Goal: Communication & Community: Answer question/provide support

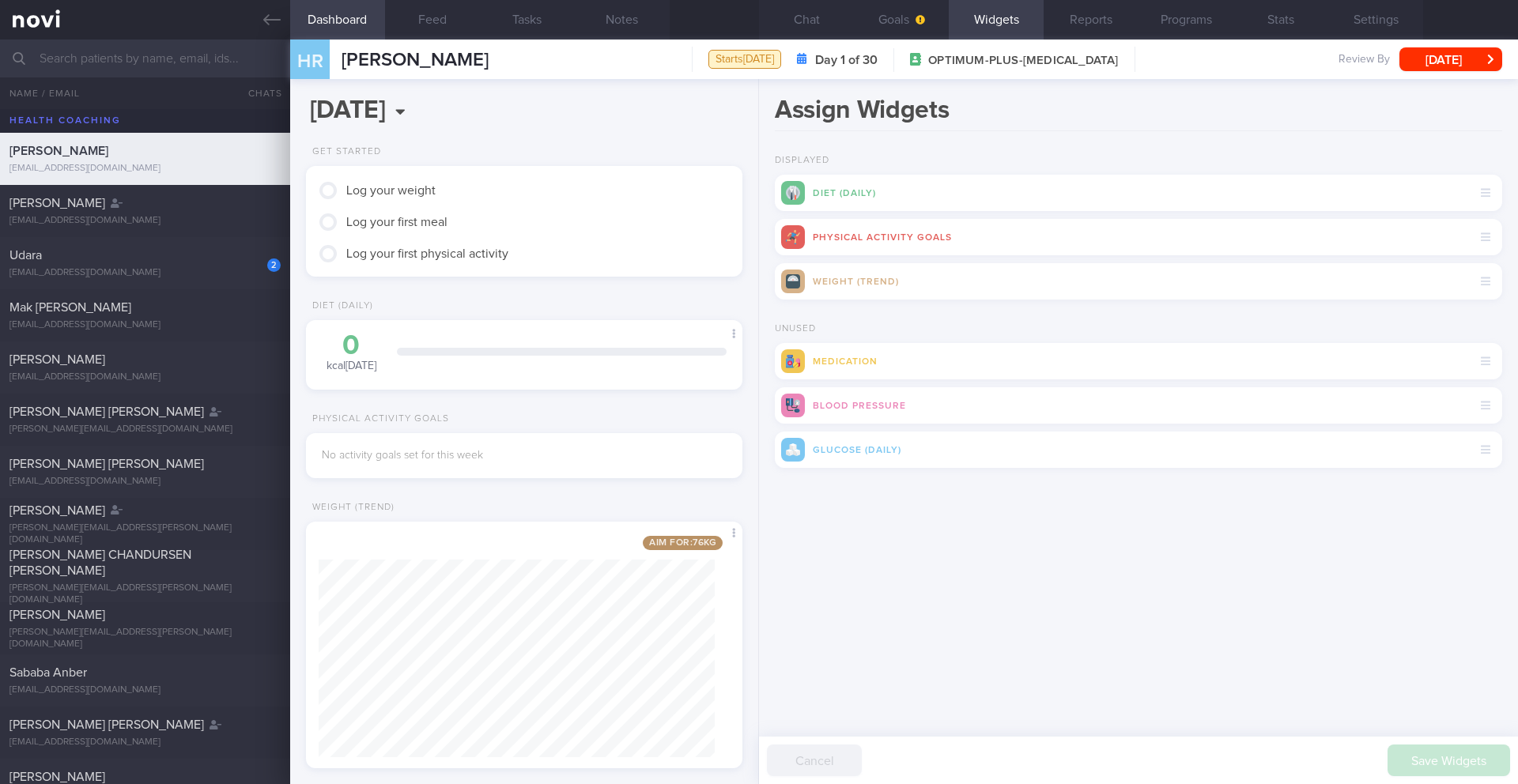
scroll to position [221, 397]
click at [797, 16] on button "Chat" at bounding box center [806, 20] width 95 height 40
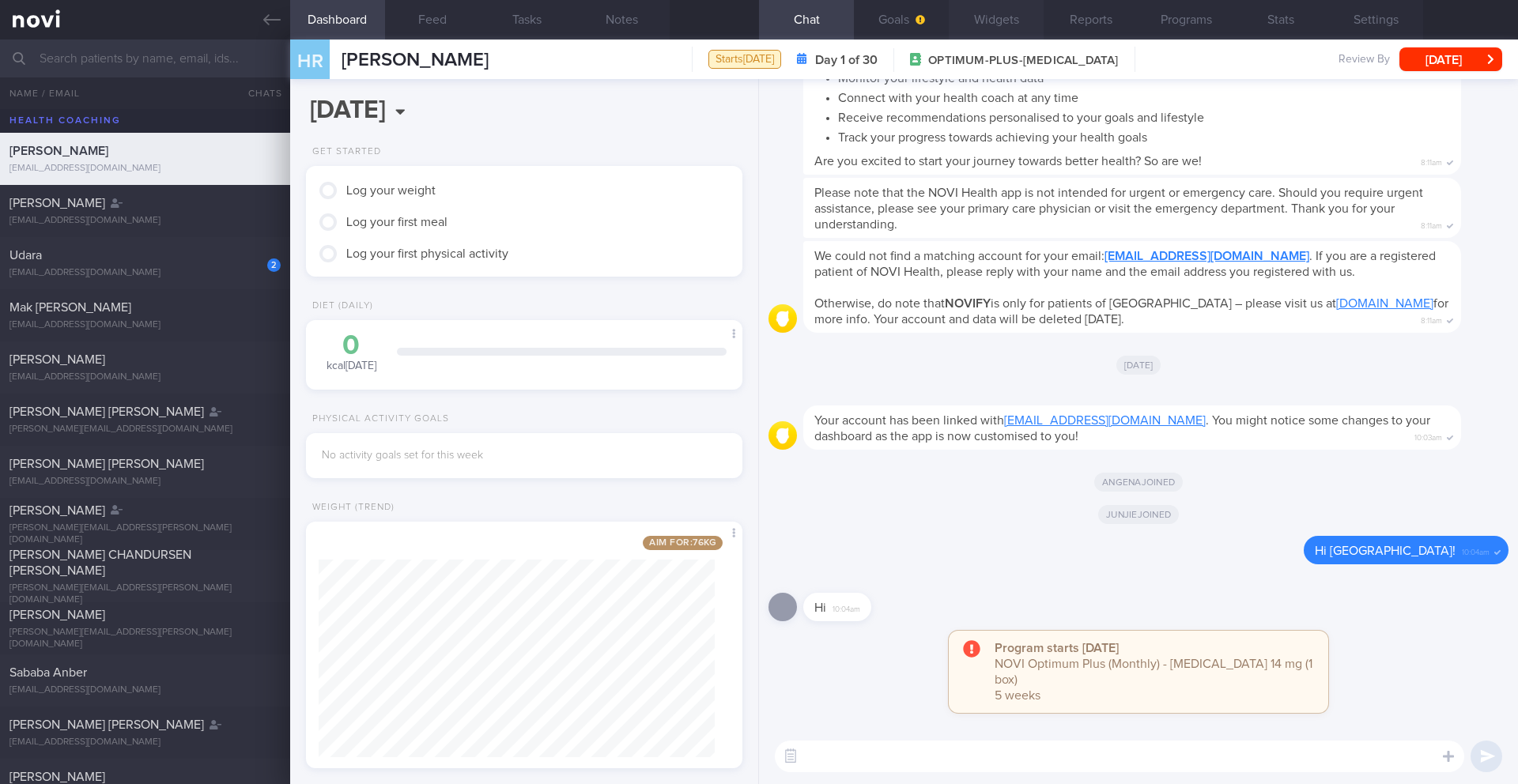
click at [949, 26] on button "Widgets" at bounding box center [996, 20] width 95 height 40
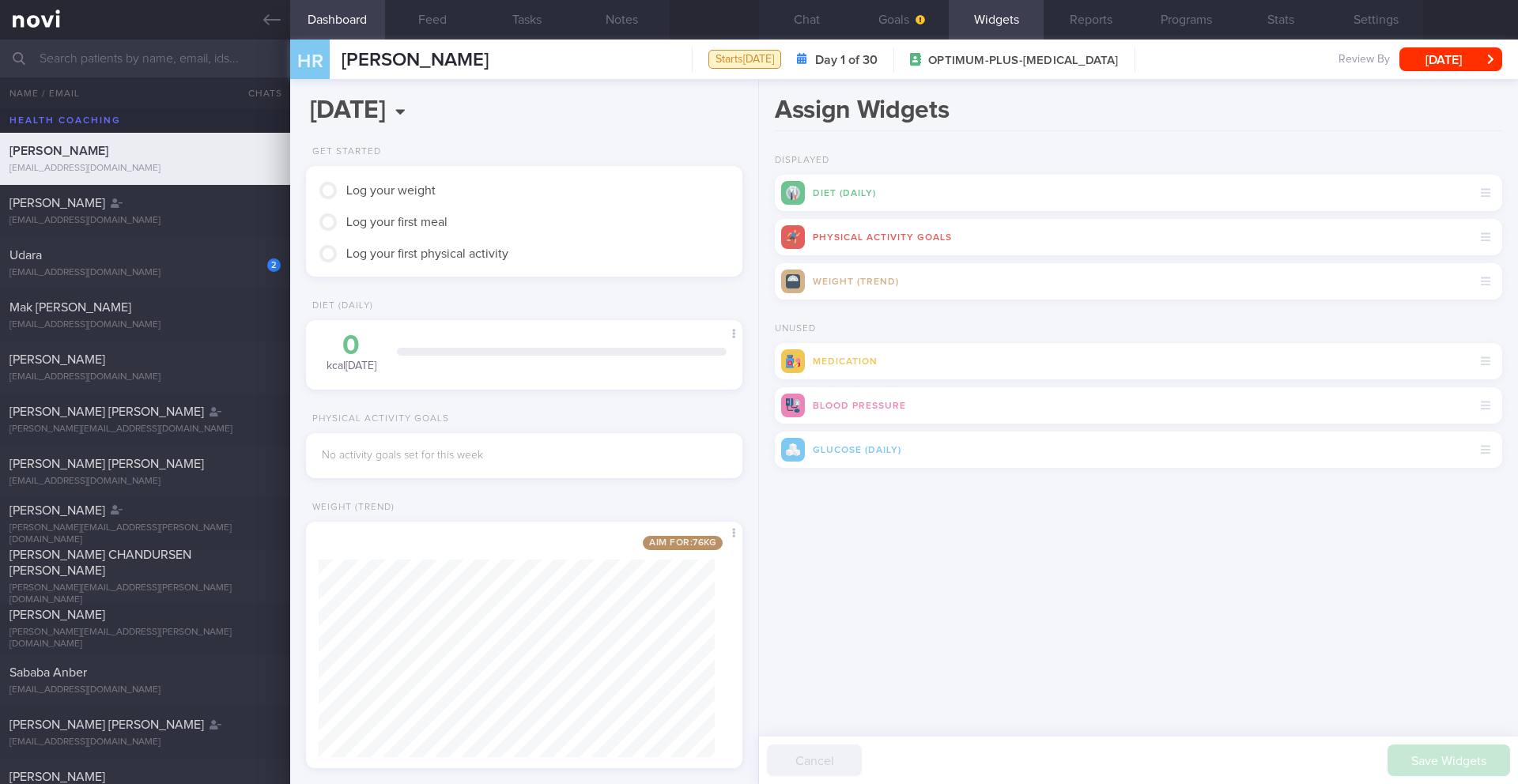
click at [827, 195] on div "Diet (Daily)" at bounding box center [1138, 193] width 727 height 36
click at [889, 14] on button "Goals" at bounding box center [900, 20] width 95 height 40
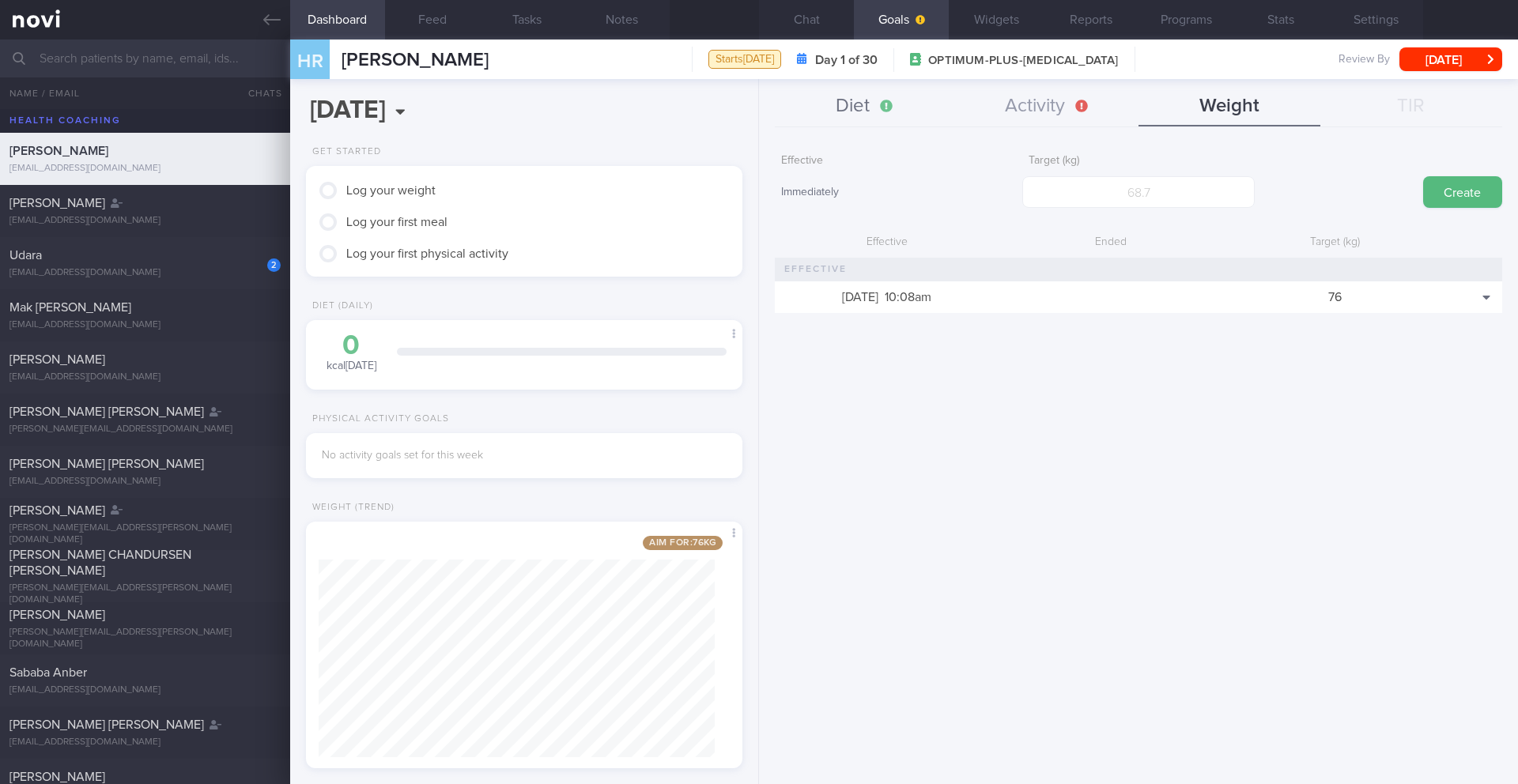
click at [820, 113] on button "Diet" at bounding box center [865, 107] width 182 height 40
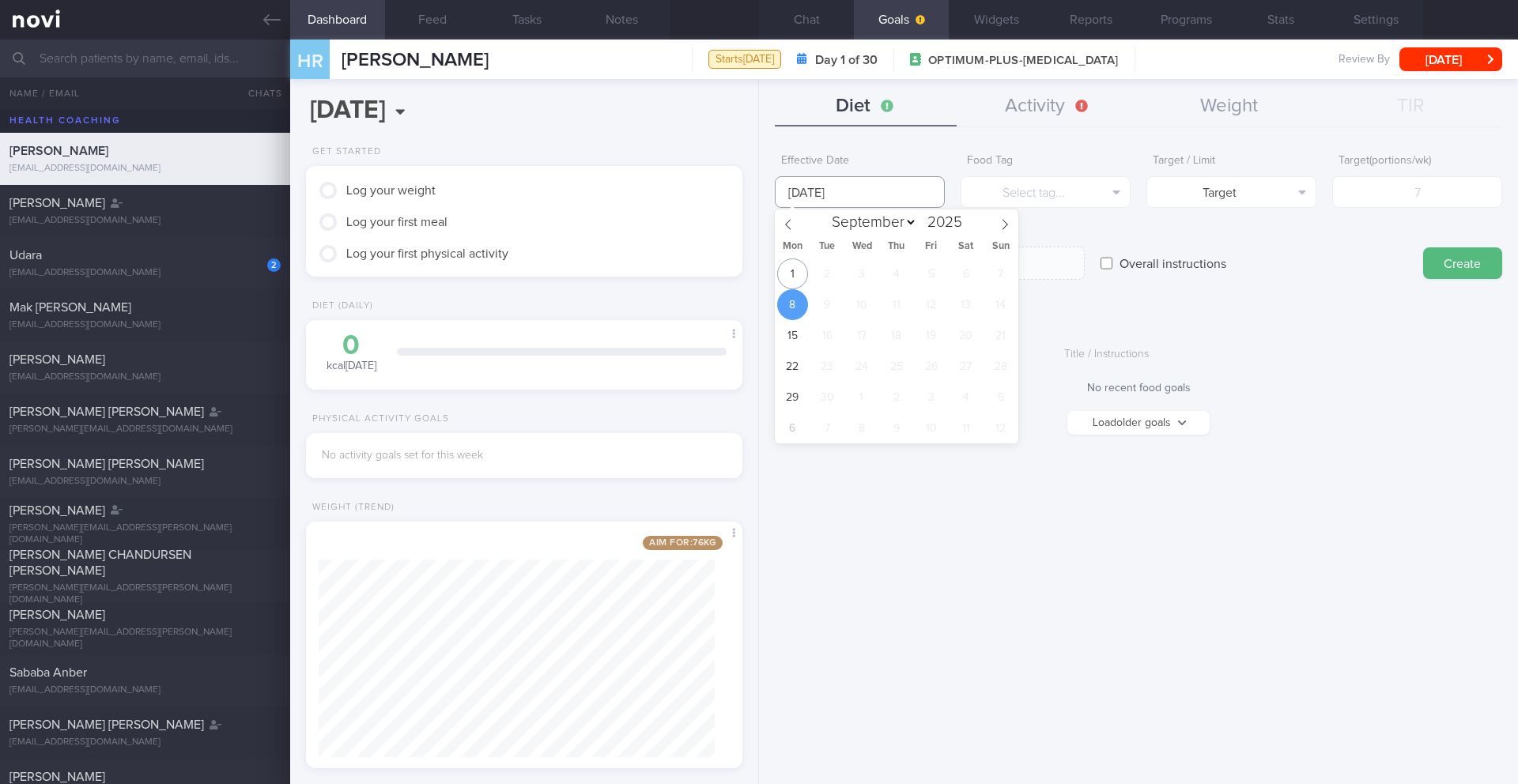
click at [833, 192] on input "[DATE]" at bounding box center [859, 192] width 170 height 32
click at [795, 268] on span "1" at bounding box center [792, 274] width 31 height 31
type input "[DATE]"
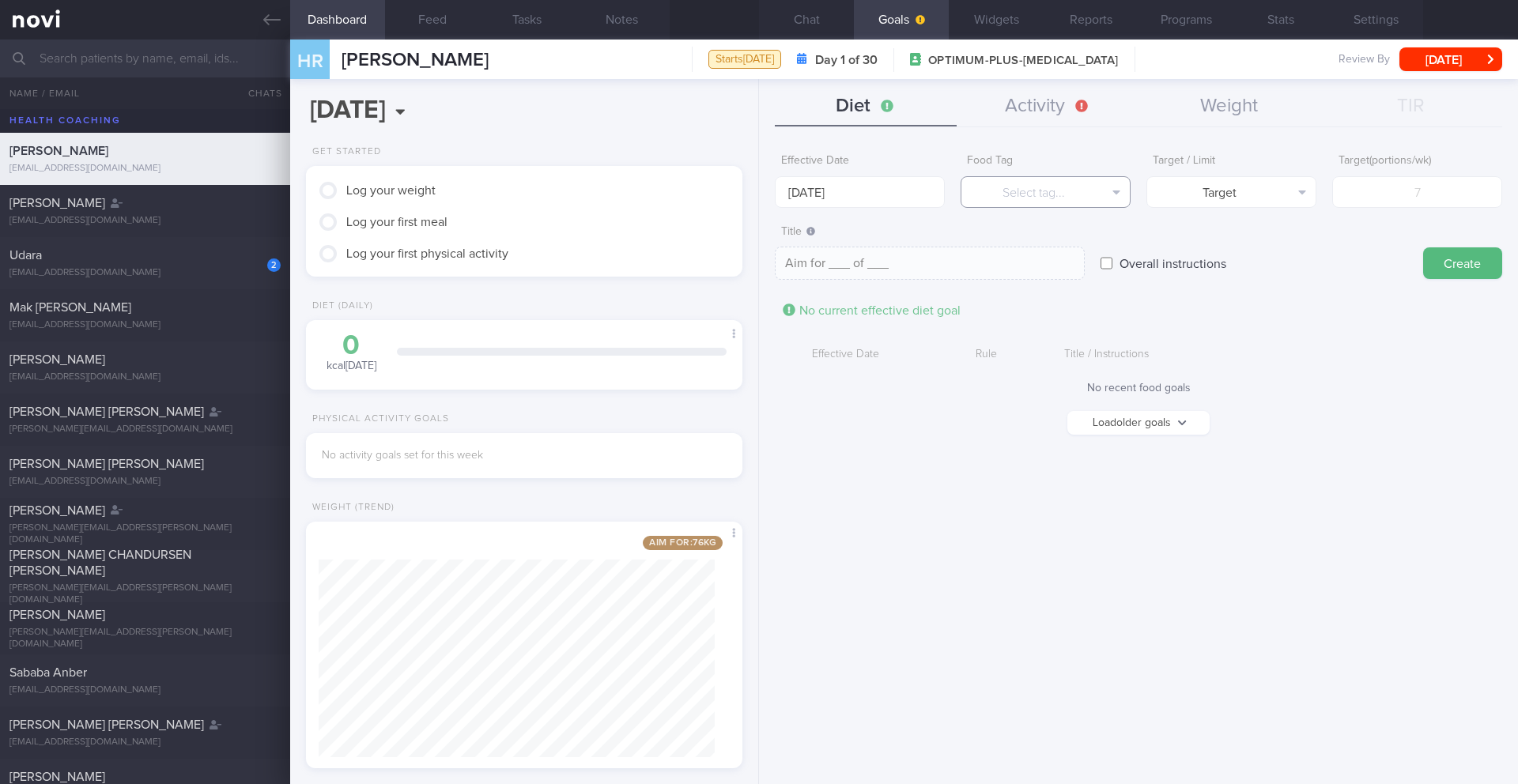
click at [1010, 196] on button "Select tag..." at bounding box center [1045, 192] width 170 height 32
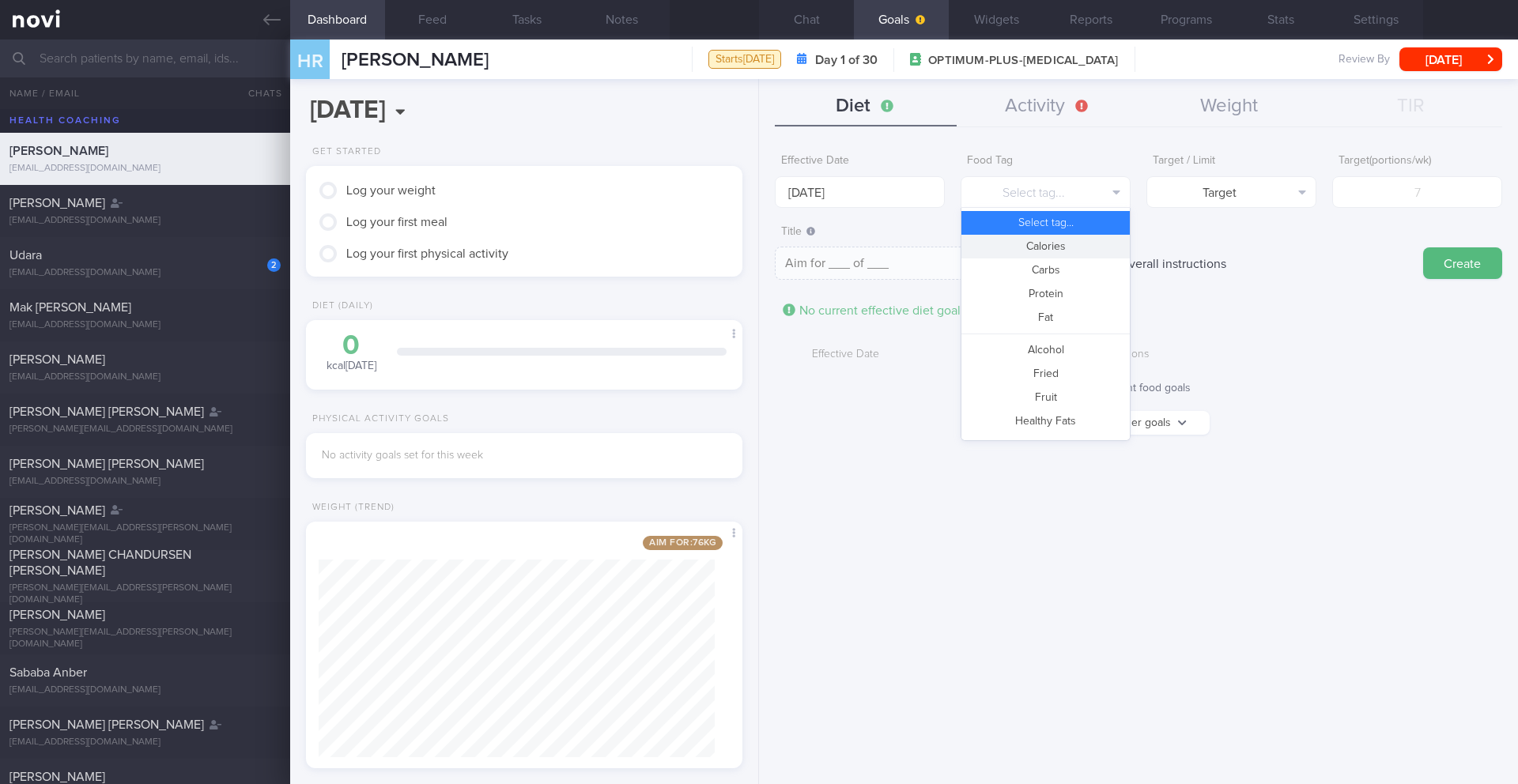
click at [1084, 249] on button "Calories" at bounding box center [1045, 247] width 168 height 23
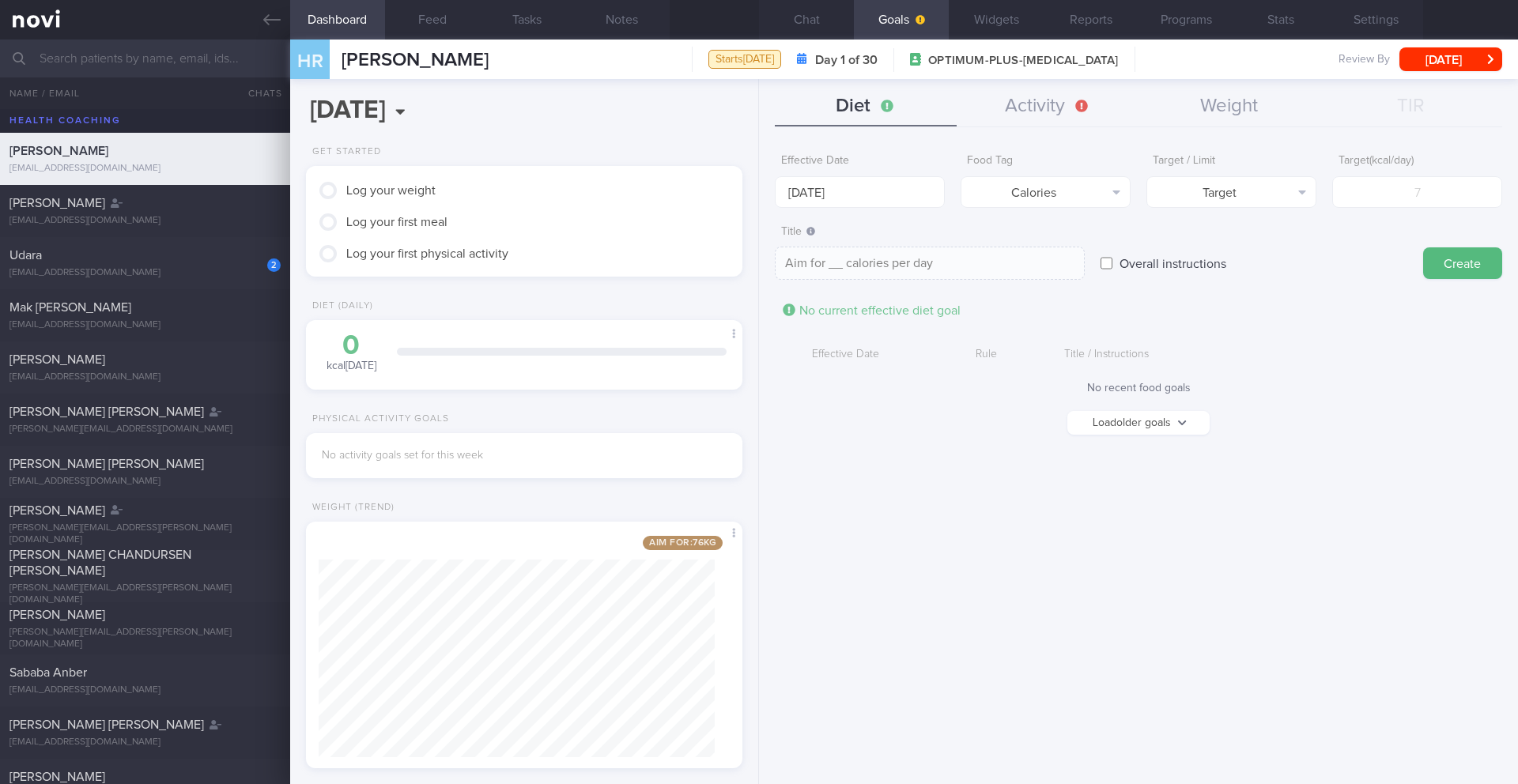
click at [1221, 211] on form "Effective Date [DATE] Food Tag Calories Select tag... Calories Carbs Protein Fa…" at bounding box center [1138, 298] width 727 height 304
click at [1226, 205] on button "Target" at bounding box center [1231, 192] width 170 height 32
click at [1230, 252] on button "Limit" at bounding box center [1231, 247] width 168 height 23
type textarea "Keep to __ calories per day"
click at [1366, 198] on input "number" at bounding box center [1416, 192] width 170 height 32
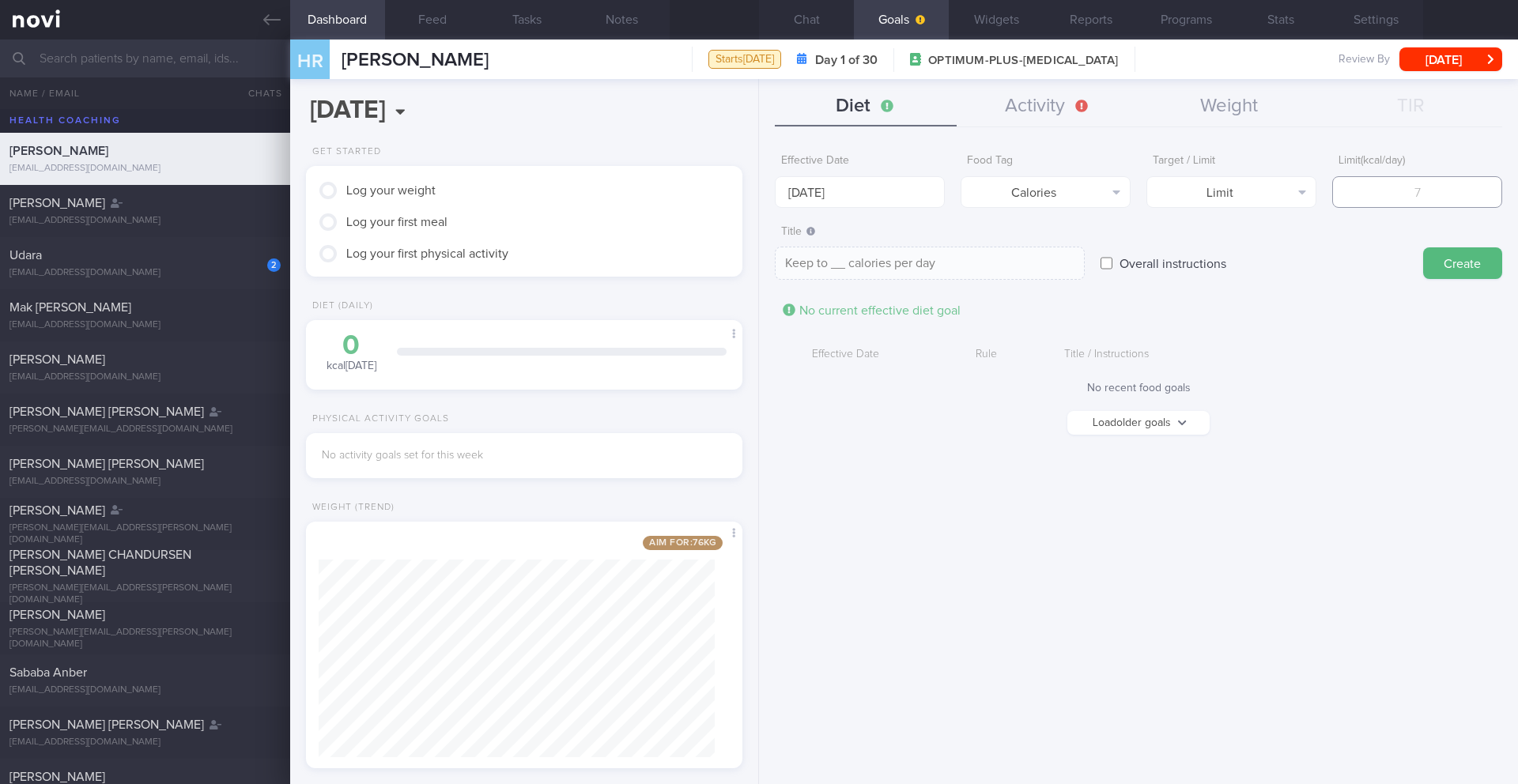
type input "1"
type textarea "Keep to 1 calories per day"
type input "14"
type textarea "Keep to 14 calories per day"
type input "140"
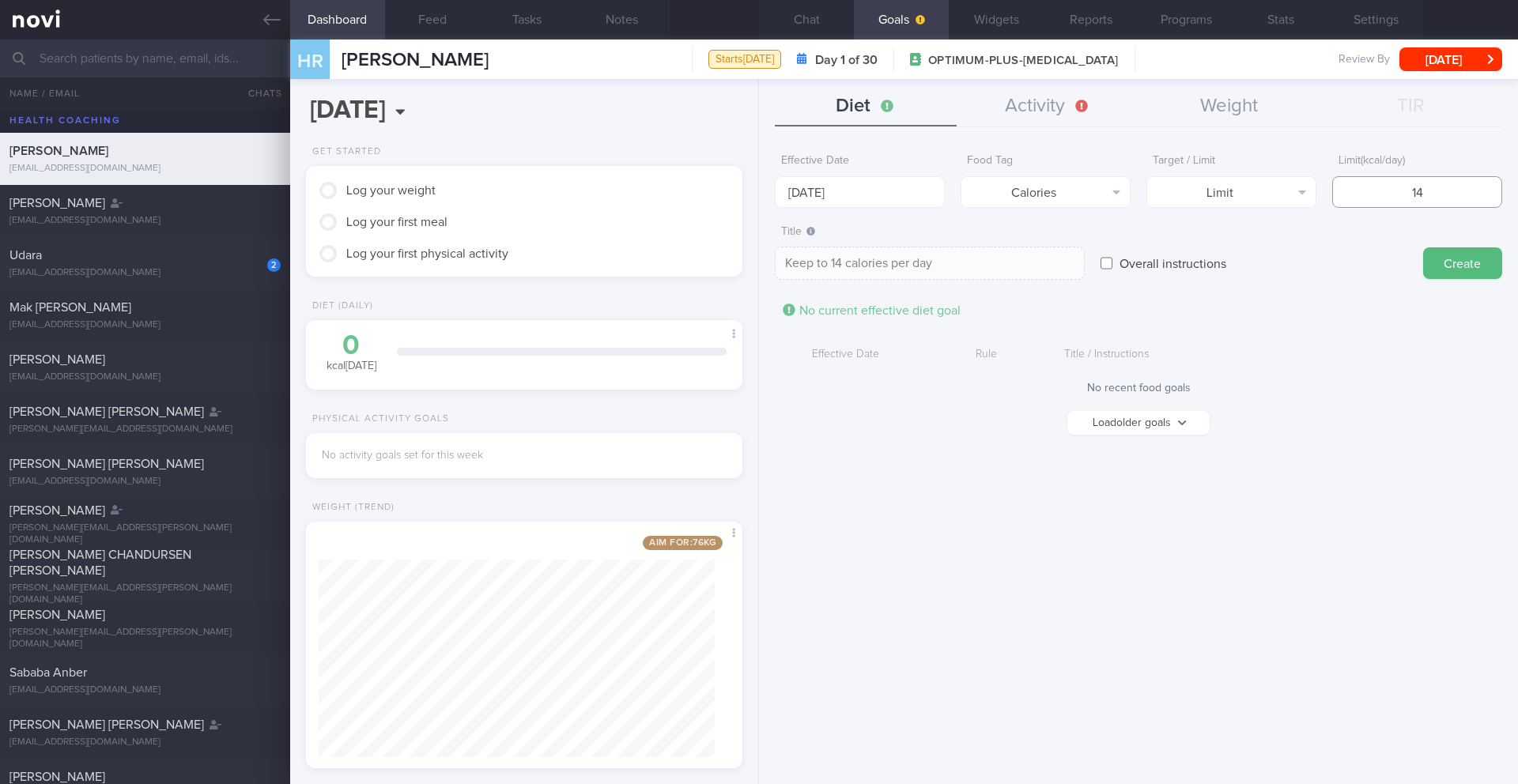
type textarea "Keep to 140 calories per day"
type input "1400"
type textarea "Keep to 1400 calories per day"
type input "1400"
click at [1429, 260] on button "Create" at bounding box center [1462, 263] width 79 height 32
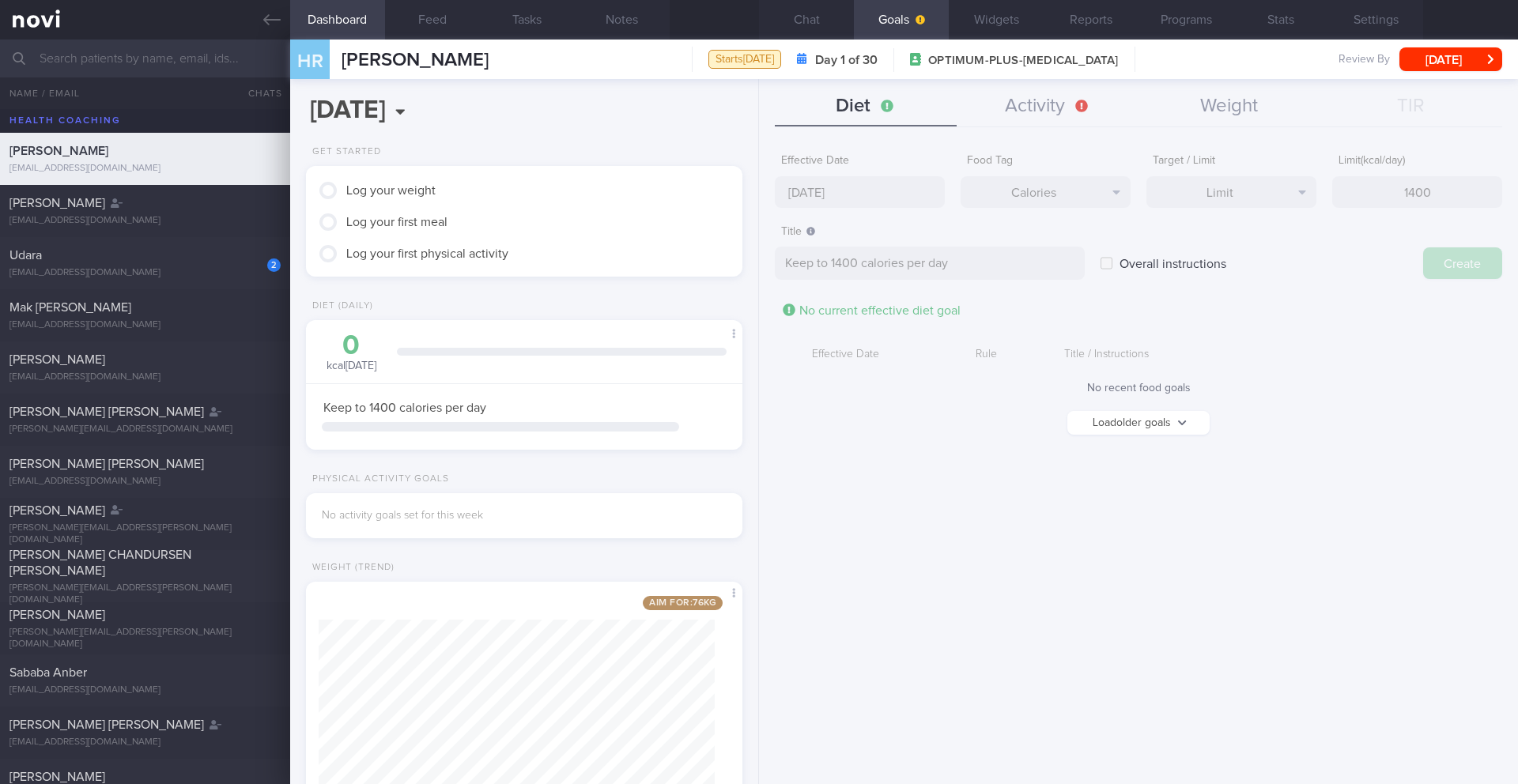
type input "[DATE]"
type textarea "Aim for ___ of ___"
click at [860, 185] on input "[DATE]" at bounding box center [859, 192] width 170 height 32
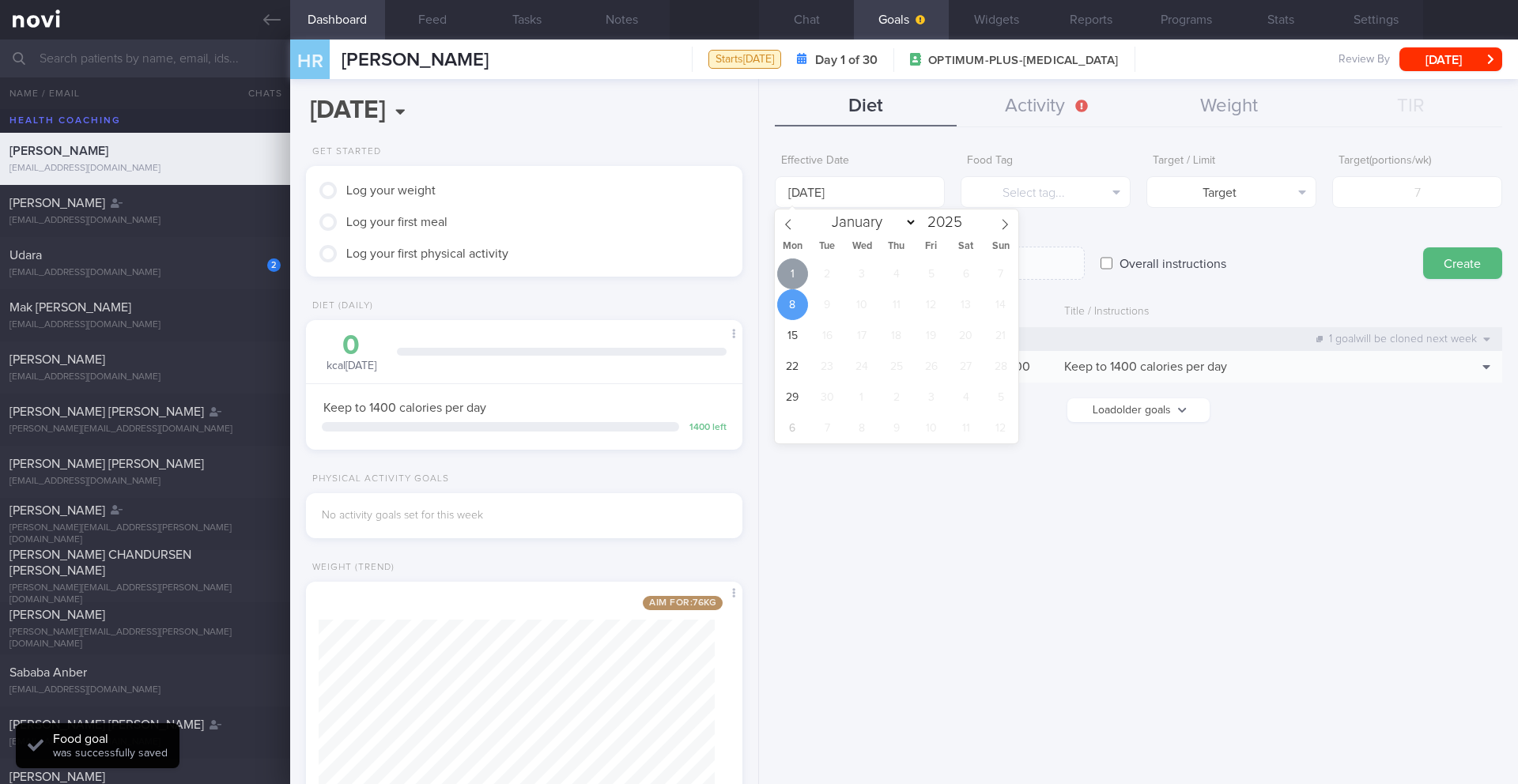
click at [794, 275] on span "1" at bounding box center [792, 274] width 31 height 31
type input "[DATE]"
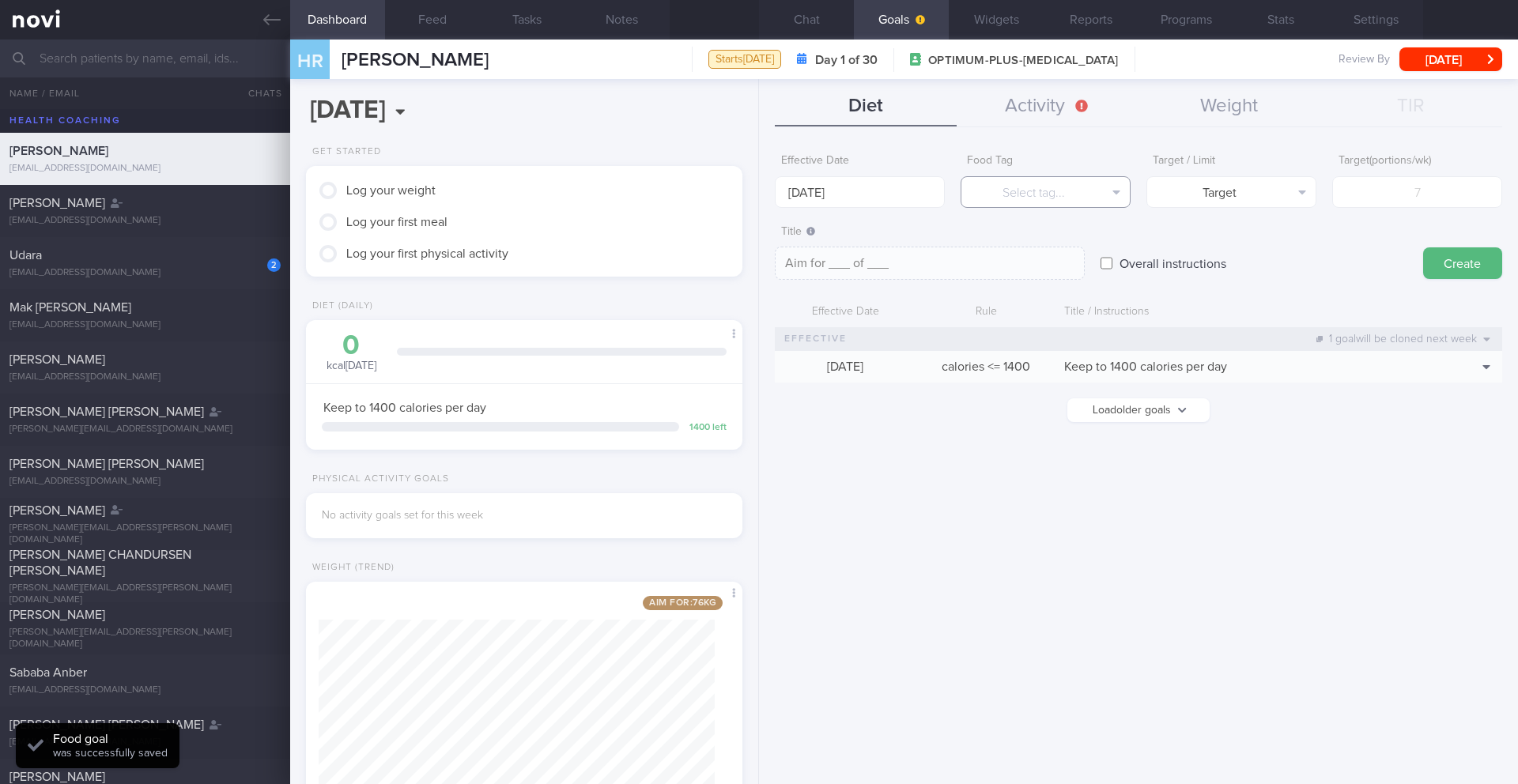
click at [1007, 198] on button "Select tag..." at bounding box center [1045, 192] width 170 height 32
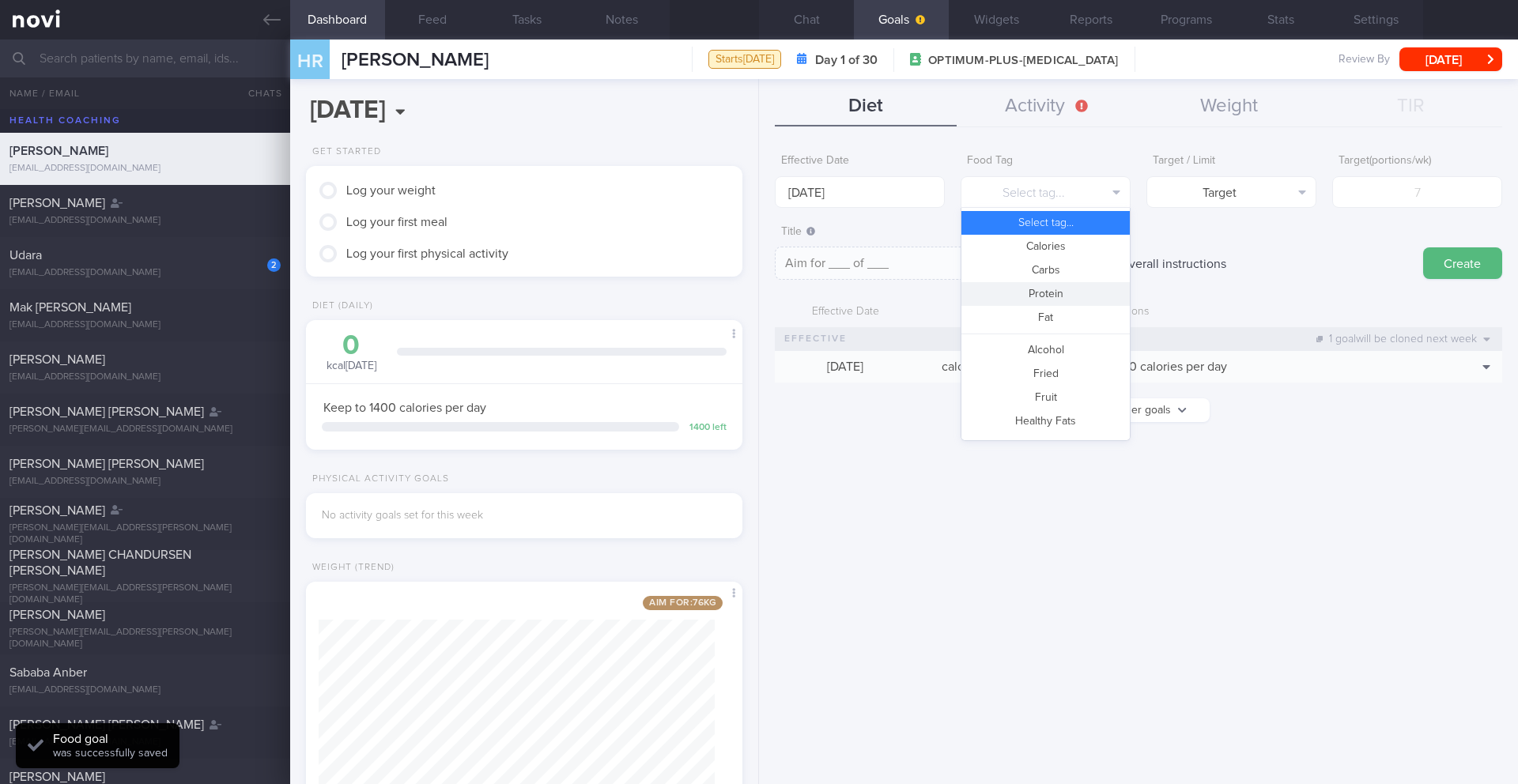
click at [1017, 294] on button "Protein" at bounding box center [1045, 293] width 168 height 23
type textarea "Aim for __g of protein per day"
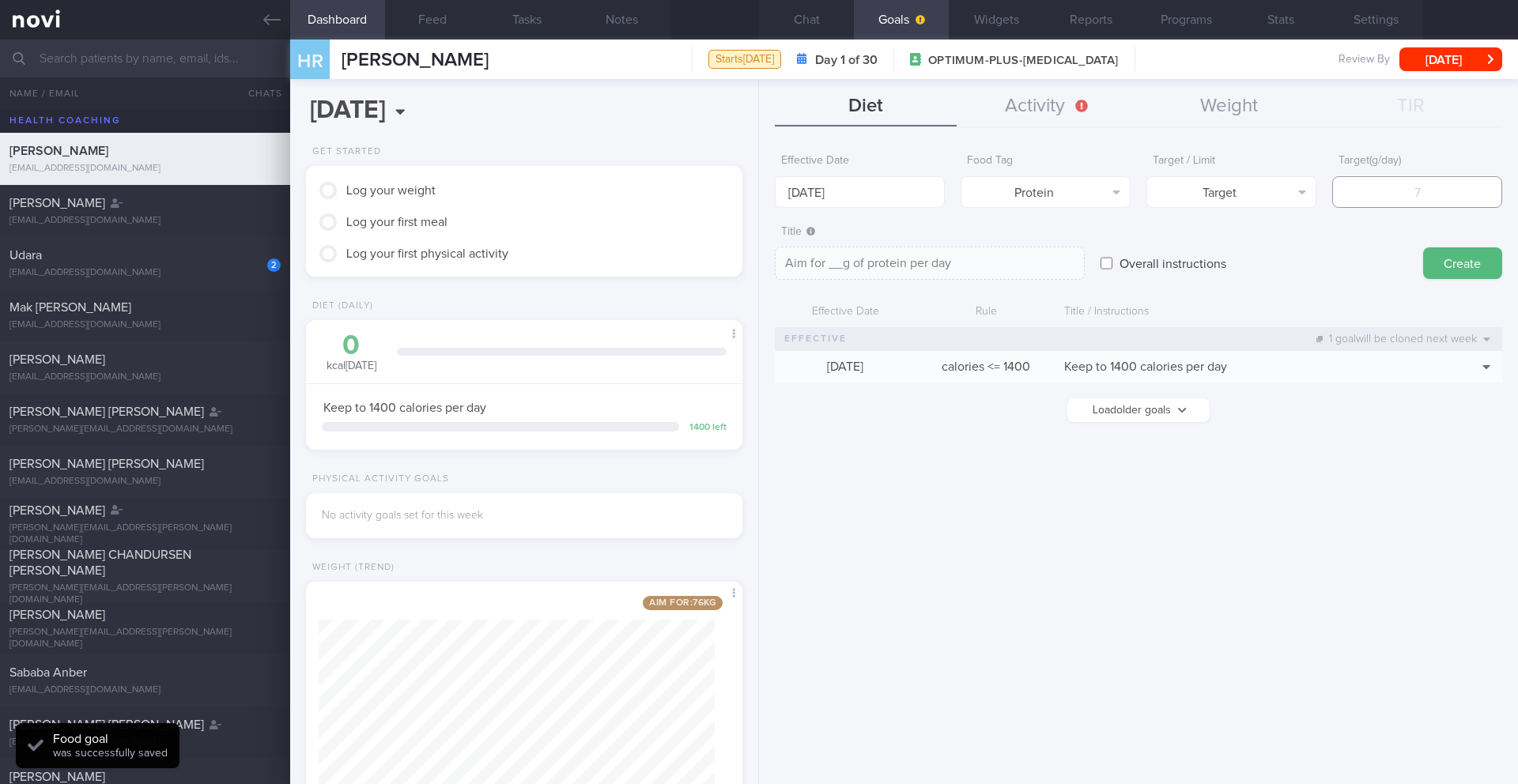
click at [1423, 205] on input "number" at bounding box center [1416, 192] width 170 height 32
type input "9"
type textarea "Aim for 9g of protein per day"
type input "90"
type textarea "Aim for 90g of protein per day"
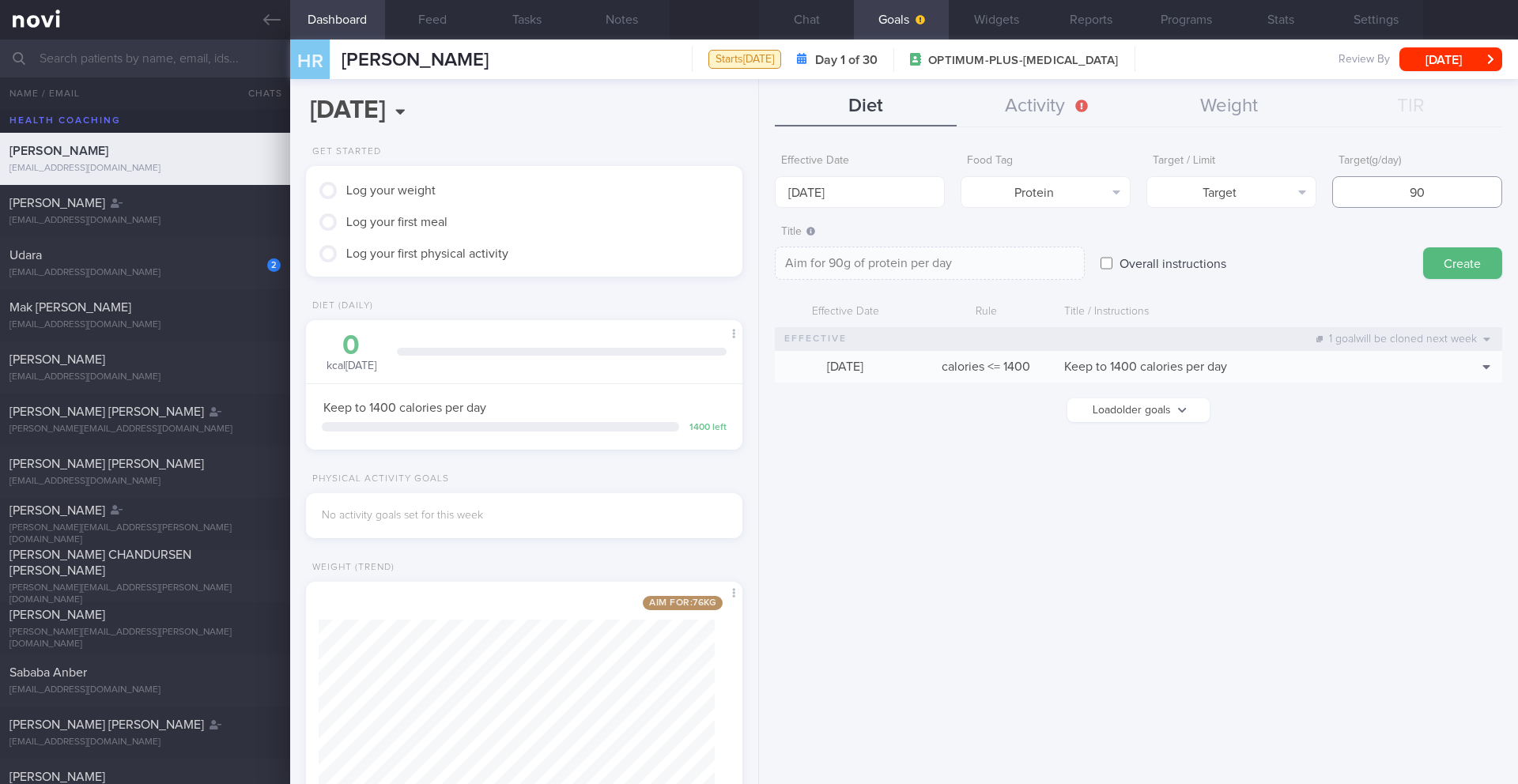
type input "90"
click at [825, 263] on textarea "Aim for 90g of protein per day" at bounding box center [929, 263] width 310 height 33
type textarea "Aim for 85-90g of protein per day"
click at [1441, 256] on button "Create" at bounding box center [1462, 263] width 79 height 32
type input "[DATE]"
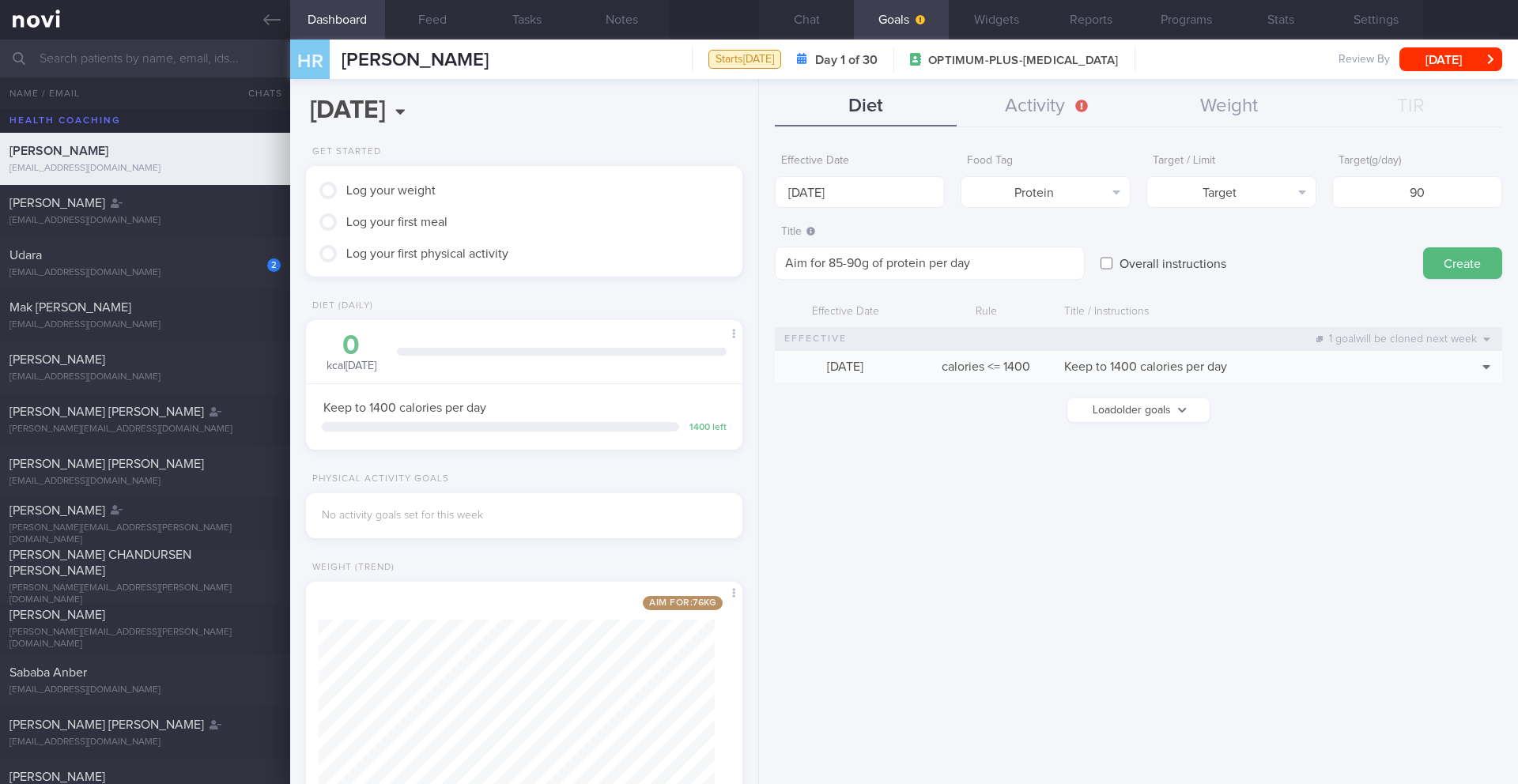
type textarea "Aim for ___ of ___"
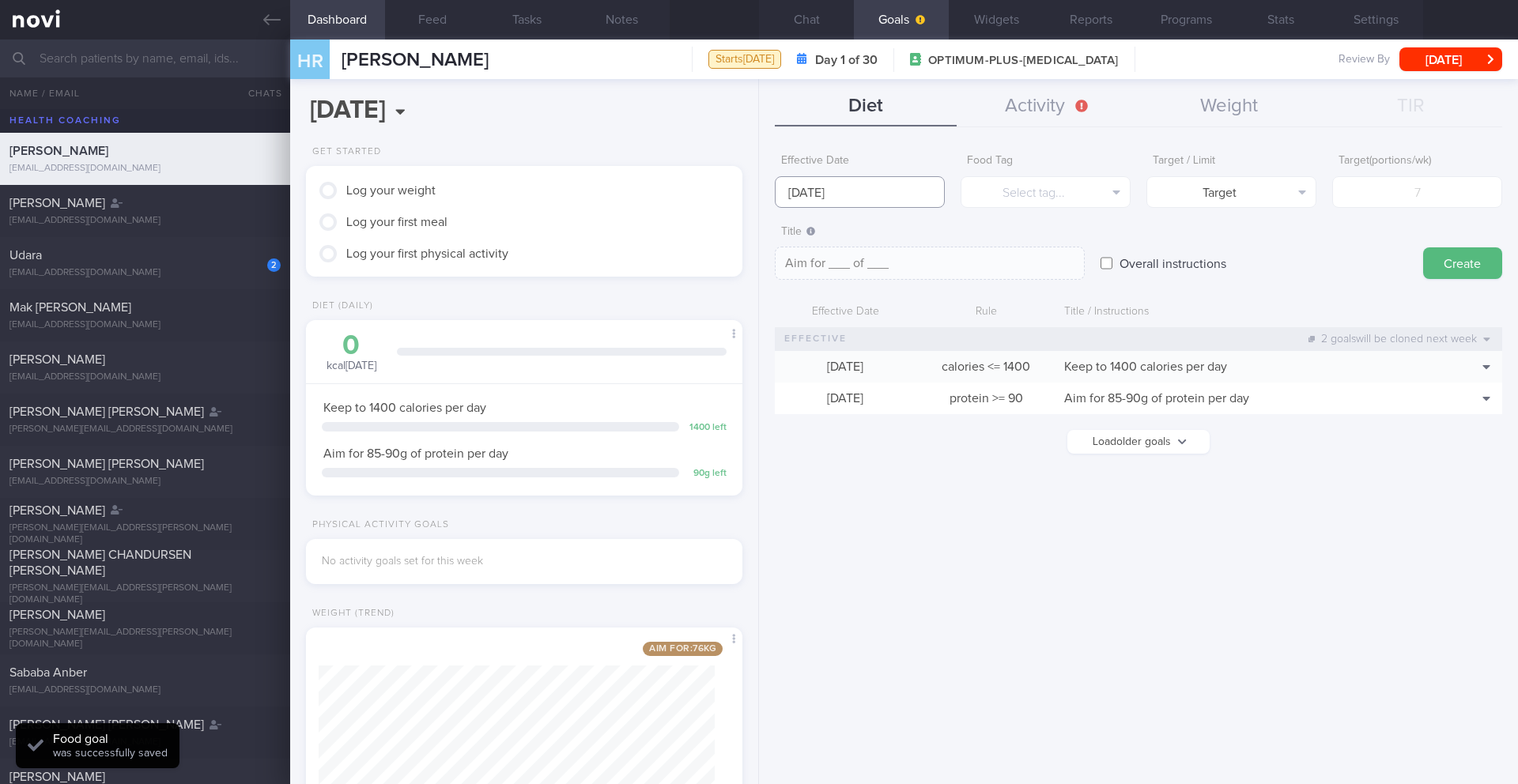
click at [821, 202] on body "You are offline! Some functionality will be unavailable Patients New Users Coac…" at bounding box center [759, 392] width 1518 height 784
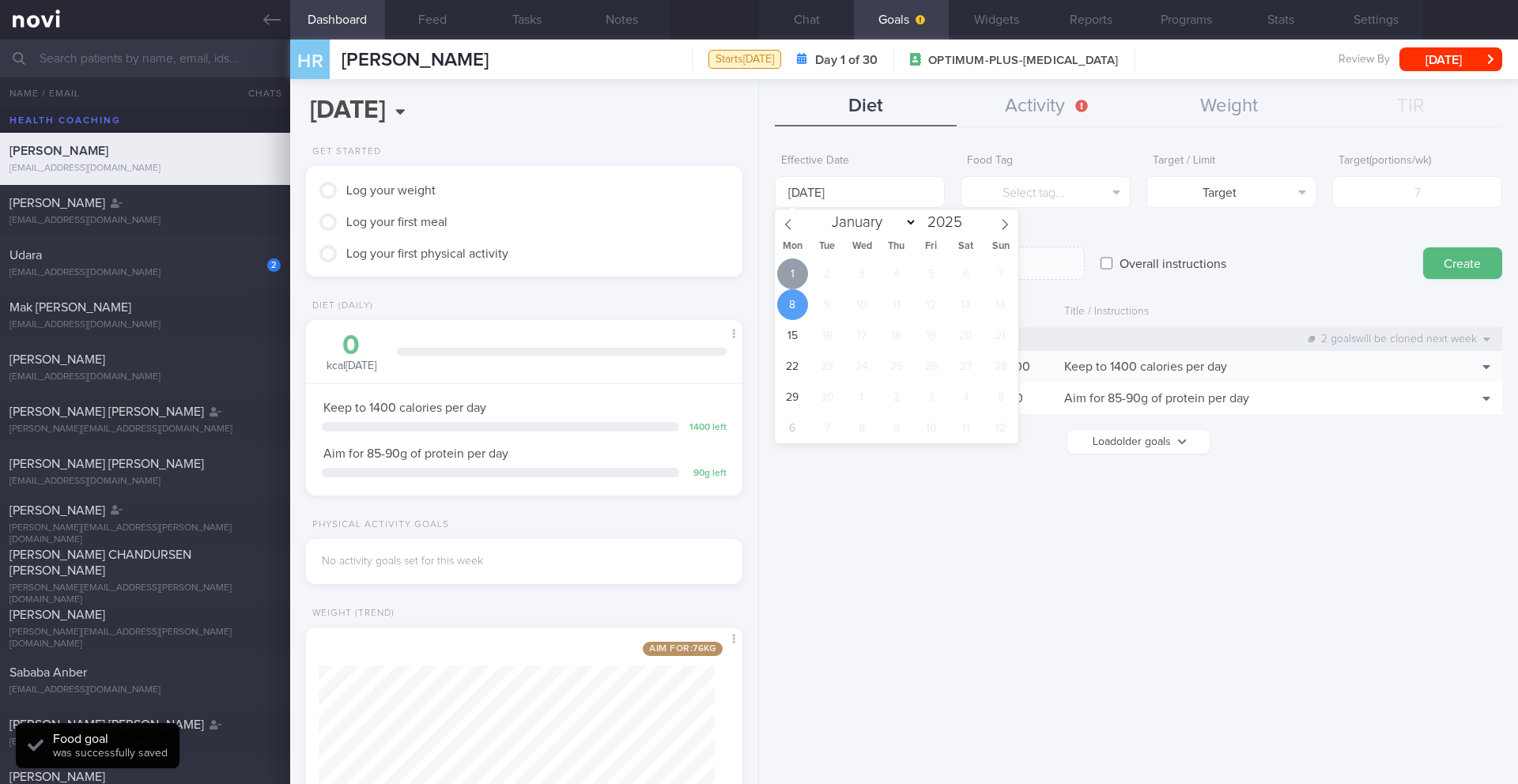
click at [802, 275] on span "1" at bounding box center [792, 274] width 31 height 31
type input "[DATE]"
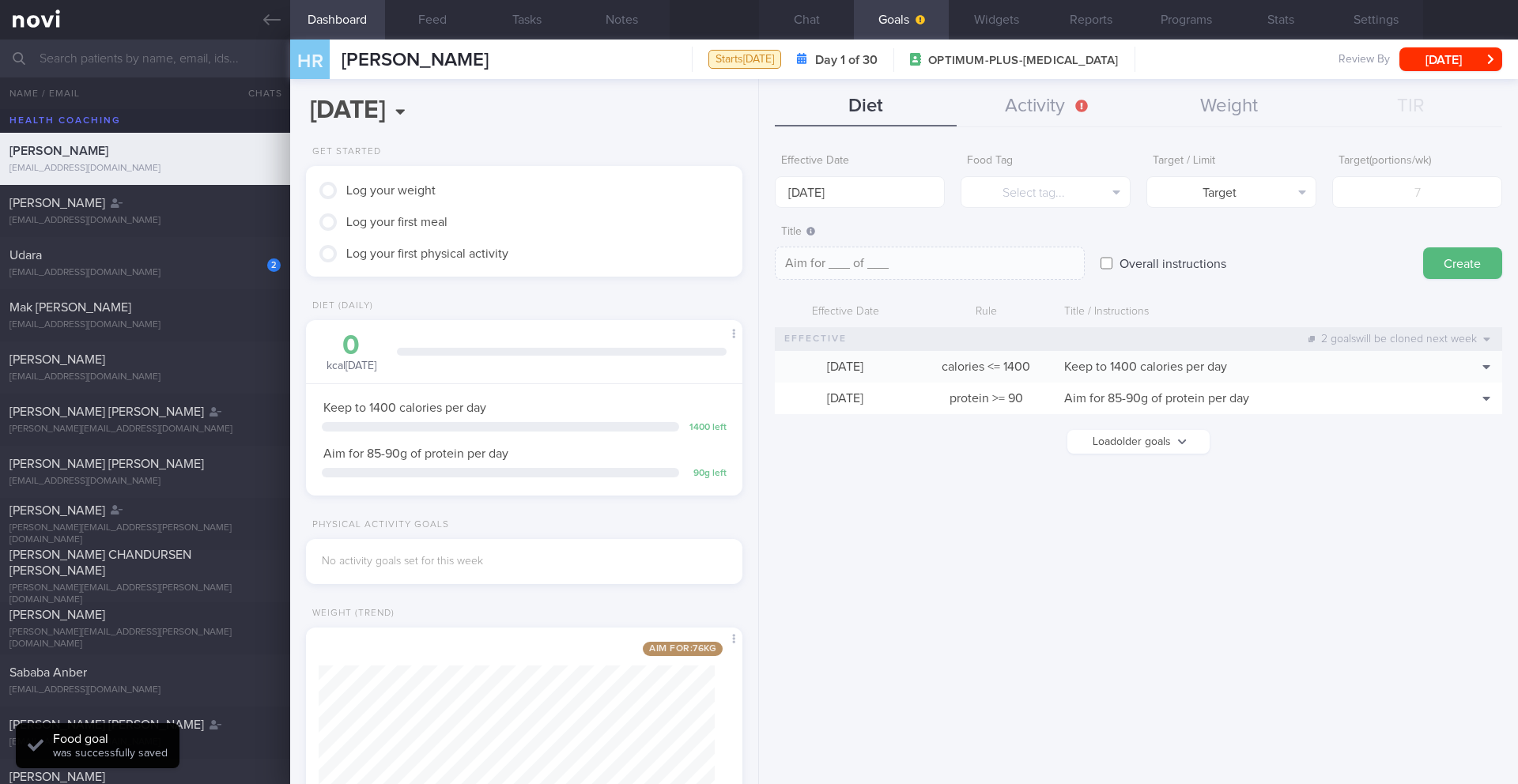
click at [1055, 211] on form "Effective Date [DATE] Food Tag Select tag... Select tag... Calories Carbs Prote…" at bounding box center [1138, 307] width 727 height 323
click at [1055, 198] on button "Select tag..." at bounding box center [1045, 192] width 170 height 32
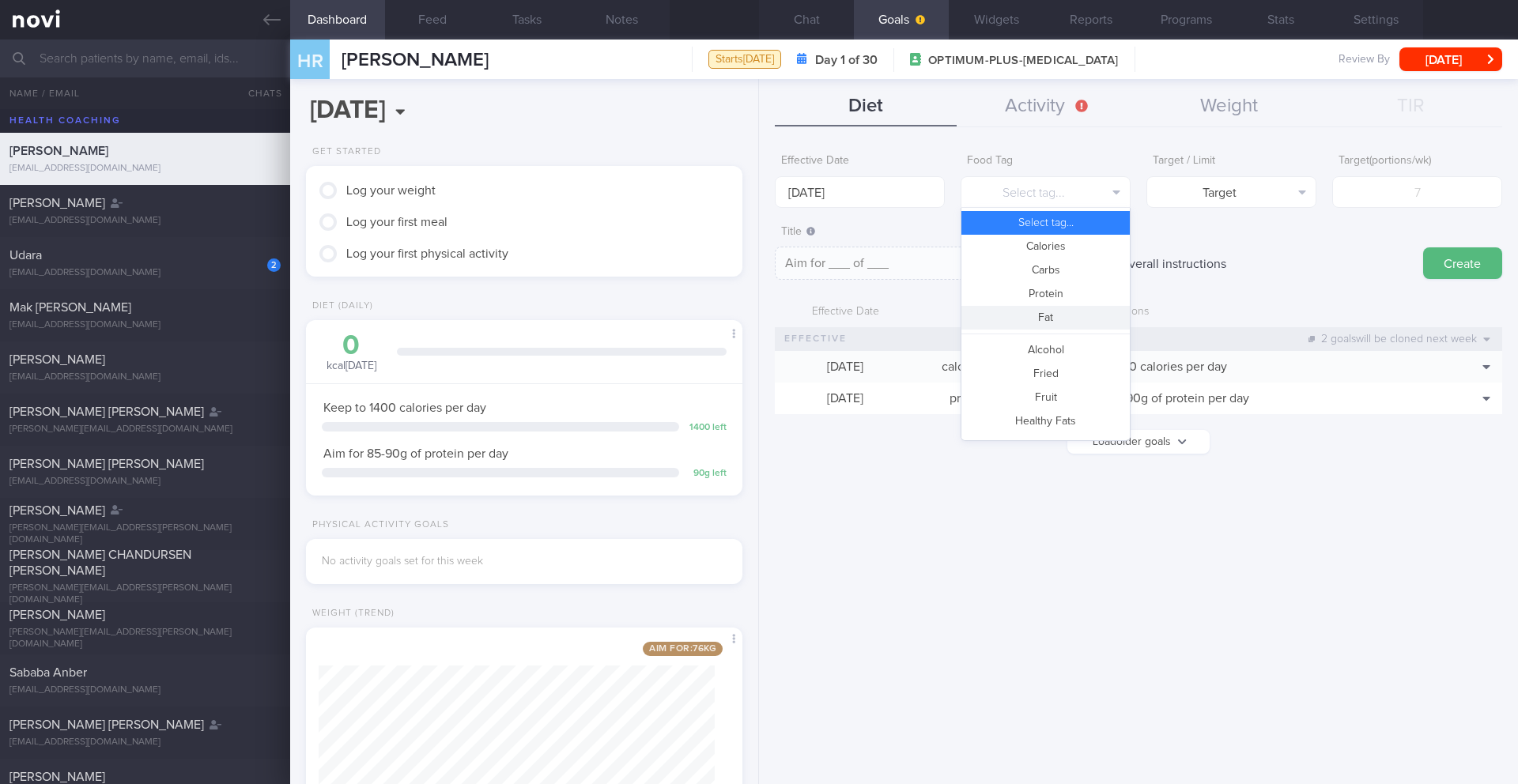
click at [1053, 323] on button "Fat" at bounding box center [1045, 318] width 168 height 23
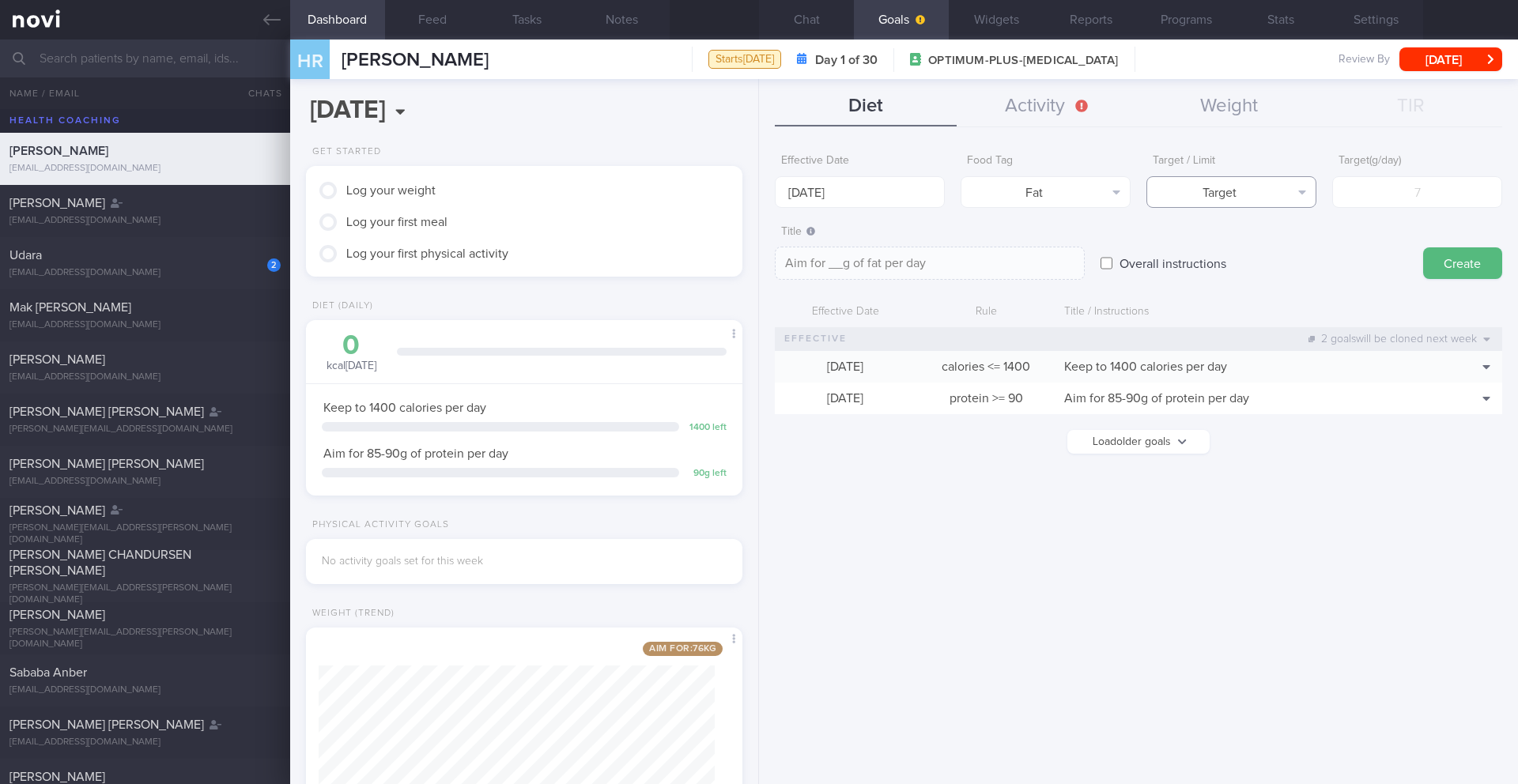
click at [1282, 194] on button "Target" at bounding box center [1231, 192] width 170 height 32
click at [1238, 249] on button "Limit" at bounding box center [1231, 247] width 168 height 23
type textarea "Keep to __g of fat per day"
click at [1367, 185] on input "number" at bounding box center [1416, 192] width 170 height 32
type input "4"
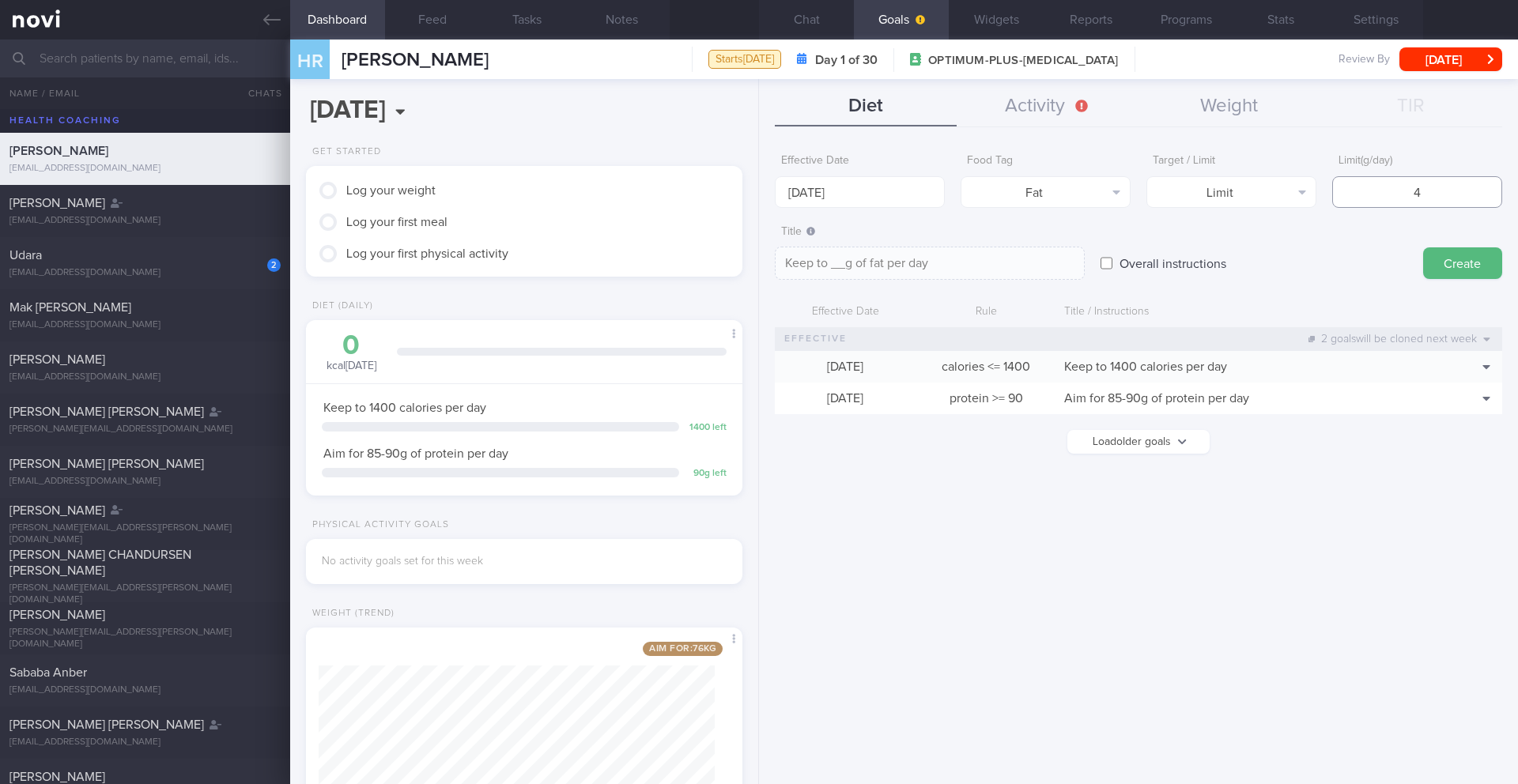
type textarea "Keep to 4g of fat per day"
type input "47"
type textarea "Keep to 47g of fat per day"
type input "47"
click at [1429, 261] on button "Create" at bounding box center [1462, 263] width 79 height 32
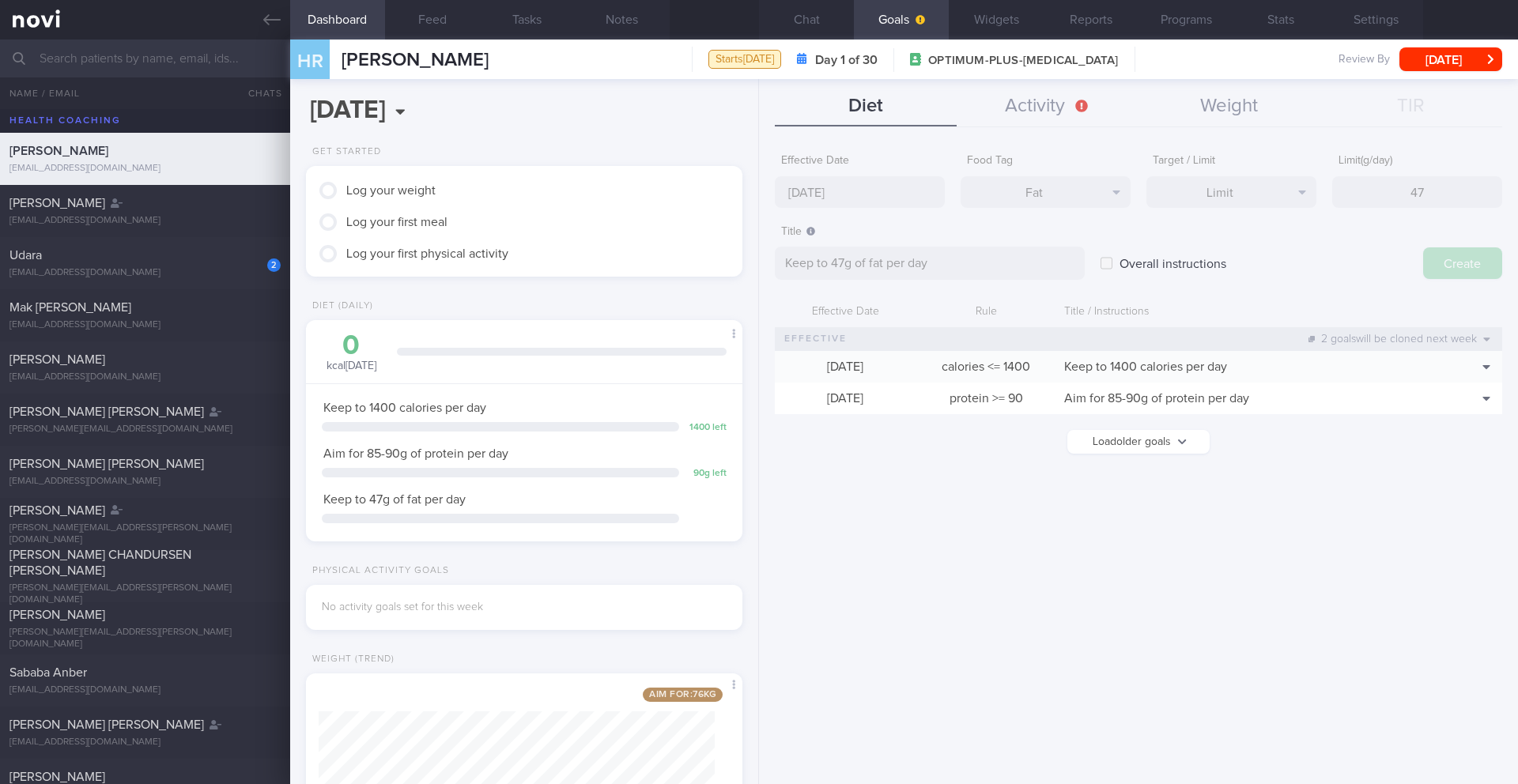
type input "[DATE]"
type textarea "Aim for ___ of ___"
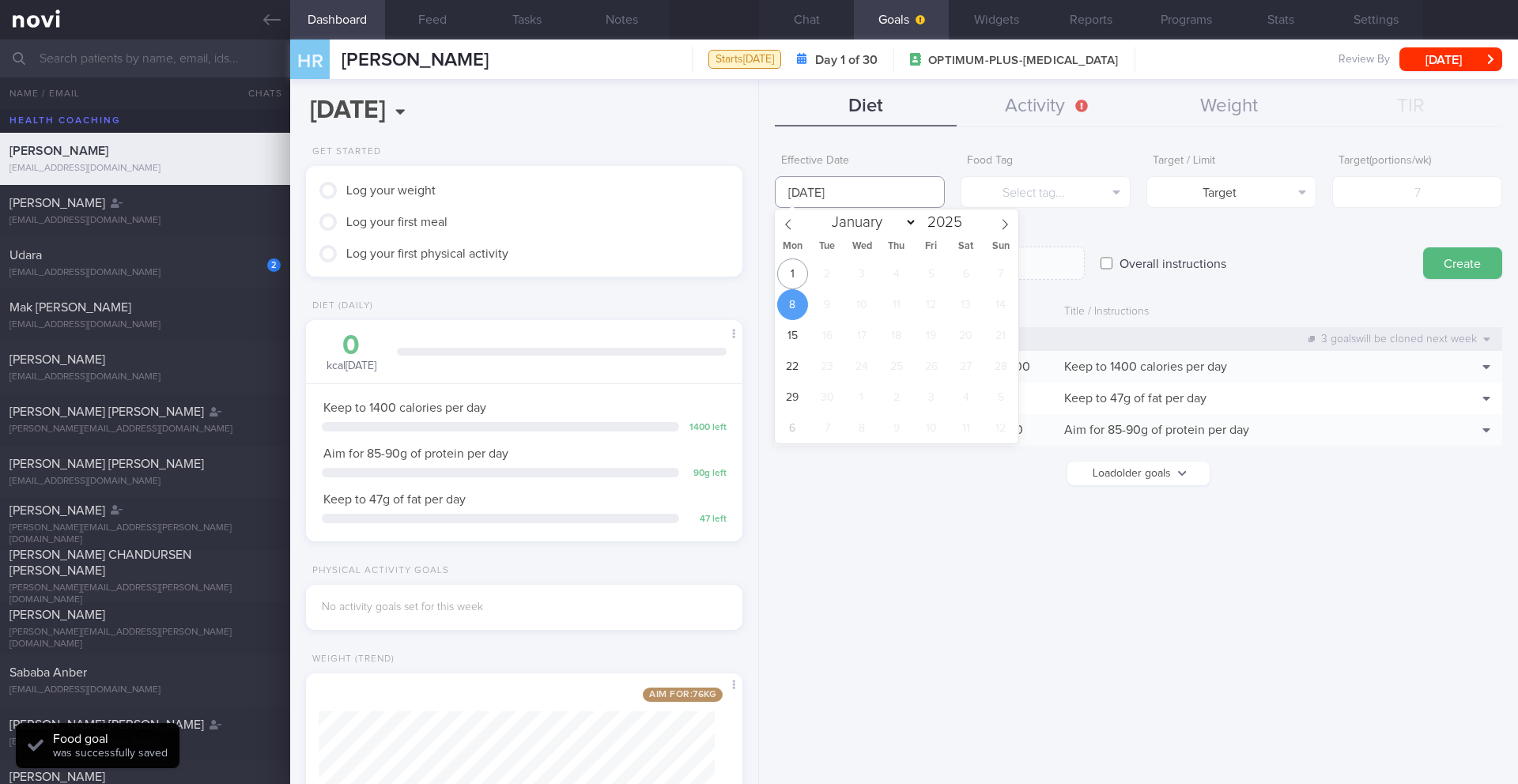
click at [795, 184] on input "[DATE]" at bounding box center [859, 192] width 170 height 32
click at [788, 262] on span "1" at bounding box center [792, 274] width 31 height 31
type input "[DATE]"
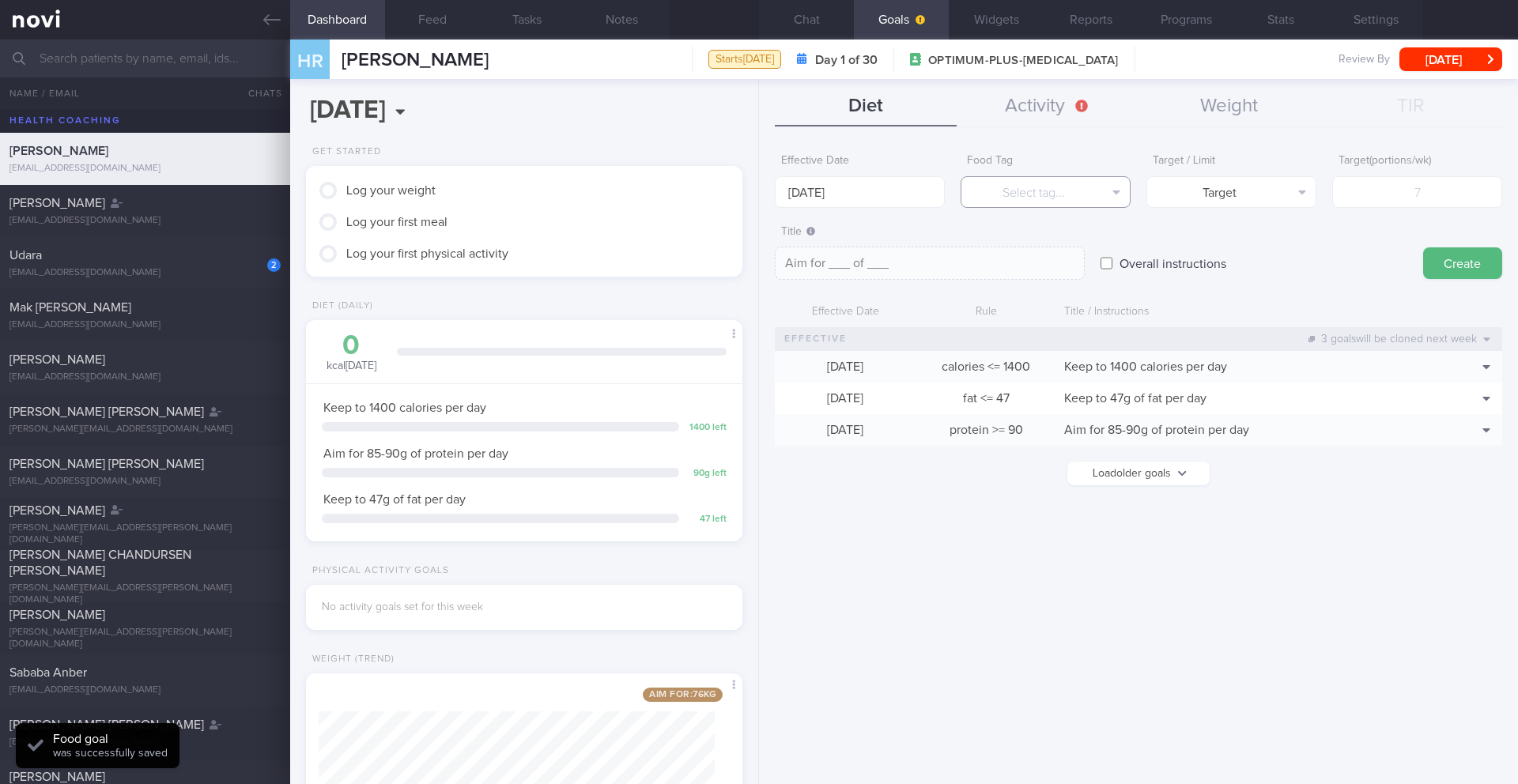
click at [1031, 199] on button "Select tag..." at bounding box center [1045, 192] width 170 height 32
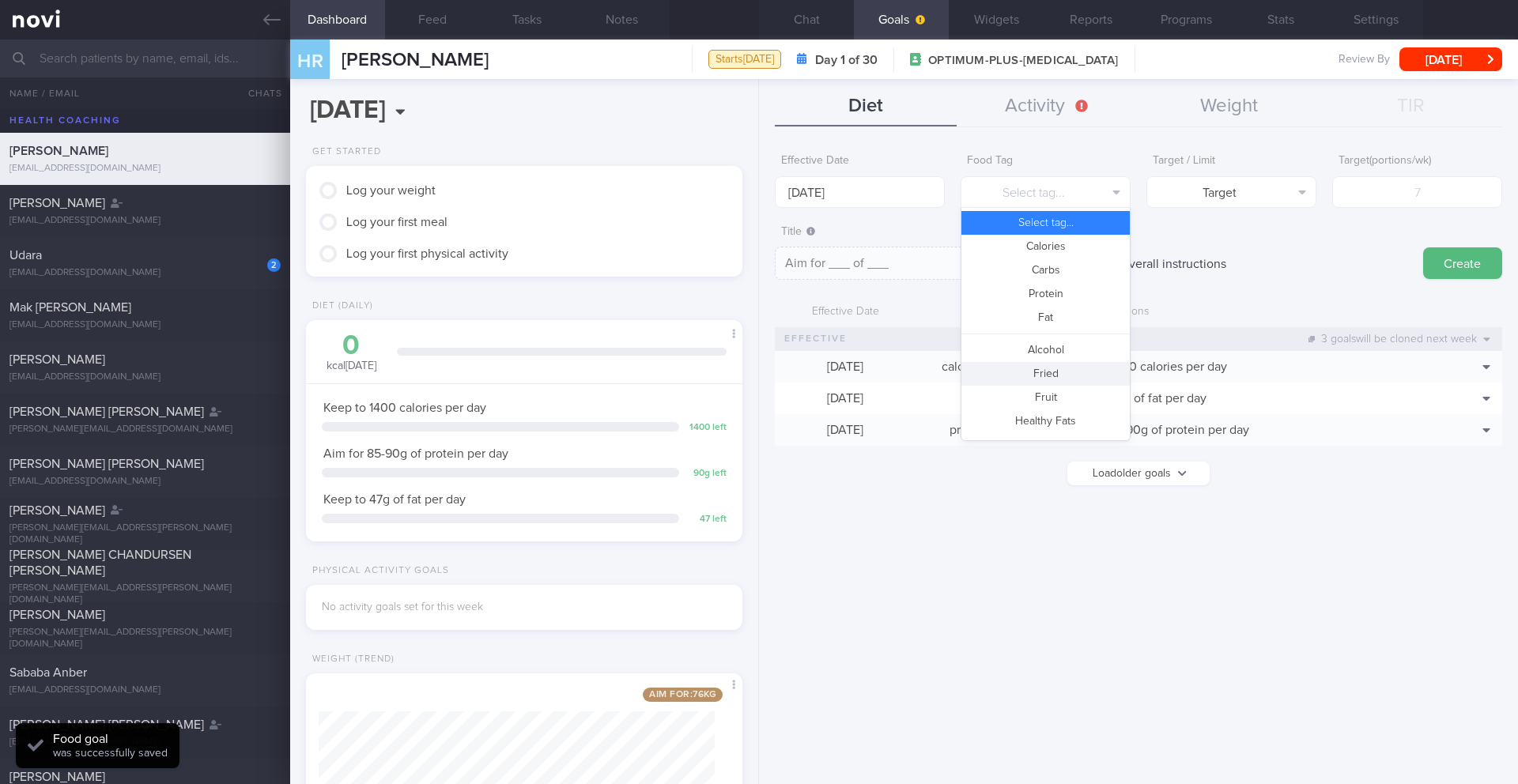
click at [1046, 368] on button "Fried" at bounding box center [1045, 374] width 168 height 23
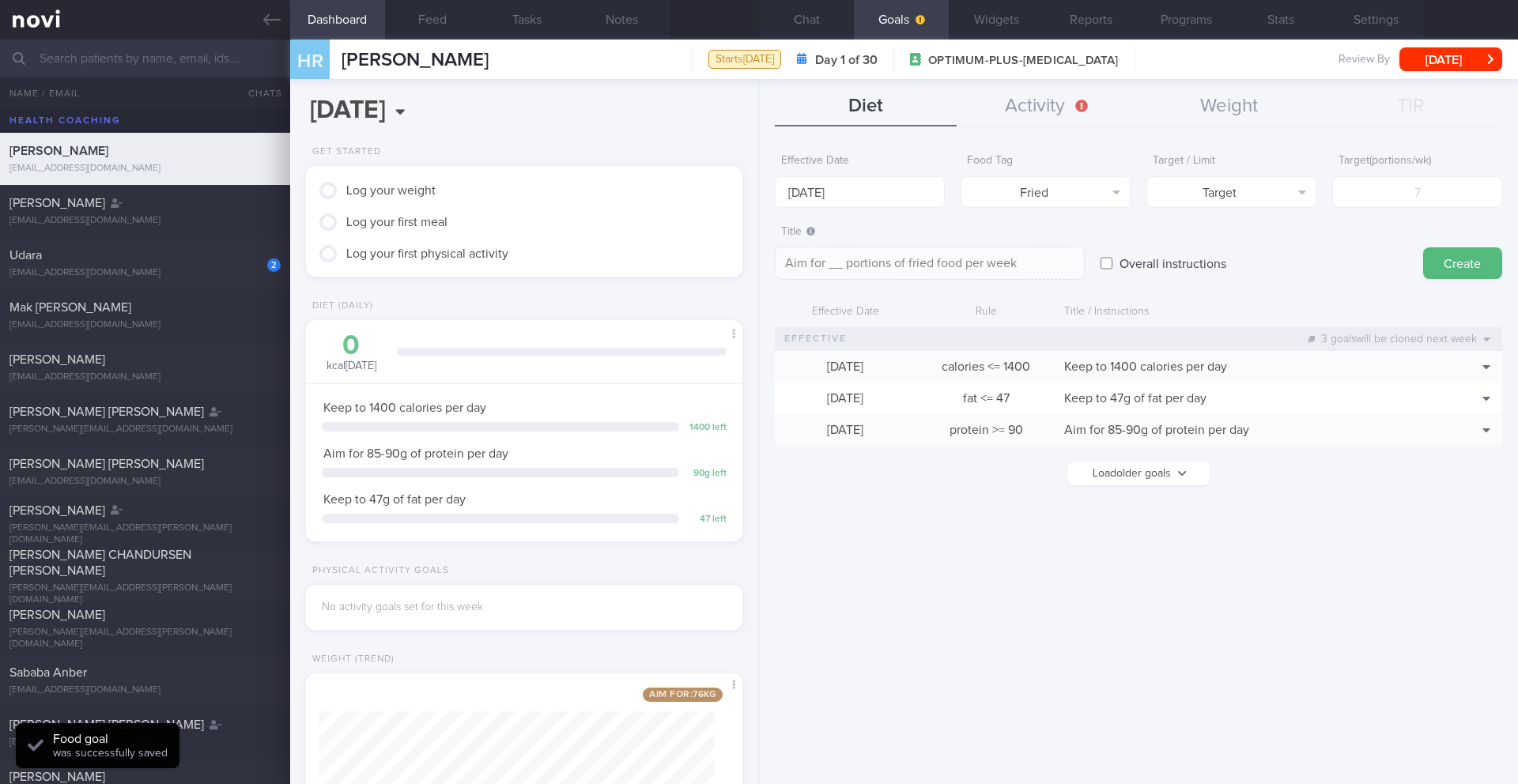
click at [1214, 213] on form "Effective Date [DATE] Food Tag Fried Select tag... Calories Carbs Protein Fat A…" at bounding box center [1138, 323] width 727 height 355
click at [1215, 204] on button "Target" at bounding box center [1231, 192] width 170 height 32
click at [1230, 249] on button "Limit" at bounding box center [1231, 247] width 168 height 23
type textarea "Keep to __ portions of fried food per week"
click at [1369, 203] on input "number" at bounding box center [1416, 192] width 170 height 32
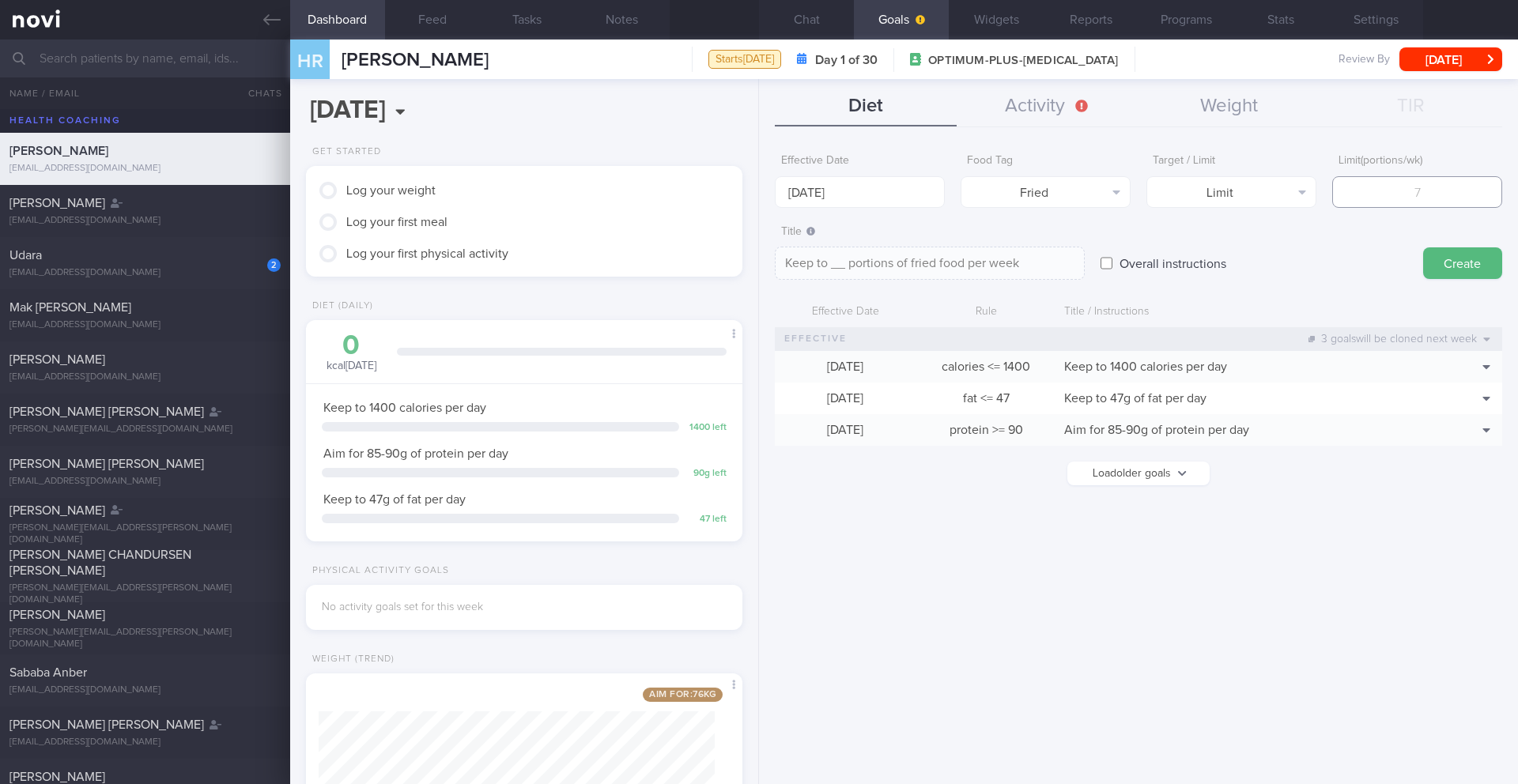
type input "2"
type textarea "Keep to 2 portions of fried food per week"
type input "2"
click at [1456, 263] on button "Create" at bounding box center [1462, 263] width 79 height 32
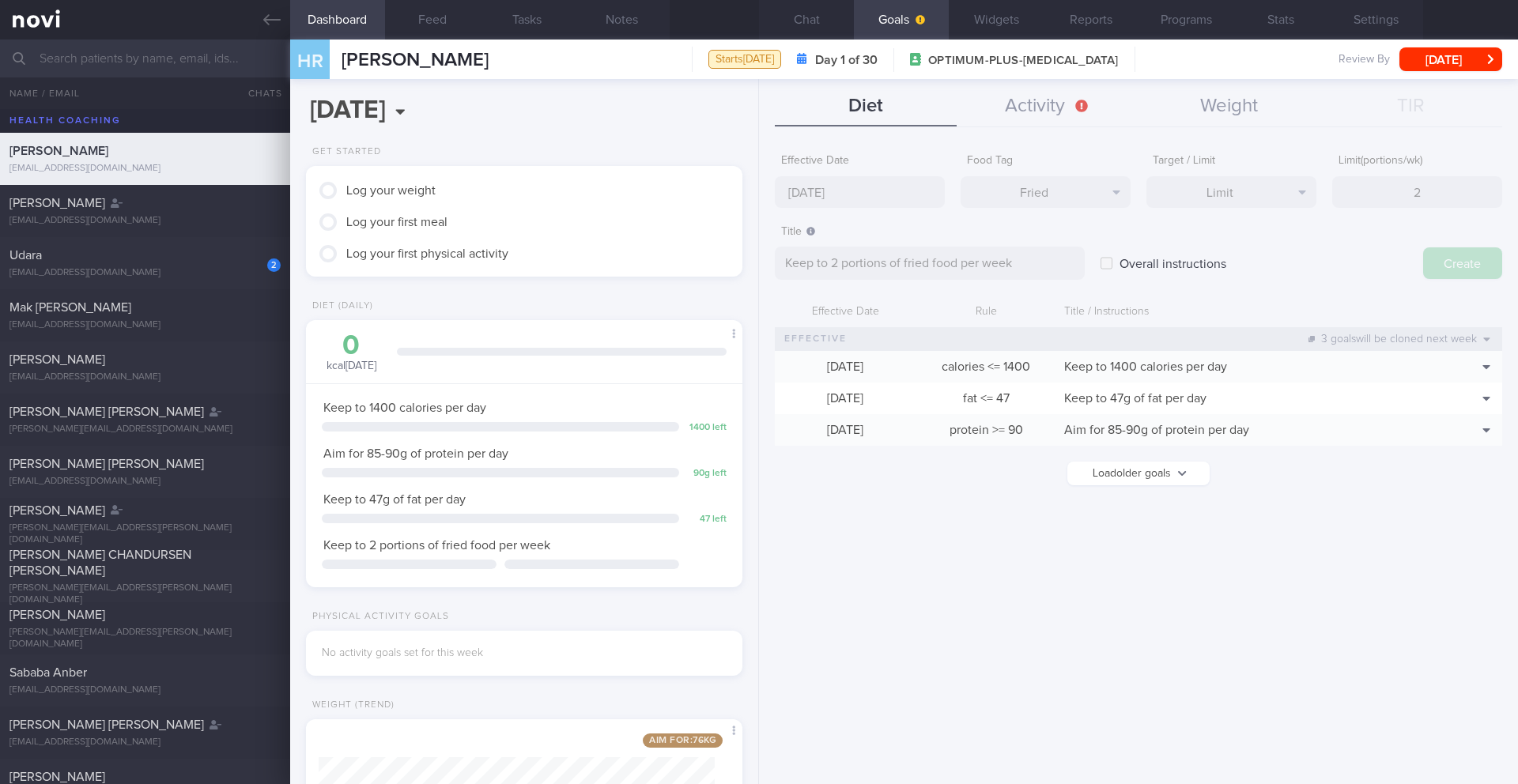
type input "[DATE]"
type textarea "Aim for ___ of ___"
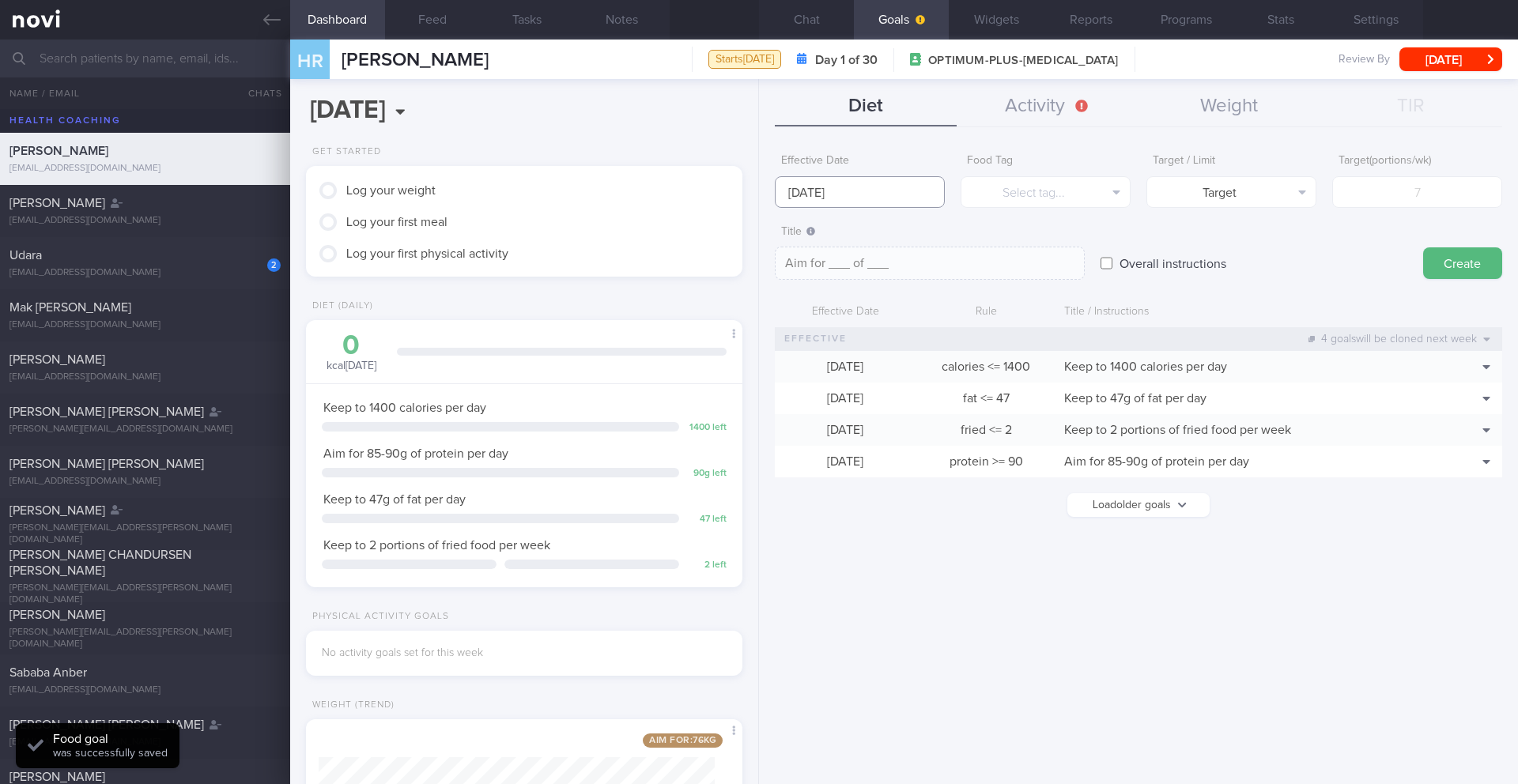
click at [918, 195] on input "[DATE]" at bounding box center [859, 192] width 170 height 32
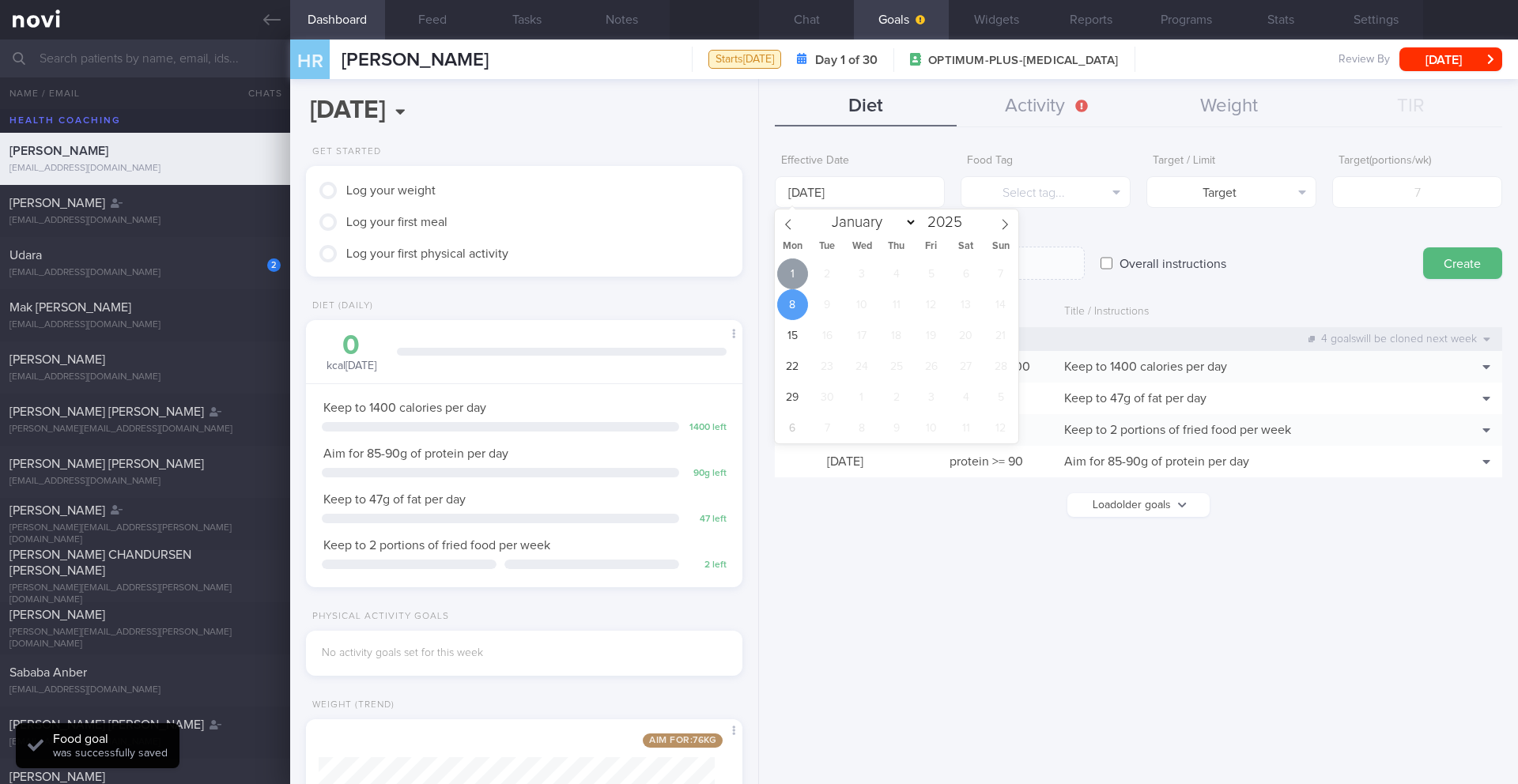
click at [792, 280] on span "1" at bounding box center [792, 274] width 31 height 31
type input "[DATE]"
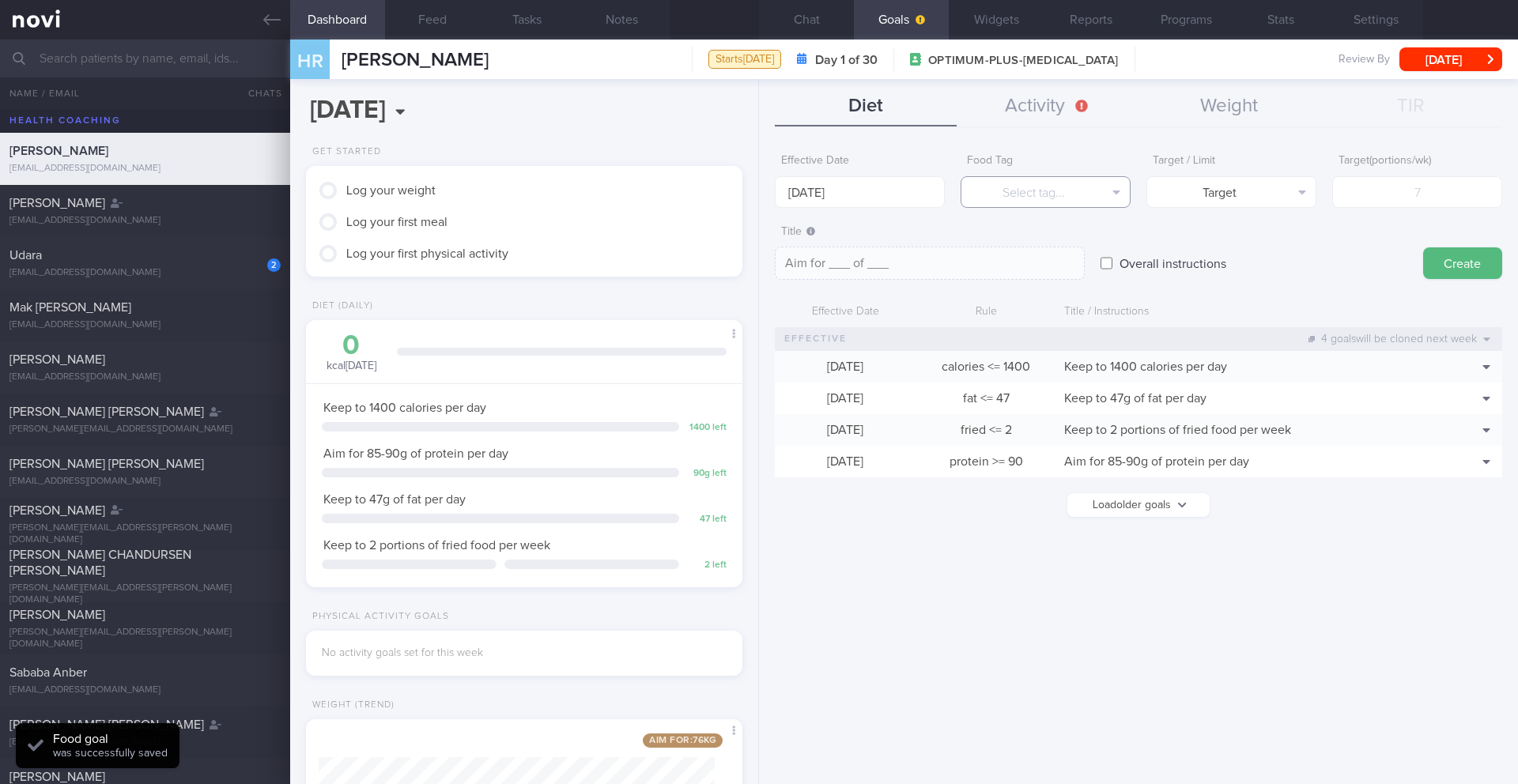
click at [1049, 200] on button "Select tag..." at bounding box center [1045, 192] width 170 height 32
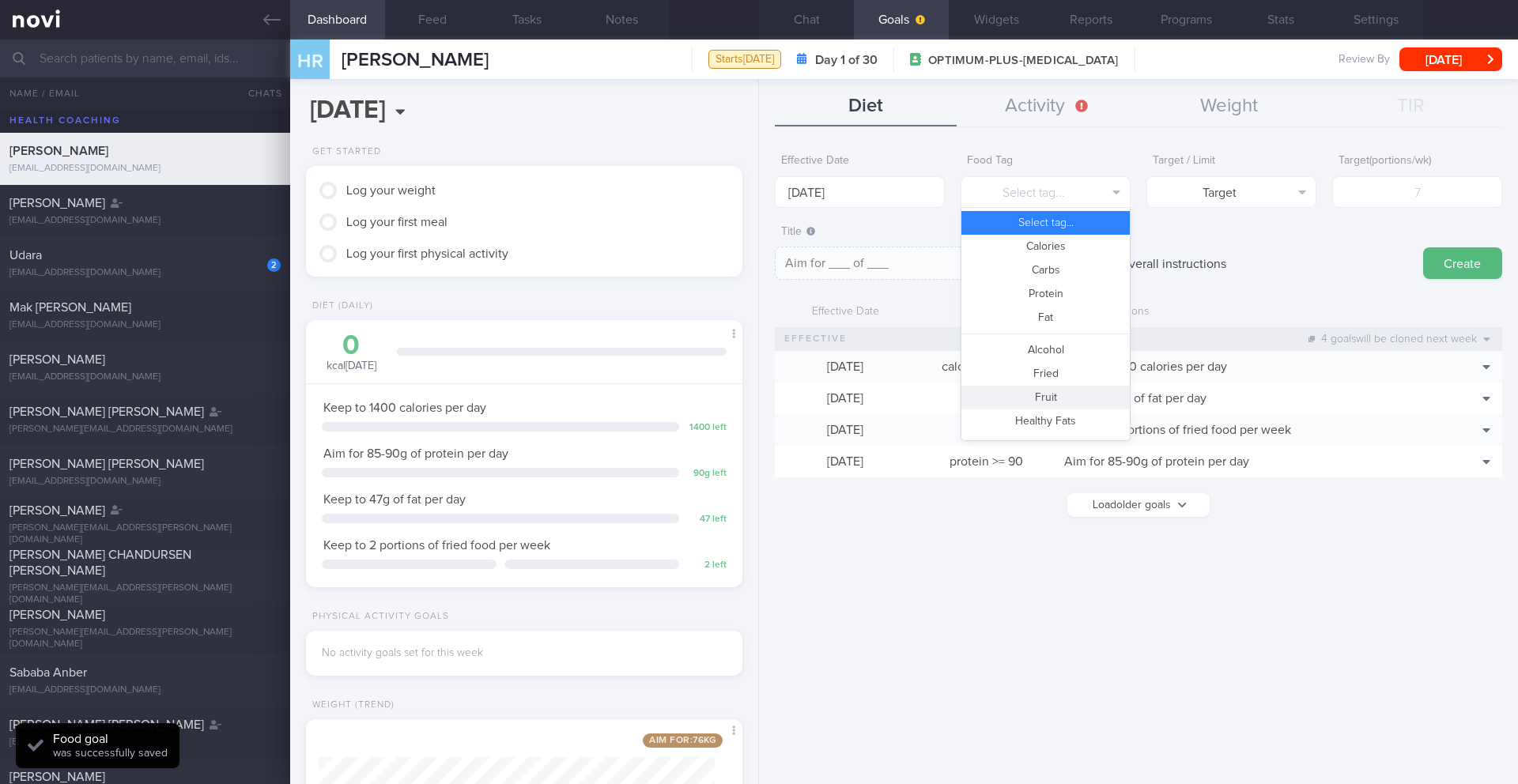
click at [1092, 388] on button "Fruit" at bounding box center [1045, 397] width 168 height 23
type textarea "Aim for __ portions of fruits per week"
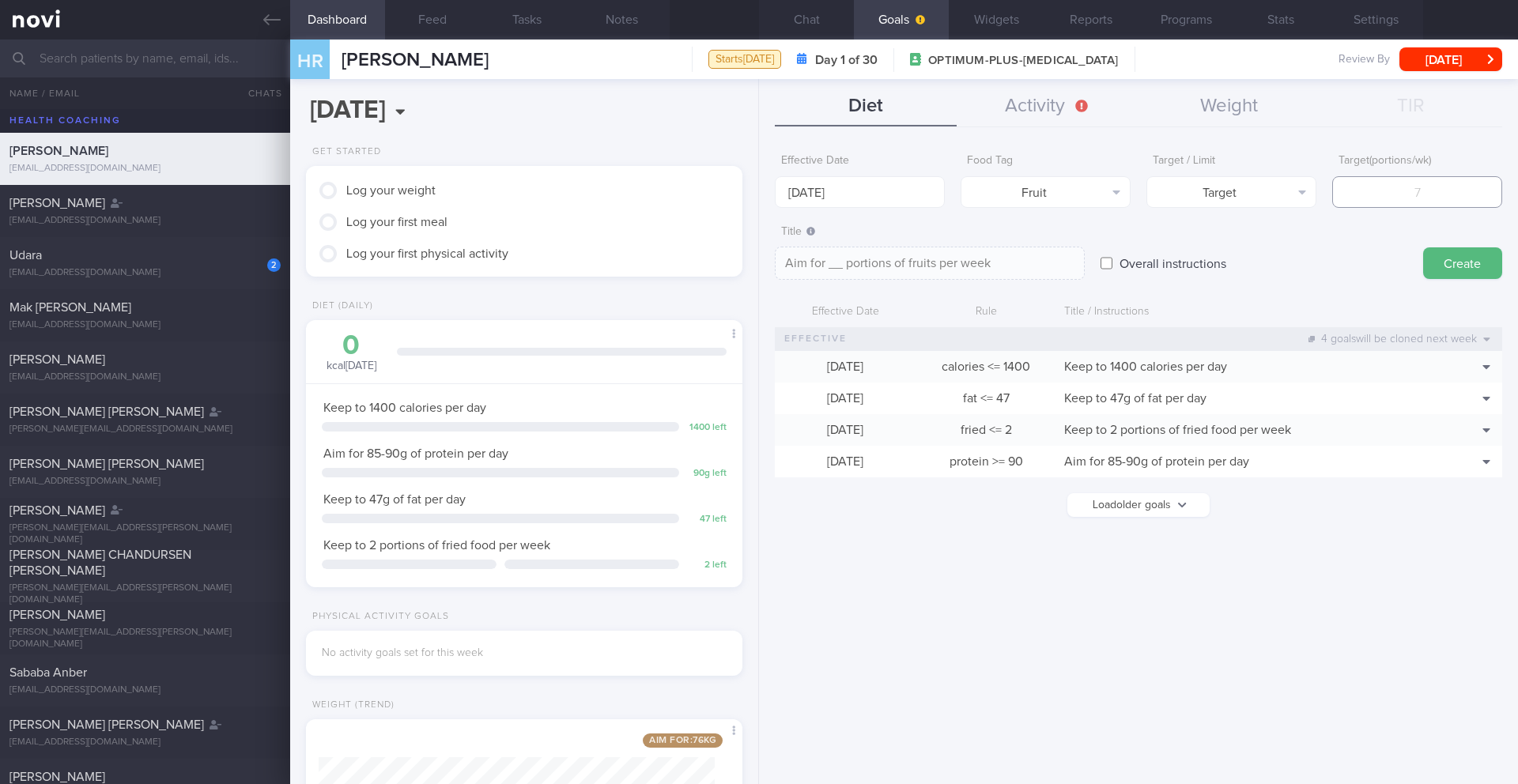
click at [1367, 196] on input "number" at bounding box center [1416, 192] width 170 height 32
type input "7"
type textarea "Aim for 7 portions of fruits per week"
type input "7"
click at [1456, 277] on button "Create" at bounding box center [1462, 263] width 79 height 32
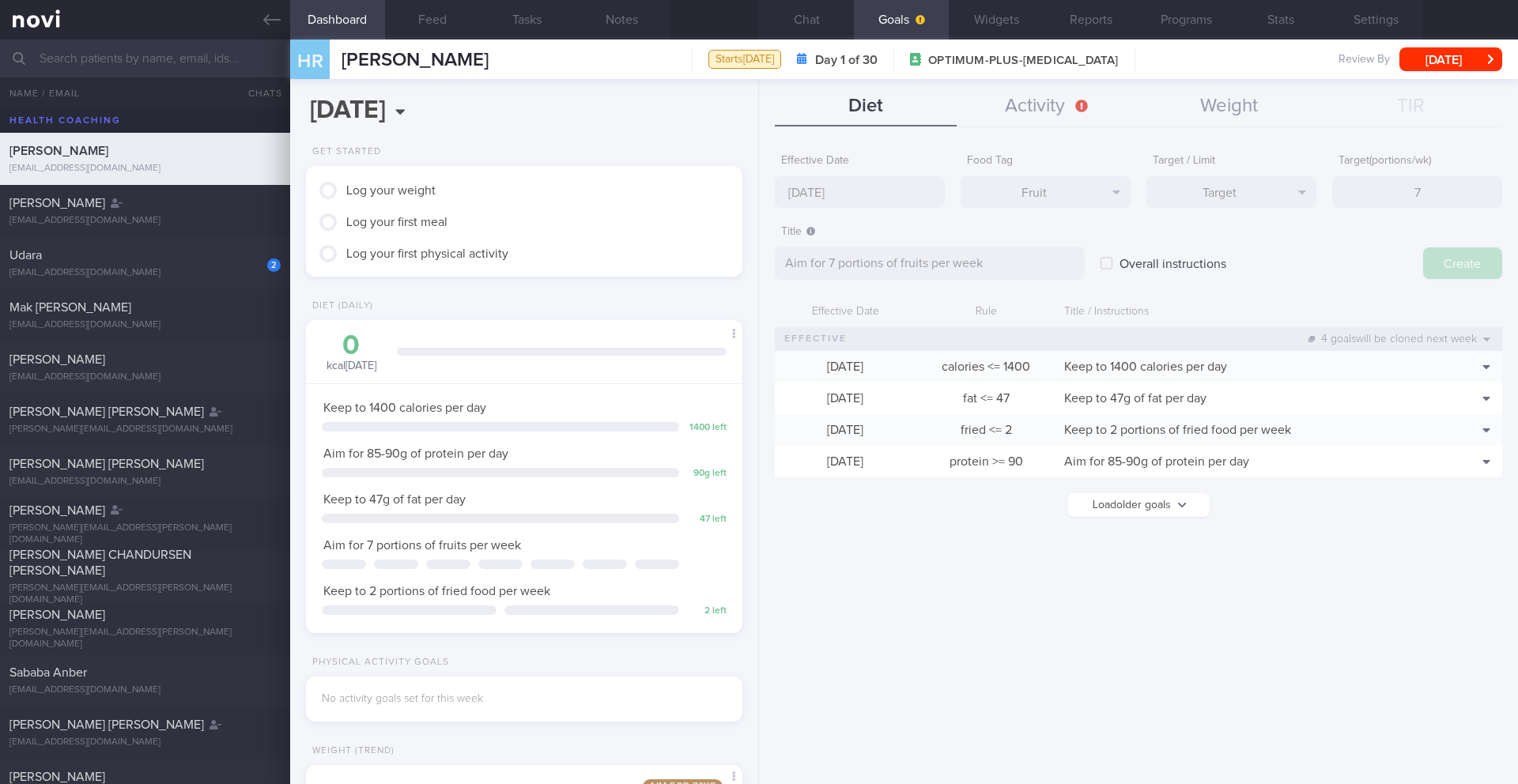
type input "[DATE]"
type textarea "Aim for ___ of ___"
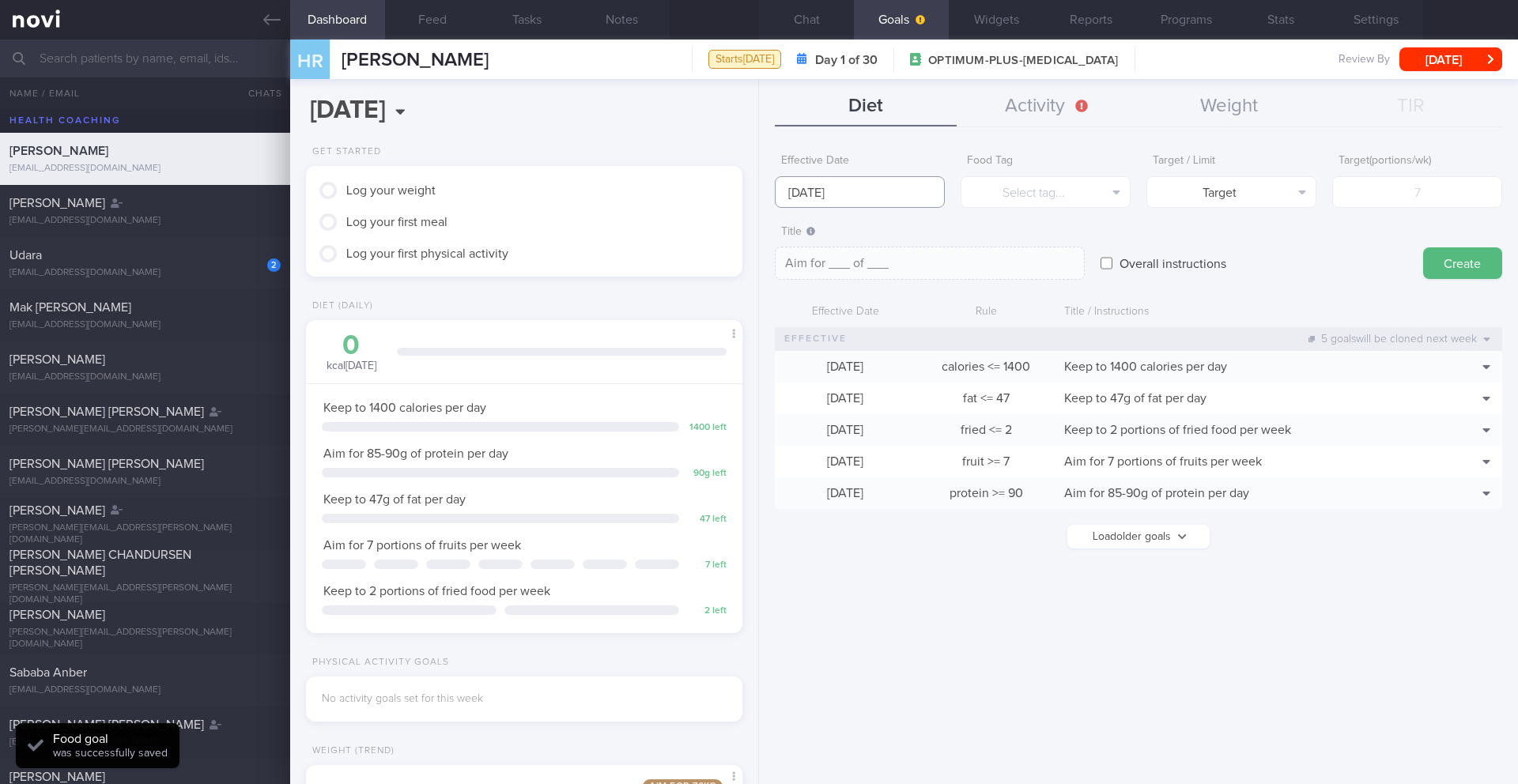
click at [918, 198] on input "[DATE]" at bounding box center [859, 192] width 170 height 32
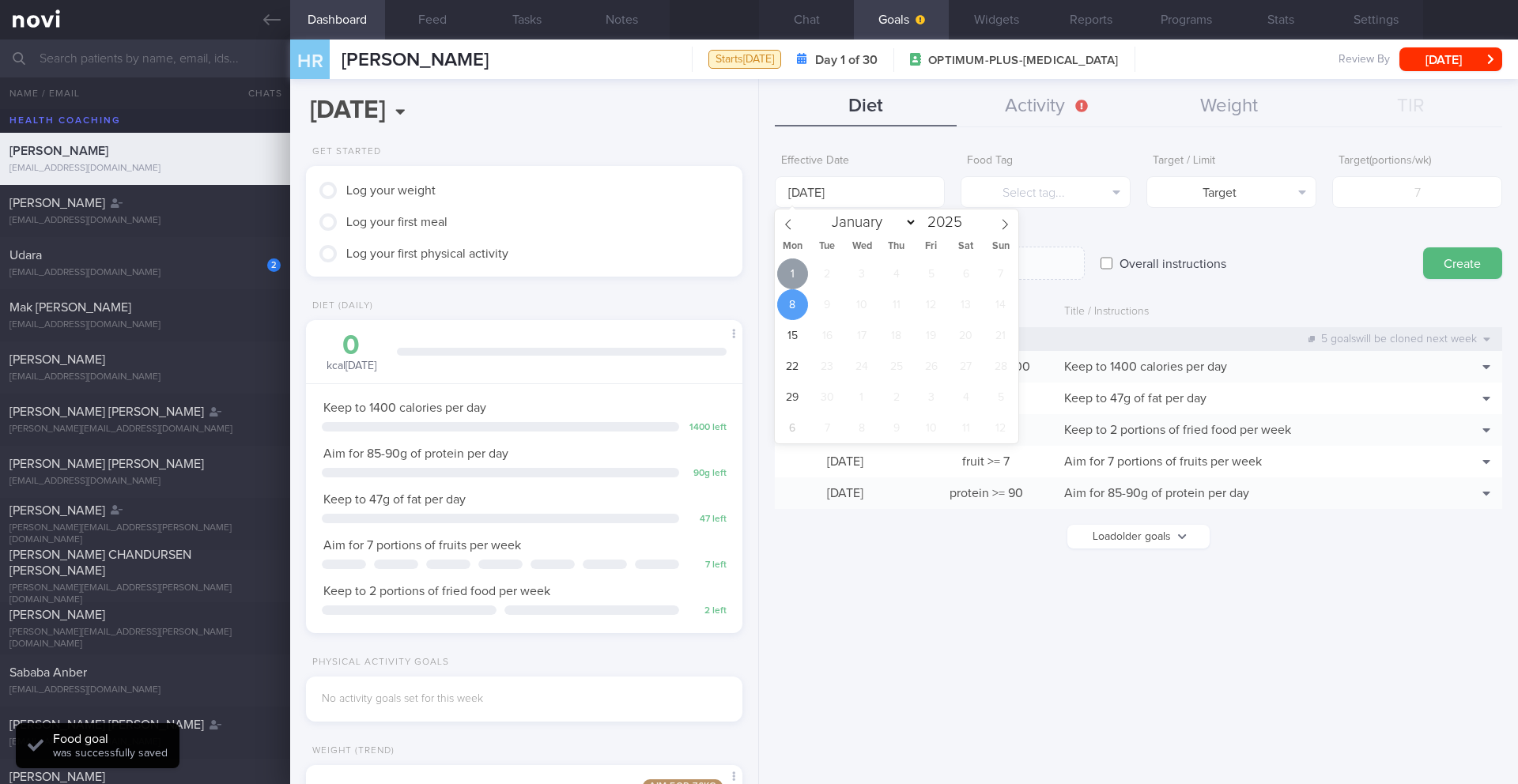
click at [786, 269] on span "1" at bounding box center [792, 274] width 31 height 31
type input "[DATE]"
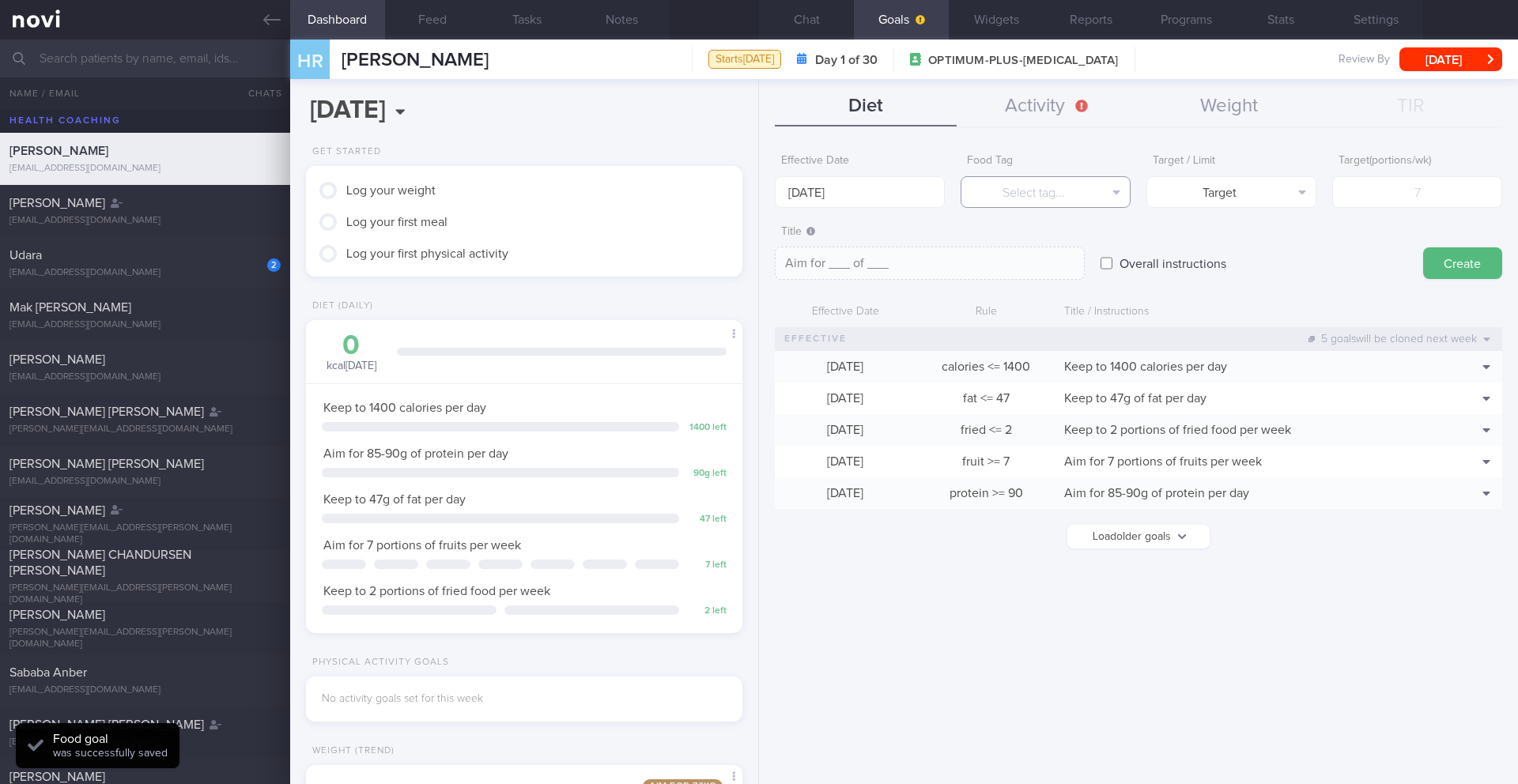
click at [1027, 204] on button "Select tag..." at bounding box center [1045, 192] width 170 height 32
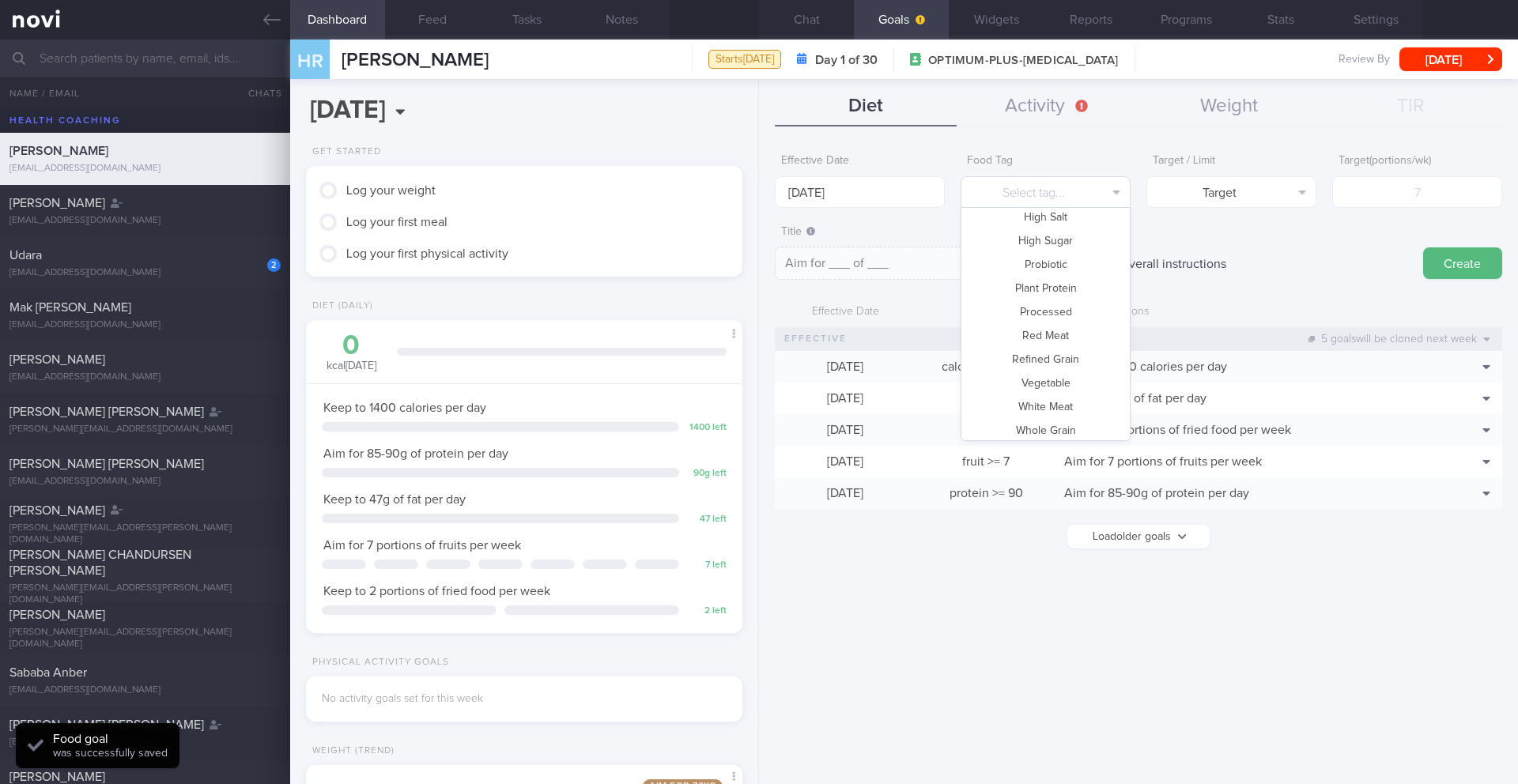
scroll to position [470, 0]
click at [1038, 377] on button "Vegetable" at bounding box center [1045, 378] width 168 height 23
type textarea "Aim for __ portions of vegetables per week"
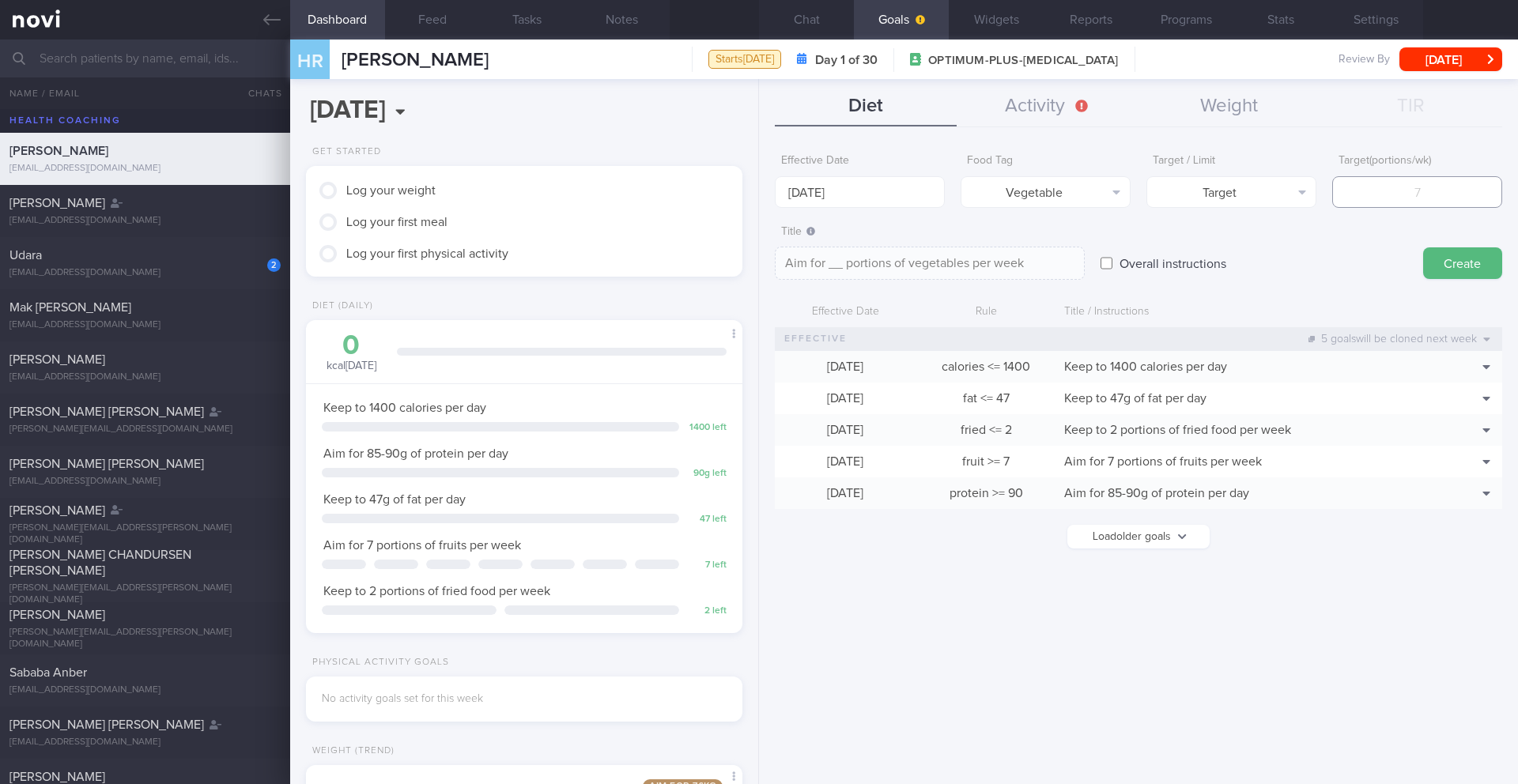
click at [1350, 204] on input "number" at bounding box center [1416, 192] width 170 height 32
type input "1"
type textarea "Aim for 1 portions of vegetables per week"
type input "14"
type textarea "Aim for 14 portions of vegetables per week"
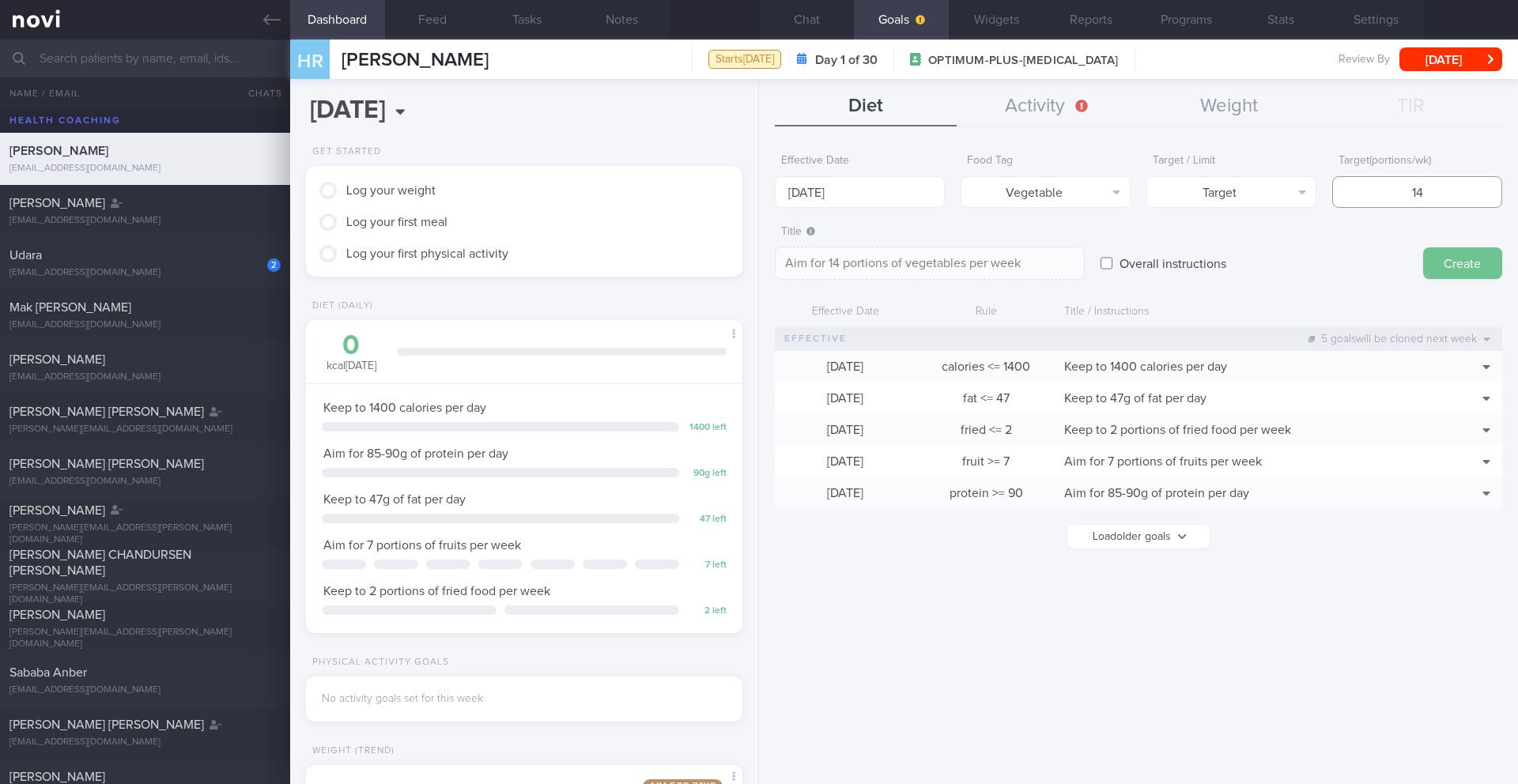
type input "14"
click at [1449, 257] on button "Create" at bounding box center [1462, 263] width 79 height 32
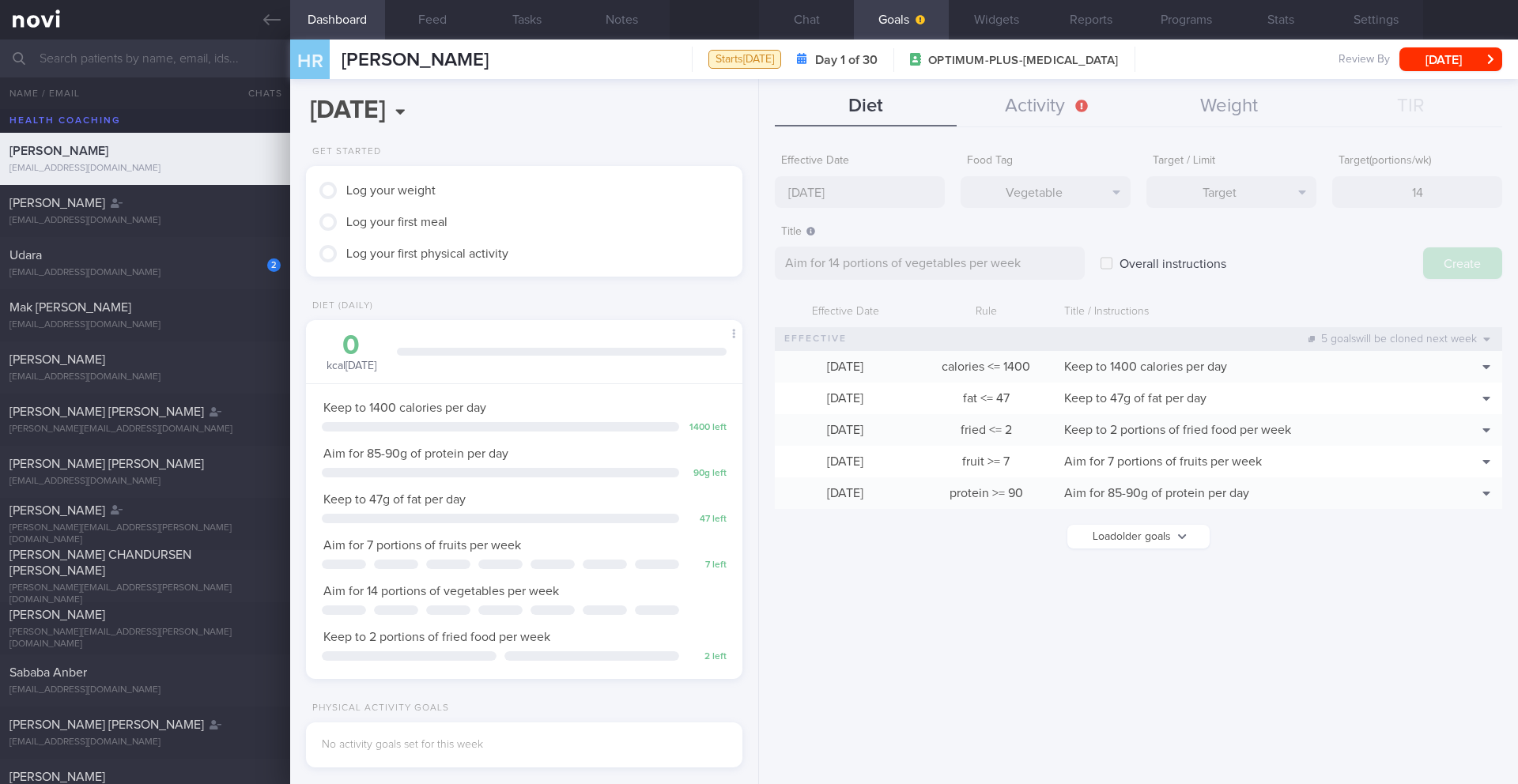
type input "[DATE]"
type textarea "Aim for ___ of ___"
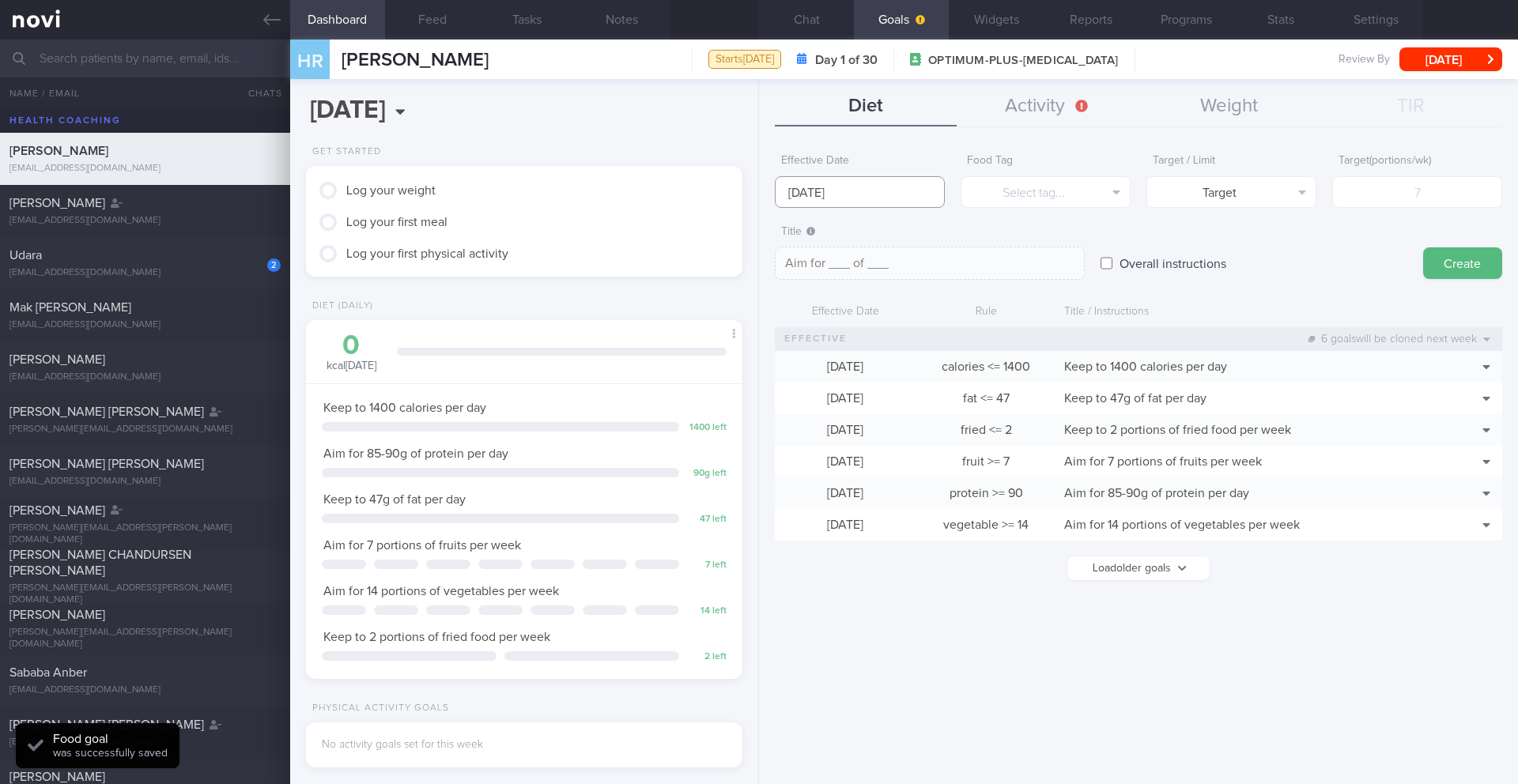
click at [853, 185] on input "[DATE]" at bounding box center [859, 192] width 170 height 32
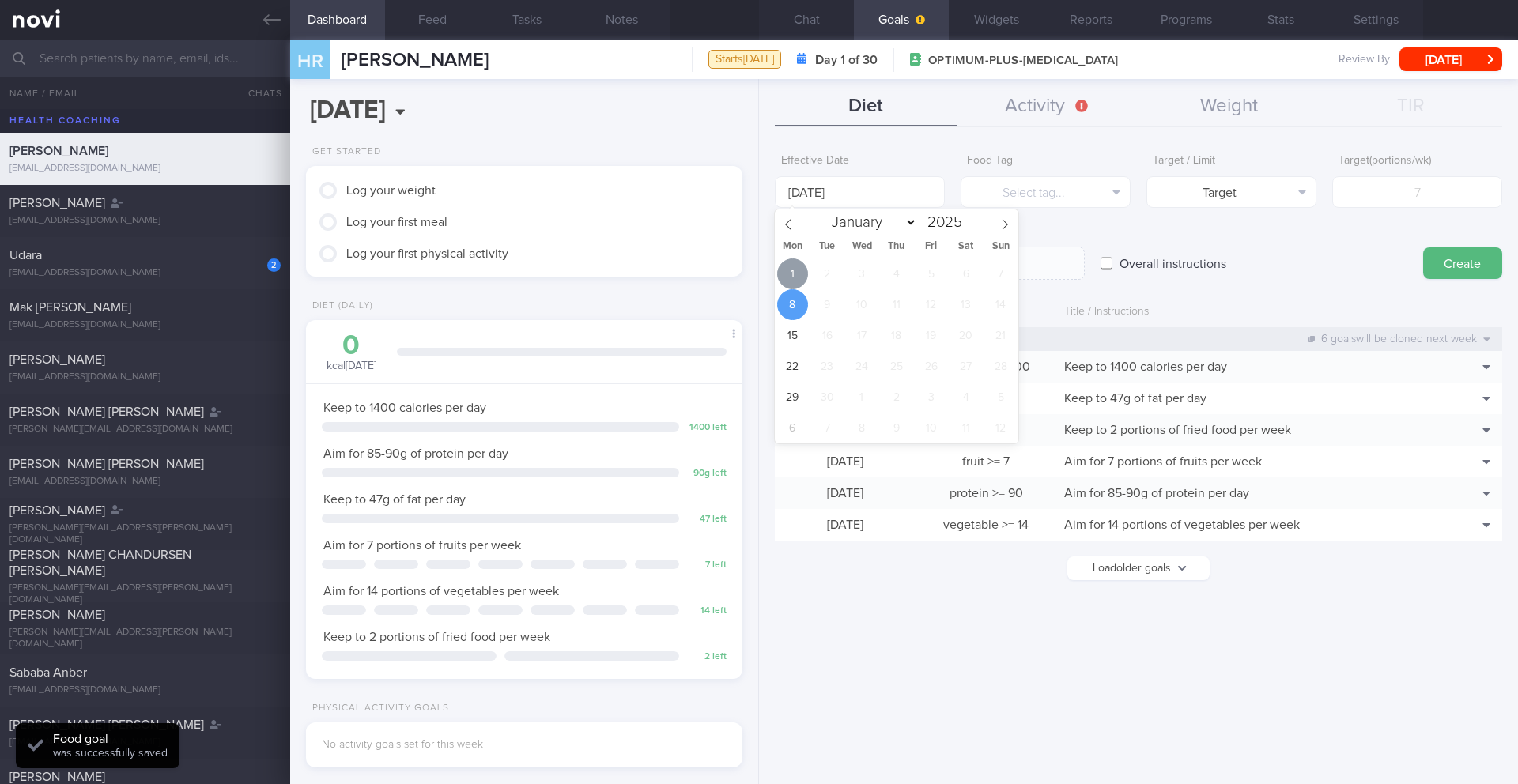
click at [792, 266] on span "1" at bounding box center [792, 274] width 31 height 31
type input "[DATE]"
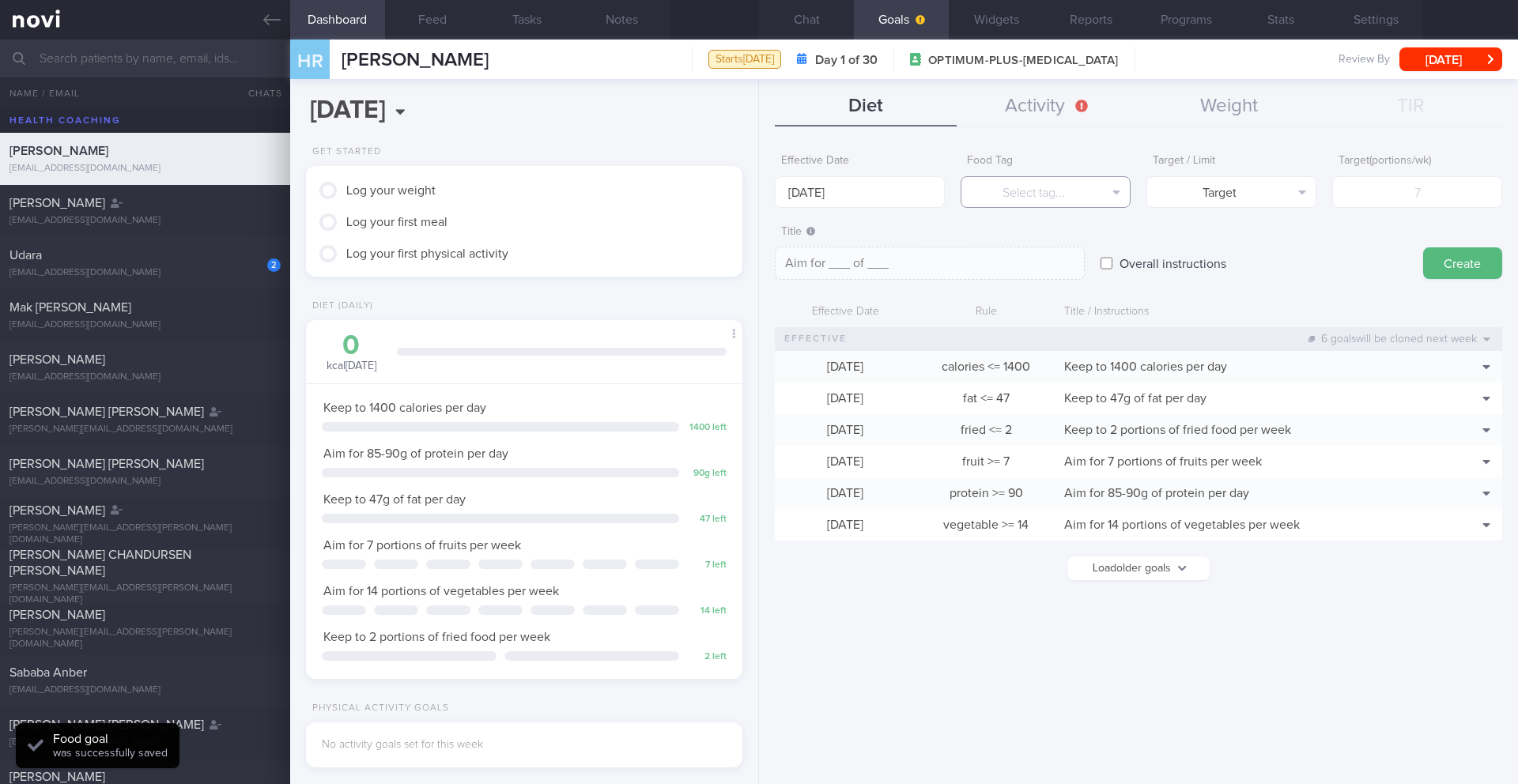
click at [1092, 198] on button "Select tag..." at bounding box center [1045, 192] width 170 height 32
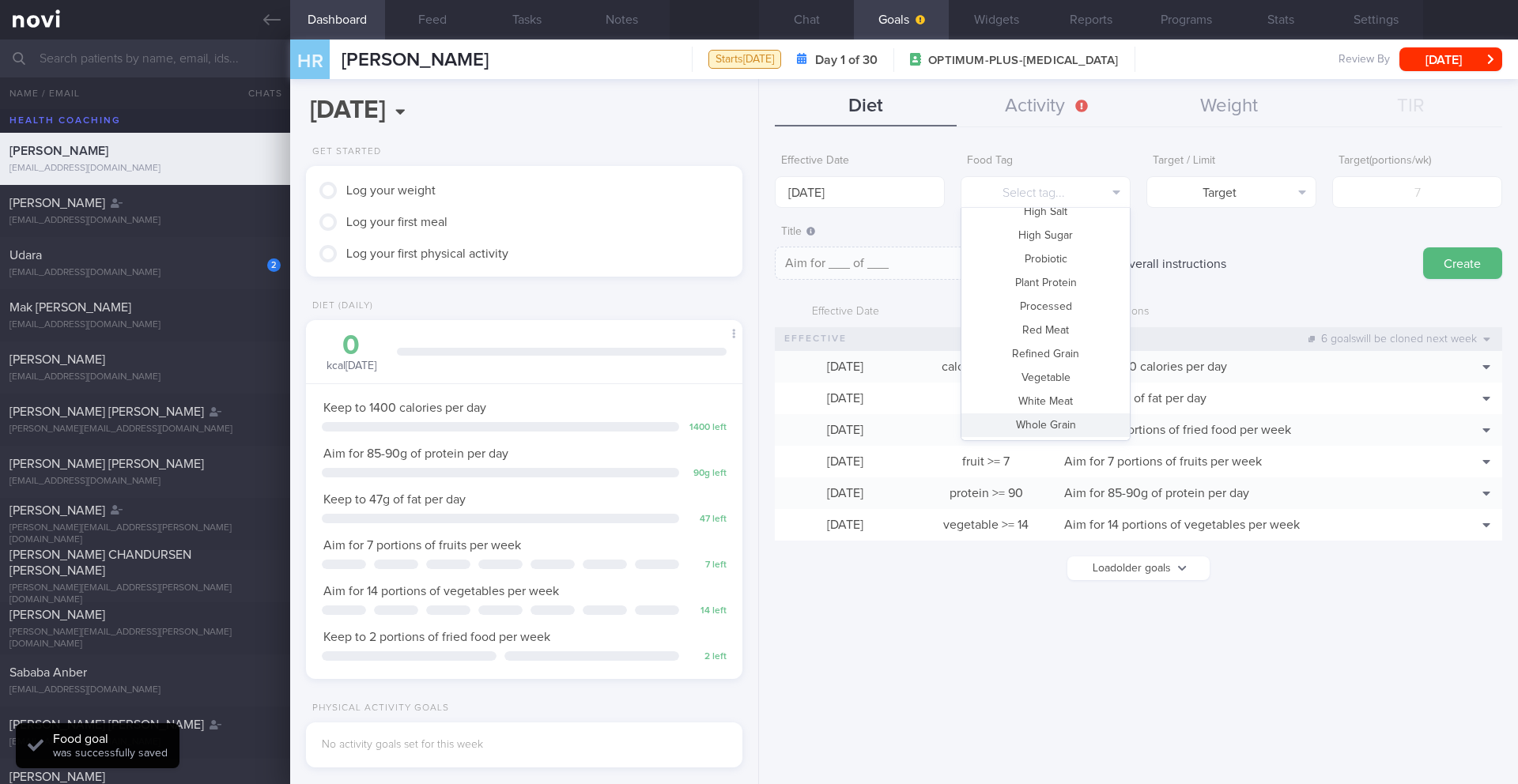
click at [1062, 418] on button "Whole Grain" at bounding box center [1045, 425] width 168 height 23
type textarea "Aim for __ portions of whole grains per week"
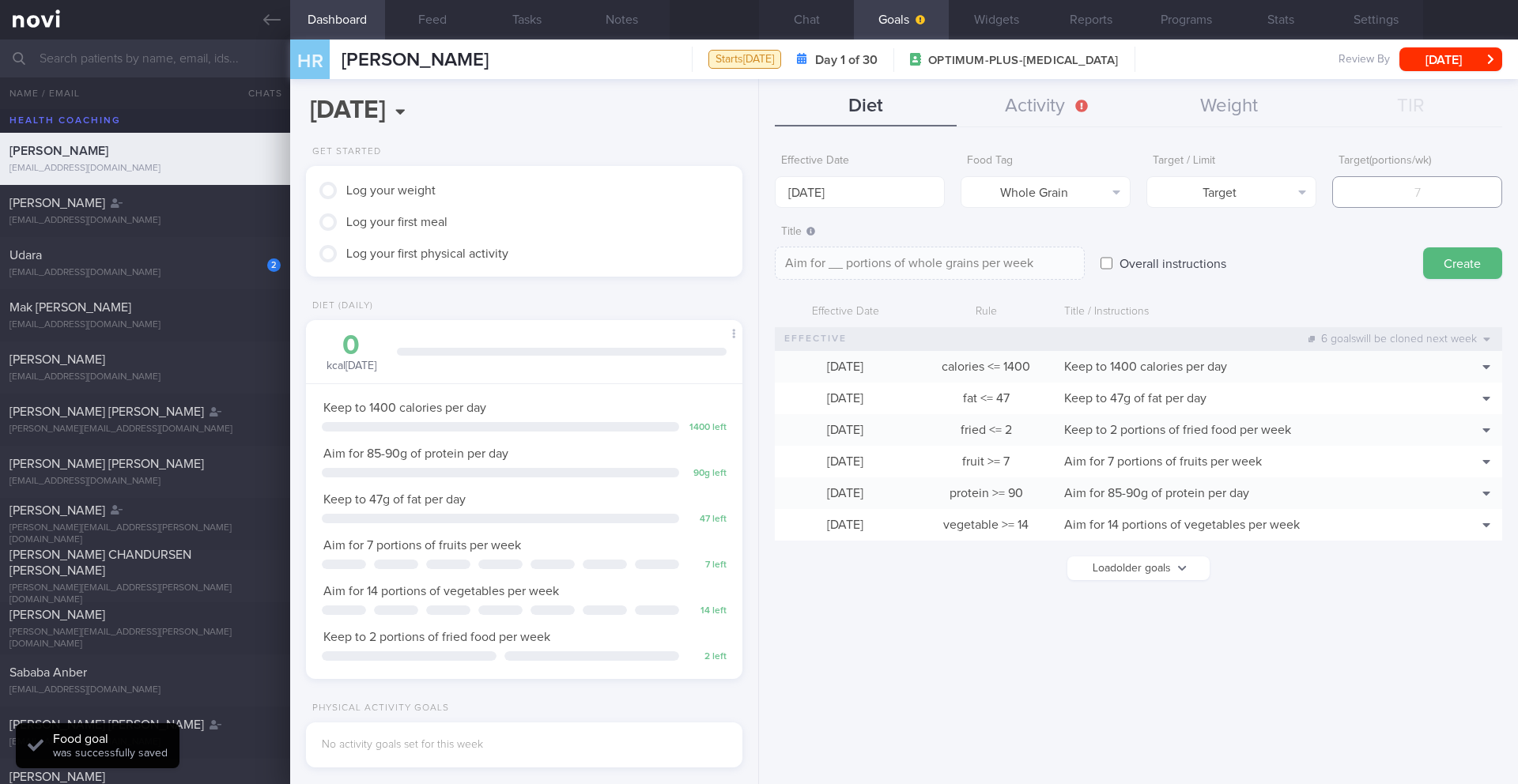
click at [1402, 196] on input "number" at bounding box center [1416, 192] width 170 height 32
type input "7"
type textarea "Aim for 7 portions of whole grains per week"
type input "7"
click at [1485, 266] on button "Create" at bounding box center [1462, 263] width 79 height 32
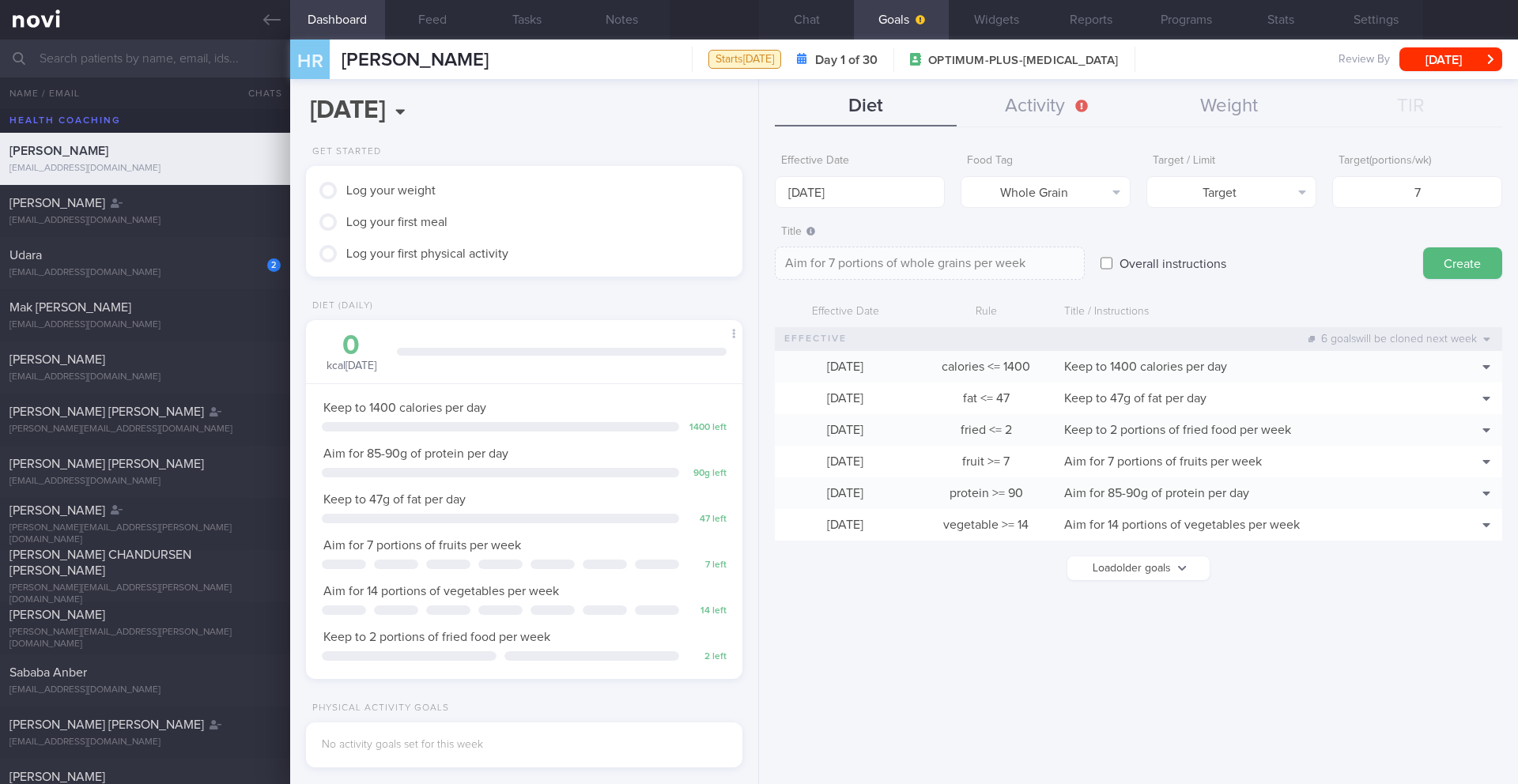
type input "[DATE]"
type textarea "Aim for ___ of ___"
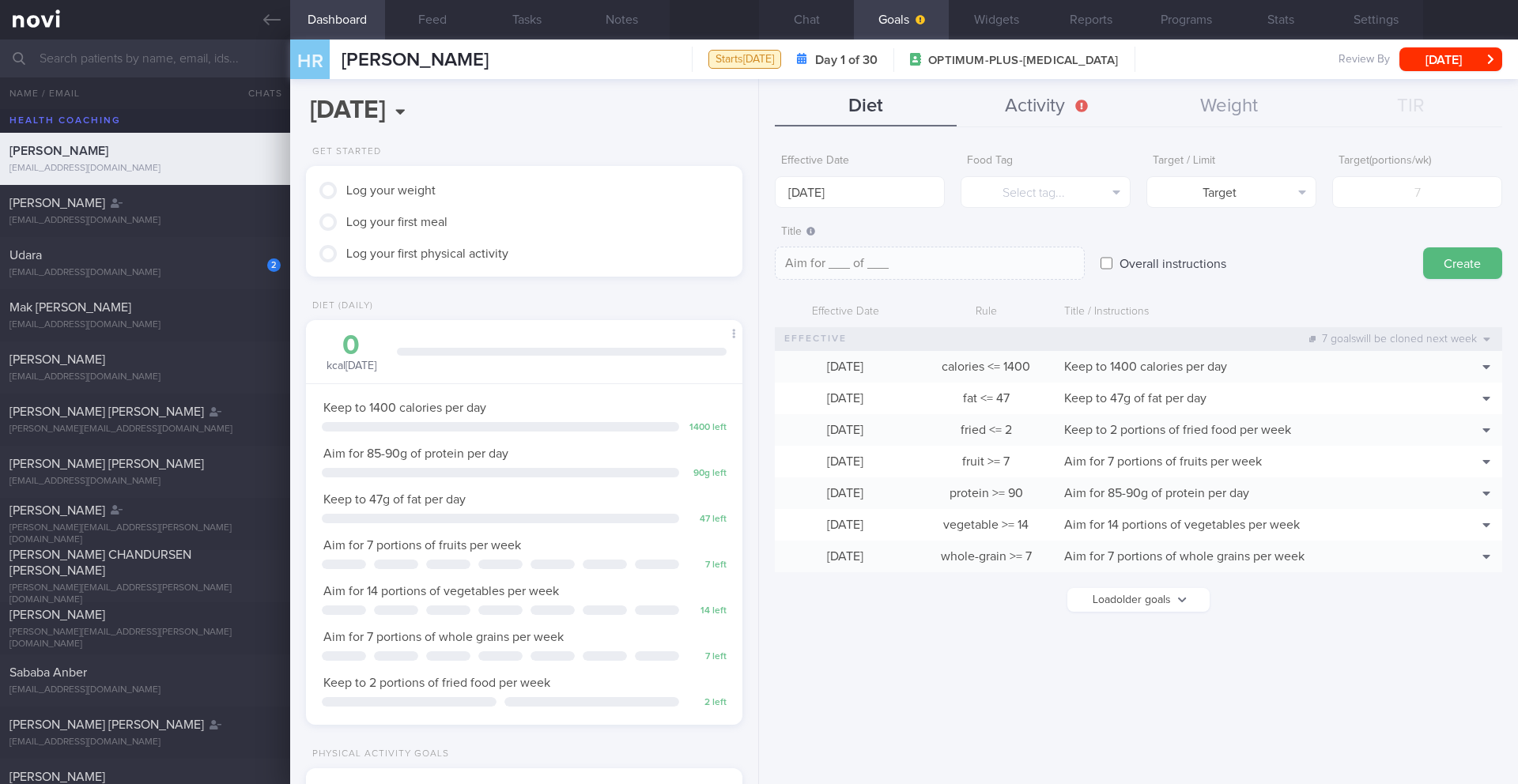
click at [1068, 118] on button "Activity" at bounding box center [1047, 107] width 182 height 40
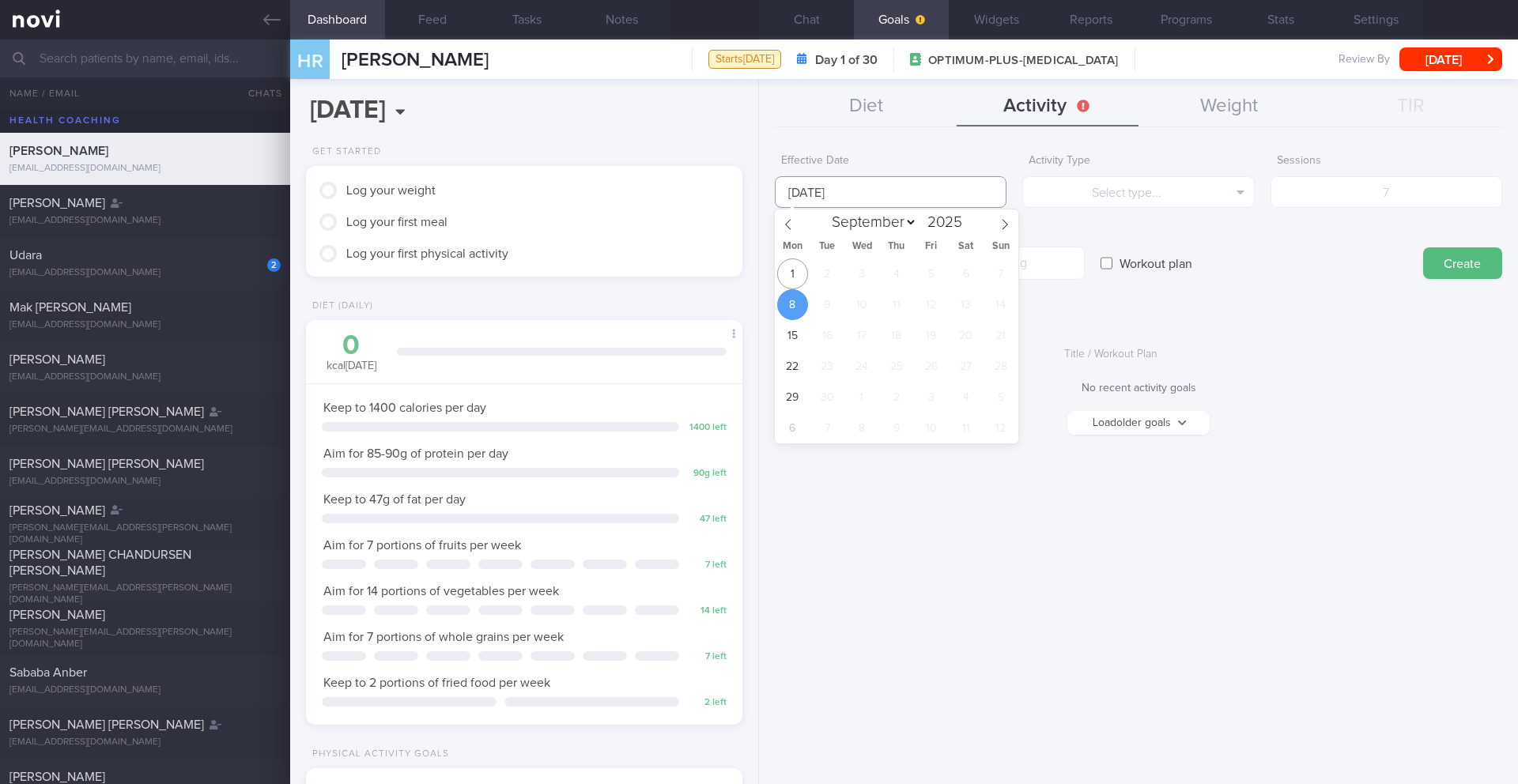
click at [862, 186] on input "[DATE]" at bounding box center [890, 192] width 231 height 32
click at [802, 276] on span "1" at bounding box center [792, 274] width 31 height 31
type input "[DATE]"
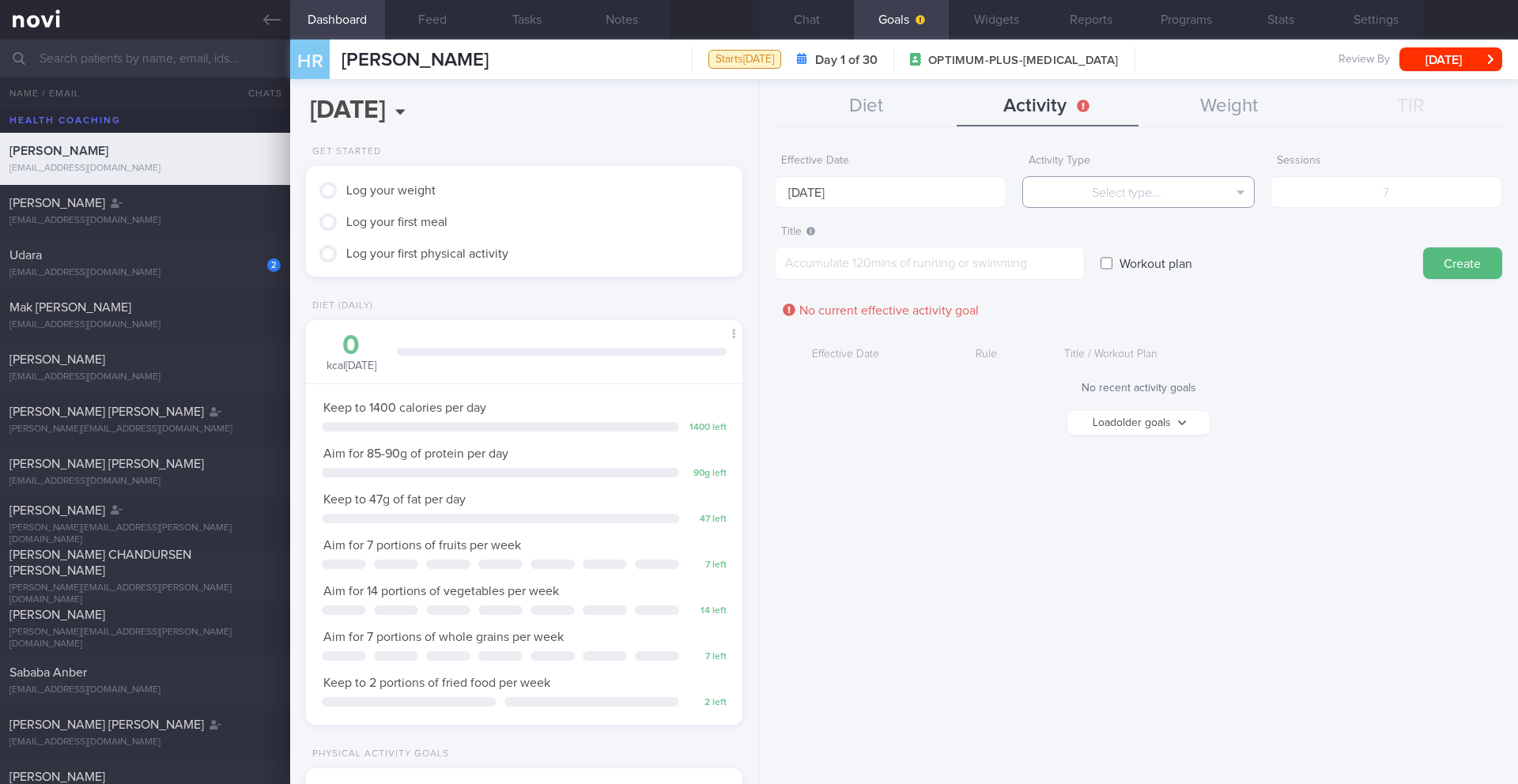
click at [1100, 199] on button "Select type..." at bounding box center [1137, 192] width 231 height 32
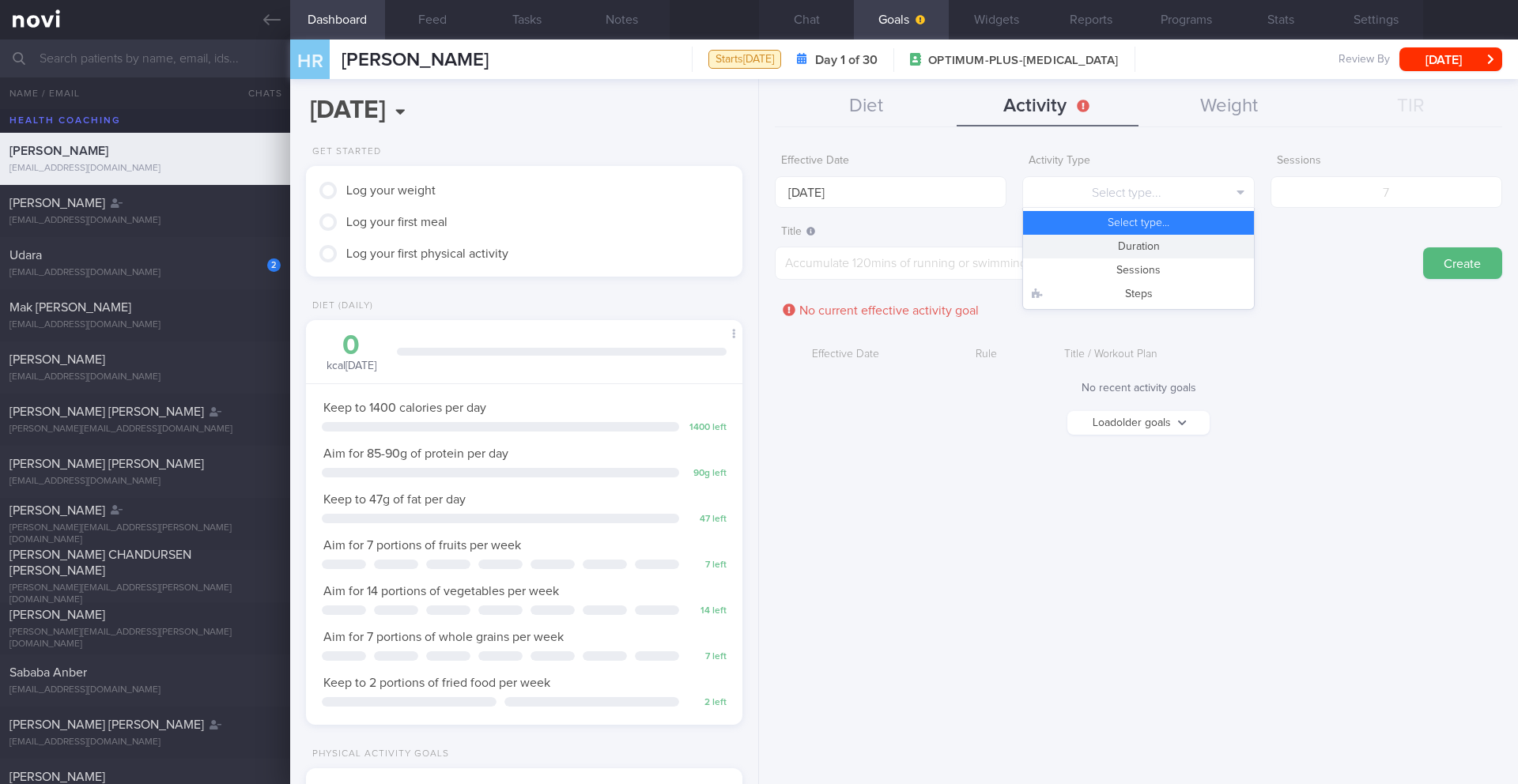
click at [1104, 248] on button "Duration" at bounding box center [1138, 247] width 230 height 23
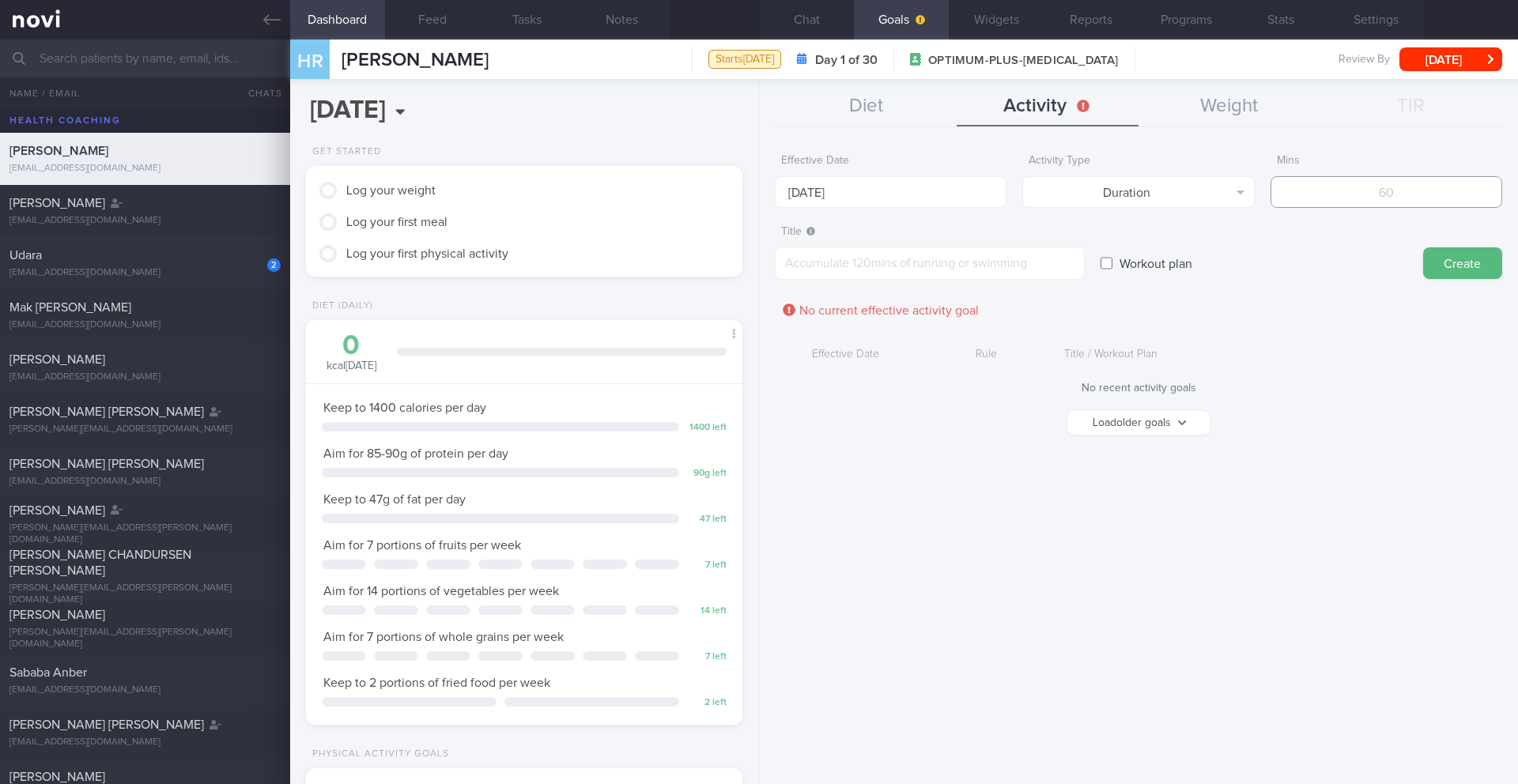
click at [1487, 187] on input "number" at bounding box center [1386, 192] width 231 height 32
type input "200"
click at [815, 269] on textarea at bounding box center [929, 263] width 310 height 33
click at [821, 258] on textarea at bounding box center [929, 263] width 310 height 33
type textarea "Aim for 200 minutes of moderate intensity exerciser per week"
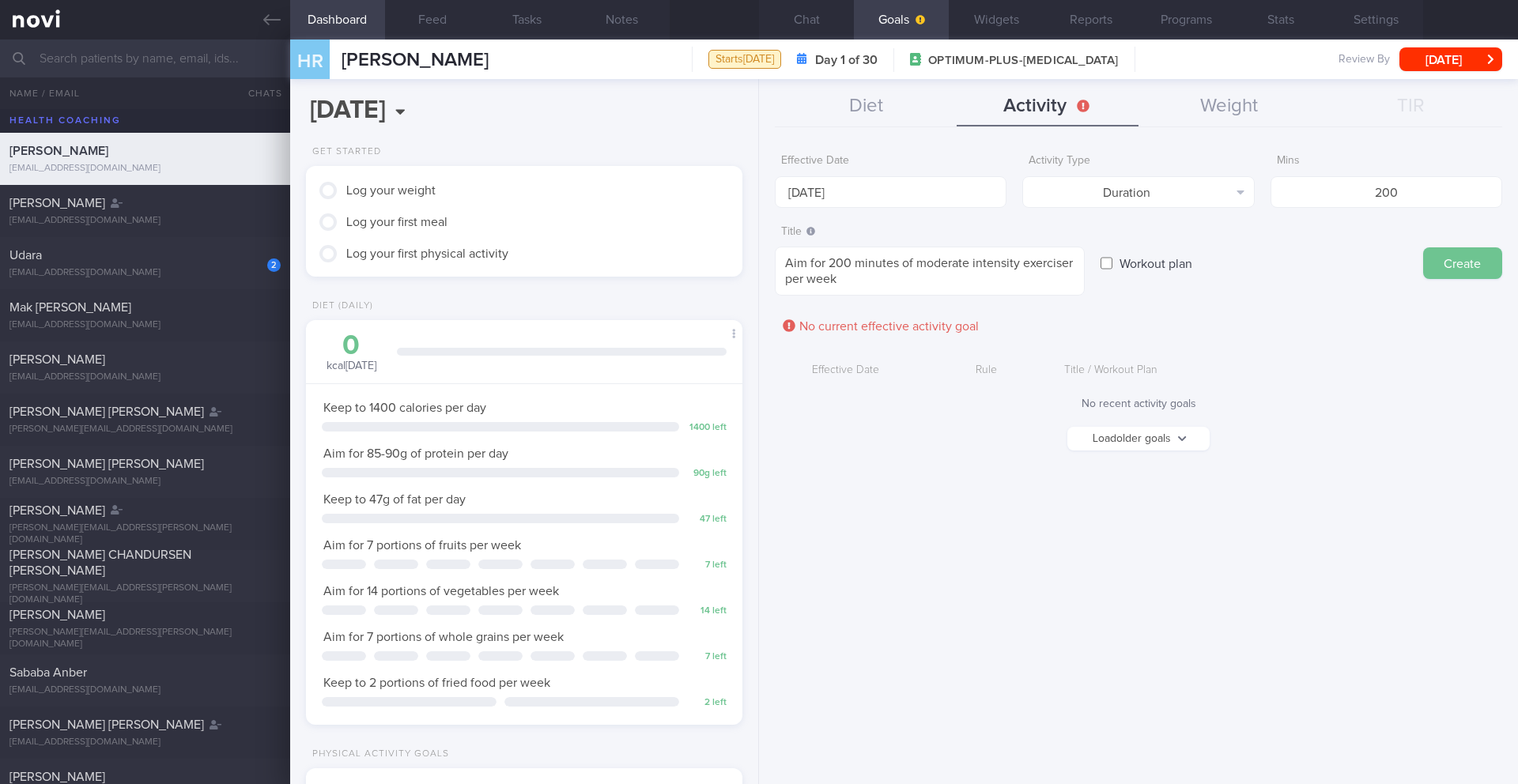
click at [1441, 266] on button "Create" at bounding box center [1462, 263] width 79 height 32
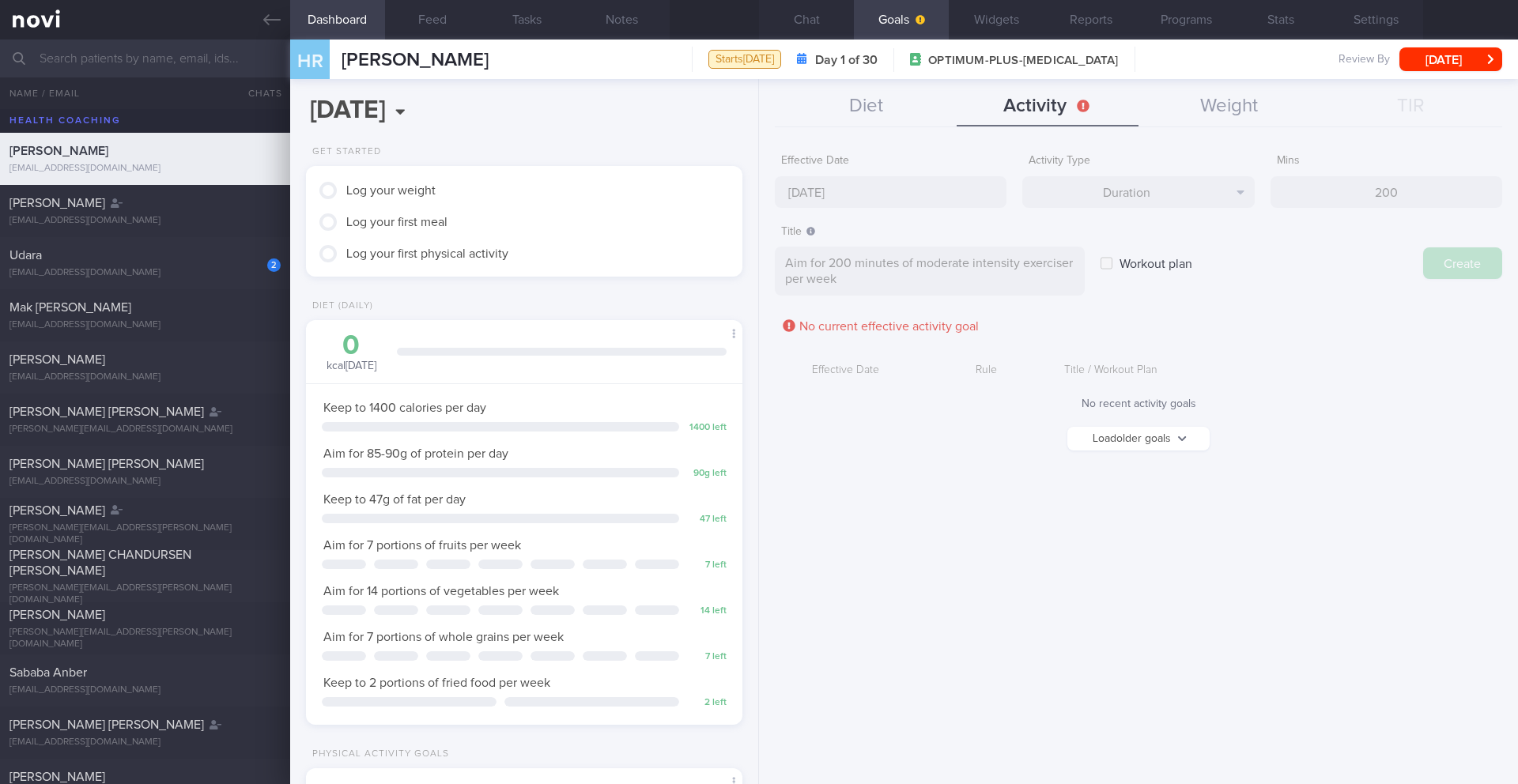
type input "[DATE]"
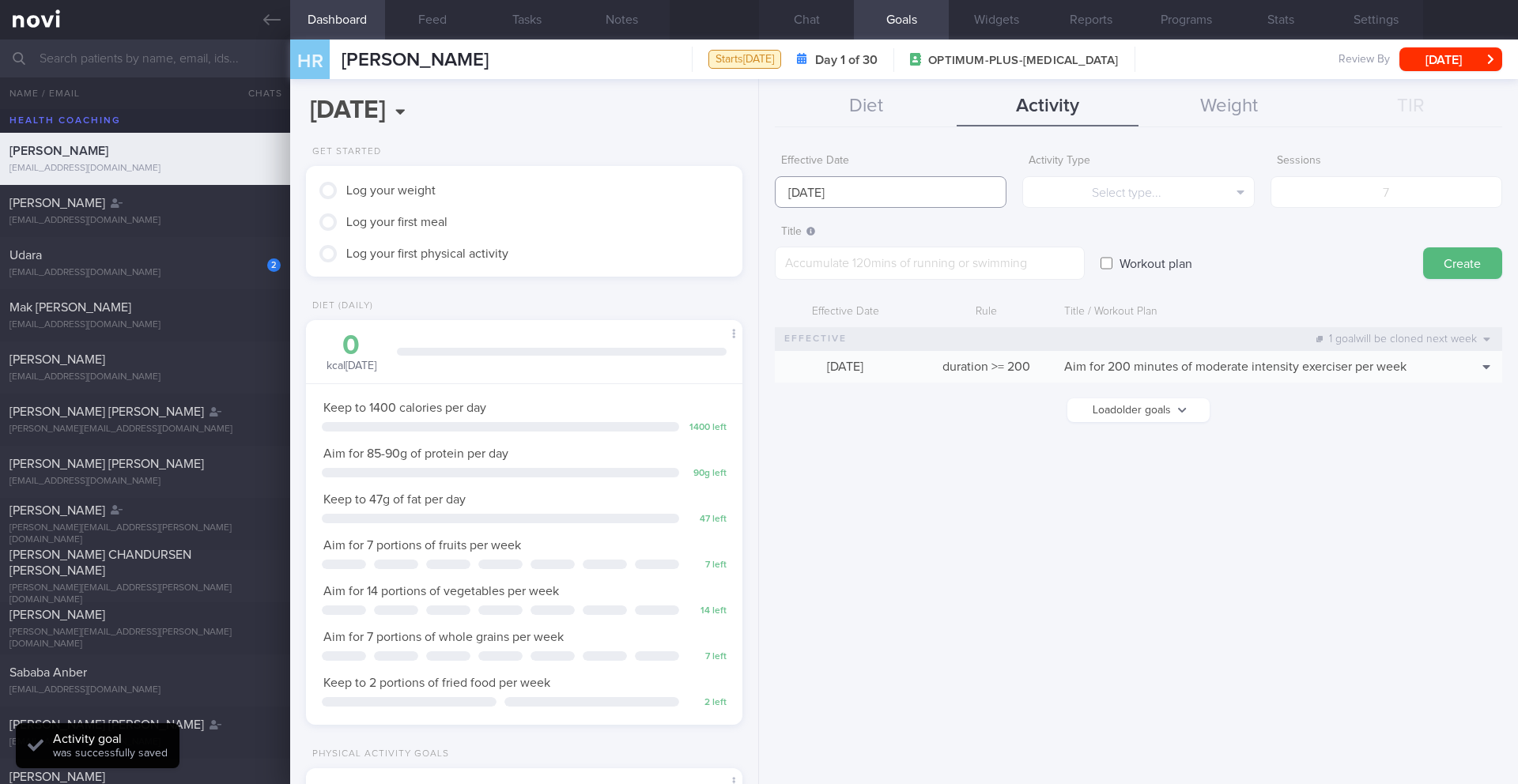
click at [872, 200] on body "You are offline! Some functionality will be unavailable Patients New Users Coac…" at bounding box center [759, 392] width 1518 height 784
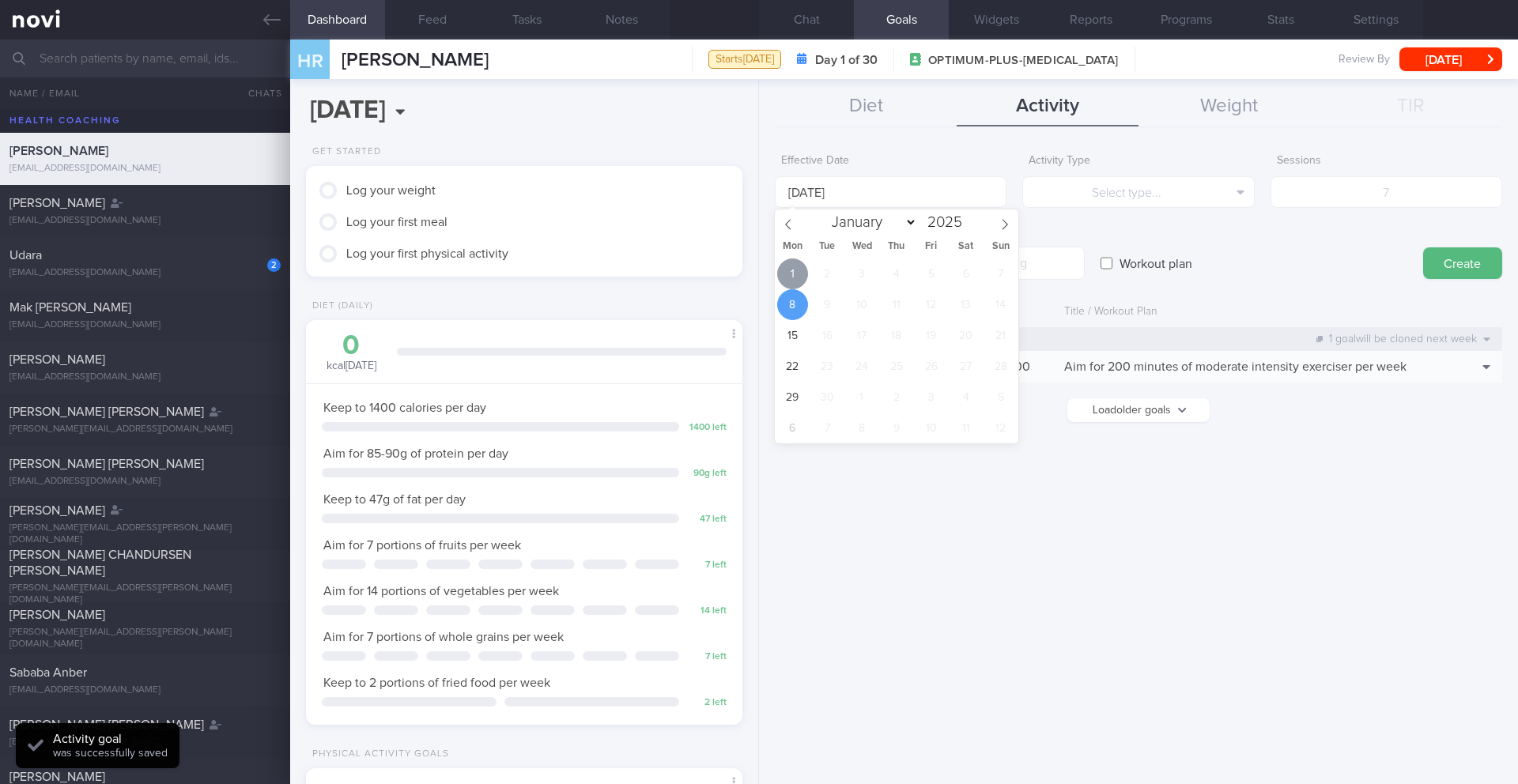
click at [795, 275] on span "1" at bounding box center [792, 274] width 31 height 31
type input "[DATE]"
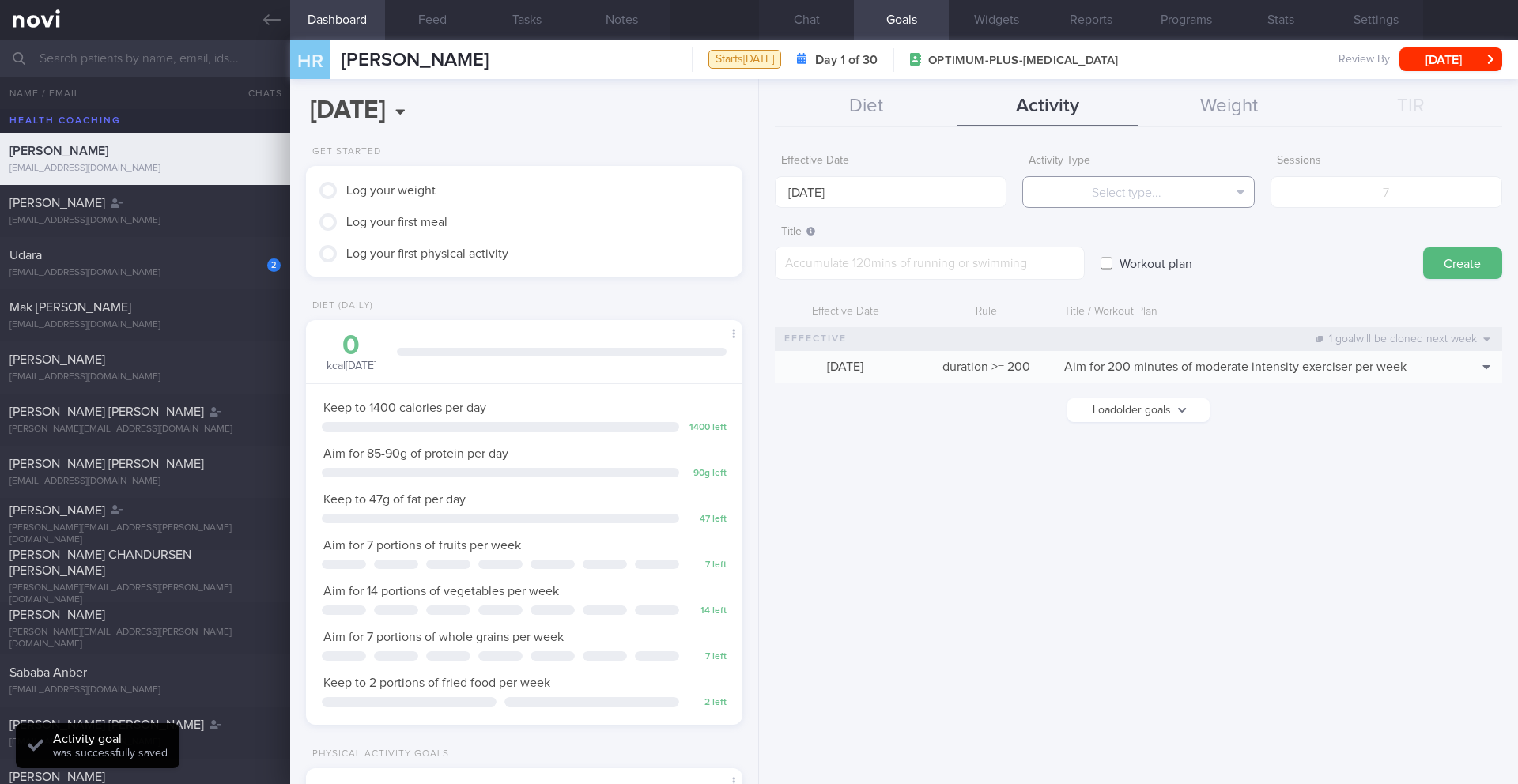
click at [1033, 187] on button "Select type..." at bounding box center [1137, 192] width 231 height 32
click at [1128, 271] on button "Sessions" at bounding box center [1138, 270] width 230 height 23
click at [1416, 187] on input "number" at bounding box center [1386, 192] width 231 height 32
type input "4"
click at [798, 249] on textarea at bounding box center [929, 263] width 310 height 33
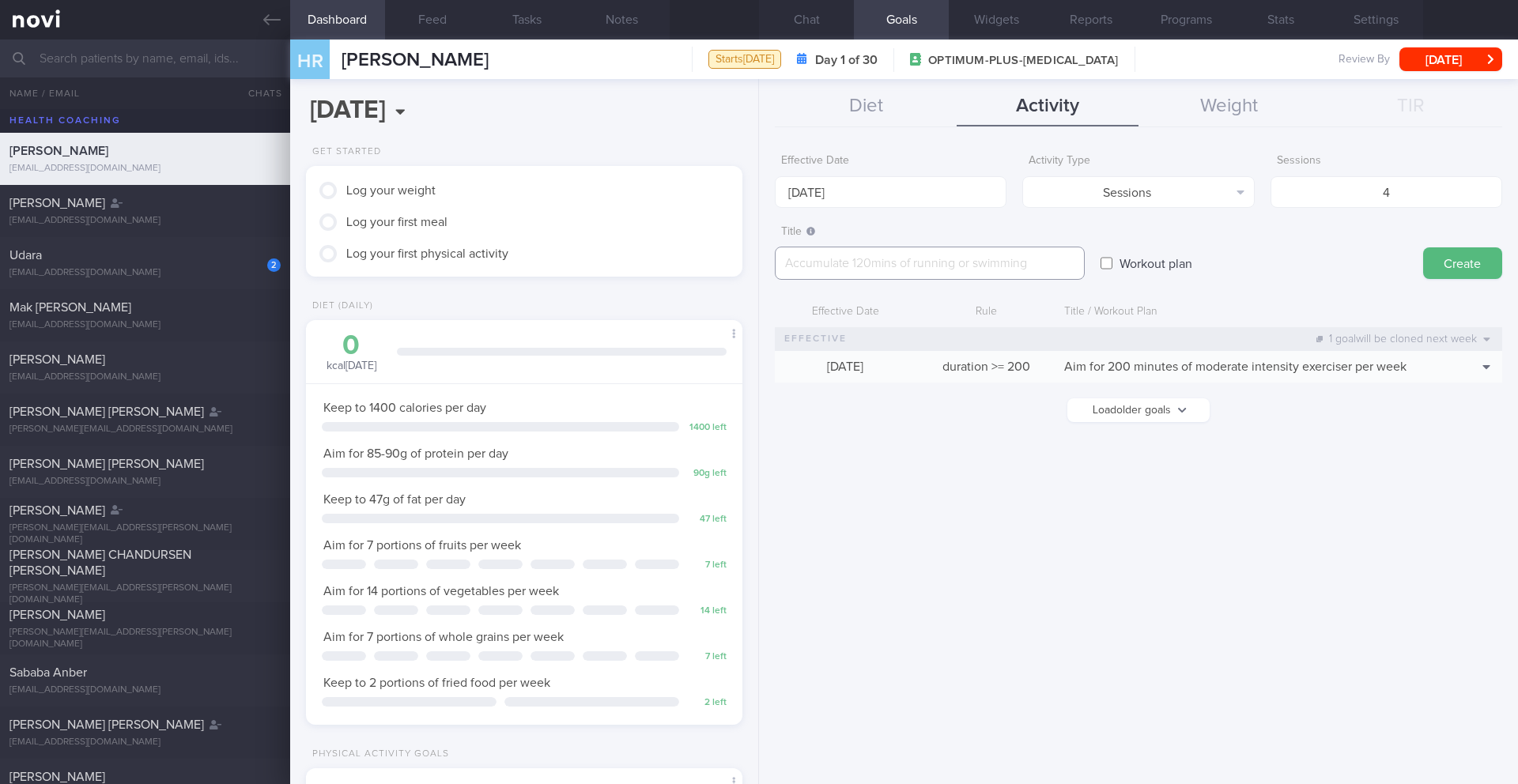
paste textarea "Workout at least 4x per week (on top of steps) 1-2 workouts to focus on full-bo…"
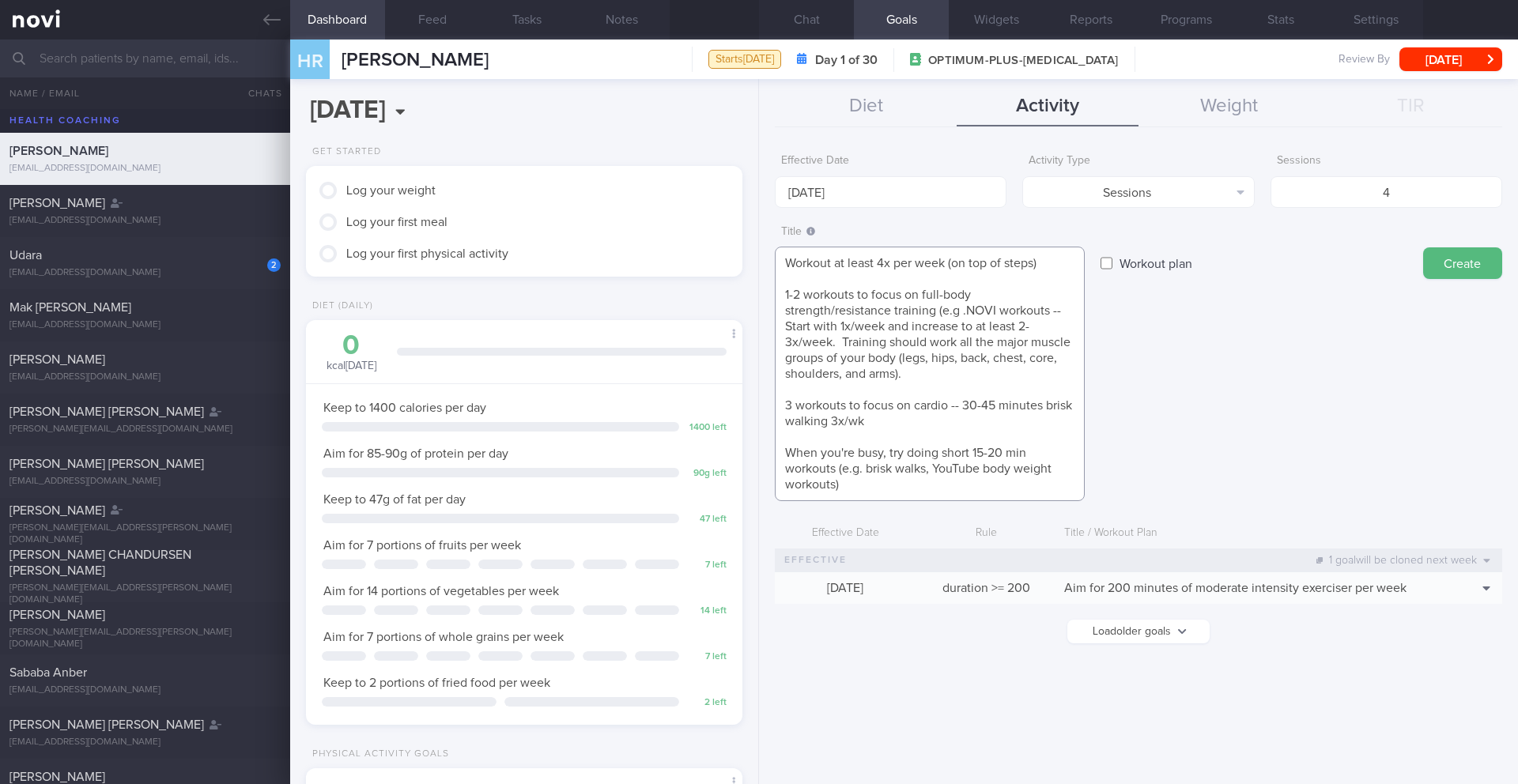
click at [788, 284] on textarea "Workout at least 4x per week (on top of steps) 1-2 workouts to focus on full-bo…" at bounding box center [929, 374] width 310 height 255
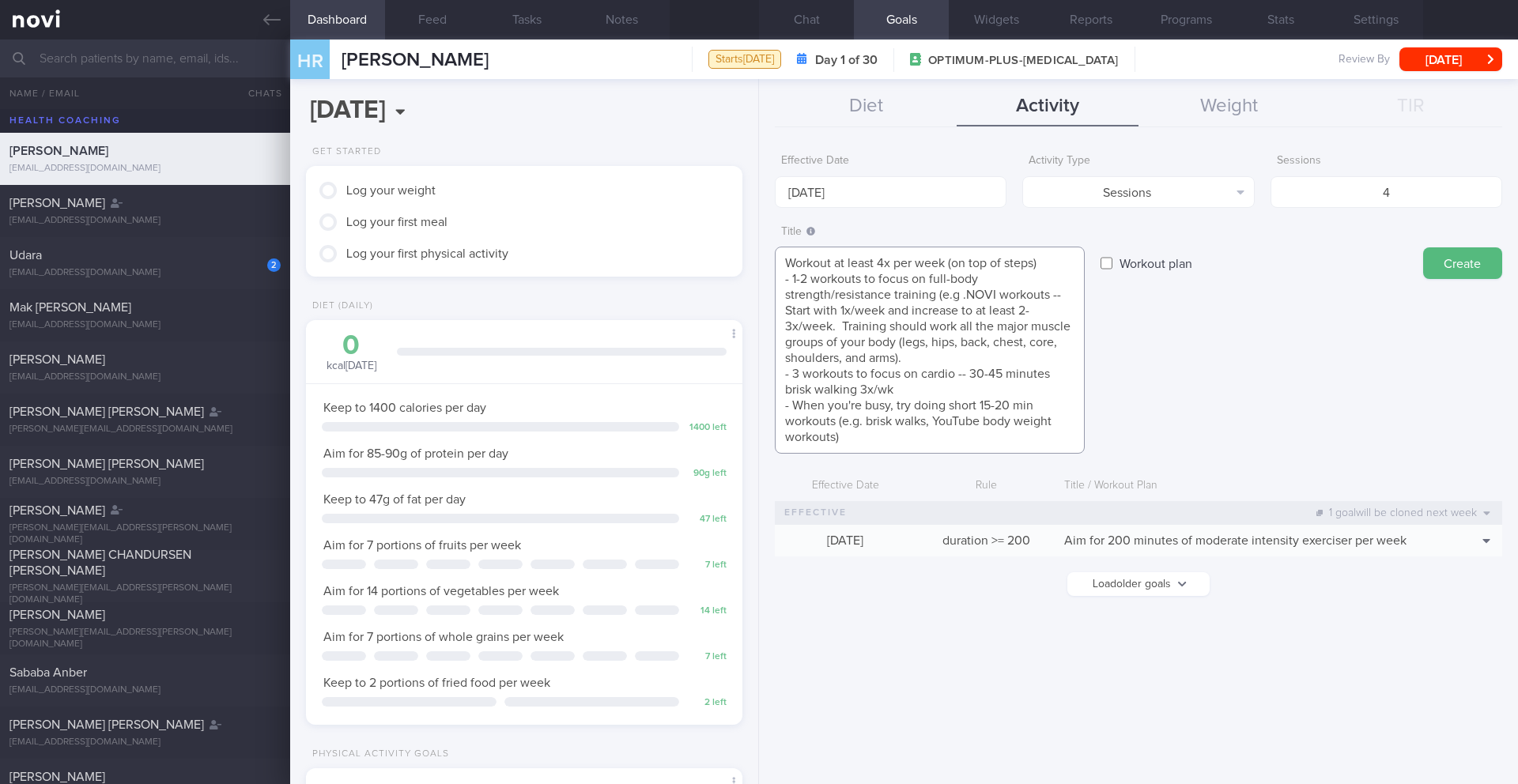
drag, startPoint x: 915, startPoint y: 356, endPoint x: 791, endPoint y: 309, distance: 132.6
click at [791, 309] on textarea "Workout at least 4x per week (on top of steps) - 1-2 workouts to focus on full-…" at bounding box center [929, 350] width 310 height 207
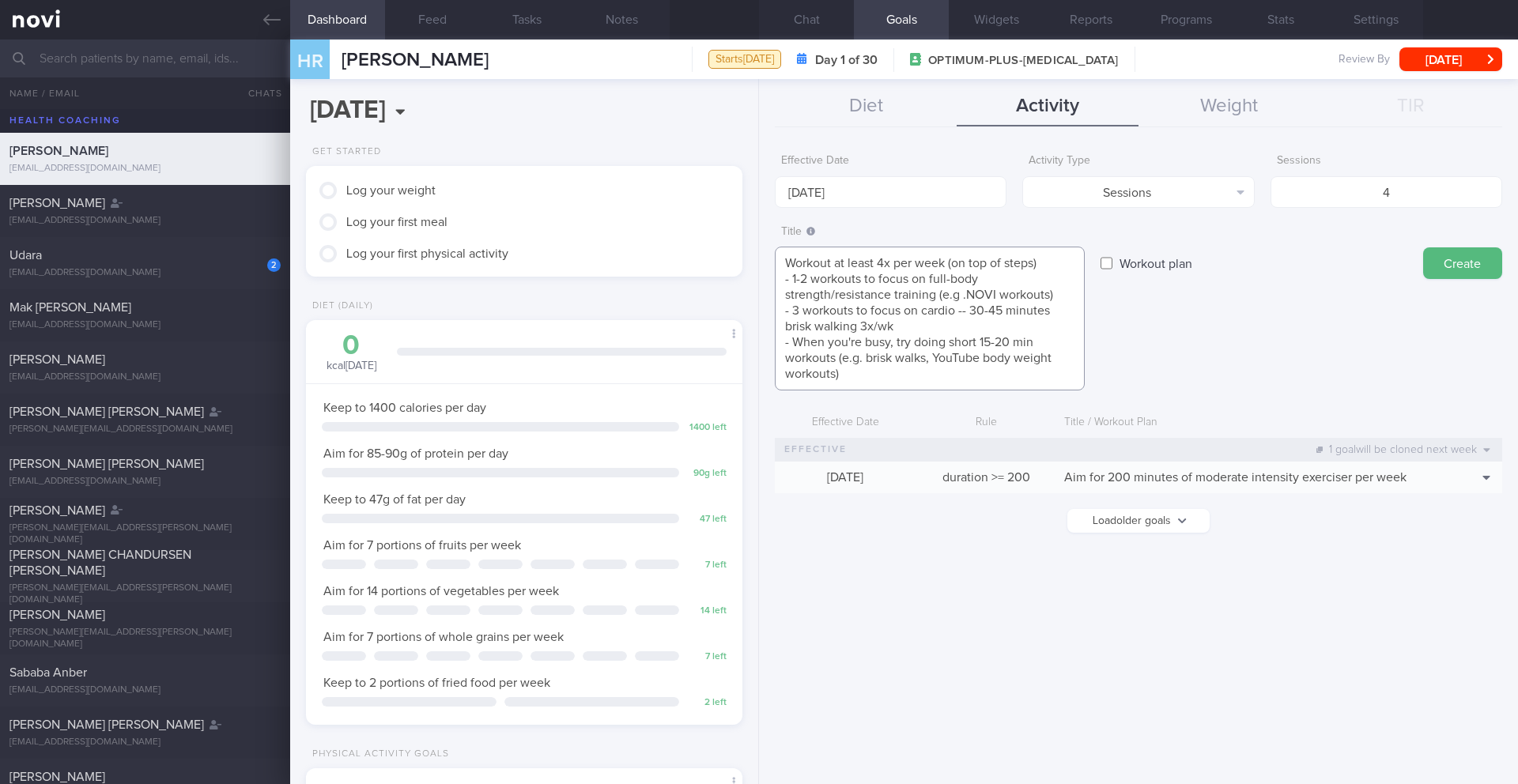
click at [968, 294] on textarea "Workout at least 4x per week (on top of steps) - 1-2 workouts to focus on full-…" at bounding box center [929, 319] width 310 height 144
drag, startPoint x: 783, startPoint y: 282, endPoint x: 1059, endPoint y: 293, distance: 276.2
click at [1059, 293] on textarea "Workout at least 4x per week (on top of steps) - 1-2 workouts to focus on full-…" at bounding box center [929, 319] width 310 height 144
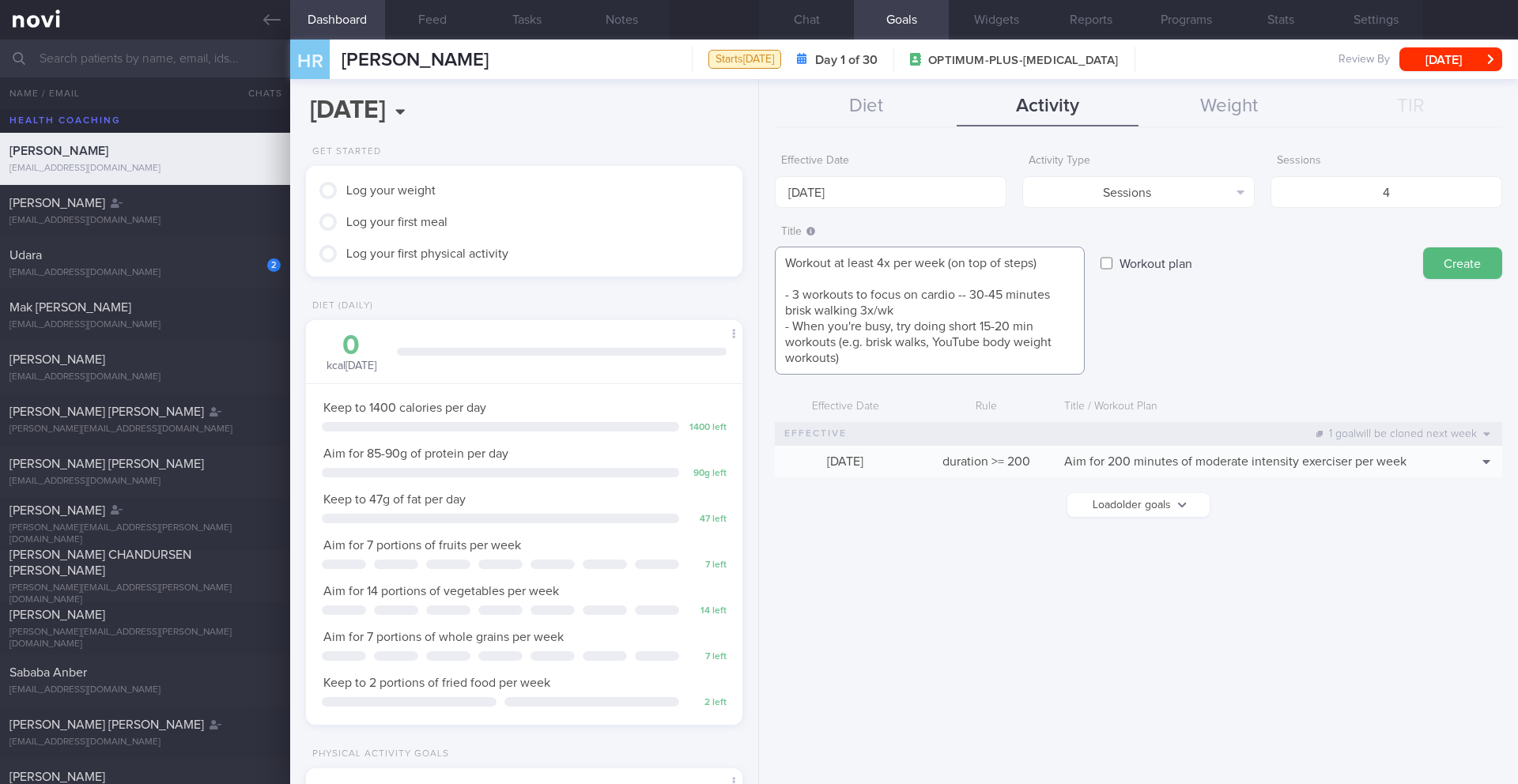
click at [899, 312] on textarea "Workout at least 4x per week (on top of steps) - 3 workouts to focus on cardio …" at bounding box center [929, 311] width 310 height 128
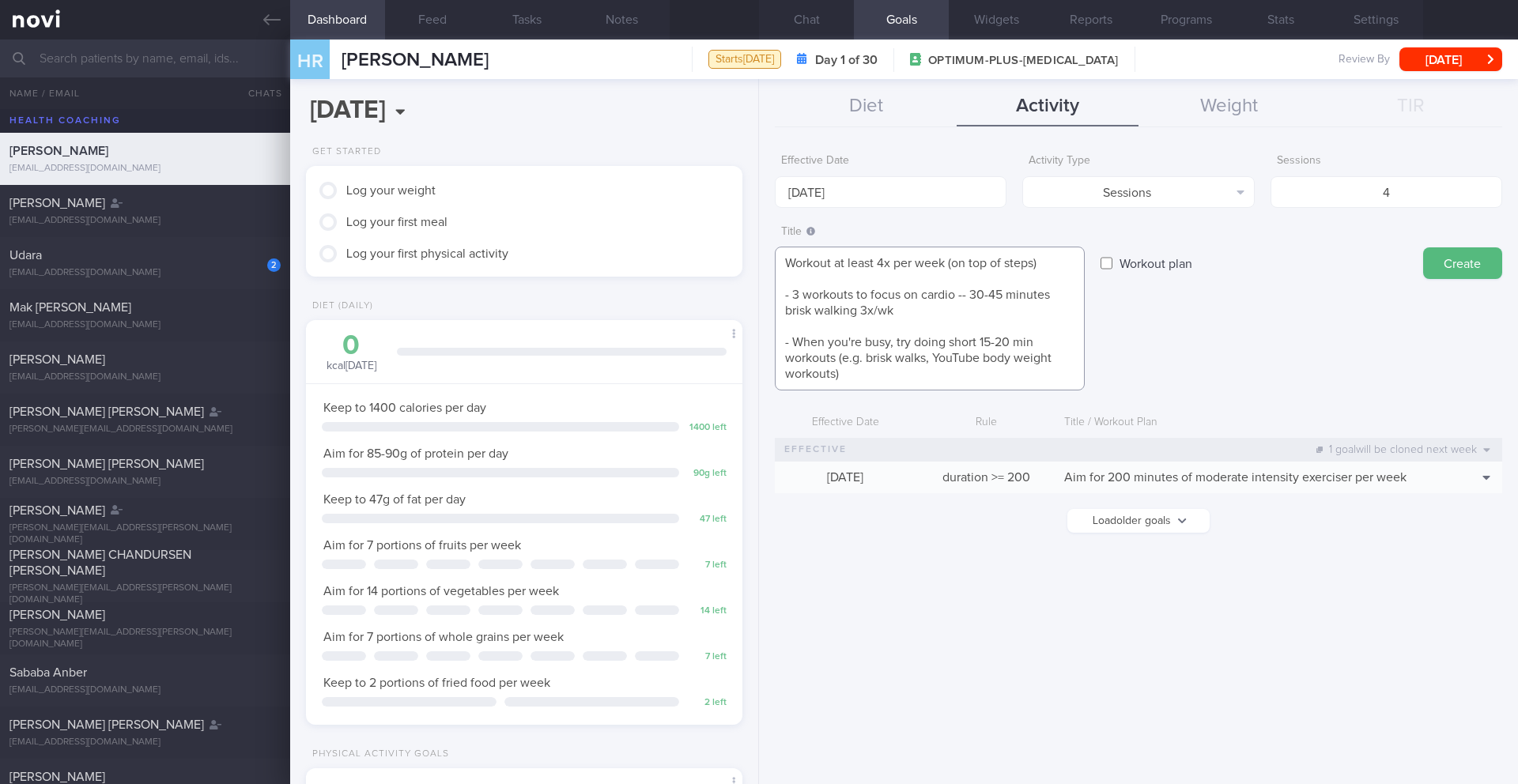
paste textarea "- 1-2 workouts to focus on full-body strength/resistance training (e.g. NOVI wo…"
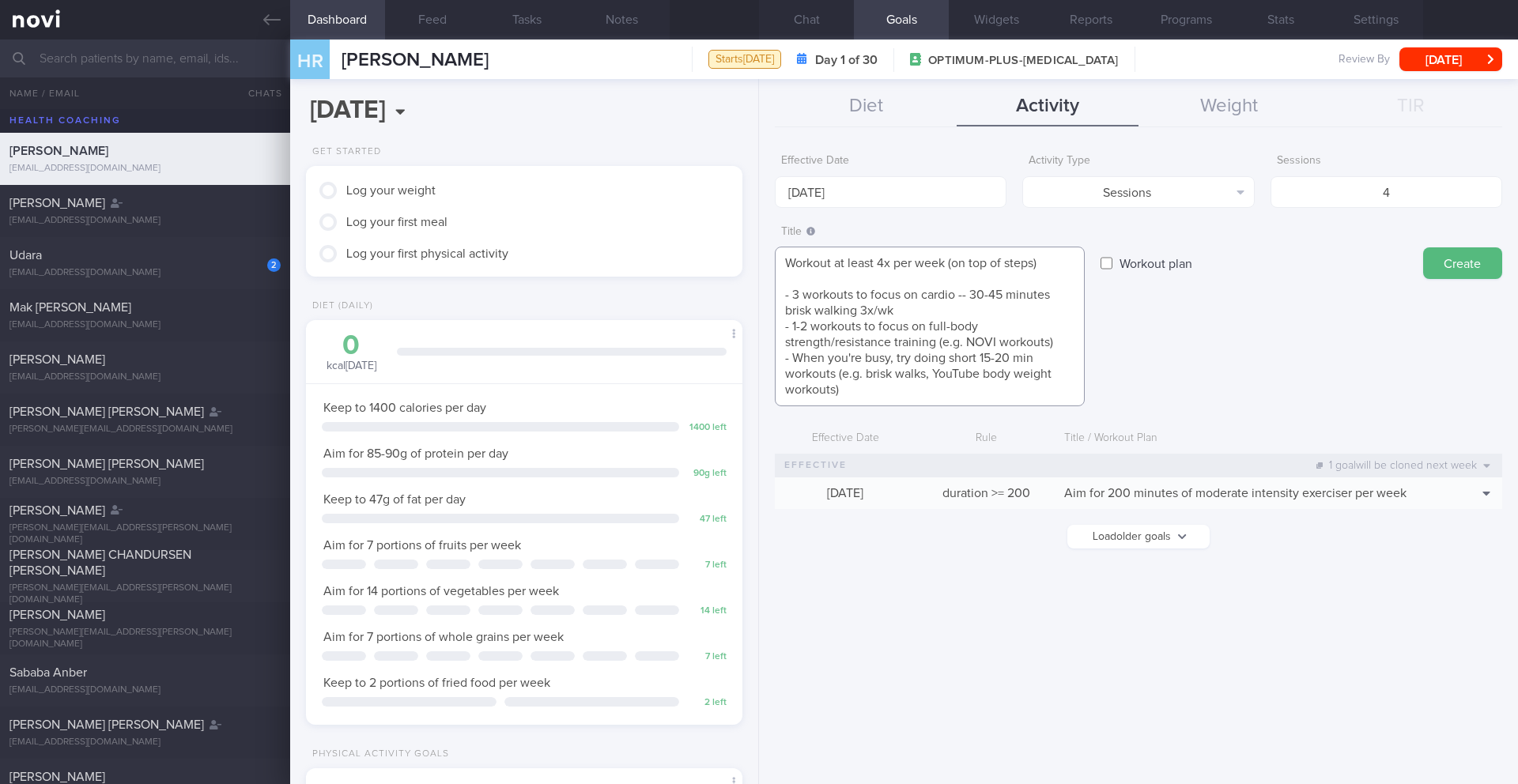
click at [904, 282] on textarea "Workout at least 4x per week (on top of steps) - 3 workouts to focus on cardio …" at bounding box center [929, 326] width 310 height 159
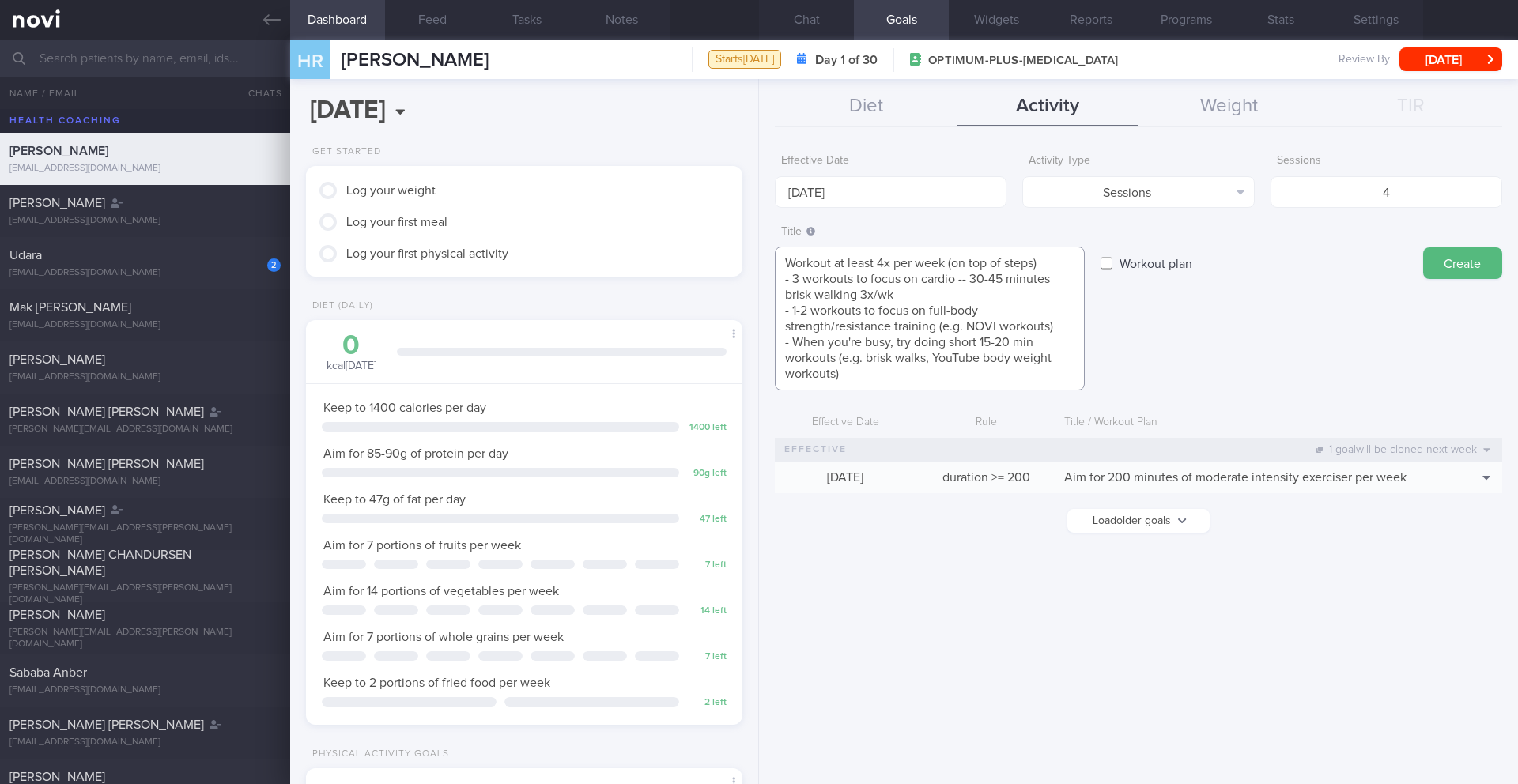
click at [970, 285] on textarea "Workout at least 4x per week (on top of steps) - 3 workouts to focus on cardio …" at bounding box center [929, 319] width 310 height 144
click at [916, 294] on textarea "Workout at least 4x per week (on top of steps) - 3 workouts to focus on cardio …" at bounding box center [929, 319] width 310 height 144
type textarea "Workout at least 4x per week (on top of steps) - 3 workouts to focus on cardio …"
click at [1461, 259] on button "Create" at bounding box center [1462, 263] width 79 height 32
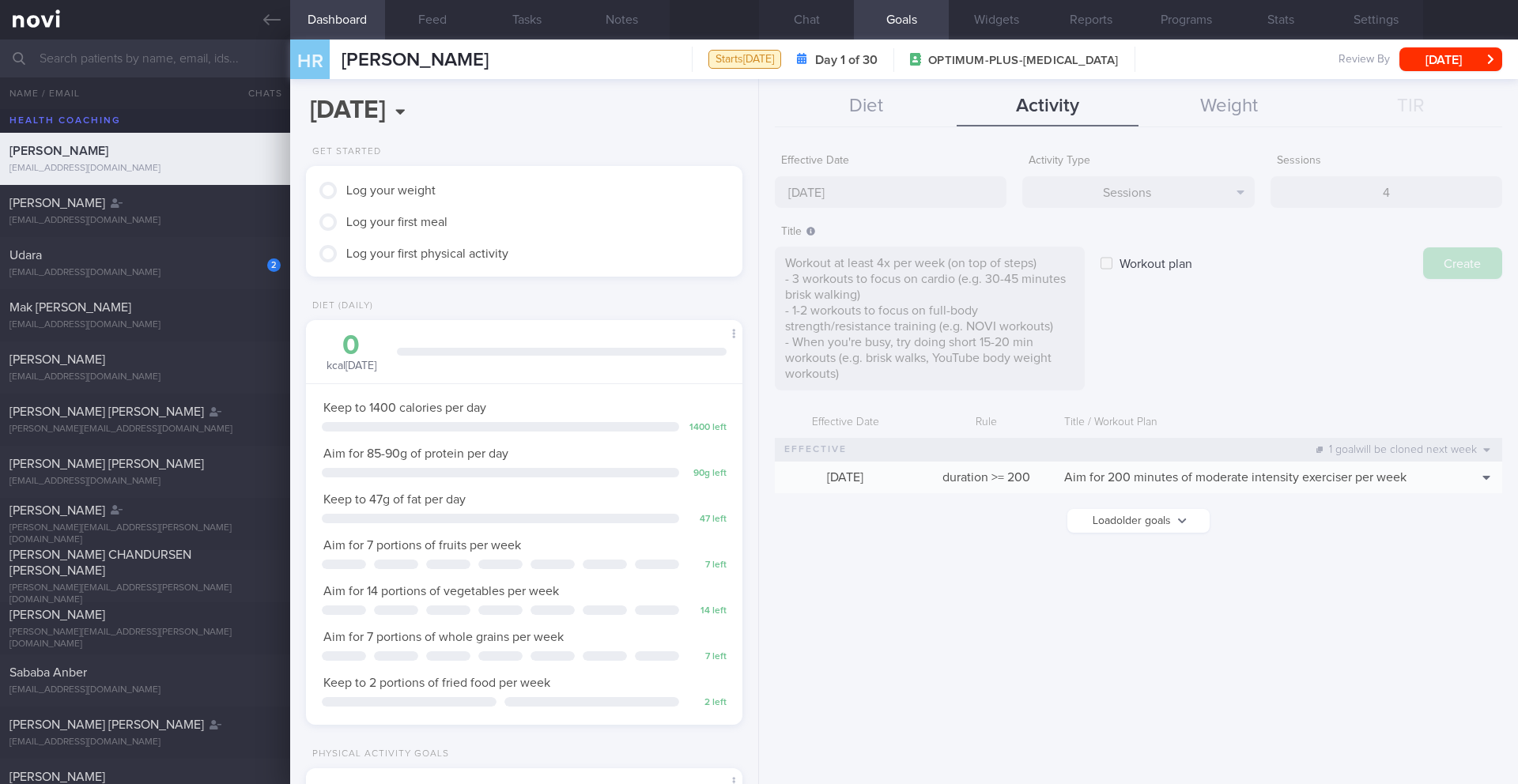
type input "[DATE]"
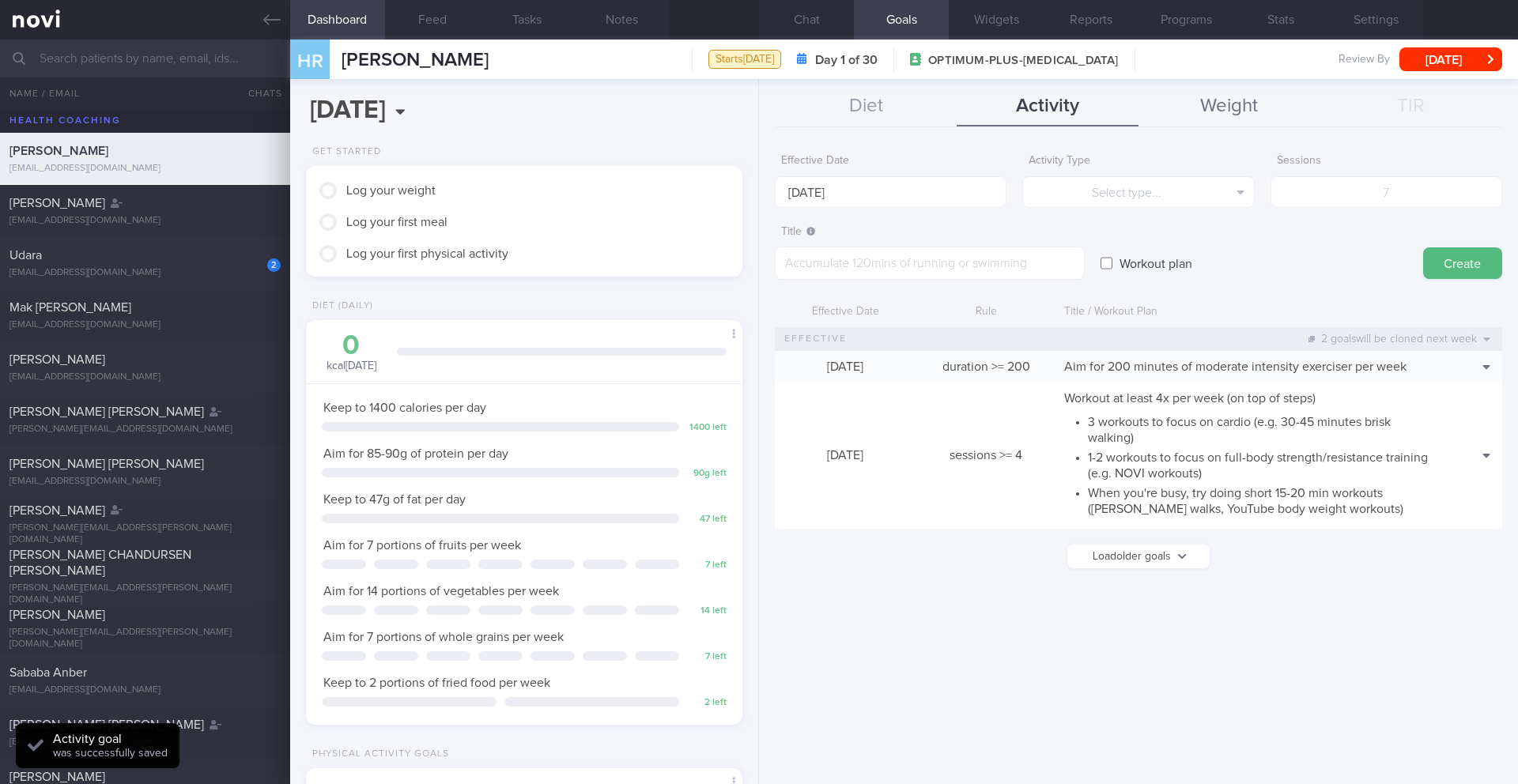
click at [1233, 110] on button "Weight" at bounding box center [1229, 107] width 182 height 40
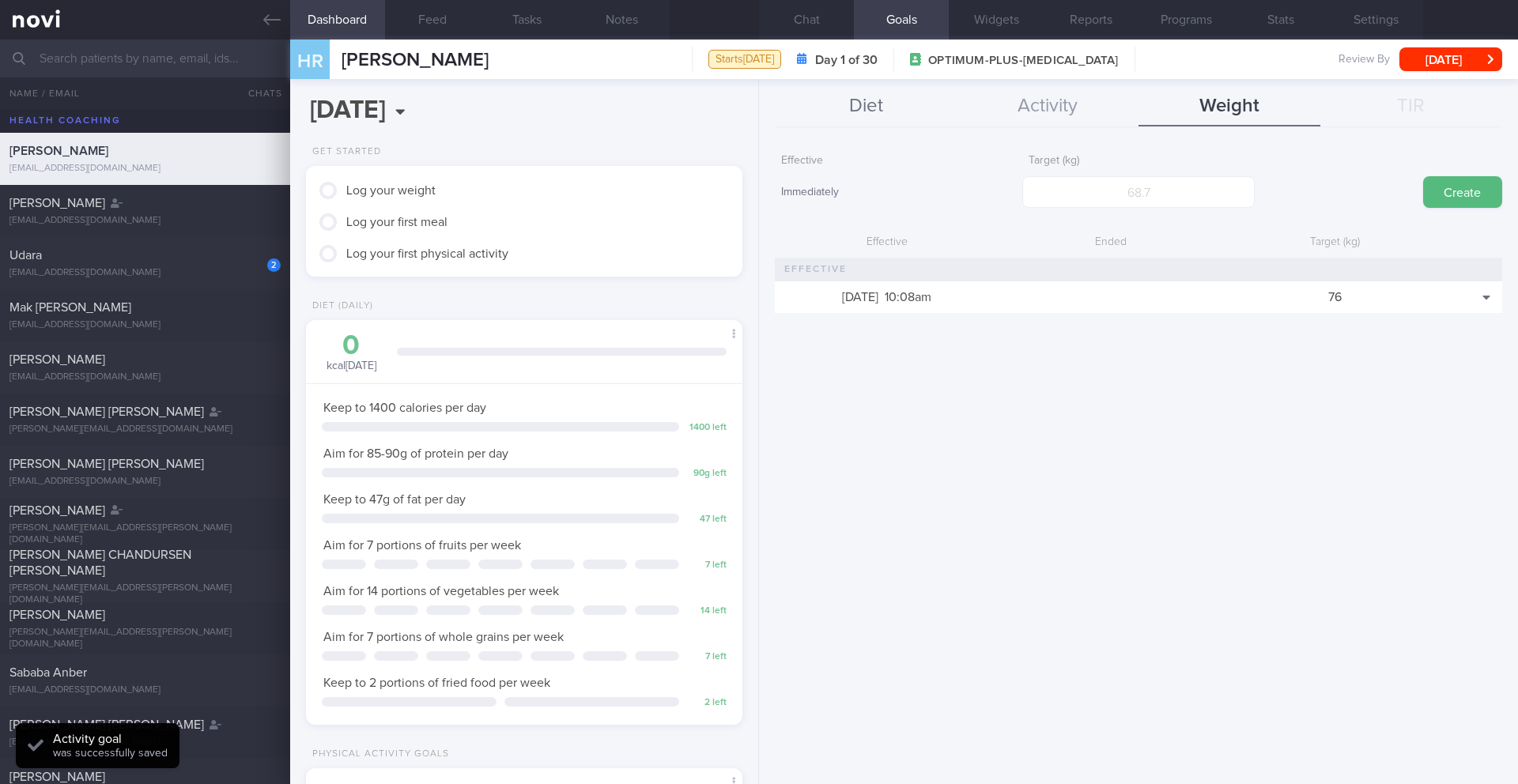
click at [900, 96] on button "Diet" at bounding box center [865, 107] width 182 height 40
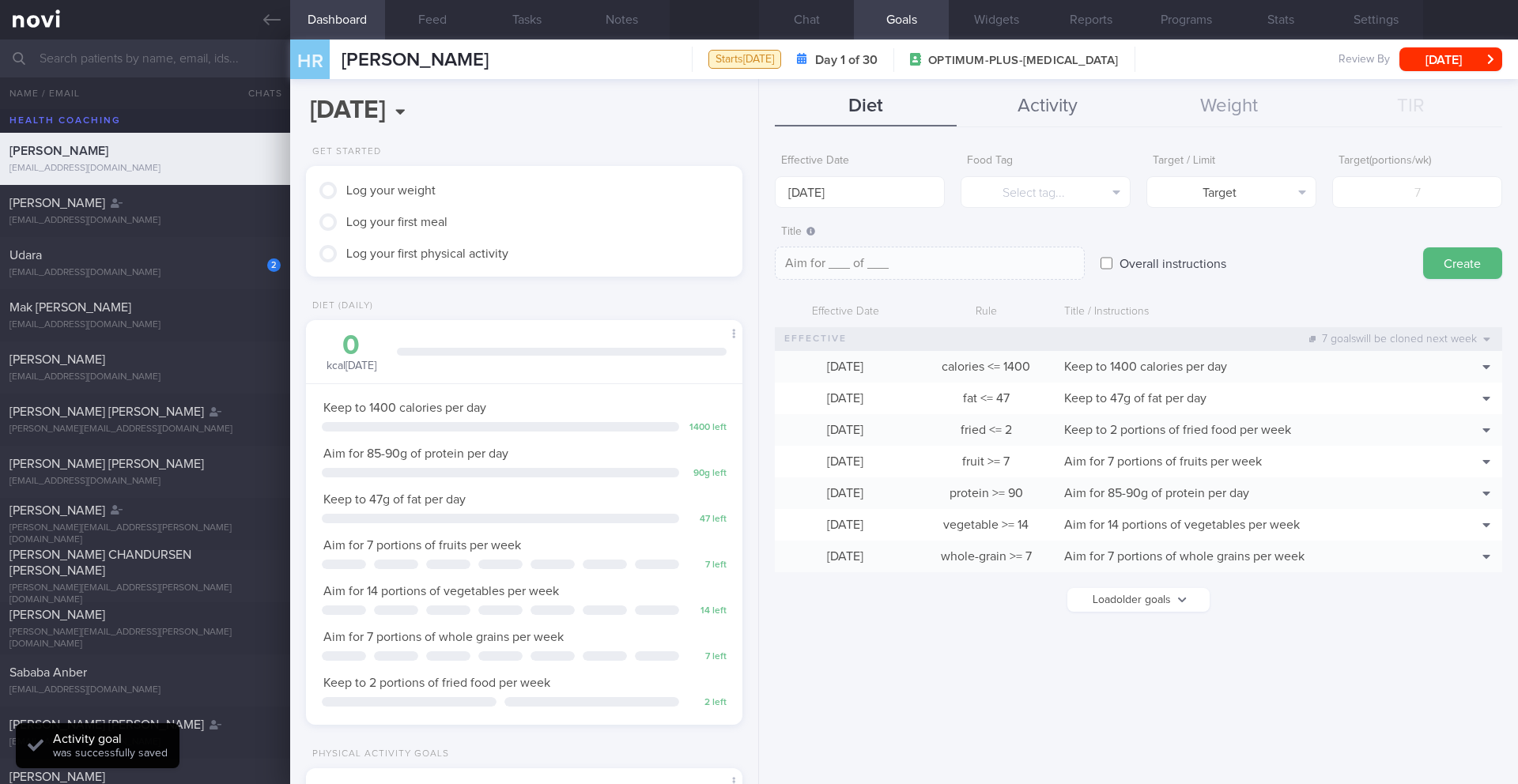
click at [1014, 104] on button "Activity" at bounding box center [1047, 107] width 182 height 40
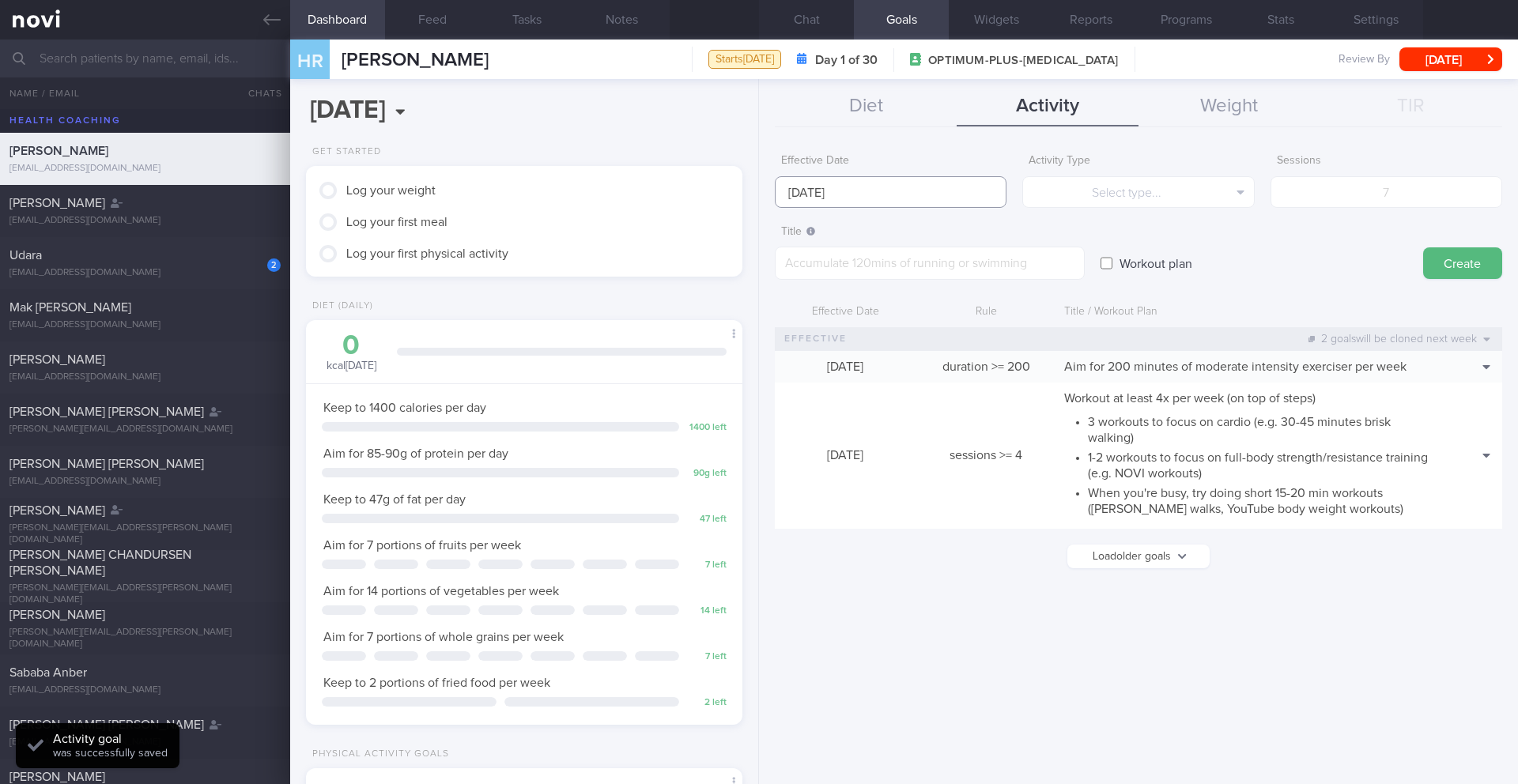
click at [824, 206] on body "You are offline! Some functionality will be unavailable Patients New Users Coac…" at bounding box center [759, 392] width 1518 height 784
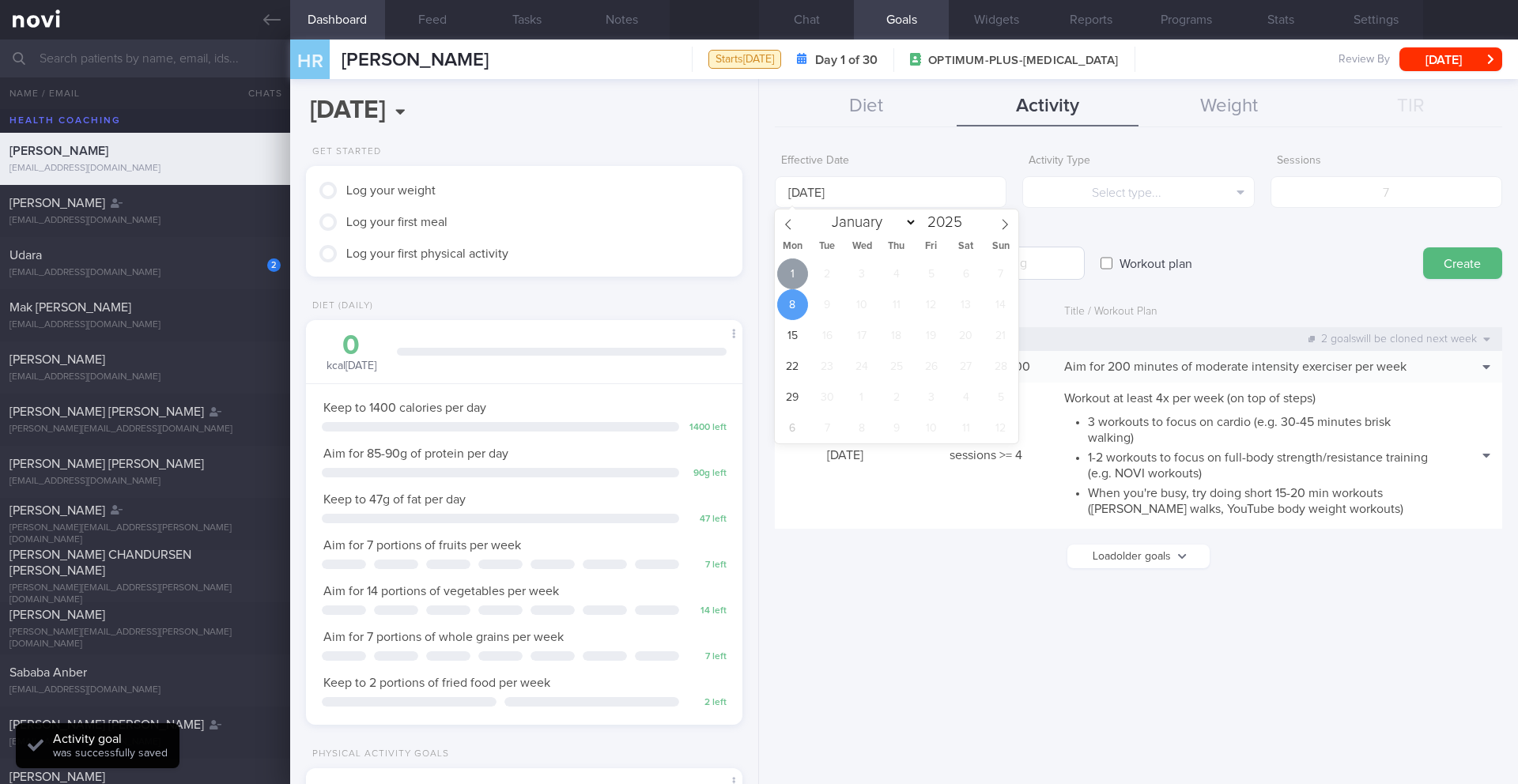
click at [792, 271] on span "1" at bounding box center [792, 274] width 31 height 31
type input "[DATE]"
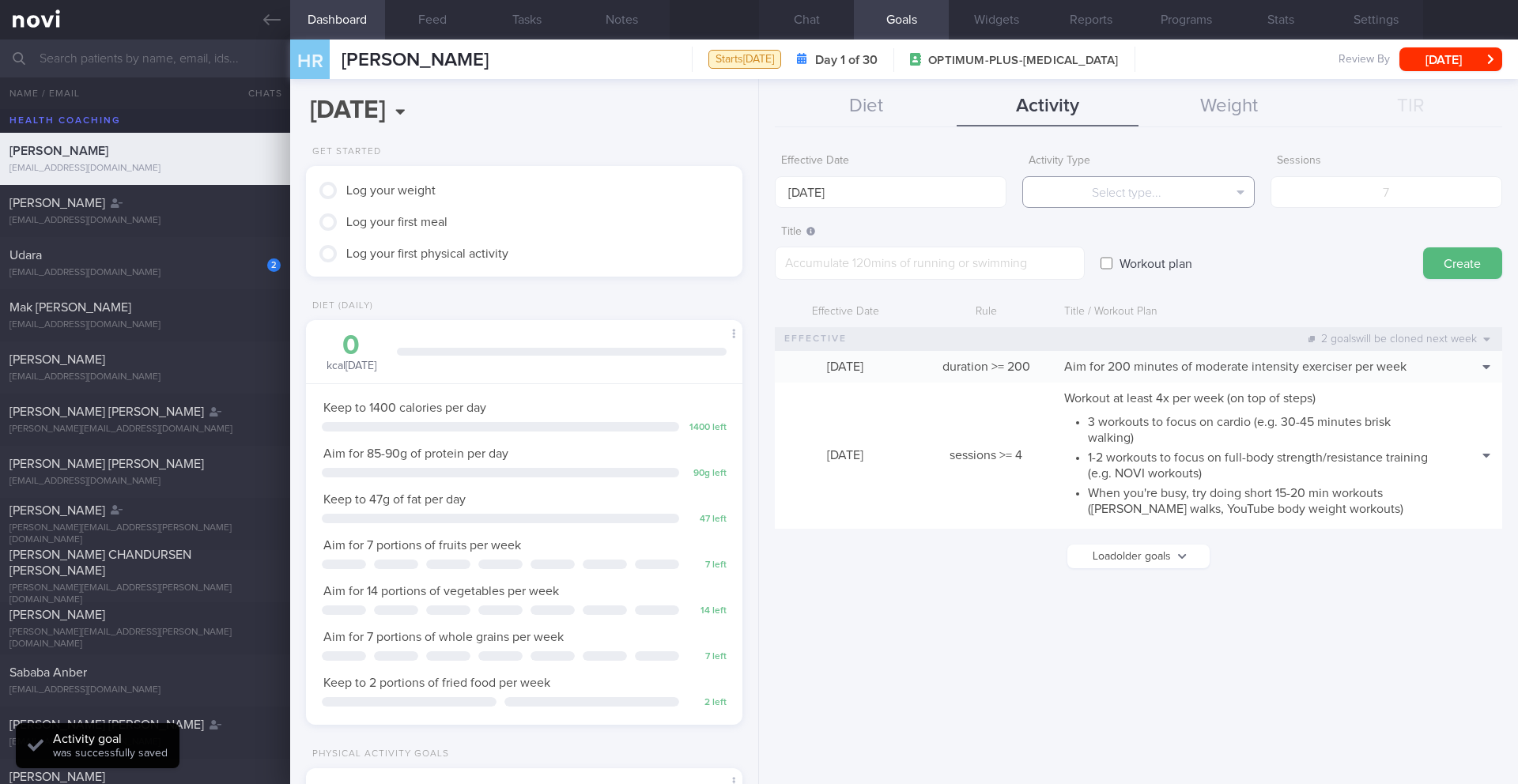
click at [1105, 201] on button "Select type..." at bounding box center [1137, 192] width 231 height 32
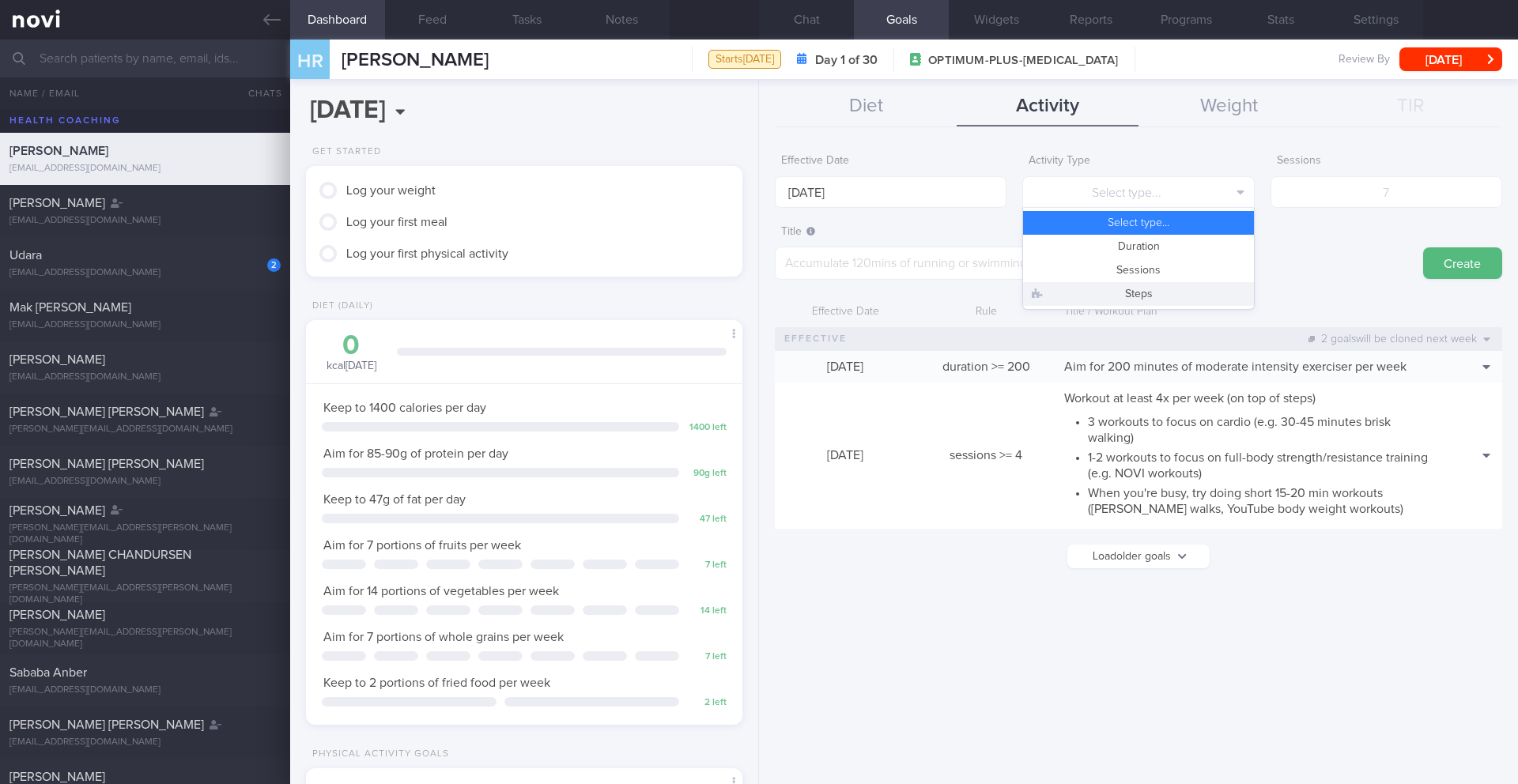
click at [1111, 292] on button "Steps" at bounding box center [1138, 293] width 230 height 23
click at [1373, 205] on input "number" at bounding box center [1386, 192] width 231 height 32
type input "49000"
click at [822, 263] on textarea at bounding box center [929, 263] width 310 height 33
paste textarea "Aim for a minimum of 7,000 steps per day -"
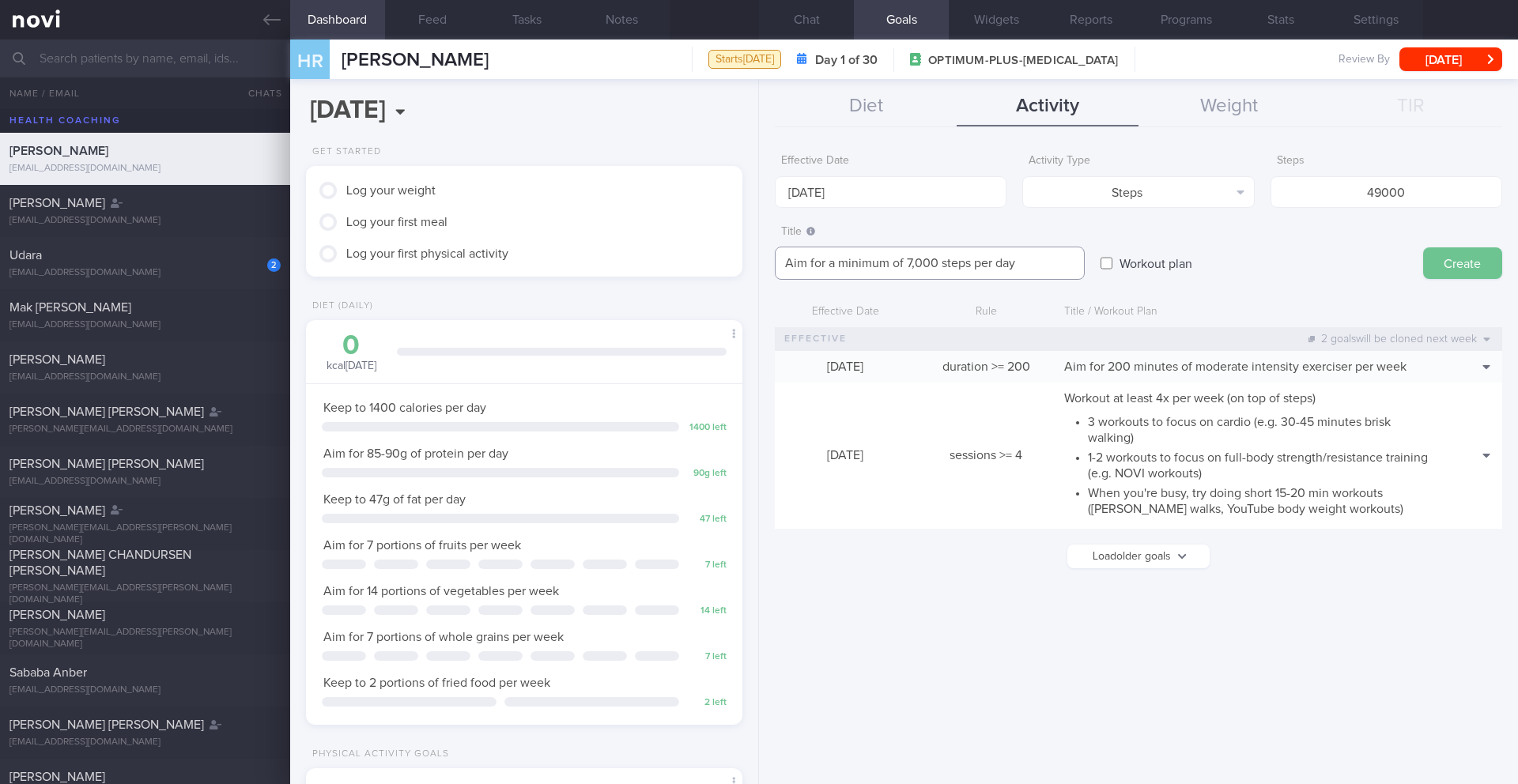
type textarea "Aim for a minimum of 7,000 steps per day"
click at [1447, 266] on button "Create" at bounding box center [1462, 263] width 79 height 32
type input "[DATE]"
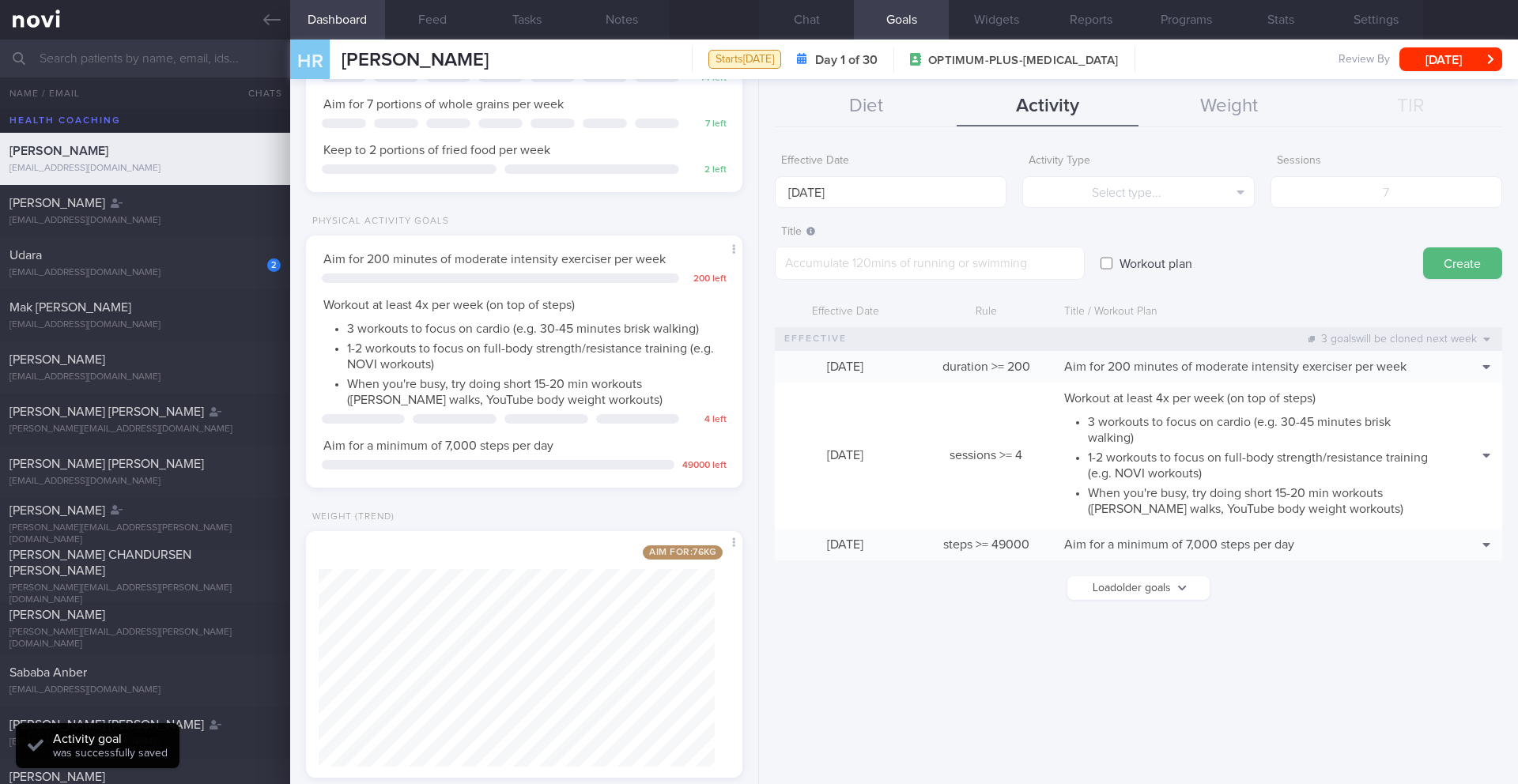
scroll to position [566, 0]
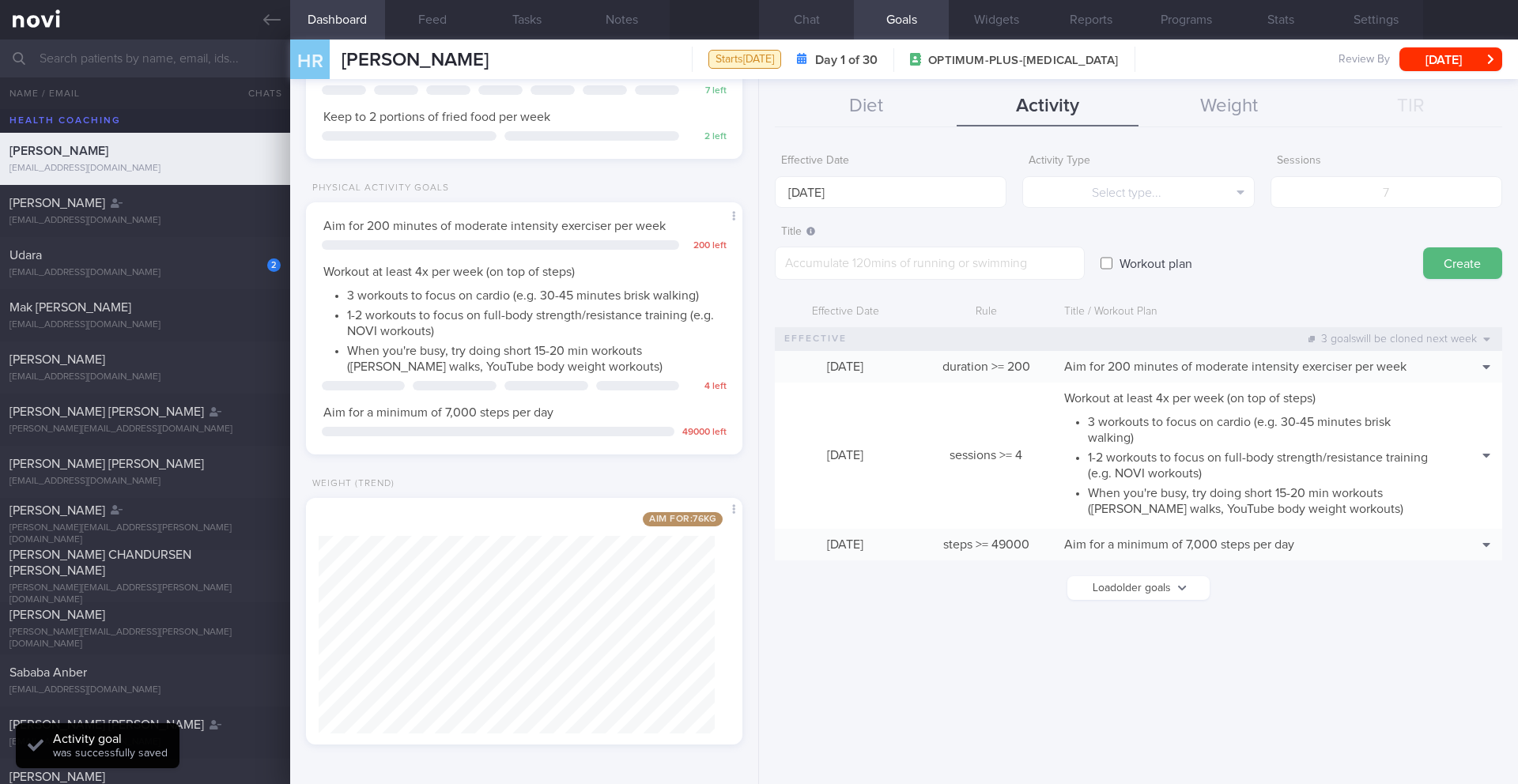
click at [806, 32] on button "Chat" at bounding box center [806, 20] width 95 height 40
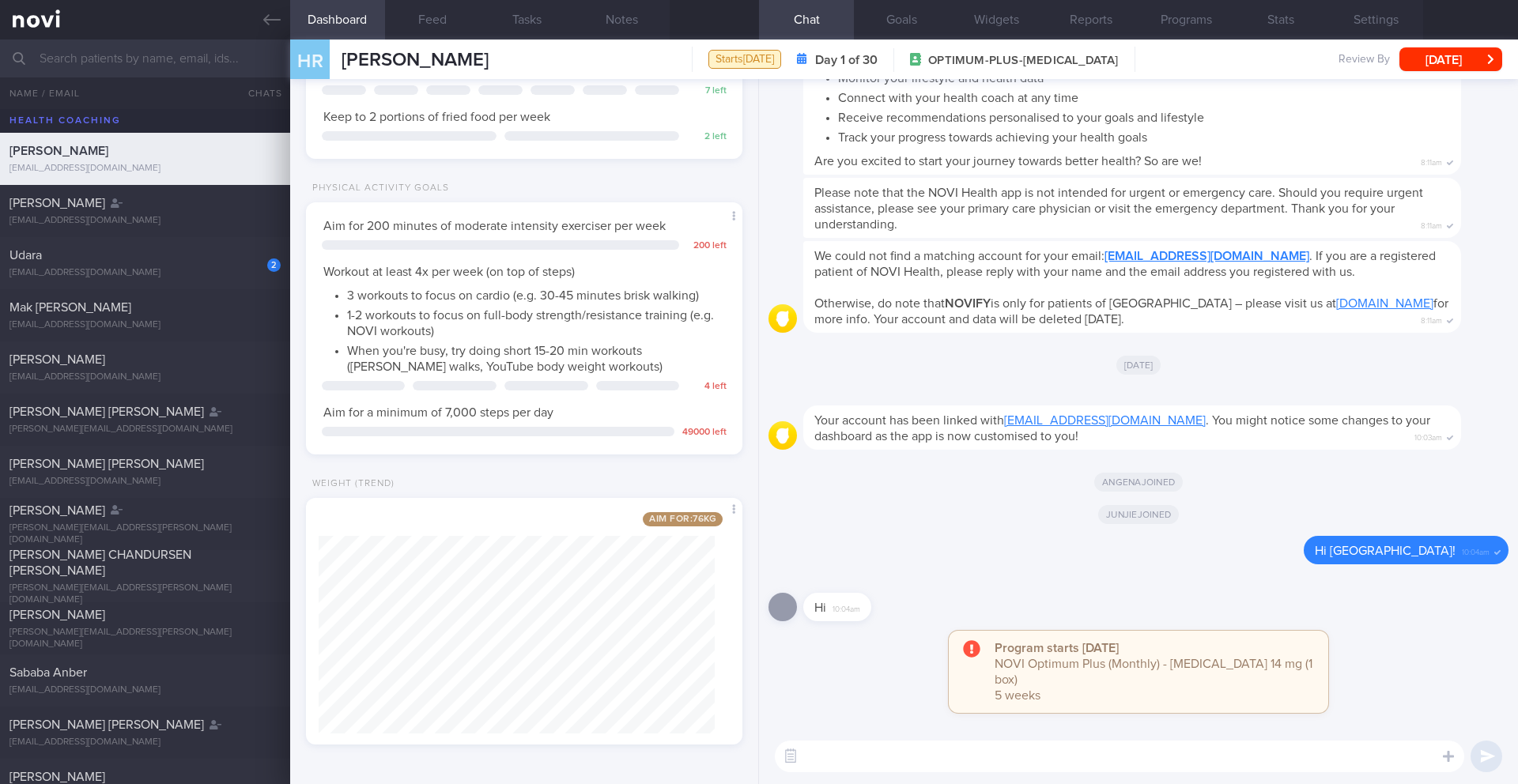
click at [930, 758] on textarea at bounding box center [1119, 756] width 690 height 32
paste textarea "Lo [ipsumdo’s amet], cons ad elit seddoe tempo, Incidi. Ut lab etdo magnaali en…"
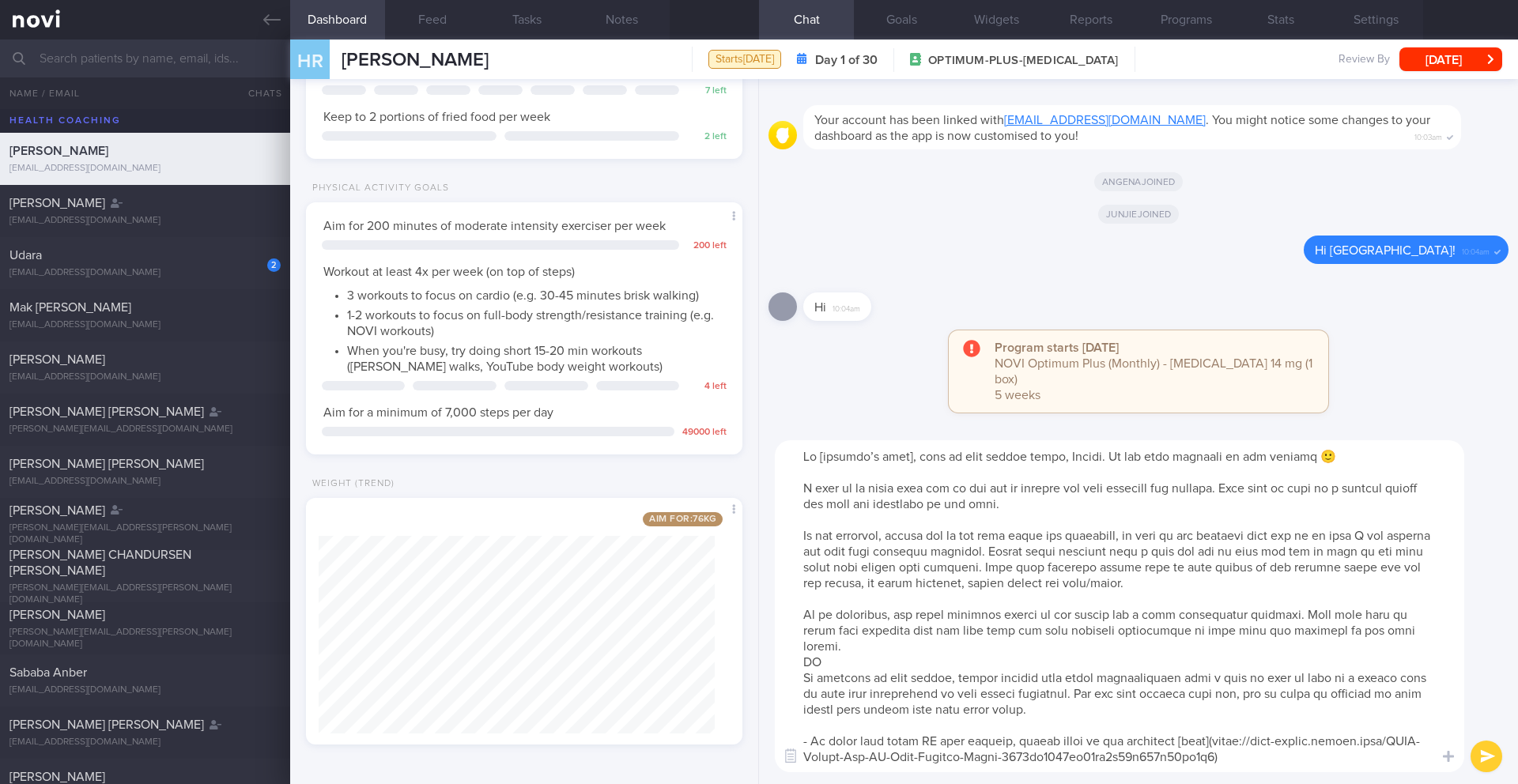
drag, startPoint x: 906, startPoint y: 457, endPoint x: 818, endPoint y: 460, distance: 88.1
click at [818, 460] on textarea at bounding box center [1119, 606] width 690 height 332
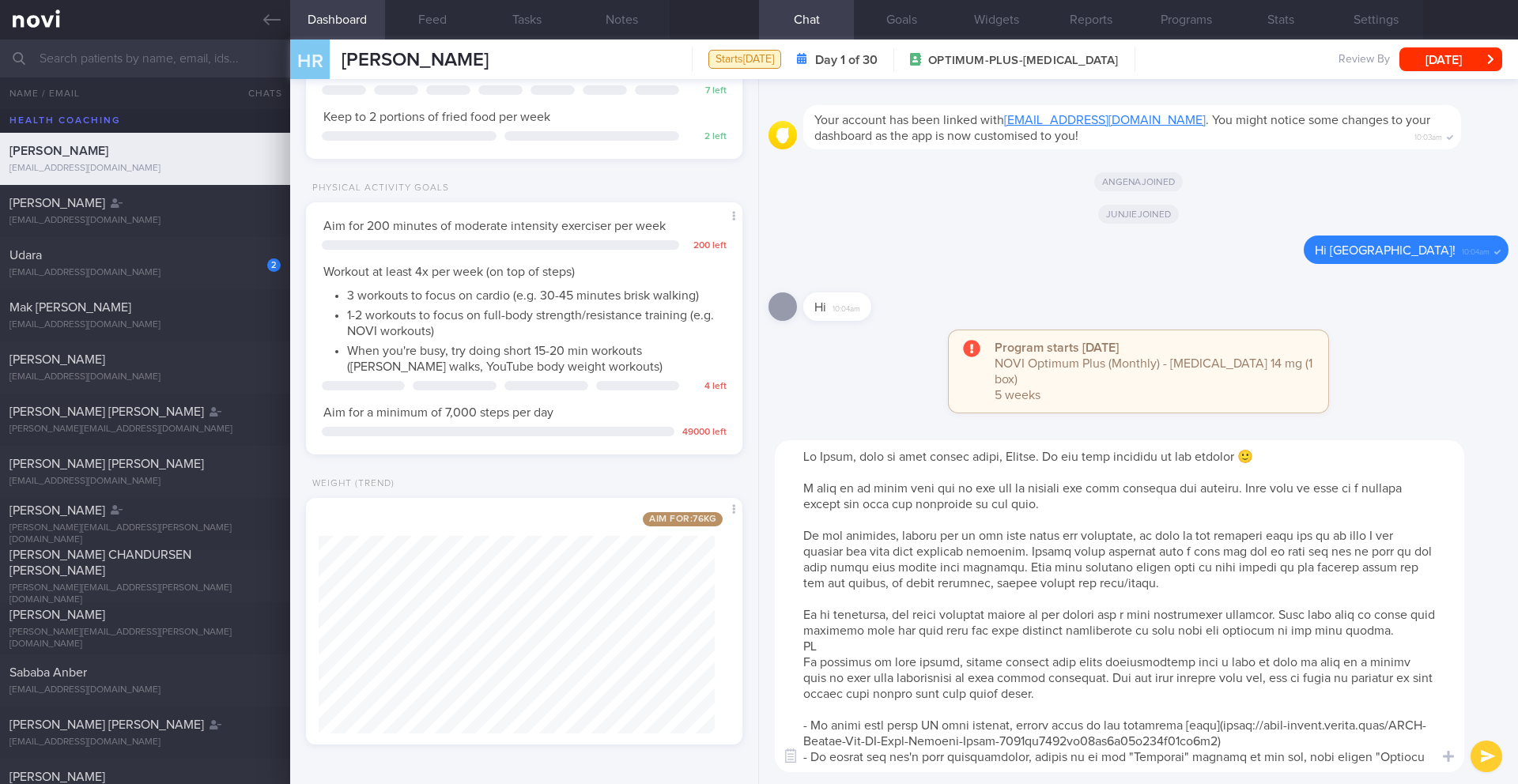
drag, startPoint x: 1040, startPoint y: 460, endPoint x: 845, endPoint y: 453, distance: 195.1
click at [845, 453] on textarea at bounding box center [1119, 606] width 690 height 332
drag, startPoint x: 799, startPoint y: 659, endPoint x: 1018, endPoint y: 677, distance: 219.7
click at [1018, 677] on textarea at bounding box center [1119, 606] width 690 height 332
drag, startPoint x: 1094, startPoint y: 693, endPoint x: 763, endPoint y: 648, distance: 334.0
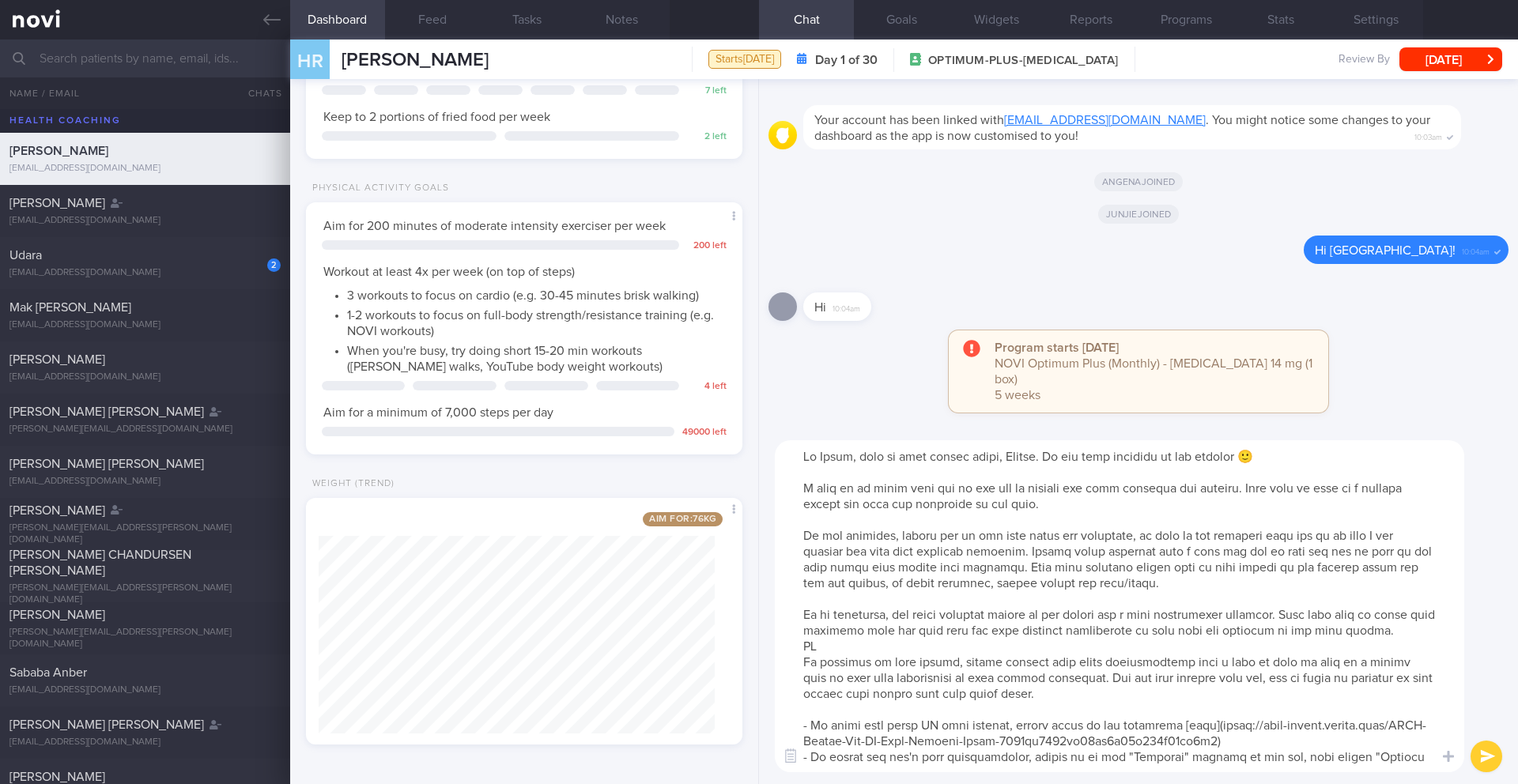
click at [763, 648] on div "​ ​" at bounding box center [1138, 606] width 759 height 356
click at [825, 632] on textarea at bounding box center [1119, 606] width 690 height 332
drag, startPoint x: 799, startPoint y: 617, endPoint x: 1140, endPoint y: 689, distance: 348.5
click at [1143, 693] on textarea at bounding box center [1119, 606] width 690 height 332
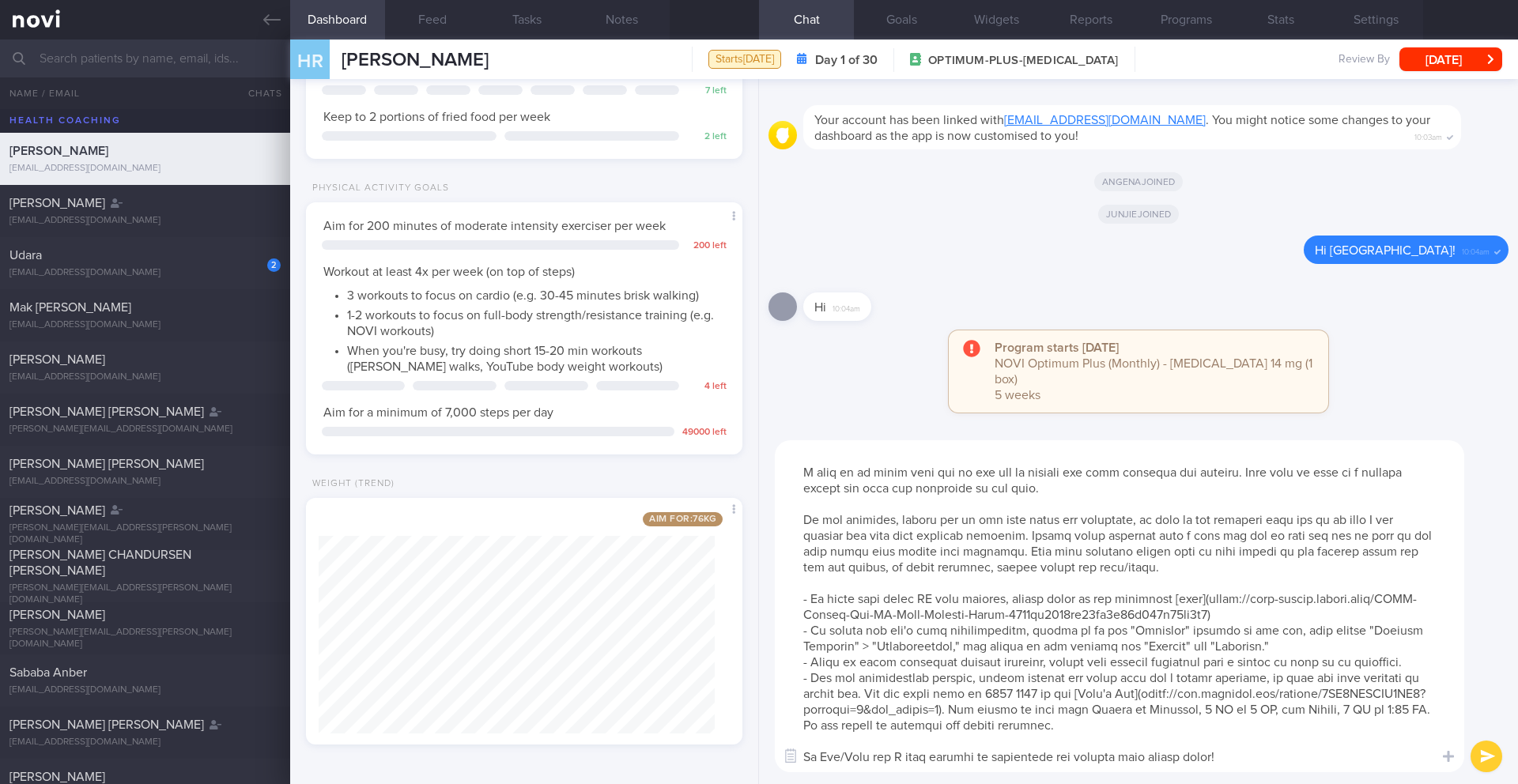
scroll to position [48, 0]
drag, startPoint x: 844, startPoint y: 741, endPoint x: 877, endPoint y: 739, distance: 33.1
click at [877, 739] on textarea at bounding box center [1119, 606] width 690 height 332
type textarea "Lo Ipsum, dolo si amet consec adipi, Elitse. Do eiu temp incididu ut lab etdolo…"
click at [1477, 746] on button "submit" at bounding box center [1486, 756] width 32 height 32
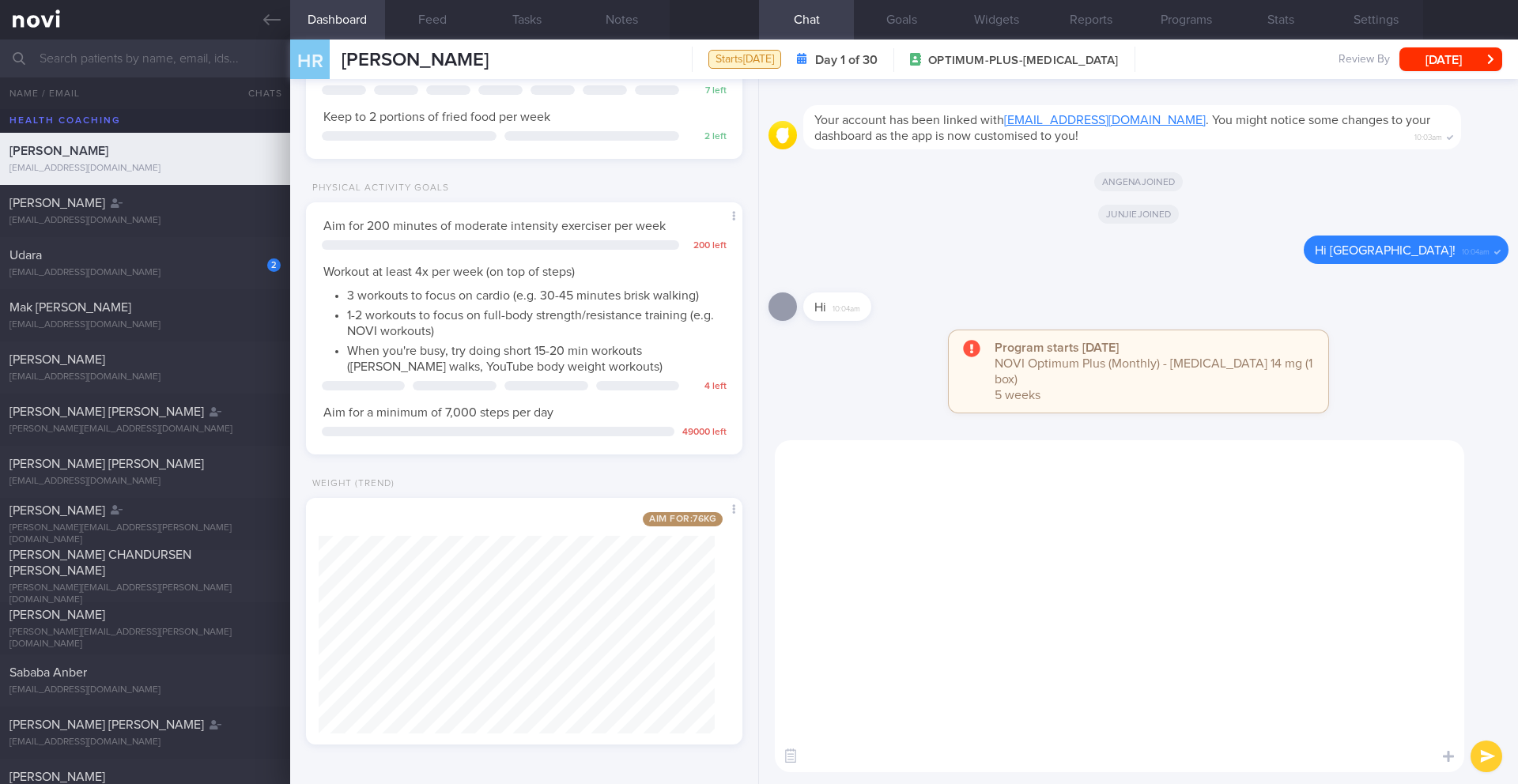
scroll to position [0, 0]
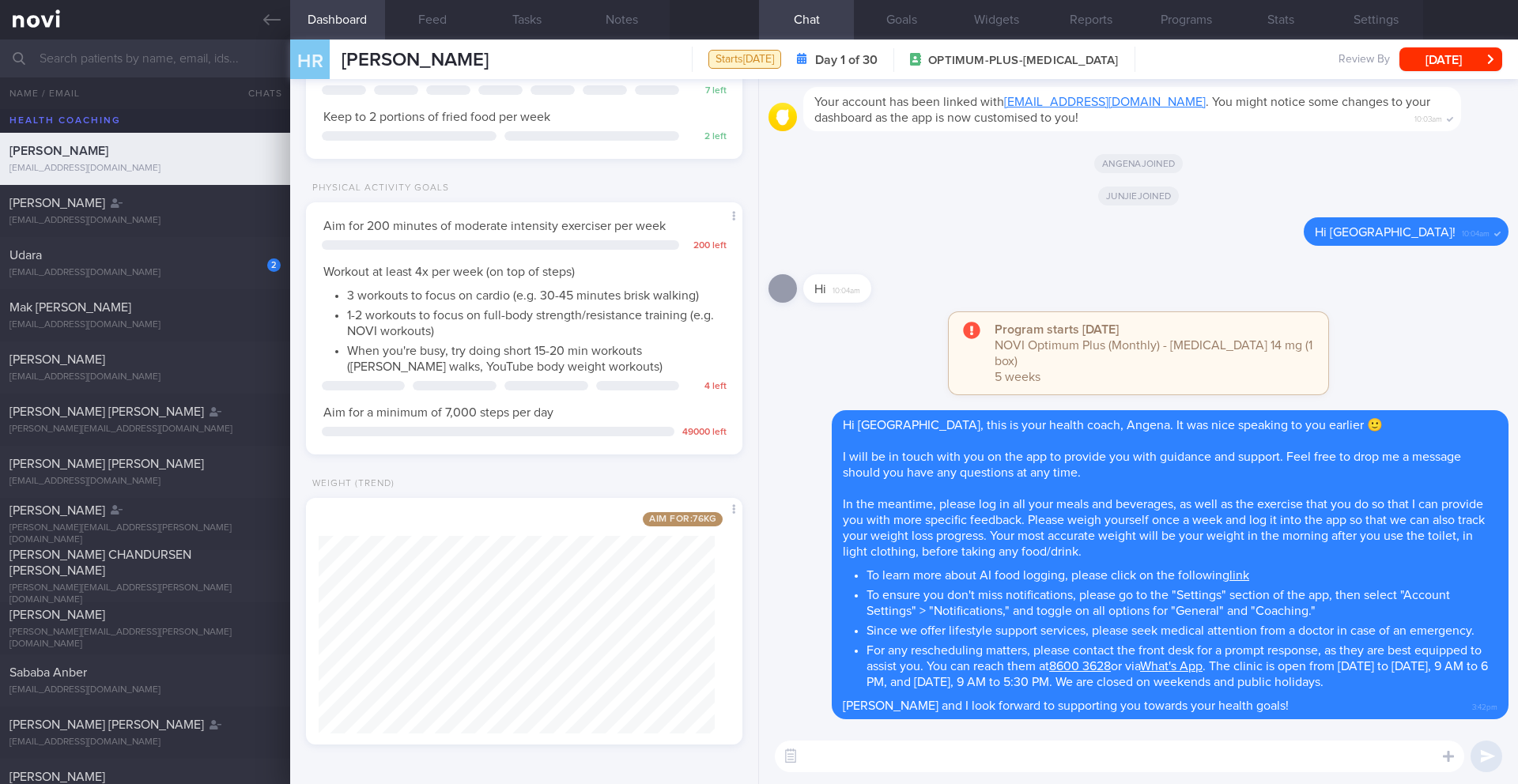
click at [321, 184] on div "Physical Activity Goals" at bounding box center [377, 188] width 143 height 12
click at [863, 750] on textarea at bounding box center [1119, 756] width 690 height 32
paste textarea "We have set progressive weight loss goals over the course of the program to mak…"
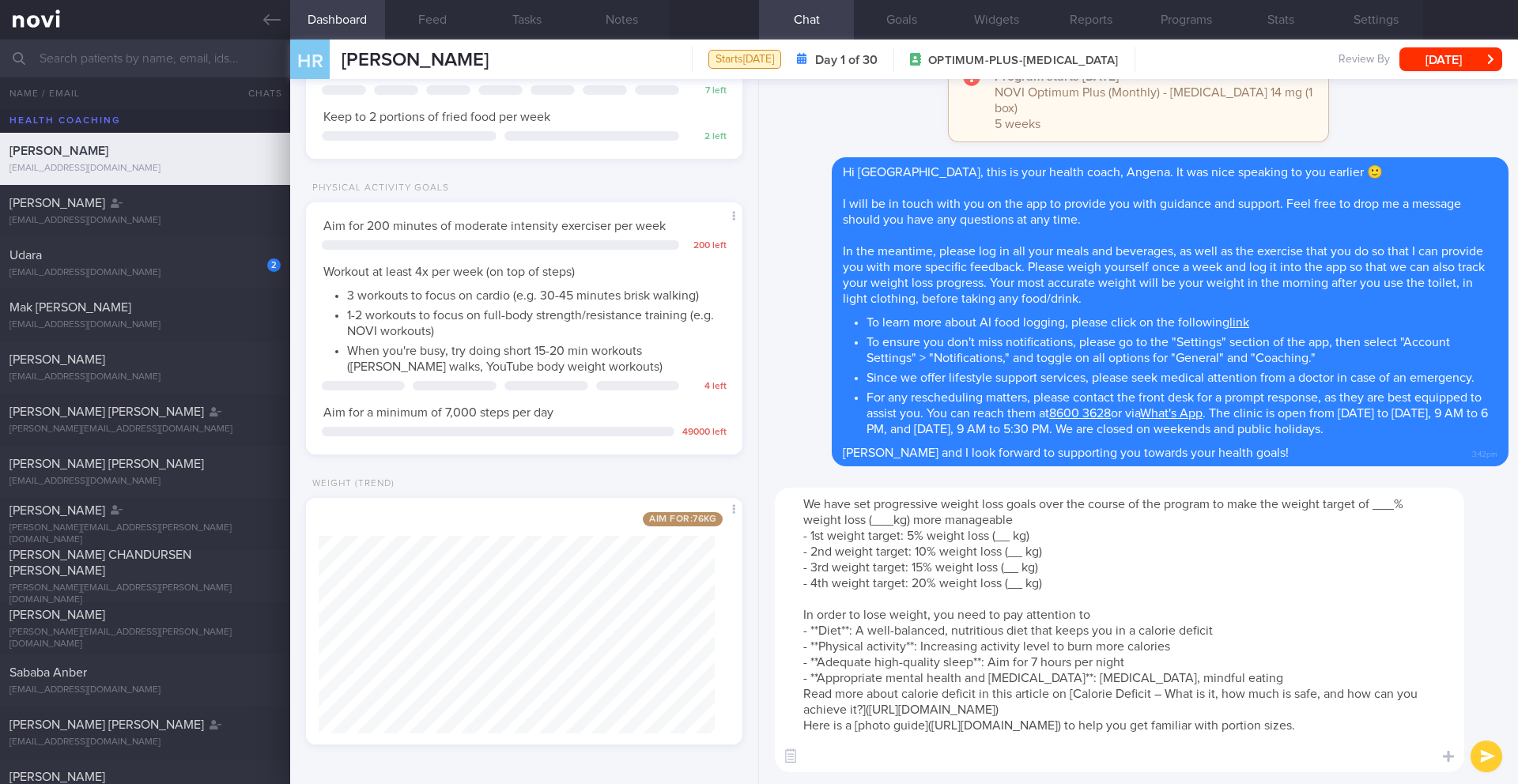
click at [1399, 508] on textarea "We have set progressive weight loss goals over the course of the program to mak…" at bounding box center [1119, 630] width 690 height 284
type textarea "We have set progressive weight loss goals over the course of the program to mak…"
click at [632, 21] on button "Notes" at bounding box center [621, 20] width 95 height 40
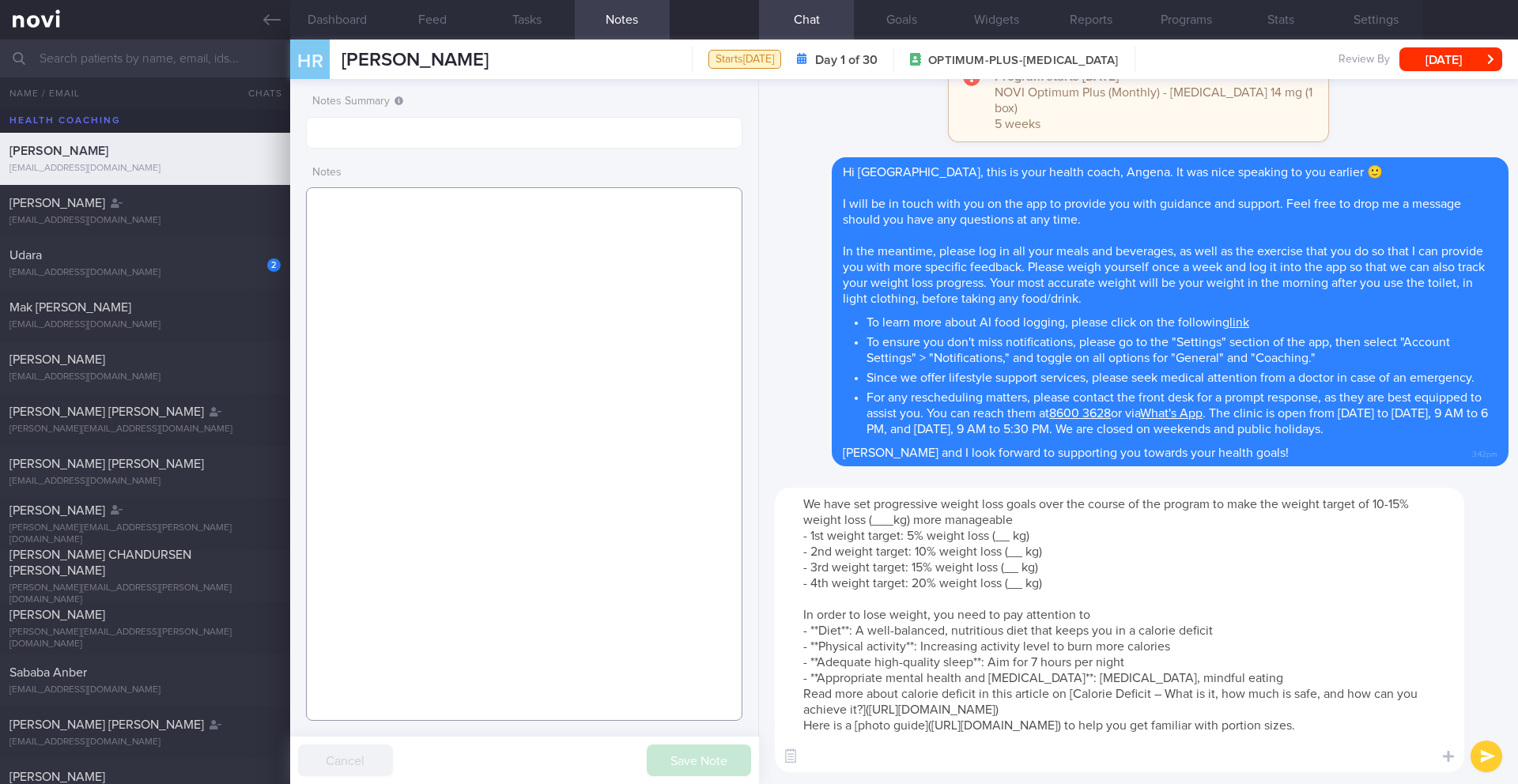
click at [521, 338] on textarea at bounding box center [524, 454] width 437 height 534
paste textarea "SUPPORT NEEDED: CHALLENGE: - DIET - EXERCISE - MEDS - WEIGHT - HbA1c/GMI Wt tre…"
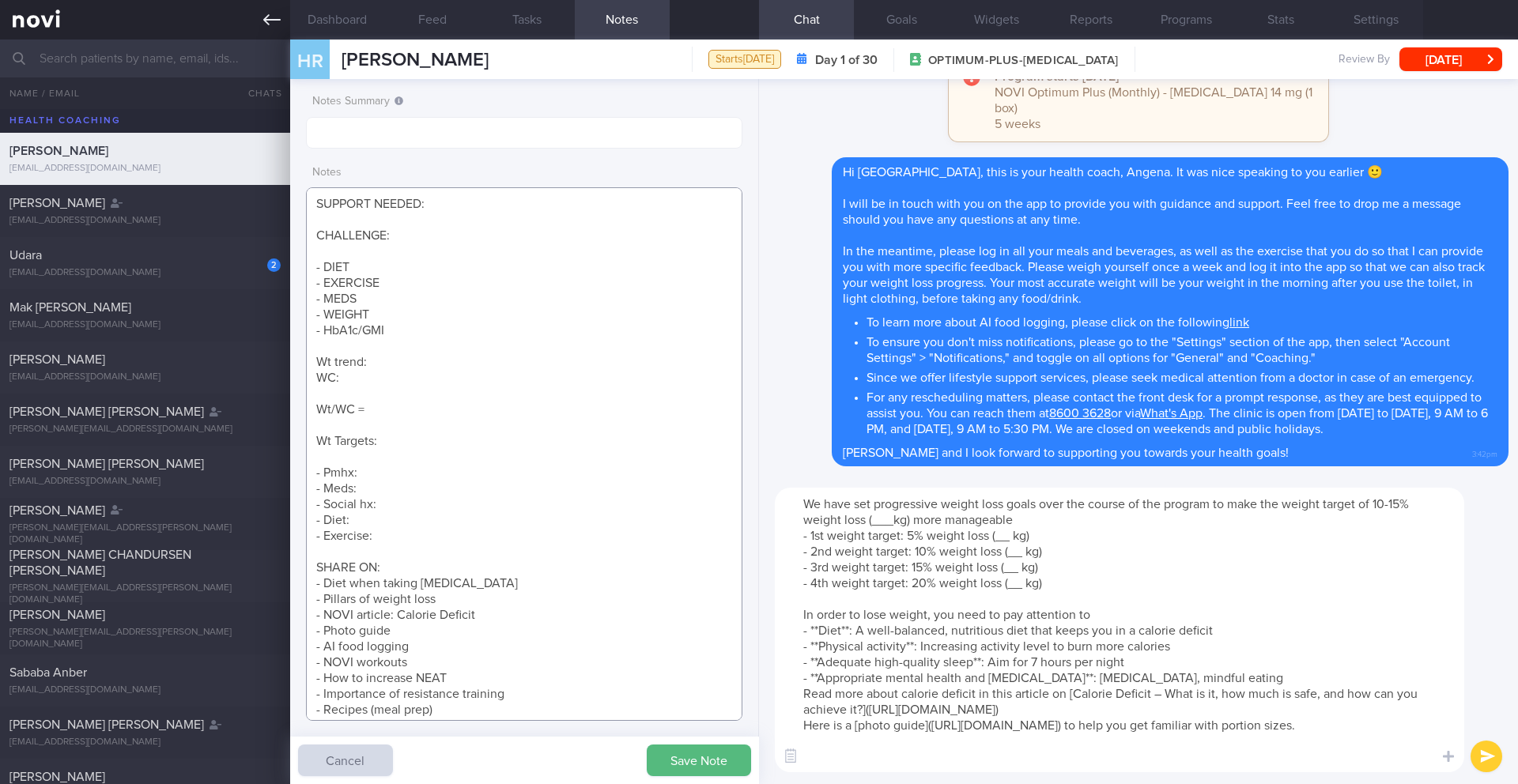
scroll to position [470, 0]
click at [466, 437] on textarea "SUPPORT NEEDED: CHALLENGE: - DIET - EXERCISE - MEDS - WEIGHT - HbA1c/GMI Wt tre…" at bounding box center [524, 454] width 437 height 534
paste textarea "5% (4kg -> 80kg) > 10% (8kg -> 76kg) > 15% (13kg -> 72kg)"
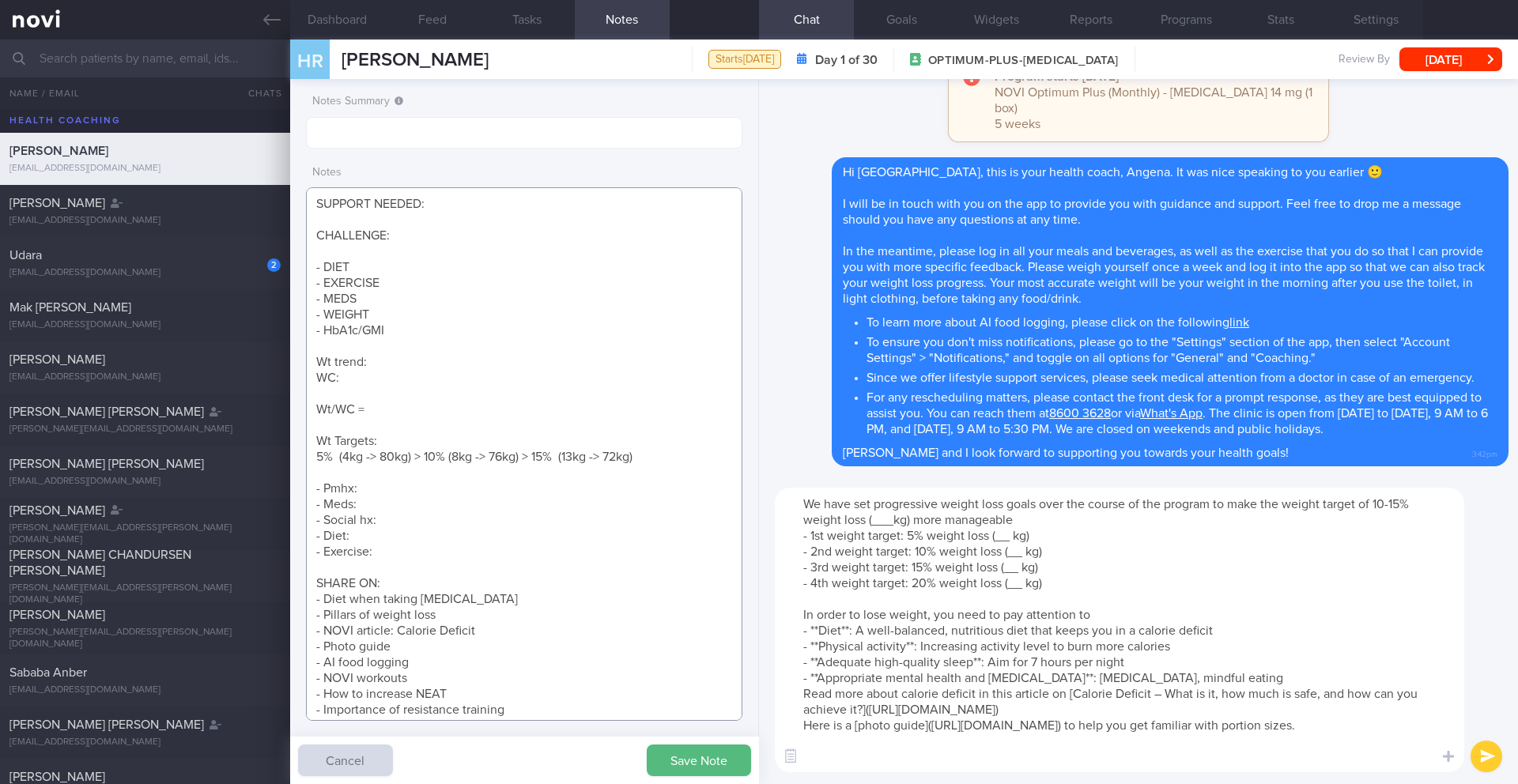
click at [422, 460] on textarea "SUPPORT NEEDED: CHALLENGE: - DIET - EXERCISE - MEDS - WEIGHT - HbA1c/GMI Wt tre…" at bounding box center [524, 454] width 437 height 534
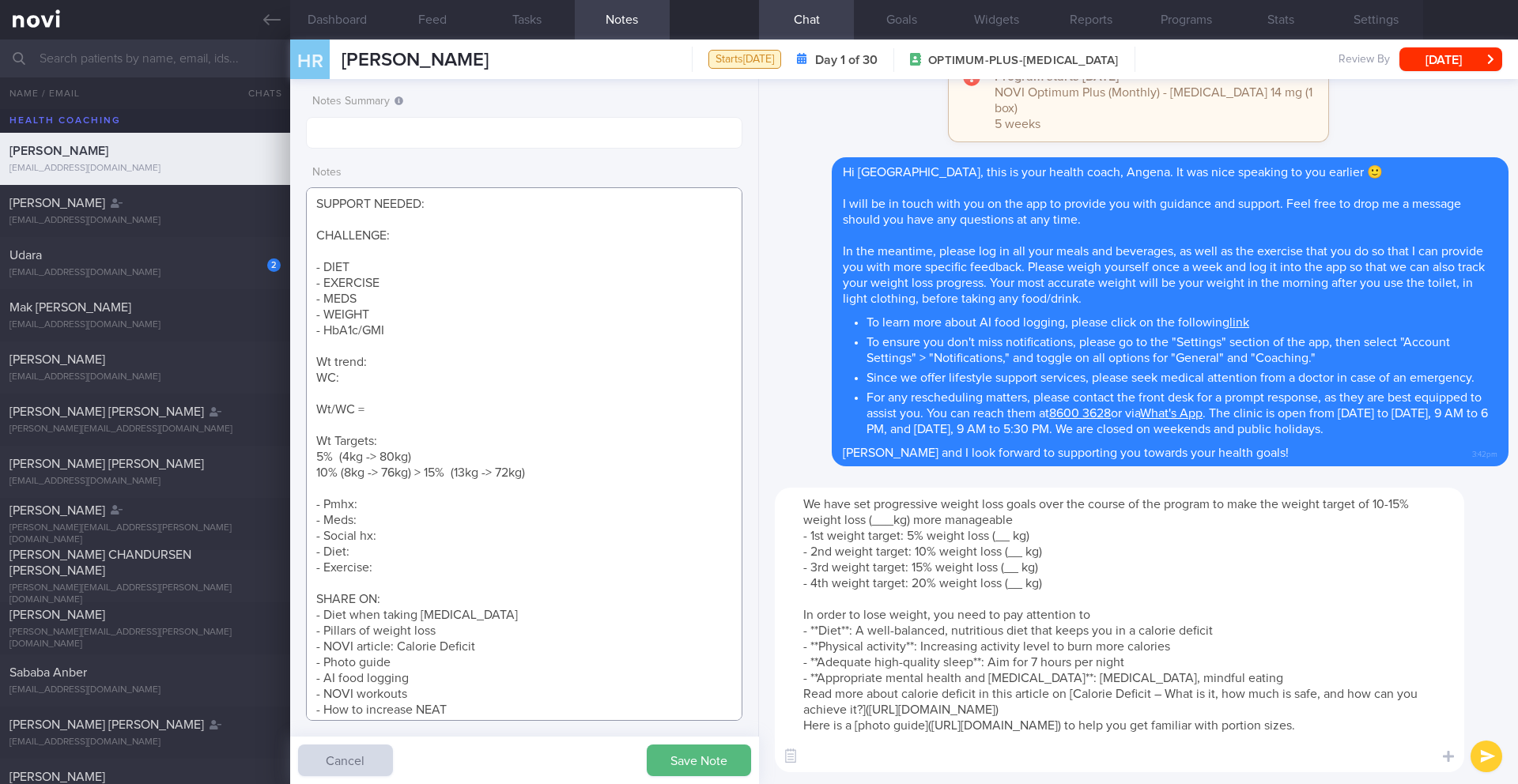
click at [428, 473] on textarea "SUPPORT NEEDED: CHALLENGE: - DIET - EXERCISE - MEDS - WEIGHT - HbA1c/GMI Wt tre…" at bounding box center [524, 454] width 437 height 534
type textarea "SUPPORT NEEDED: CHALLENGE: - DIET - EXERCISE - MEDS - WEIGHT - HbA1c/GMI Wt tre…"
click at [892, 519] on textarea "We have set progressive weight loss goals over the course of the program to mak…" at bounding box center [1119, 630] width 690 height 284
click at [1017, 539] on textarea "We have set progressive weight loss goals over the course of the program to mak…" at bounding box center [1119, 630] width 690 height 284
drag, startPoint x: 1027, startPoint y: 555, endPoint x: 1011, endPoint y: 554, distance: 16.0
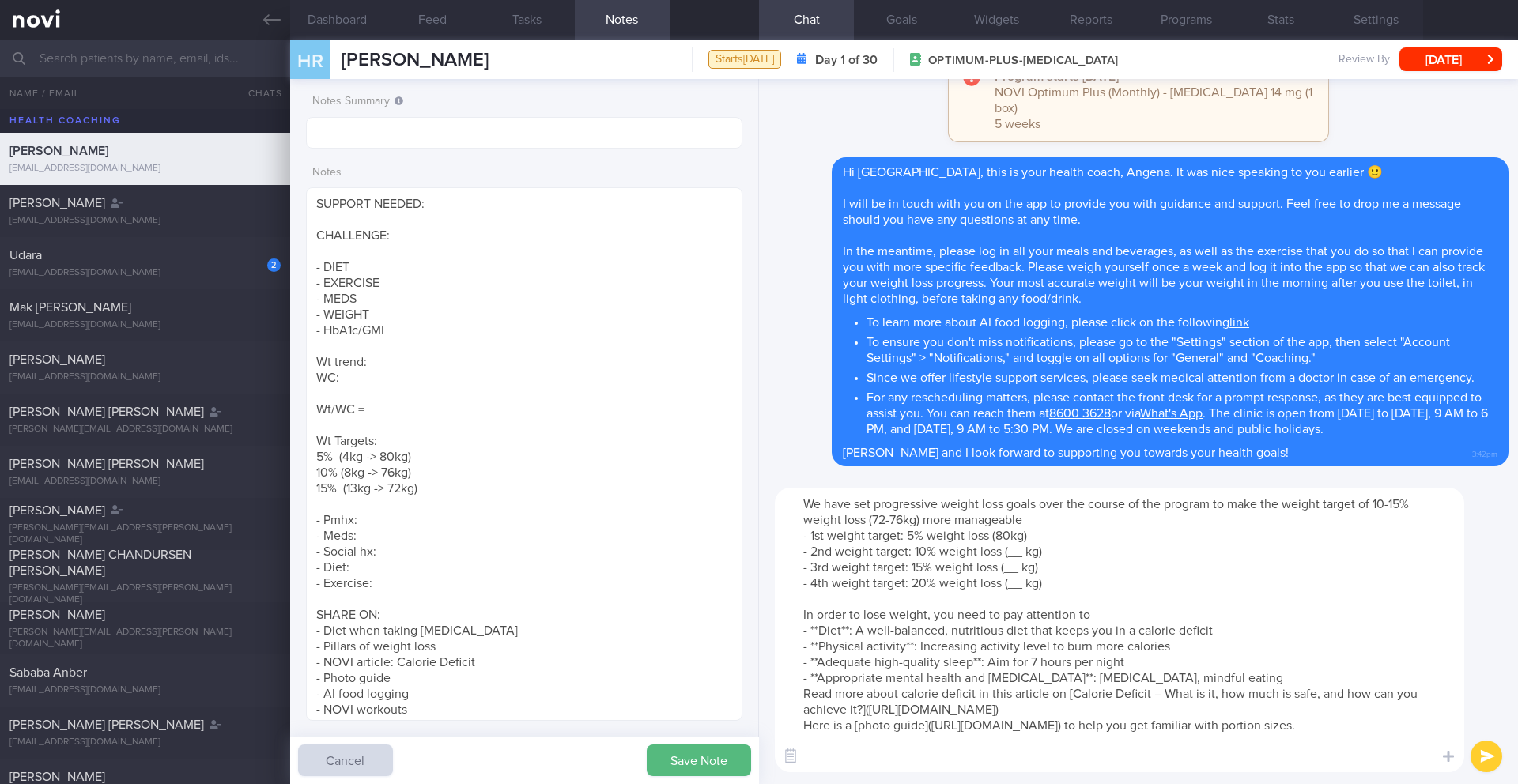
click at [1011, 554] on textarea "We have set progressive weight loss goals over the course of the program to mak…" at bounding box center [1119, 630] width 690 height 284
drag, startPoint x: 1013, startPoint y: 570, endPoint x: 998, endPoint y: 569, distance: 15.0
click at [998, 569] on textarea "We have set progressive weight loss goals over the course of the program to mak…" at bounding box center [1119, 630] width 690 height 284
click at [1021, 563] on textarea "We have set progressive weight loss goals over the course of the program to mak…" at bounding box center [1119, 630] width 690 height 284
drag, startPoint x: 1023, startPoint y: 567, endPoint x: 1007, endPoint y: 569, distance: 16.1
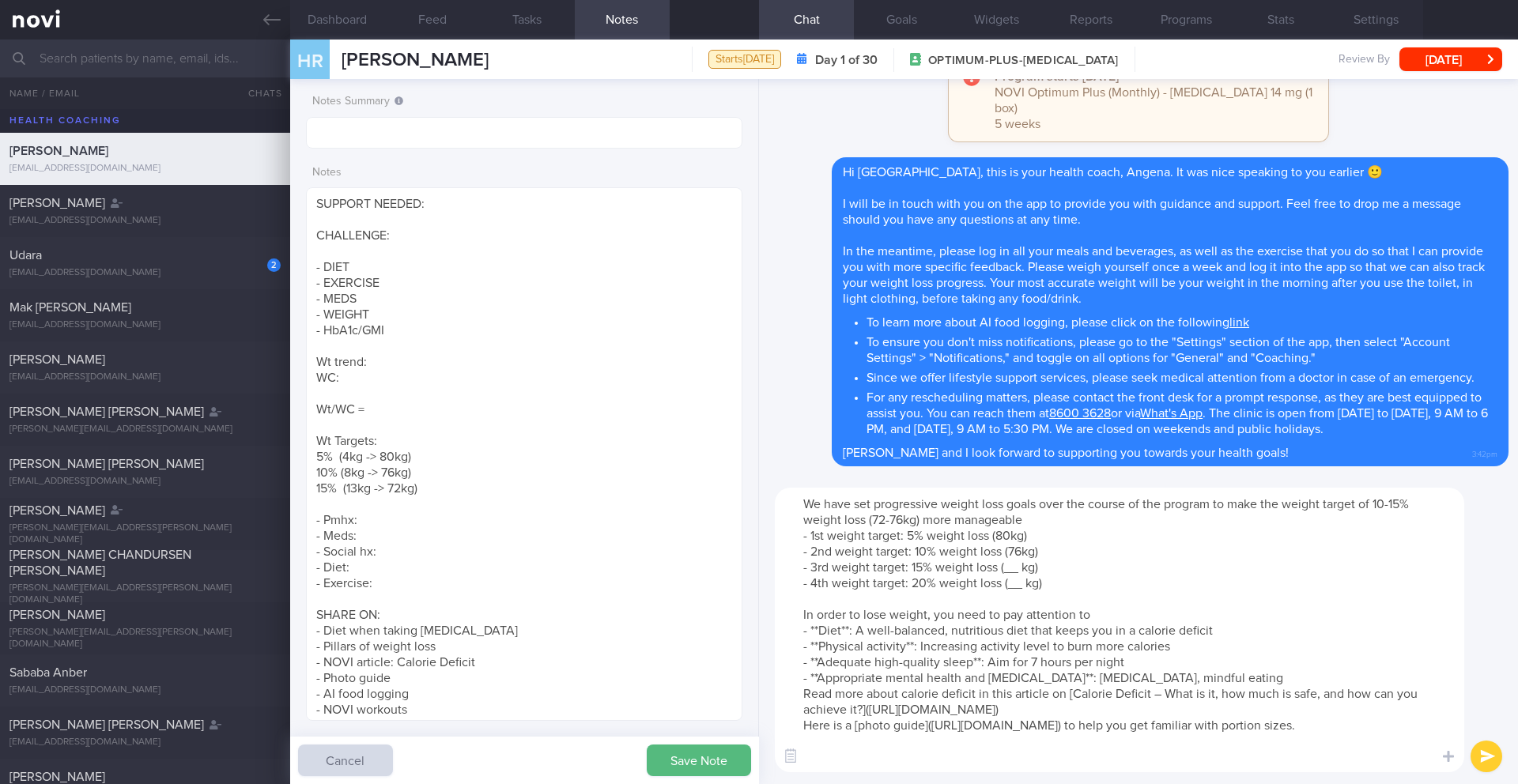
click at [1007, 569] on textarea "We have set progressive weight loss goals over the course of the program to mak…" at bounding box center [1119, 630] width 690 height 284
drag, startPoint x: 1055, startPoint y: 580, endPoint x: 748, endPoint y: 571, distance: 307.1
click at [748, 571] on div "Dashboard Feed Tasks Notes Chat Goals Widgets Reports Programs Stats Settings H…" at bounding box center [904, 411] width 1228 height 744
click at [847, 575] on textarea "We have set progressive weight loss goals over the course of the program to mak…" at bounding box center [1119, 630] width 690 height 284
click at [848, 578] on textarea "We have set progressive weight loss goals over the course of the program to mak…" at bounding box center [1119, 630] width 690 height 284
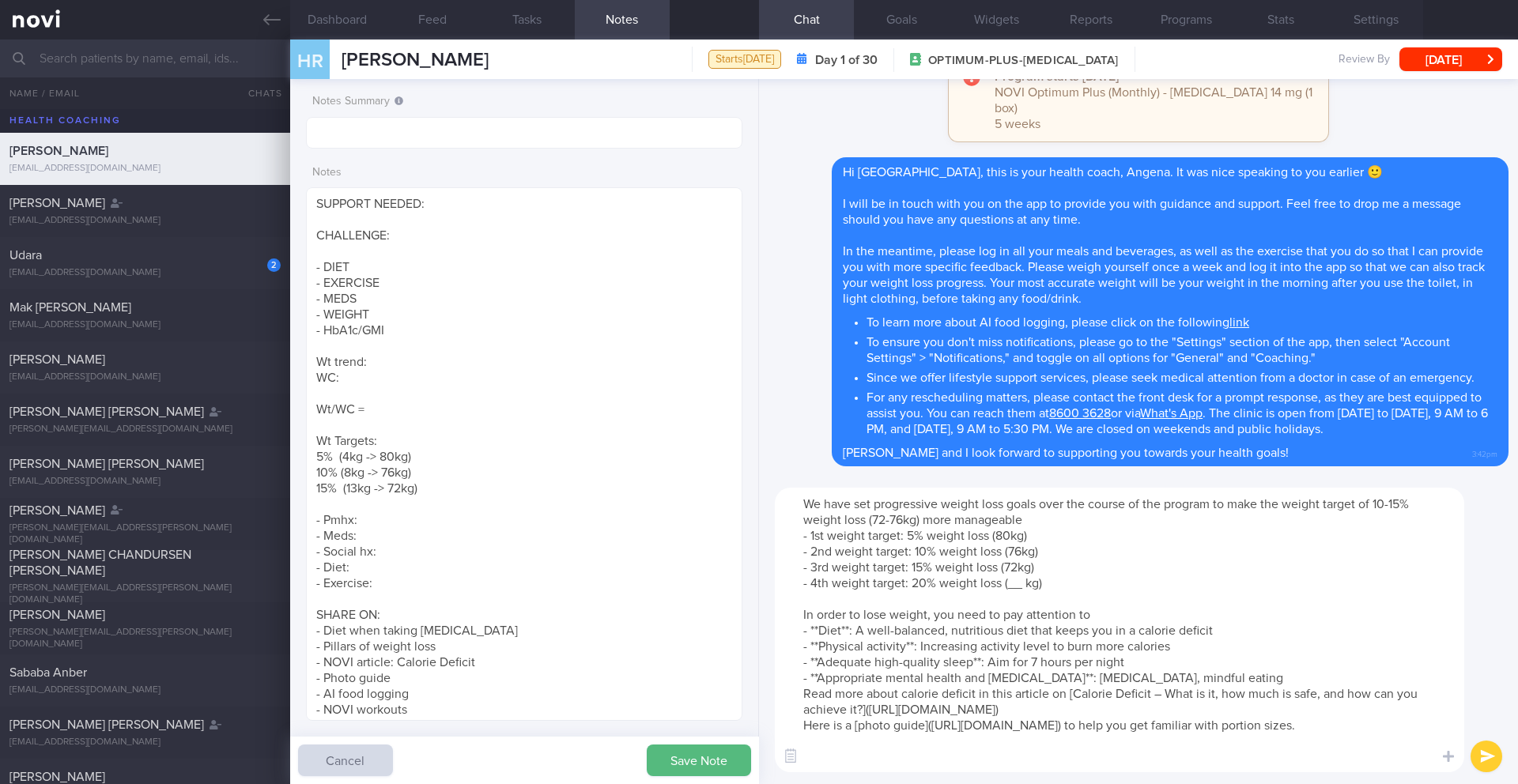
click at [848, 578] on textarea "We have set progressive weight loss goals over the course of the program to mak…" at bounding box center [1119, 630] width 690 height 284
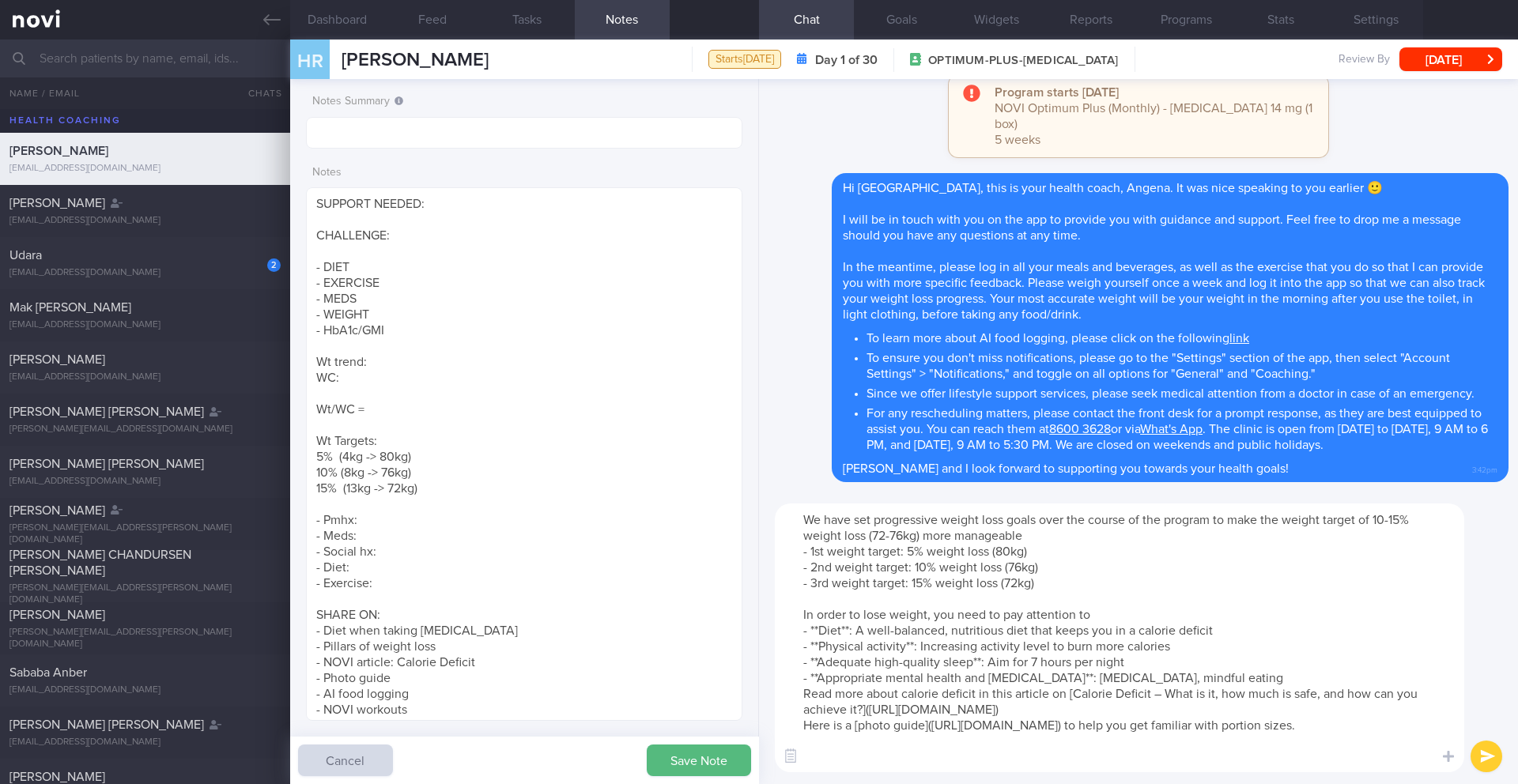
click at [800, 688] on textarea "We have set progressive weight loss goals over the course of the program to mak…" at bounding box center [1119, 637] width 690 height 269
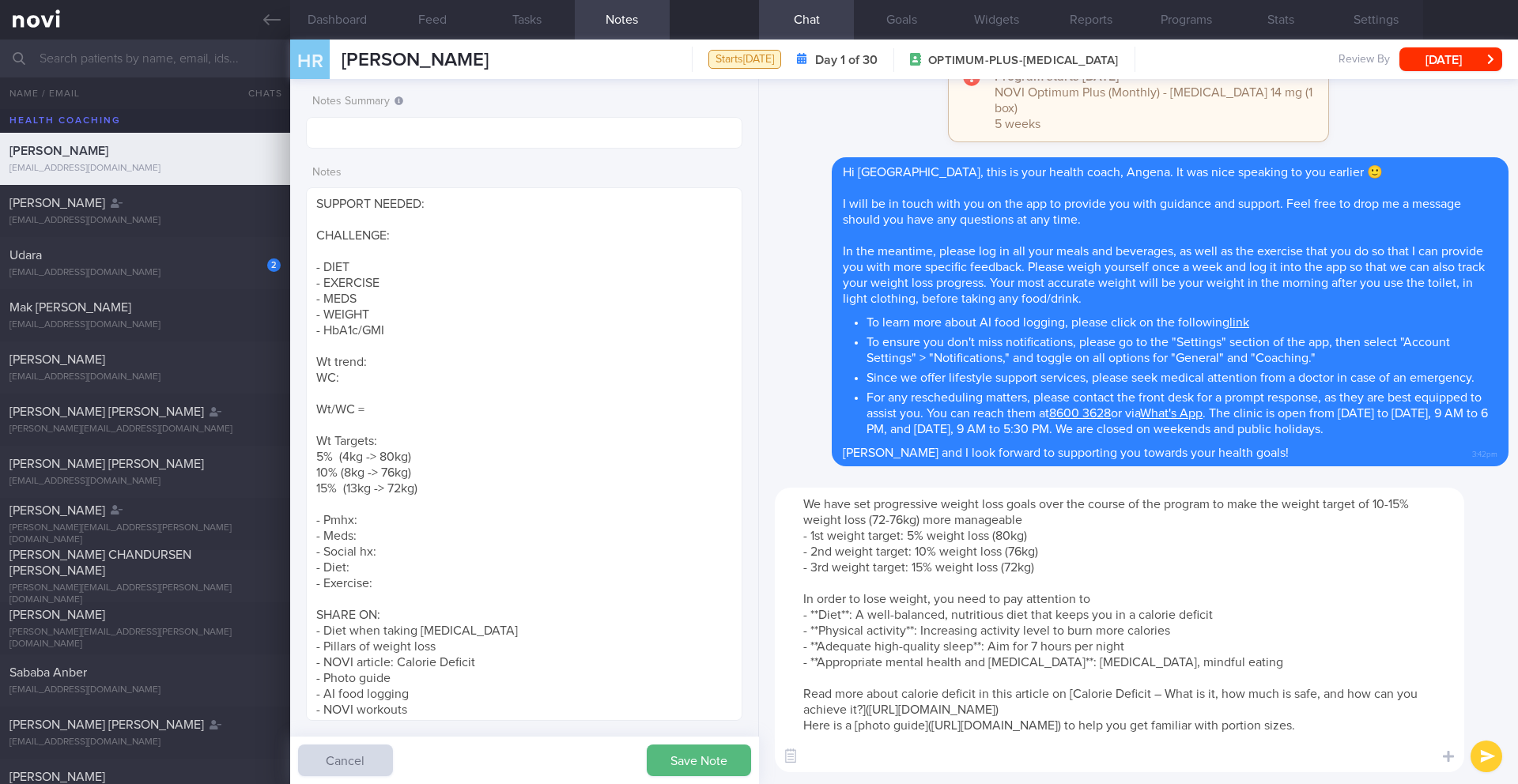
click at [959, 740] on textarea "We have set progressive weight loss goals over the course of the program to mak…" at bounding box center [1119, 630] width 690 height 284
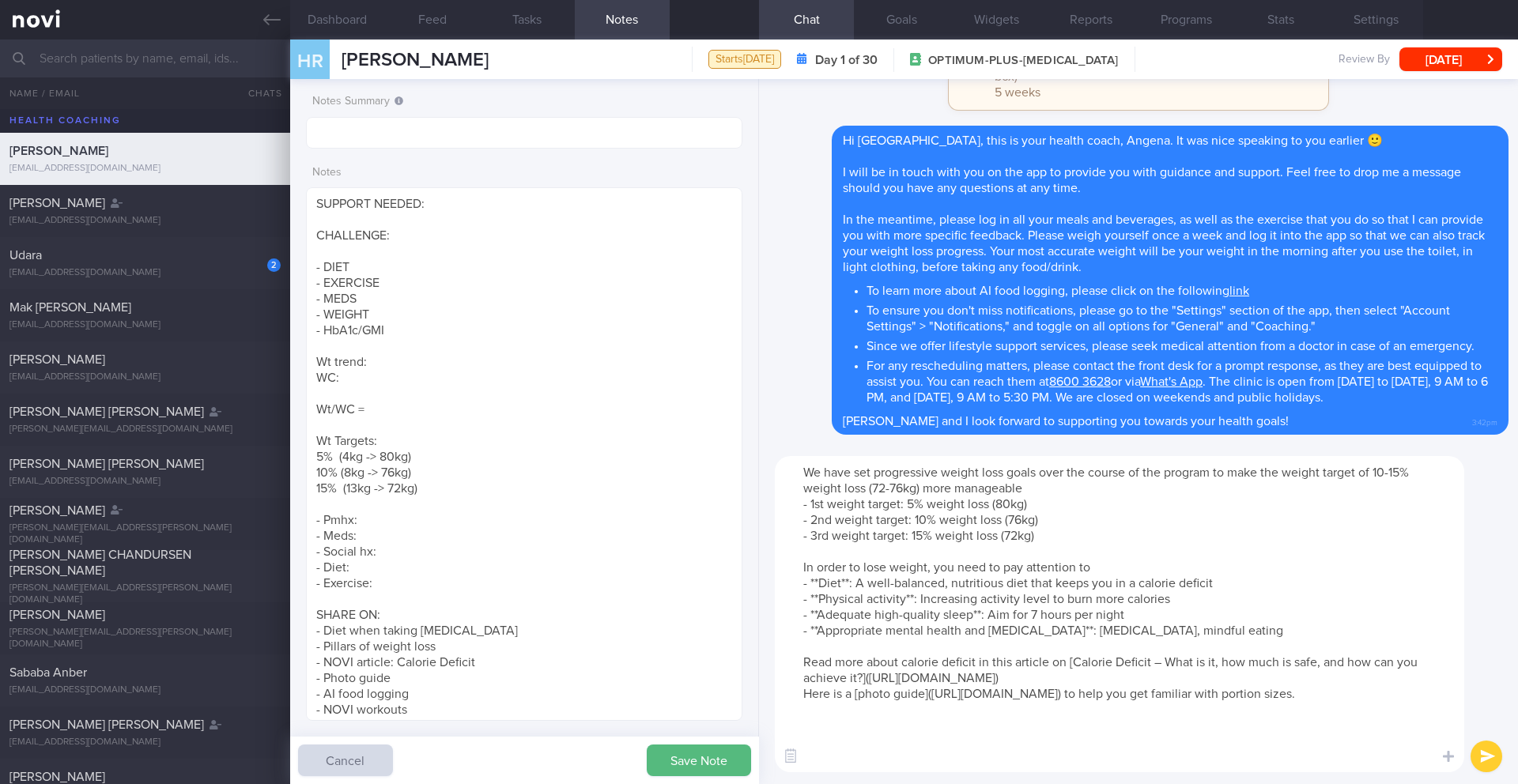
paste textarea "To learn more about AI food logging, please click on the following [link]([URL]…"
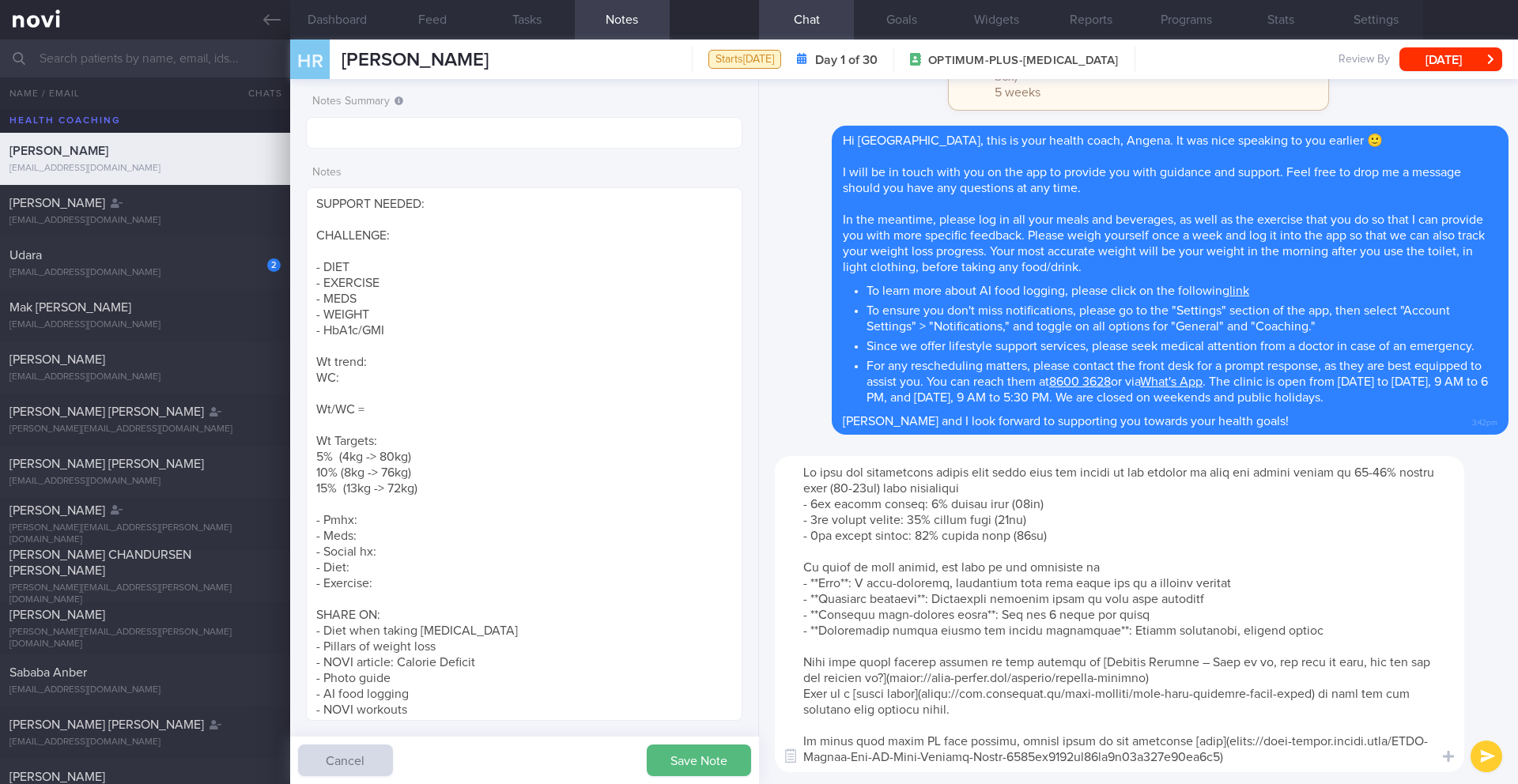
scroll to position [172, 0]
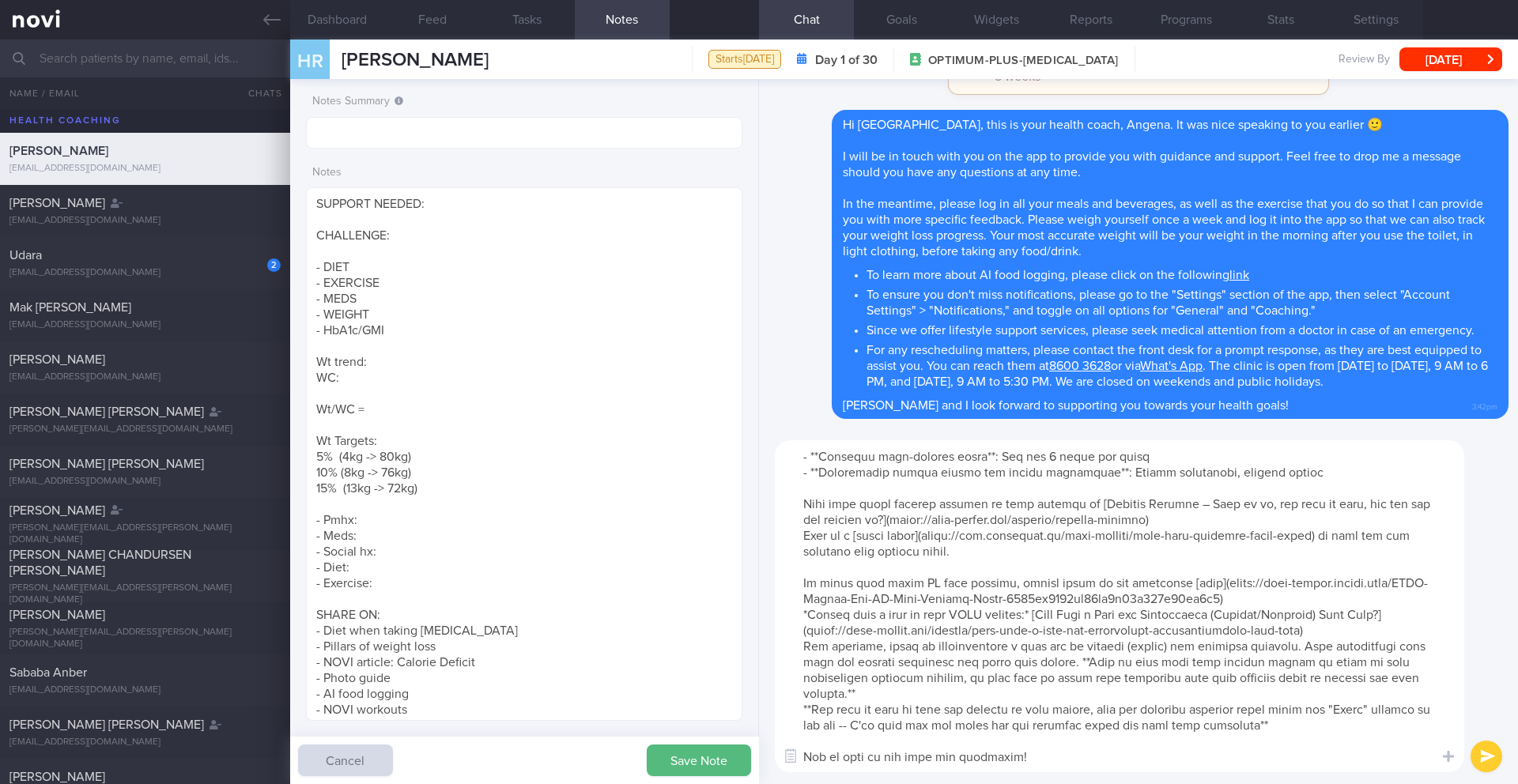
click at [1246, 572] on textarea at bounding box center [1119, 606] width 690 height 332
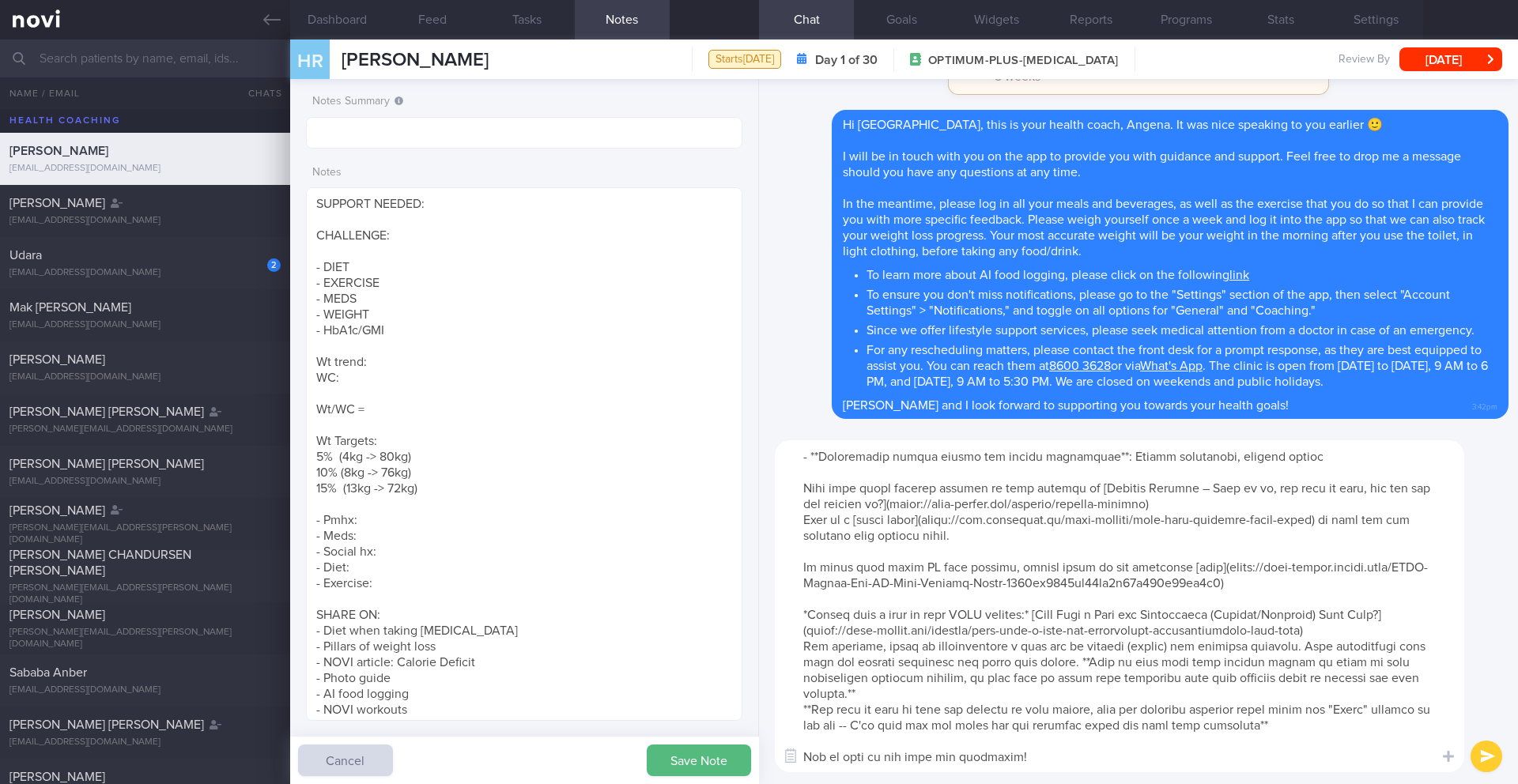
drag, startPoint x: 1317, startPoint y: 618, endPoint x: 771, endPoint y: 597, distance: 546.4
click at [771, 597] on div "​ ​" at bounding box center [1138, 606] width 759 height 356
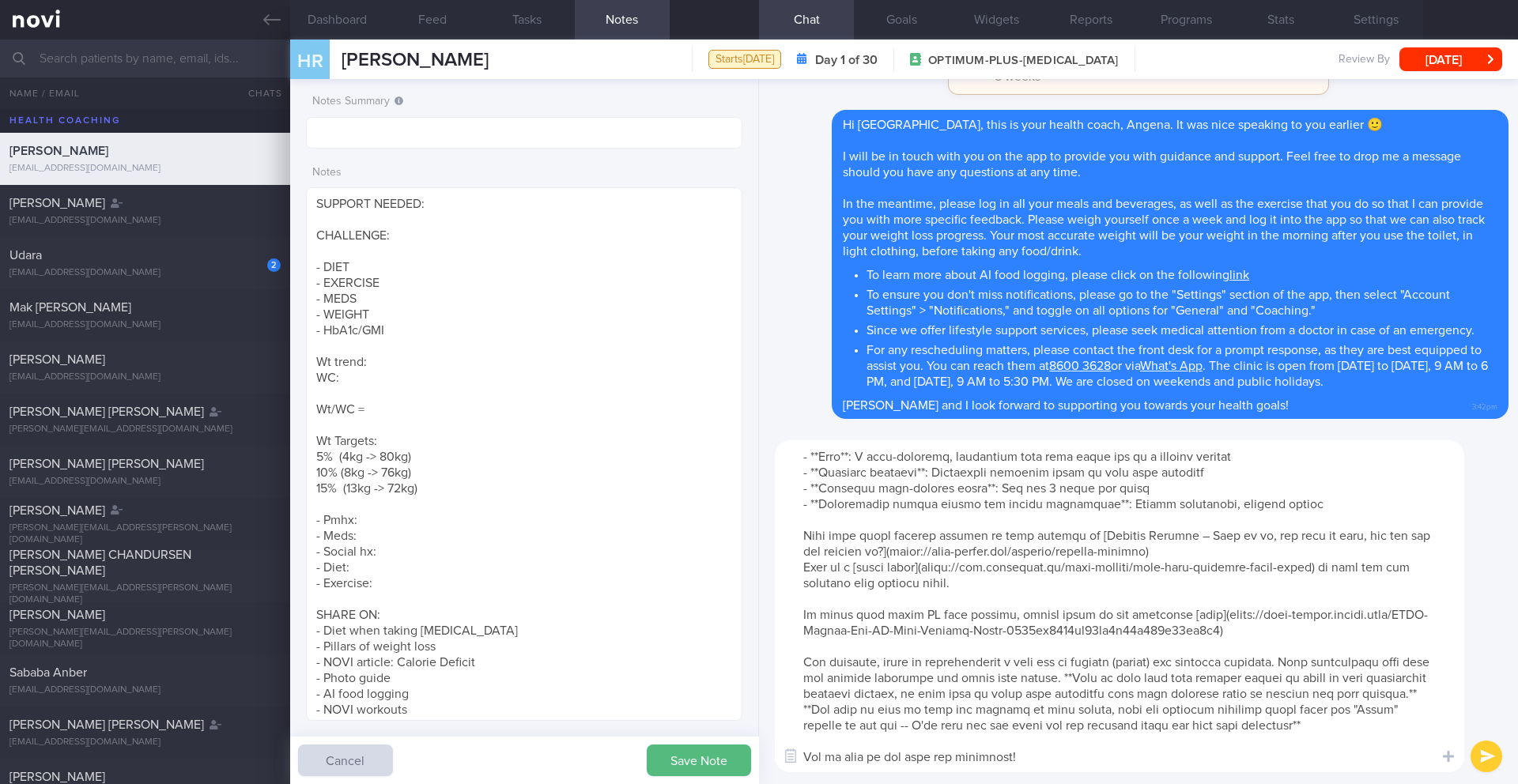
scroll to position [158, 0]
click at [1014, 655] on textarea at bounding box center [1119, 606] width 690 height 332
click at [1014, 660] on textarea at bounding box center [1119, 606] width 690 height 332
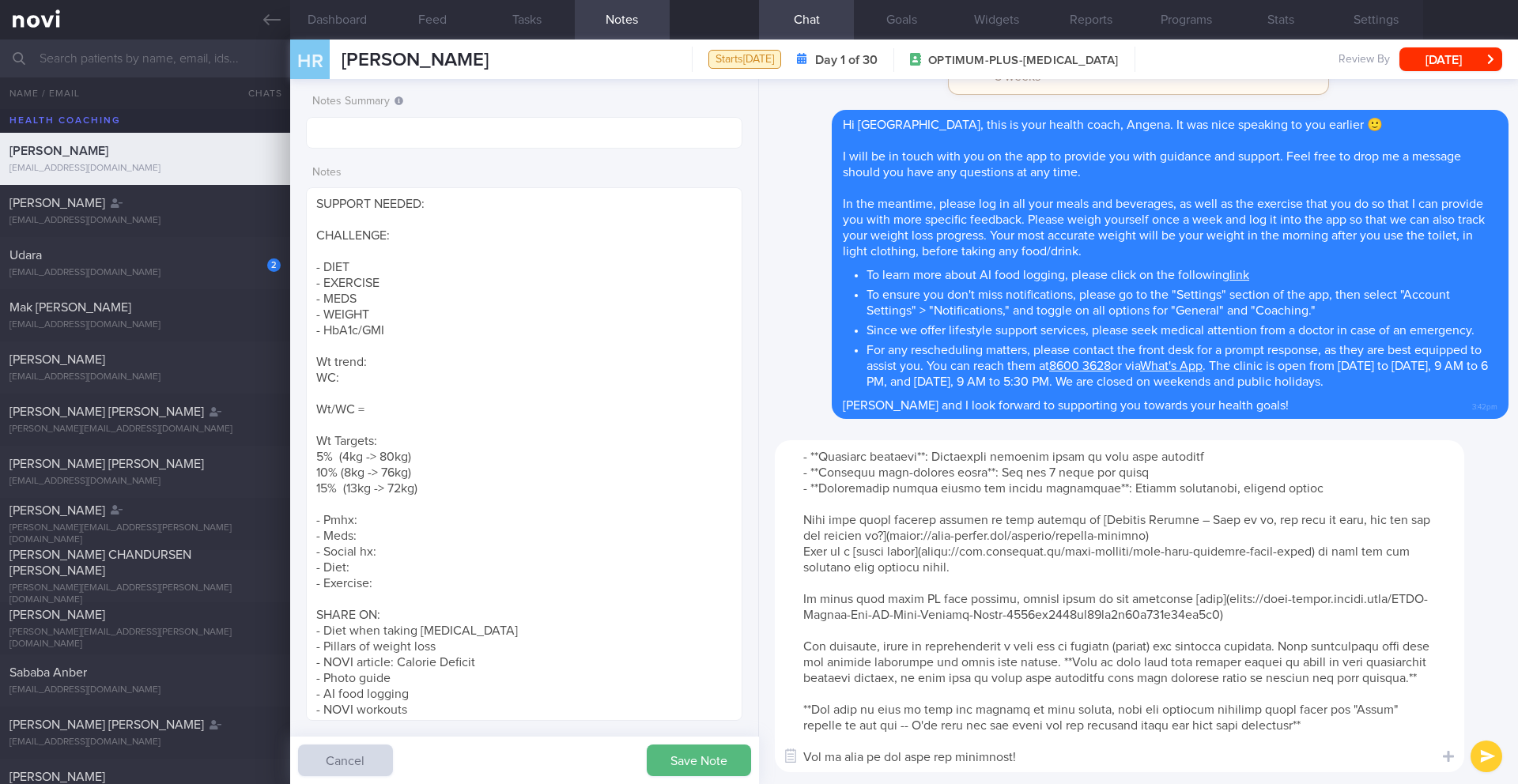
scroll to position [172, 0]
type textarea "Lo ipsu dol sitametcons adipis elit seddo eius tem incidi ut lab etdolor ma ali…"
click at [899, 19] on button "Goals" at bounding box center [900, 20] width 95 height 40
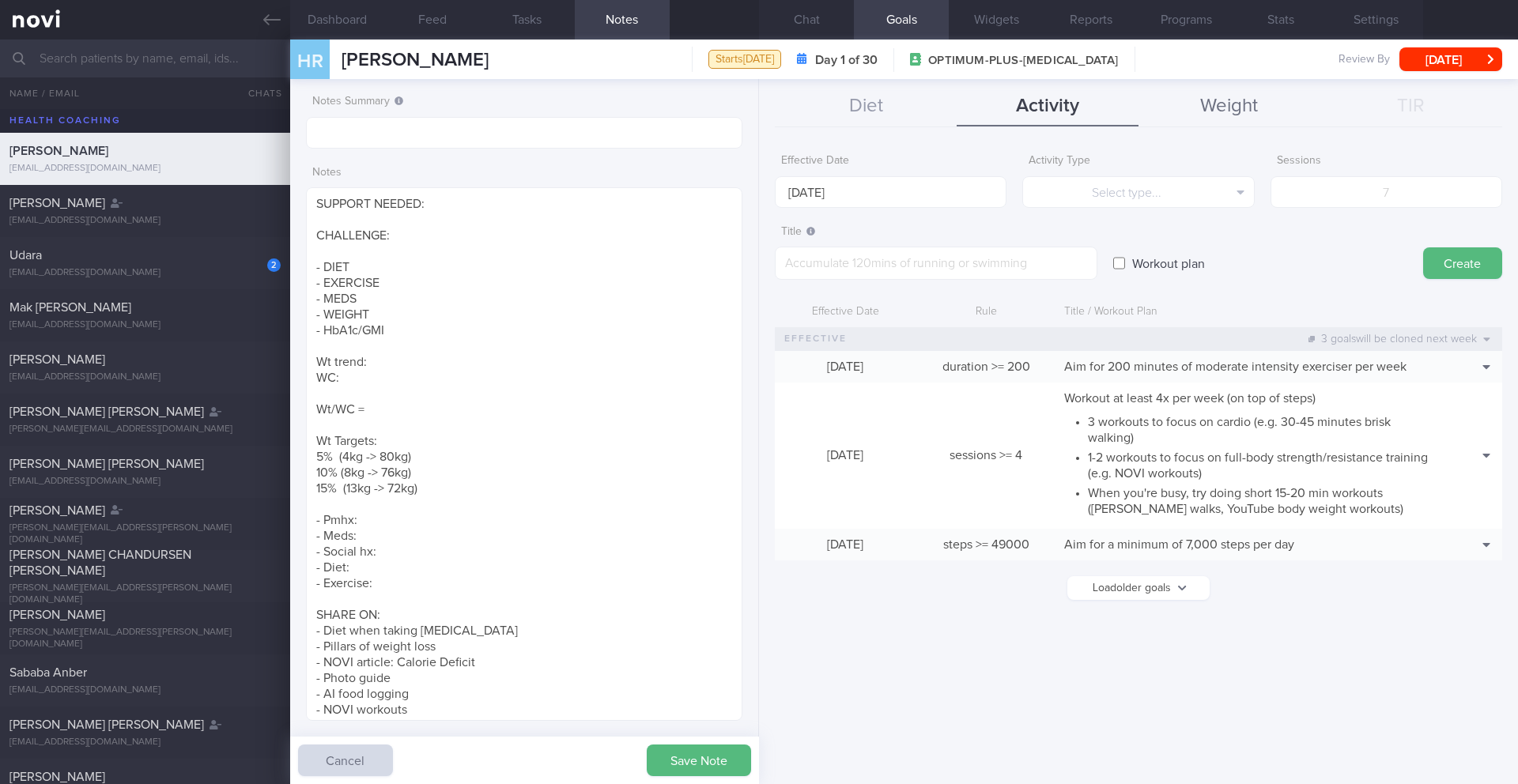
click at [1266, 108] on button "Weight" at bounding box center [1229, 107] width 182 height 40
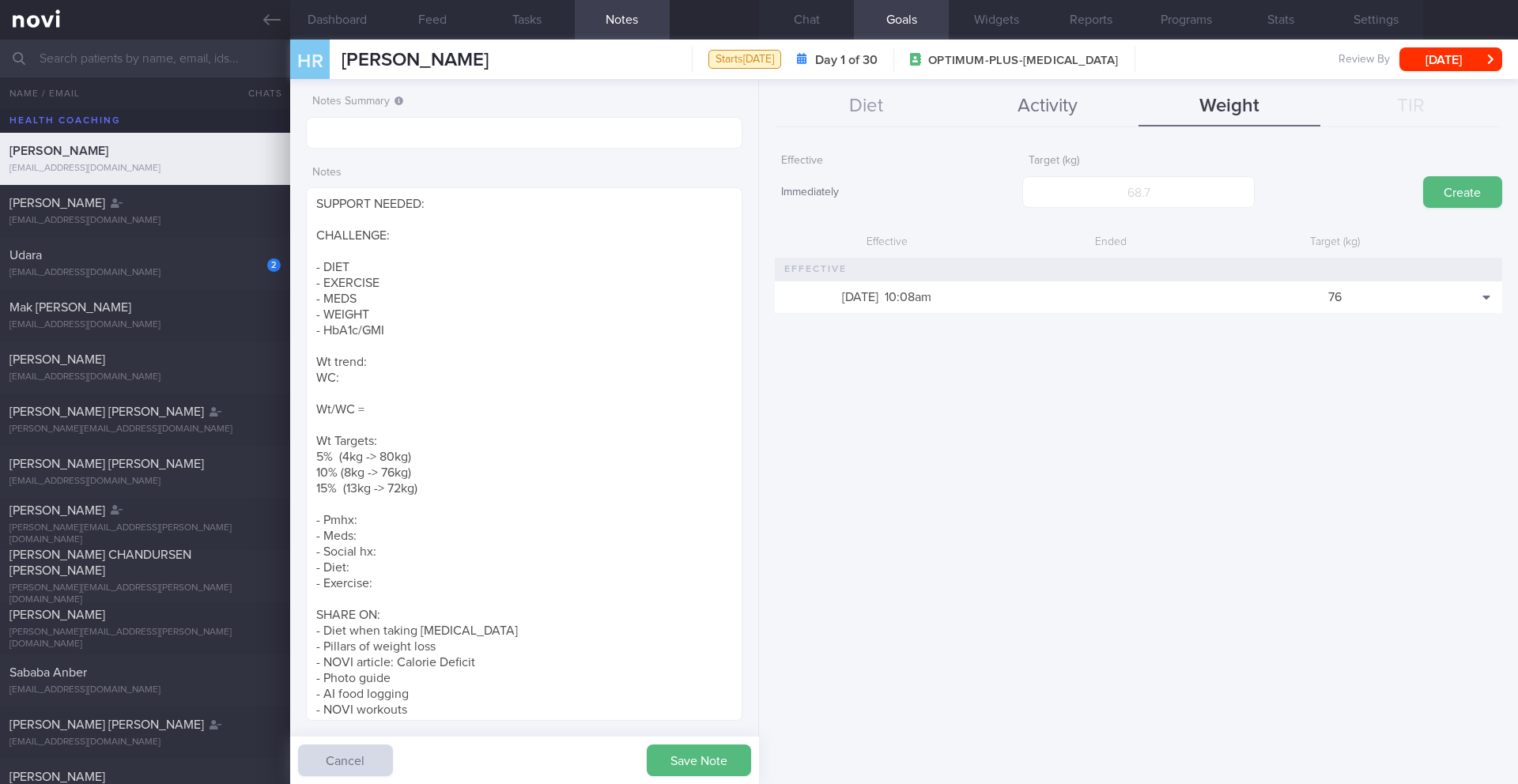
click at [1083, 107] on button "Activity" at bounding box center [1047, 107] width 182 height 40
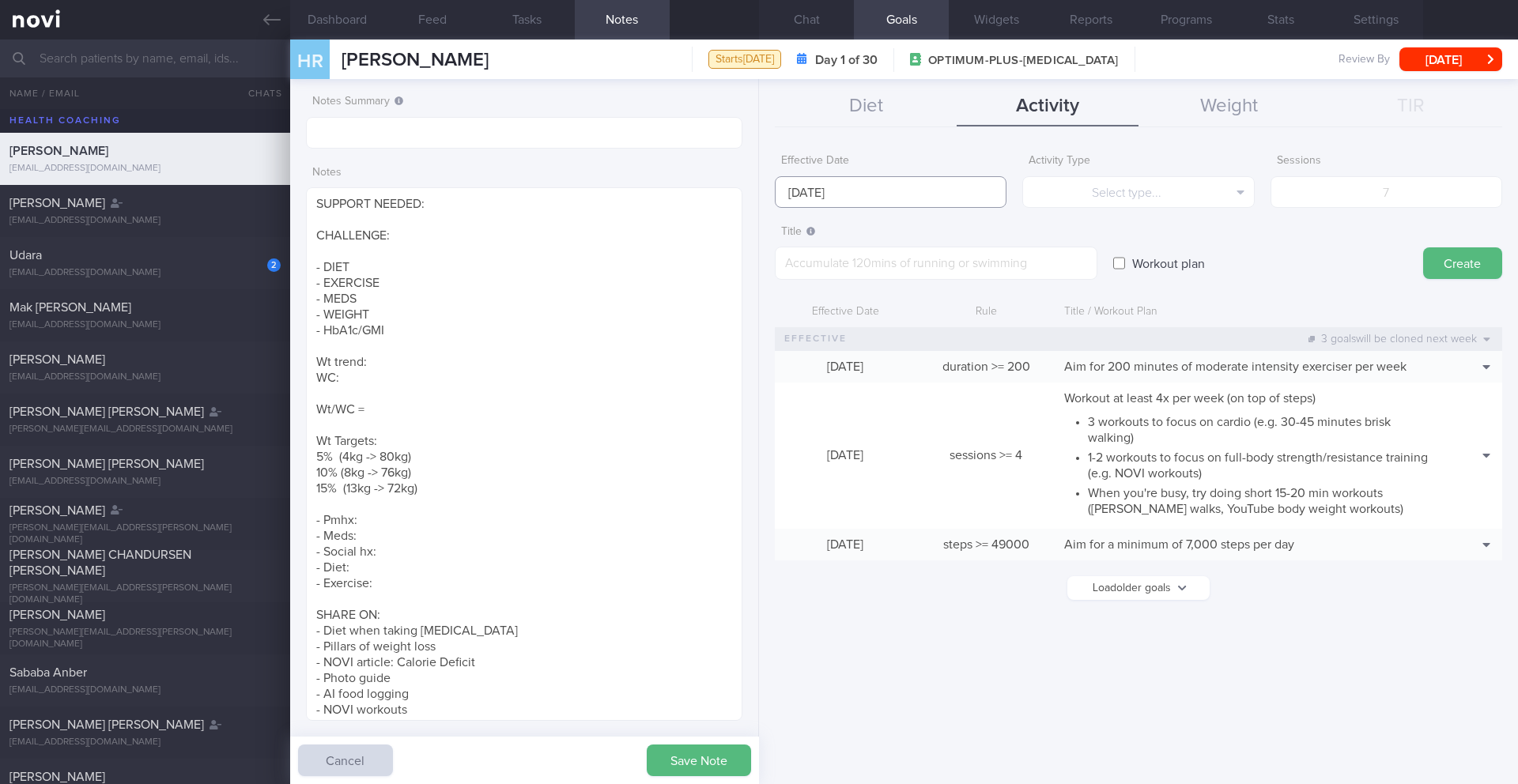
click at [835, 198] on input "[DATE]" at bounding box center [890, 192] width 231 height 32
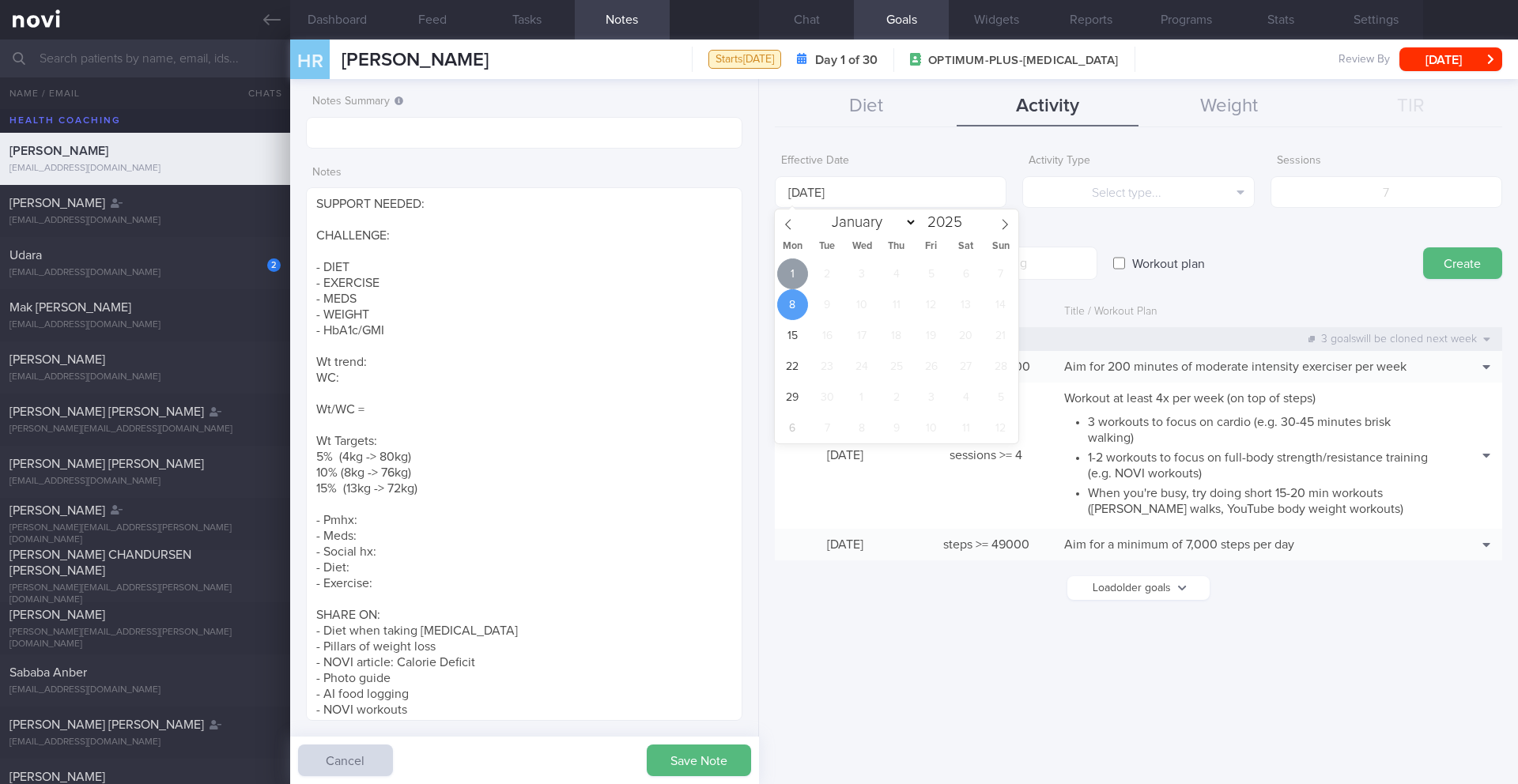
click at [798, 269] on span "1" at bounding box center [792, 274] width 31 height 31
type input "[DATE]"
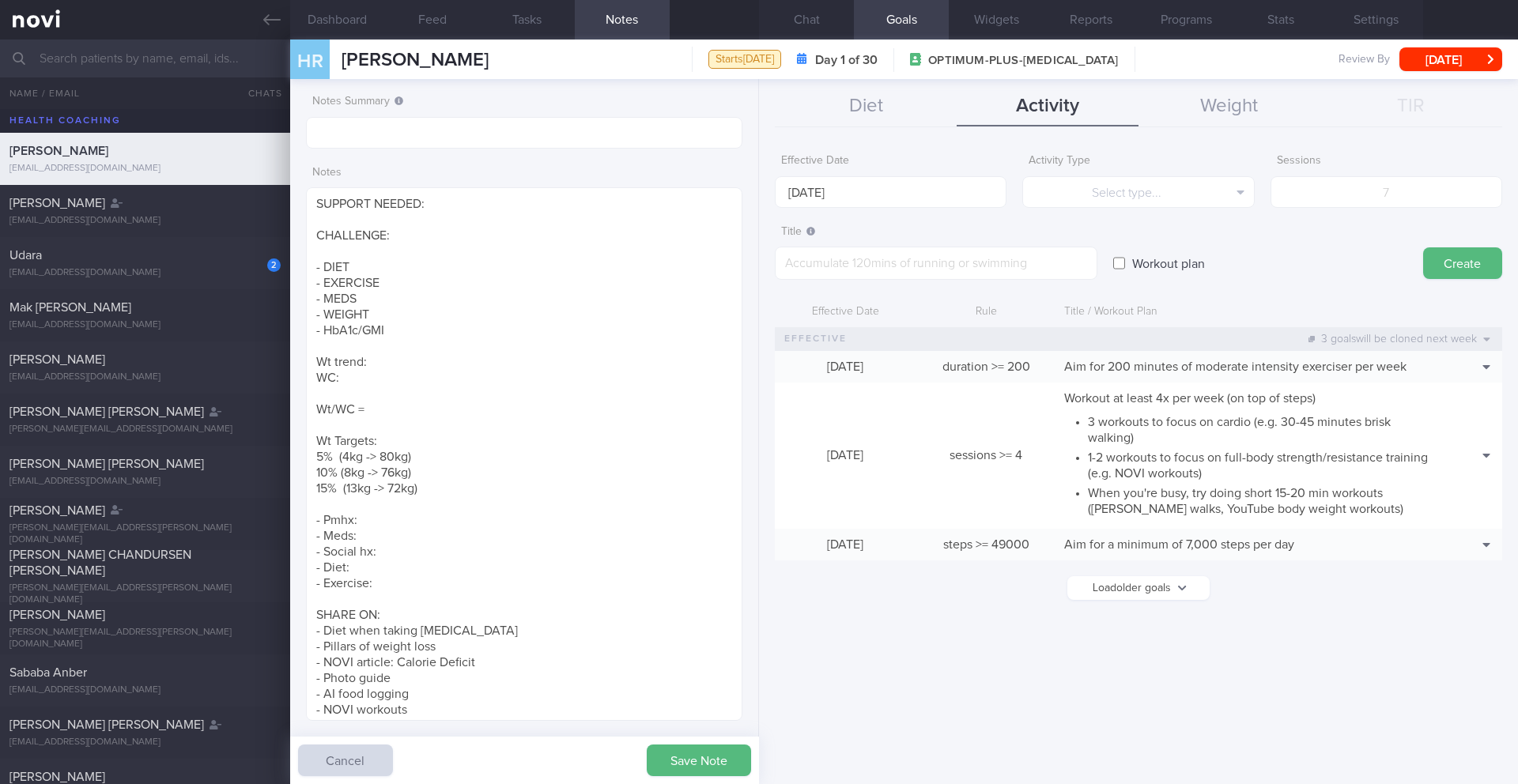
click at [1119, 266] on input "Workout plan" at bounding box center [1118, 263] width 12 height 32
checkbox input "true"
paste textarea "Start with the beginner workouts for the first few weeks. Then progress to the …"
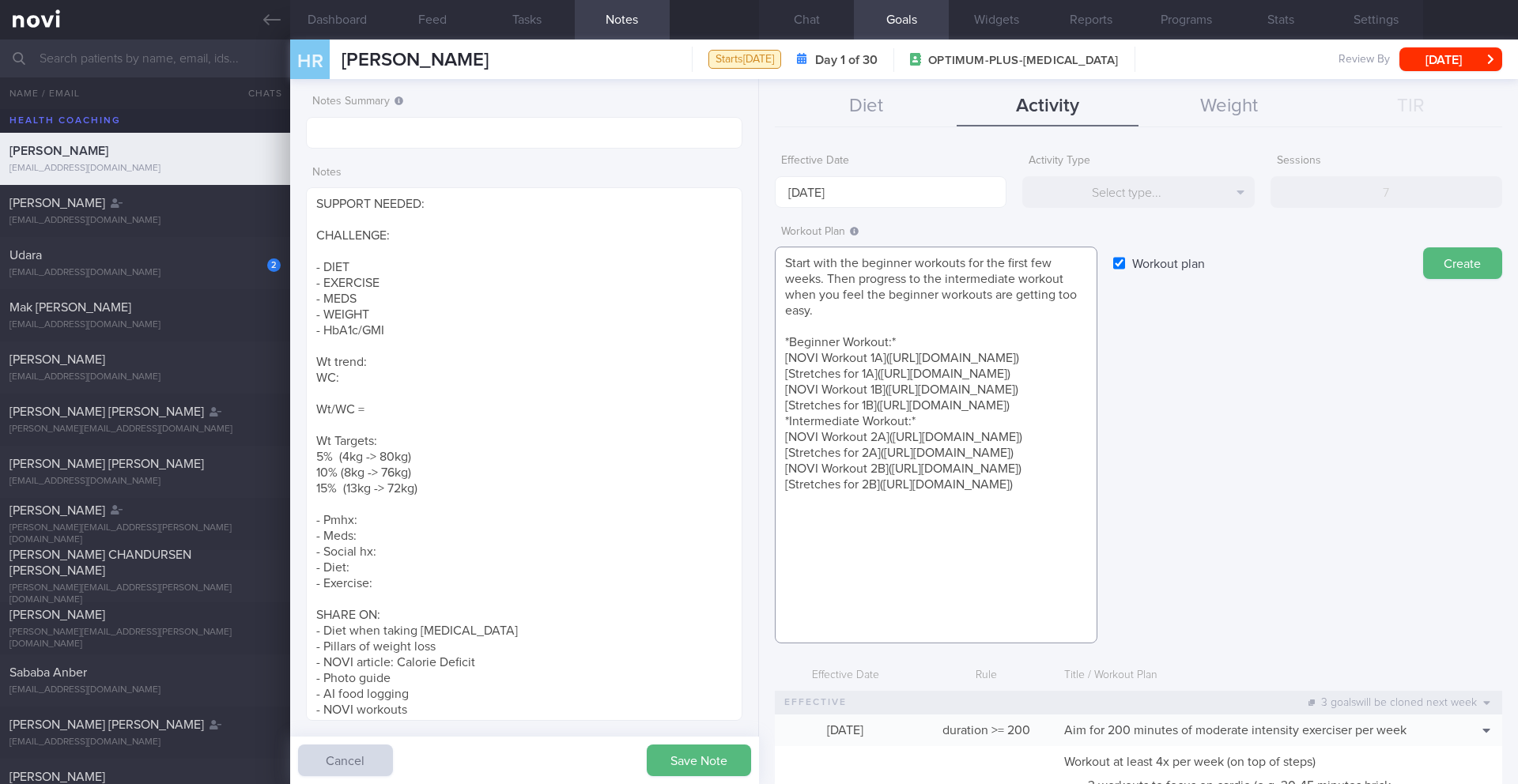
scroll to position [63, 0]
click at [974, 620] on textarea "Start with the beginner workouts for the first few weeks. Then progress to the …" at bounding box center [935, 445] width 322 height 397
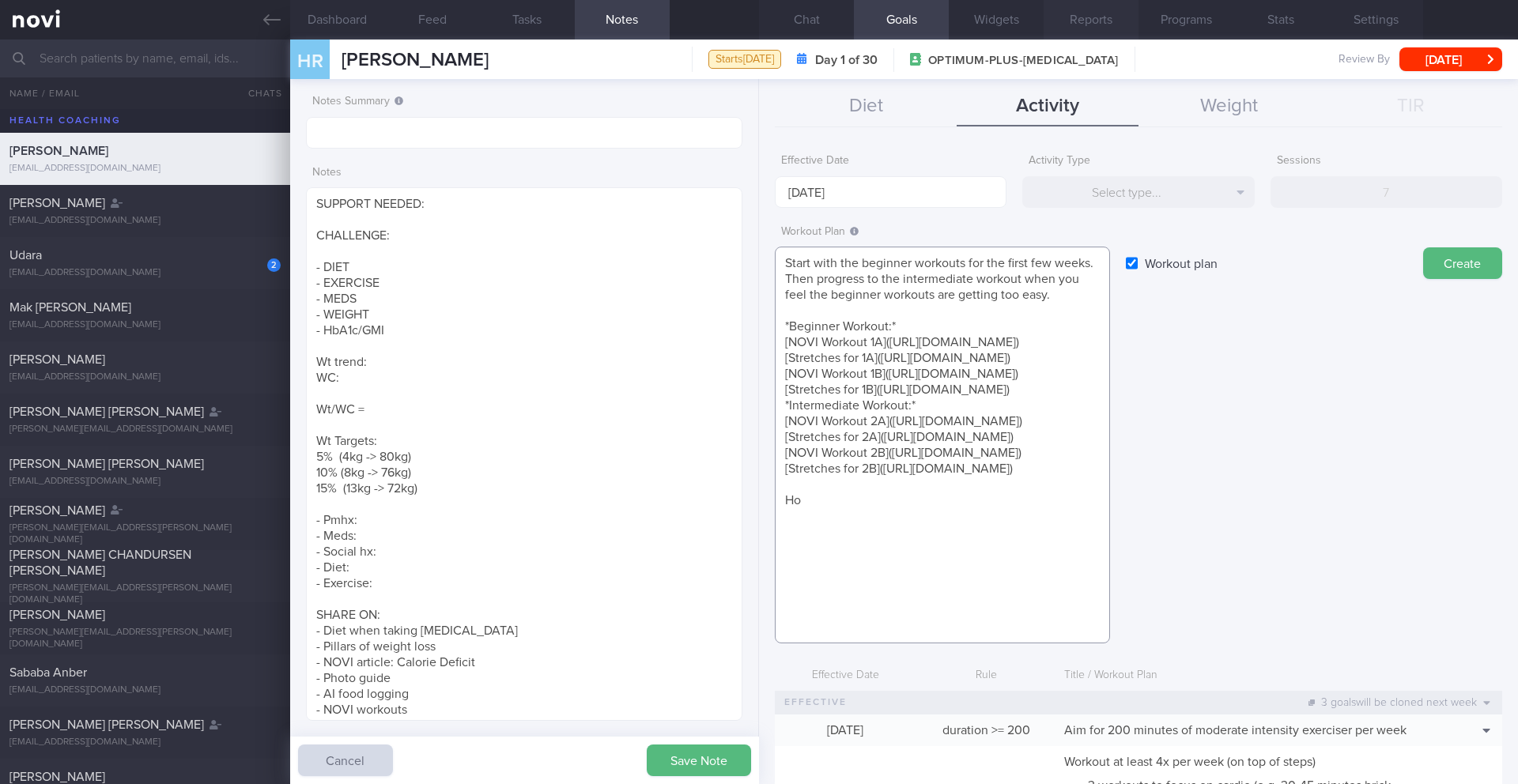
scroll to position [0, 0]
drag, startPoint x: 811, startPoint y: 626, endPoint x: 767, endPoint y: 626, distance: 44.0
click at [767, 626] on div "Effective Date [DATE] Activity Type Select type... Select type... Duration Sess…" at bounding box center [1138, 459] width 759 height 650
paste textarea "Check out this 15-minute Beginner Full Body Workout! It’s perfect for building …"
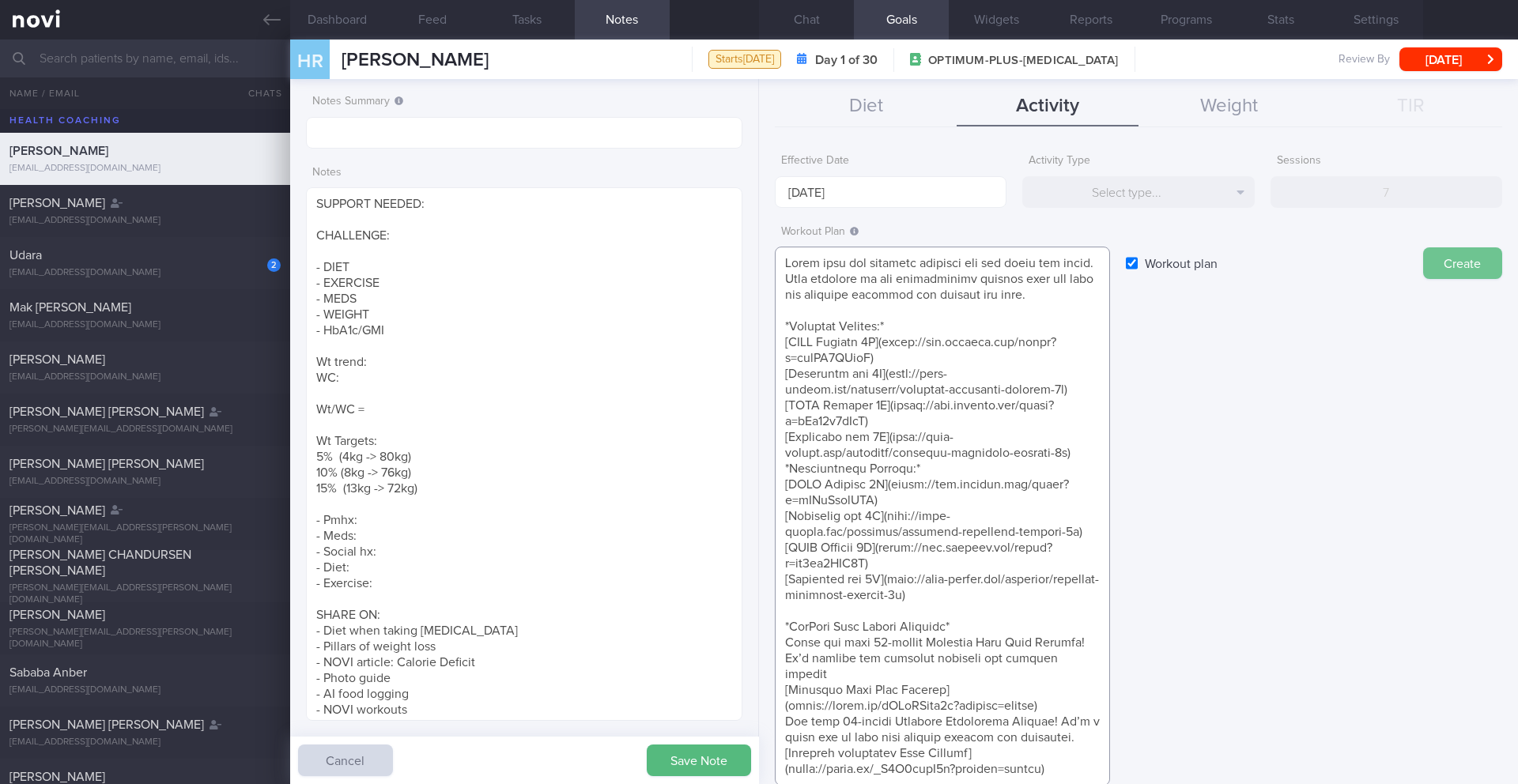
type textarea "Lorem ipsu dol sitametc adipisci eli sed doeiu tem incid. Utla etdolore ma ali …"
click at [1455, 264] on button "Create" at bounding box center [1462, 263] width 79 height 32
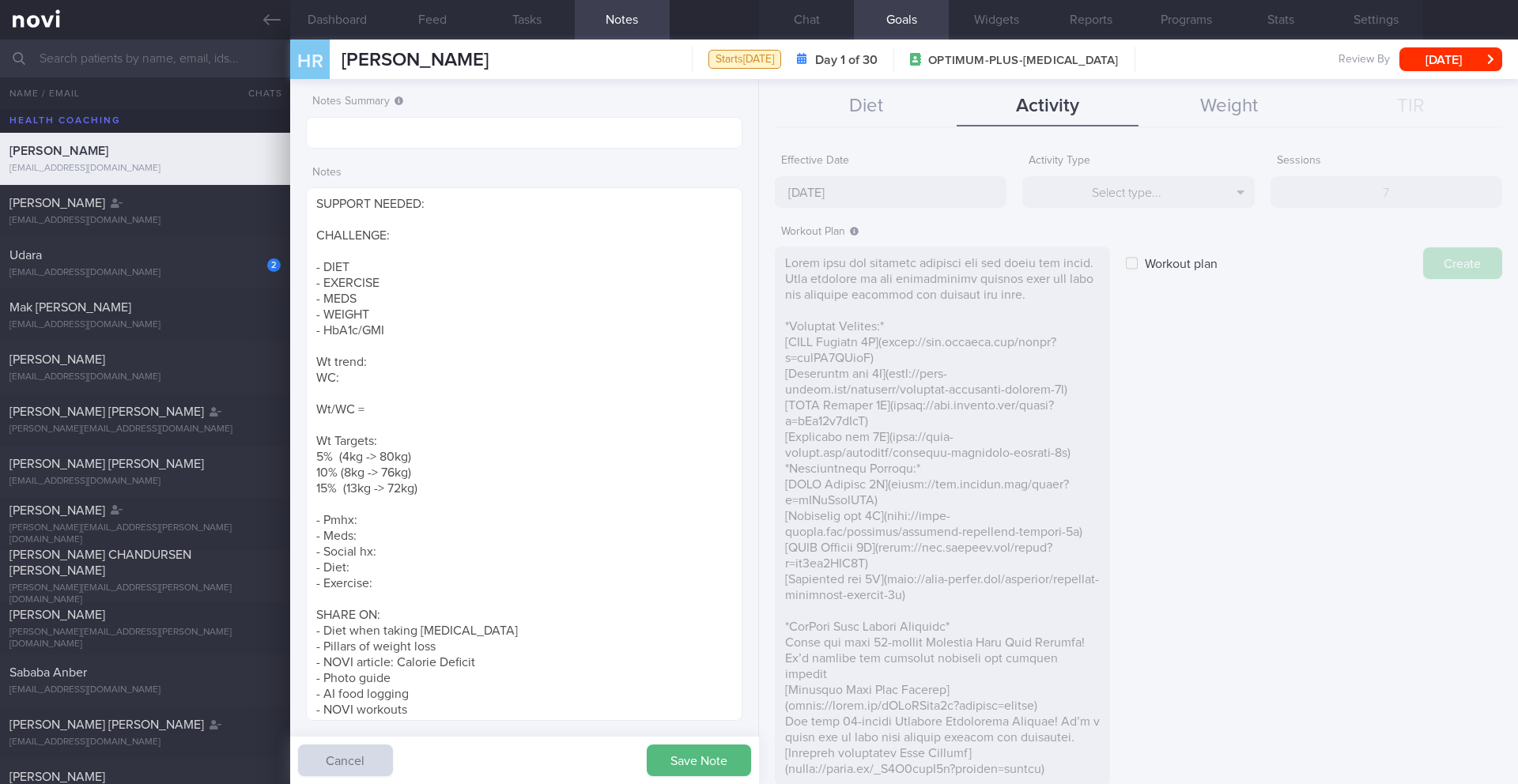
type input "[DATE]"
checkbox input "false"
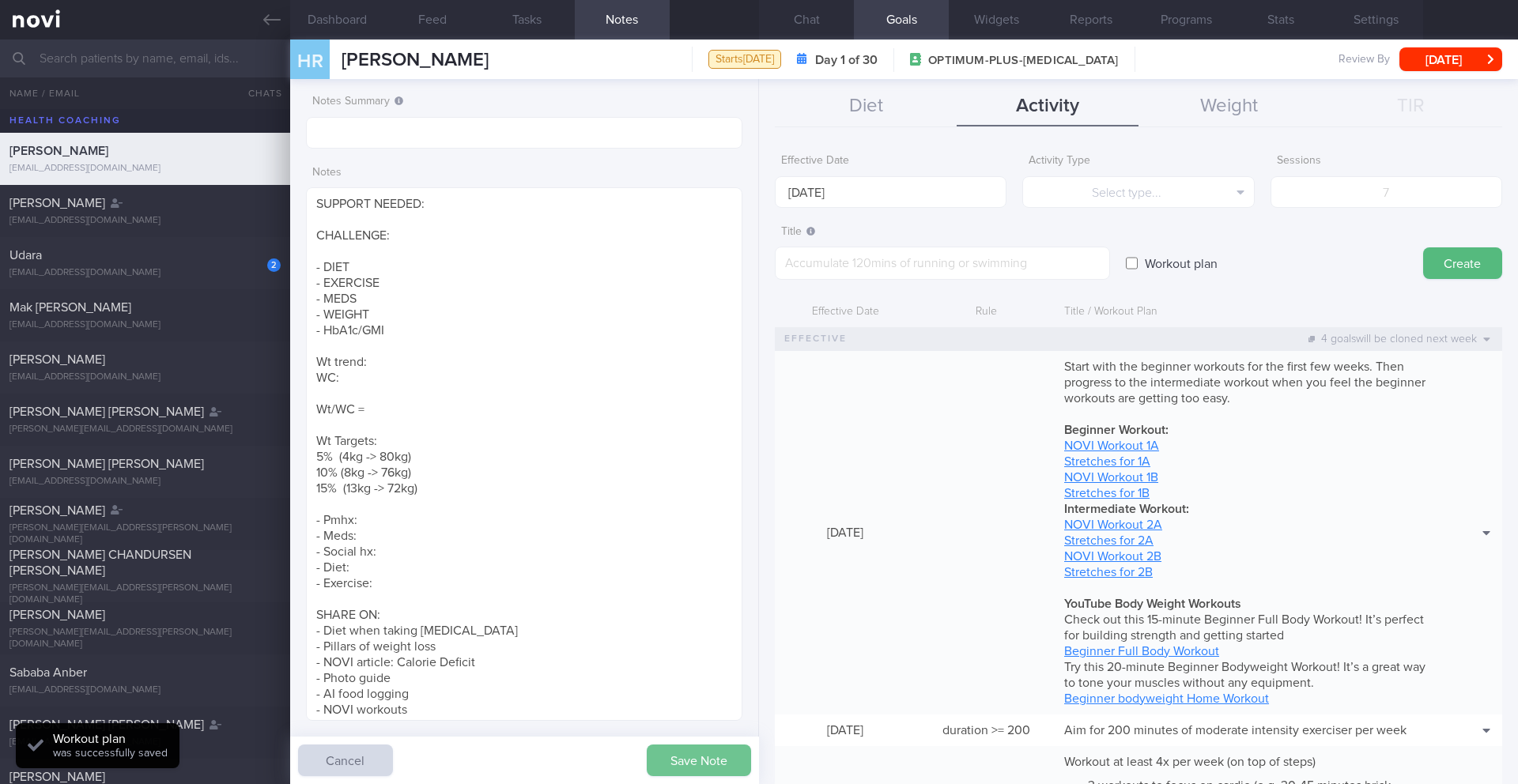
click at [701, 769] on button "Save Note" at bounding box center [699, 760] width 104 height 32
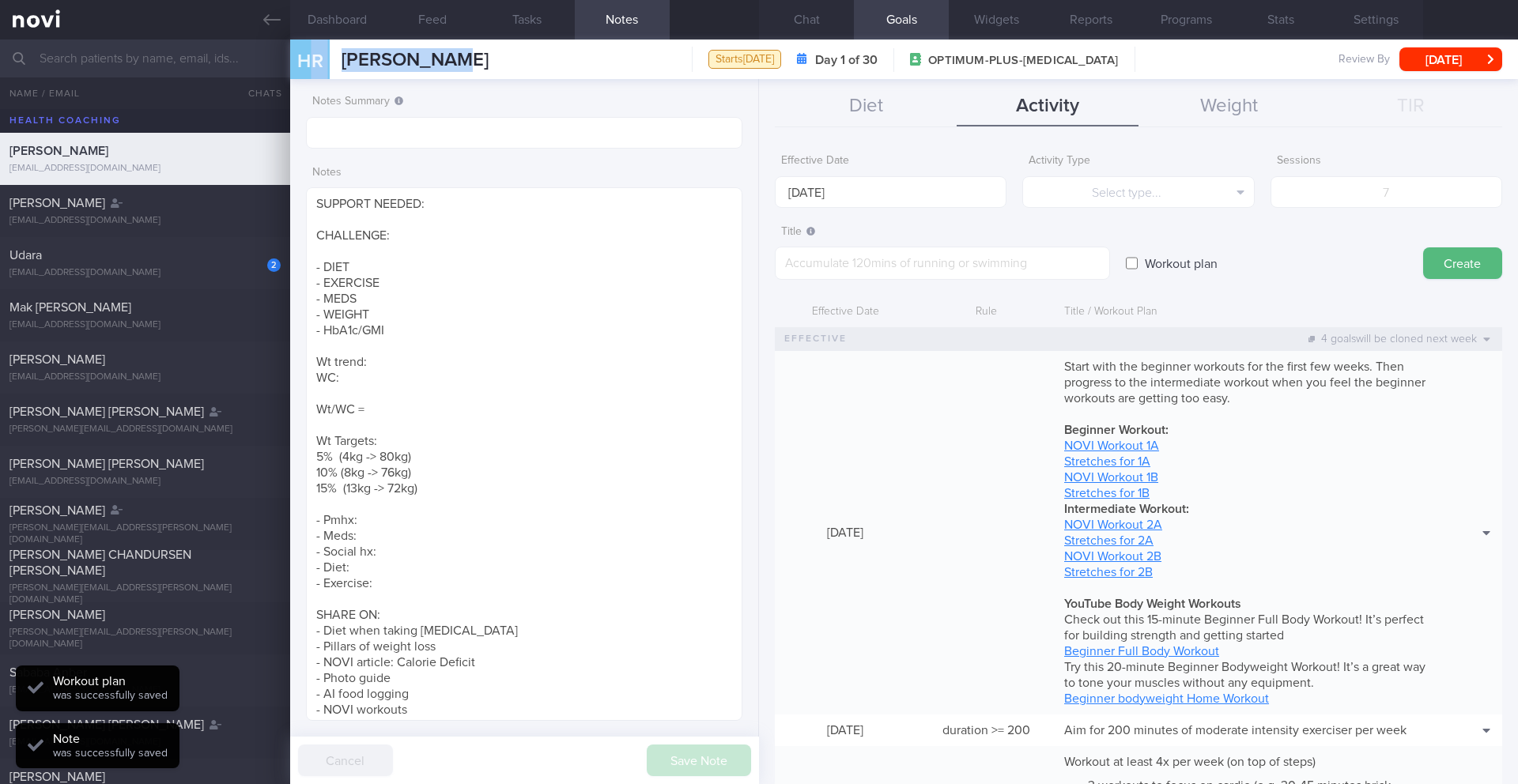
drag, startPoint x: 482, startPoint y: 50, endPoint x: 312, endPoint y: 55, distance: 170.1
click at [312, 55] on div "HR HAIFA RAFIQ [PERSON_NAME] [PERSON_NAME][EMAIL_ADDRESS][DOMAIN_NAME] Starts […" at bounding box center [904, 59] width 1228 height 40
copy div "R [PERSON_NAME]"
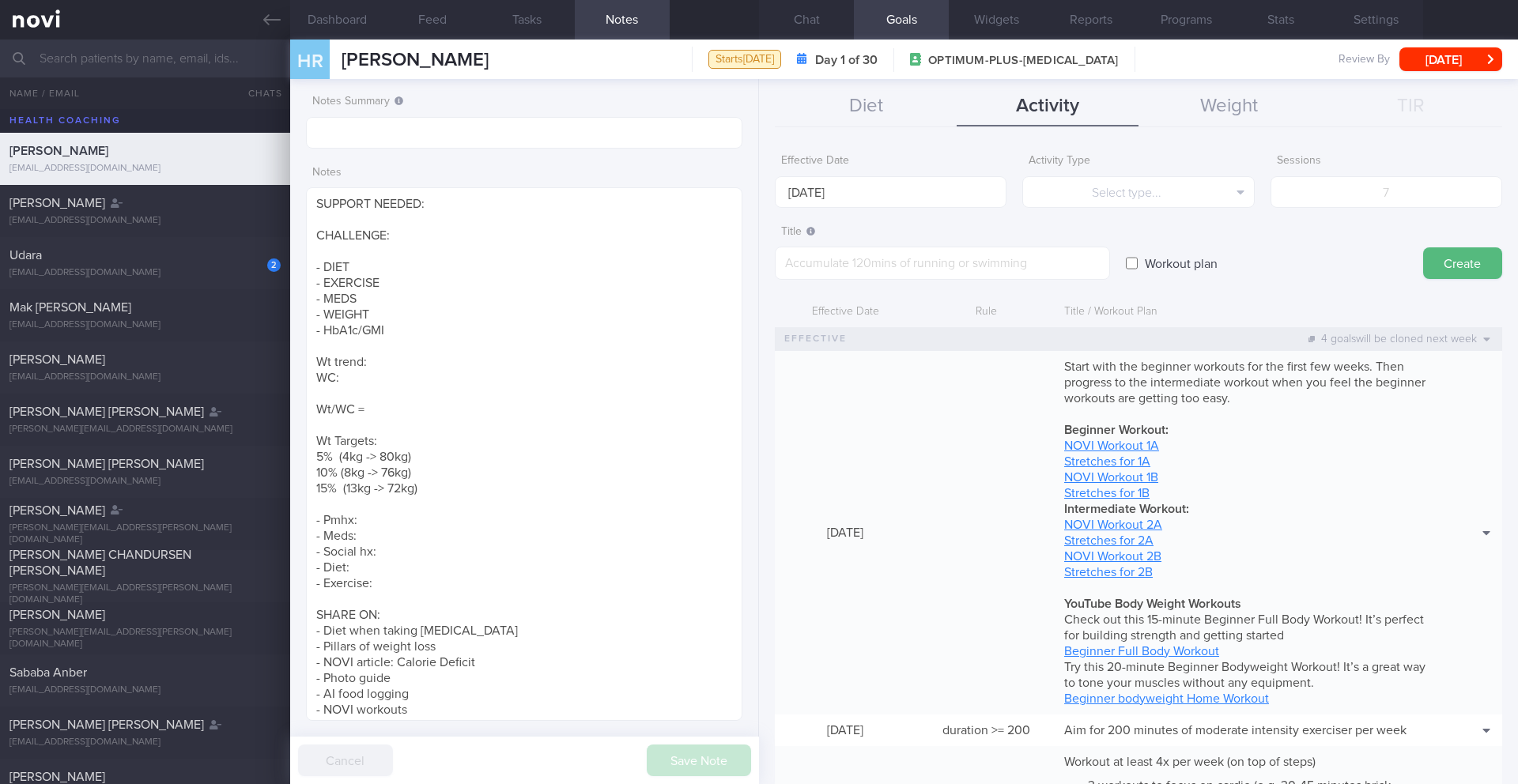
click at [980, 58] on span "OPTIMUM-PLUS-[MEDICAL_DATA]" at bounding box center [1023, 61] width 190 height 16
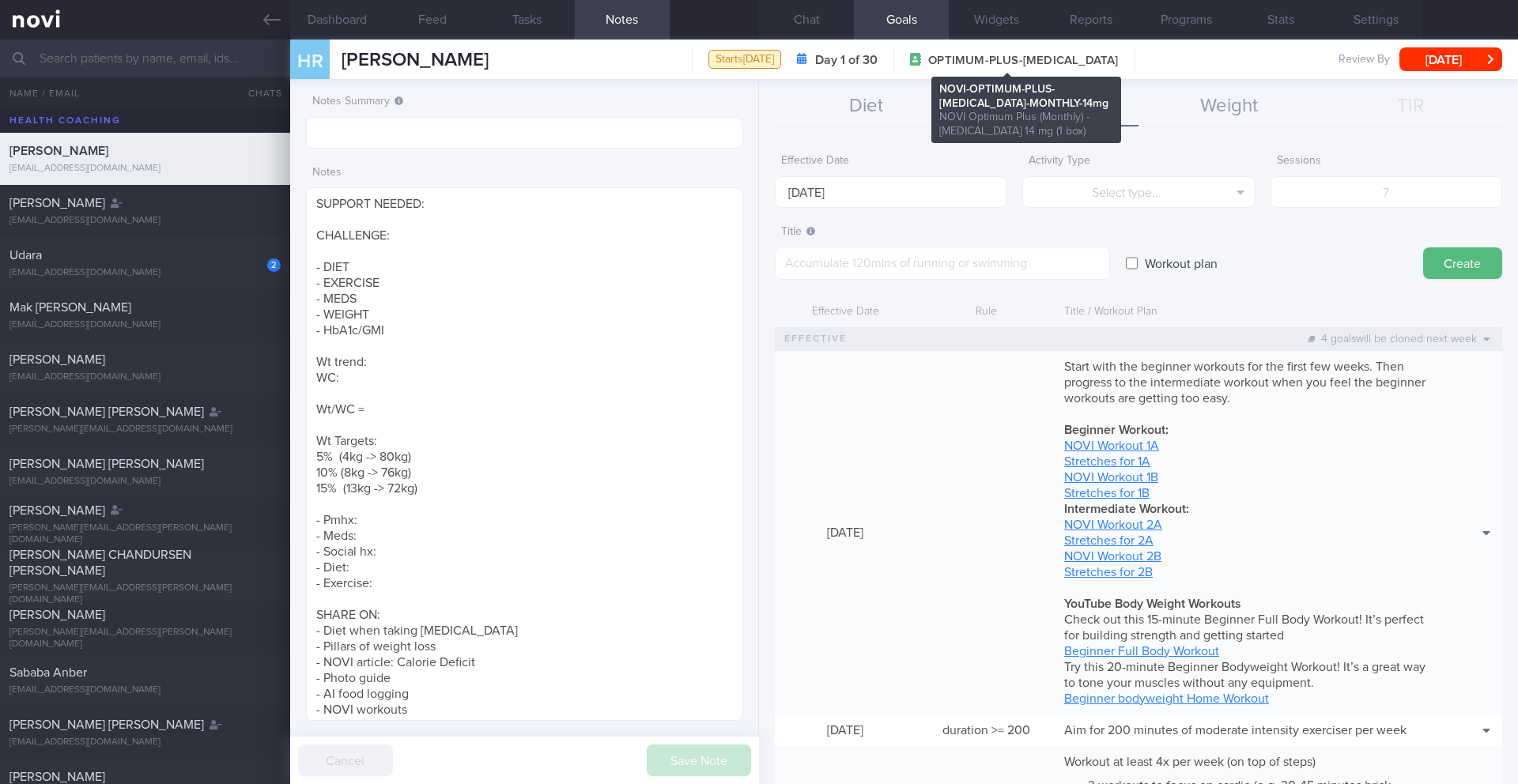
click at [980, 58] on span "OPTIMUM-PLUS-[MEDICAL_DATA]" at bounding box center [1023, 61] width 190 height 16
copy div "OPTIMUM-PLUS-[MEDICAL_DATA]"
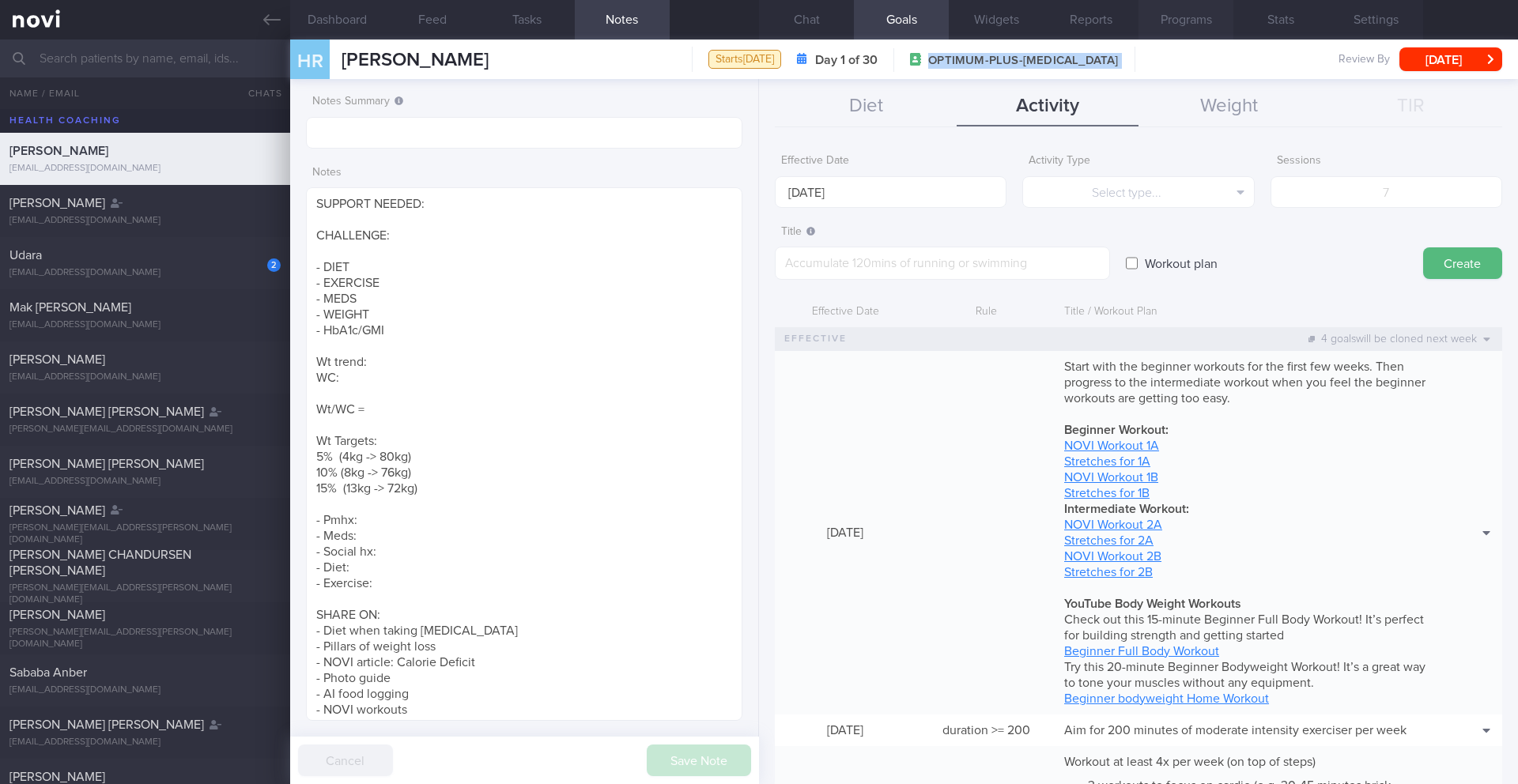
click at [1185, 23] on button "Programs" at bounding box center [1185, 20] width 95 height 40
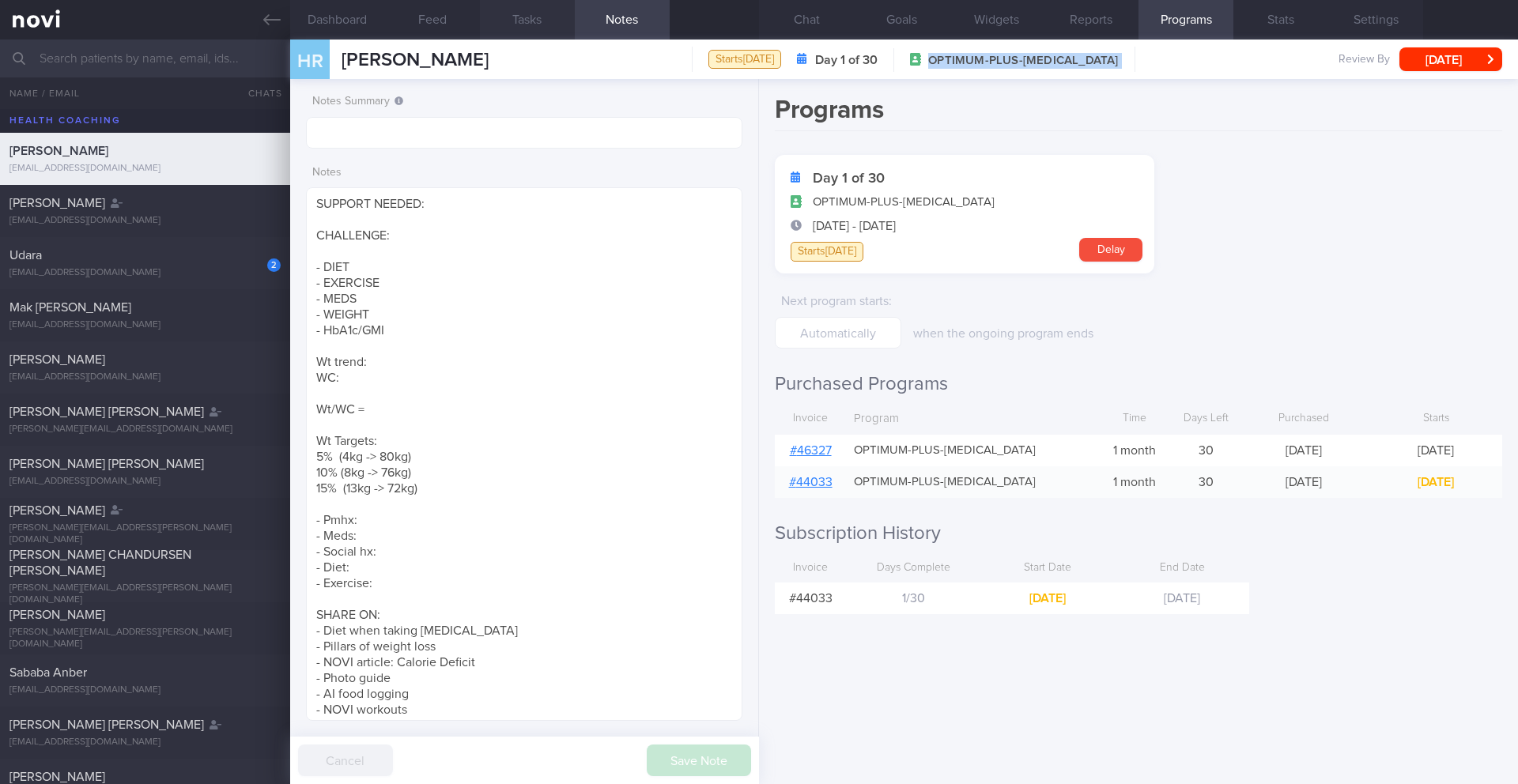
scroll to position [470, 0]
click at [1418, 62] on button "[DATE]" at bounding box center [1450, 59] width 103 height 23
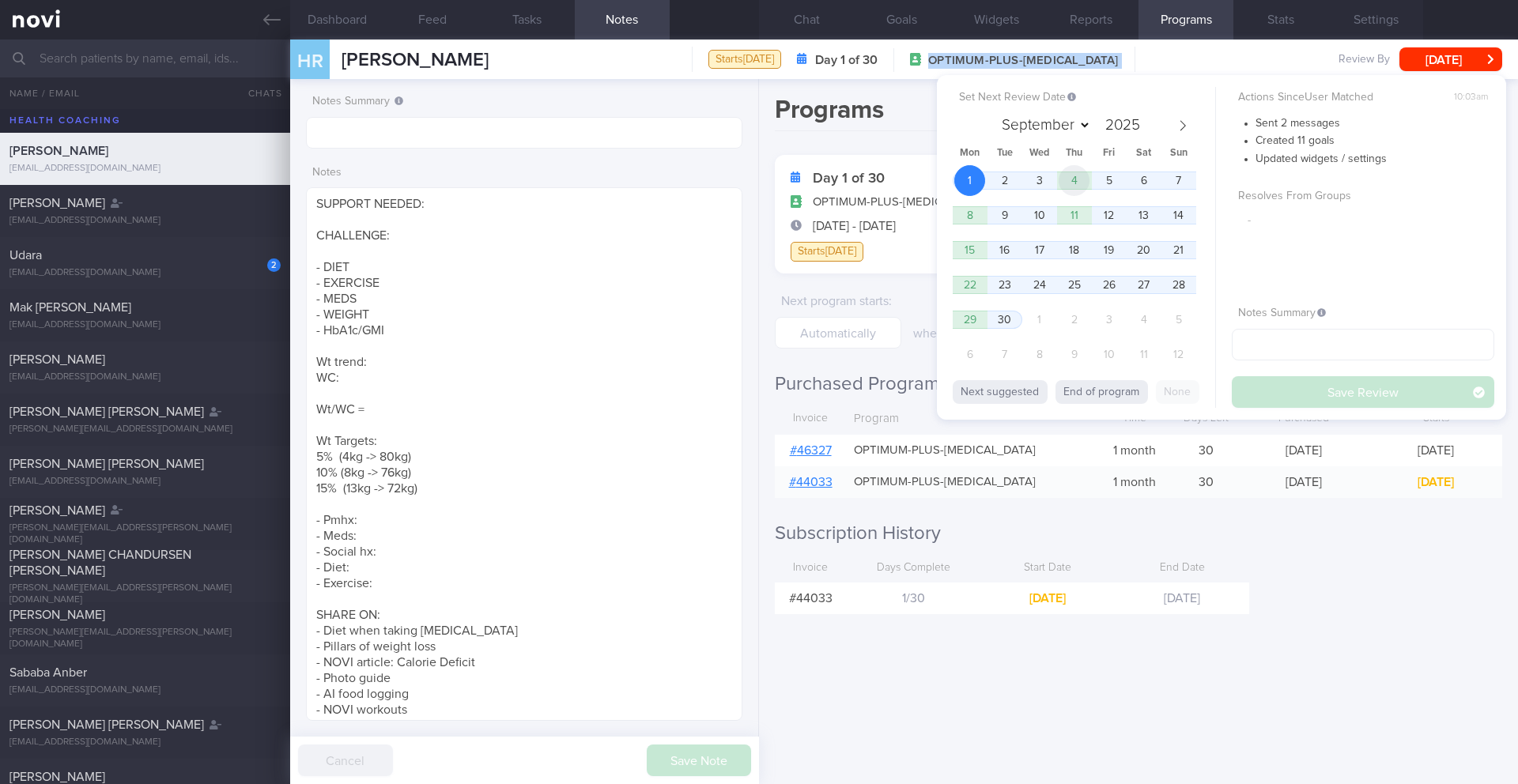
click at [1081, 176] on span "4" at bounding box center [1074, 181] width 31 height 31
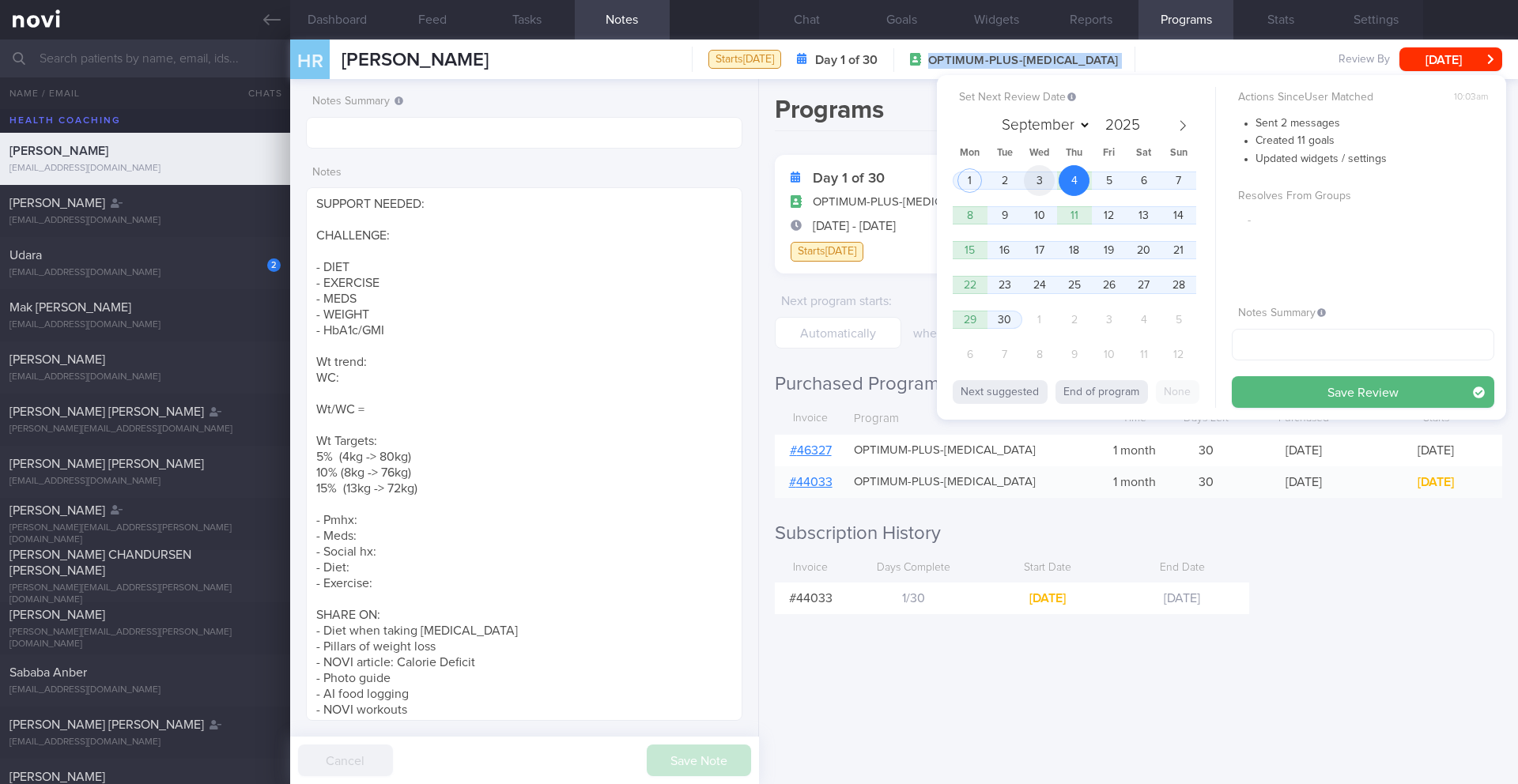
click at [1046, 180] on span "3" at bounding box center [1039, 181] width 31 height 31
click at [1293, 348] on input "text" at bounding box center [1363, 344] width 263 height 32
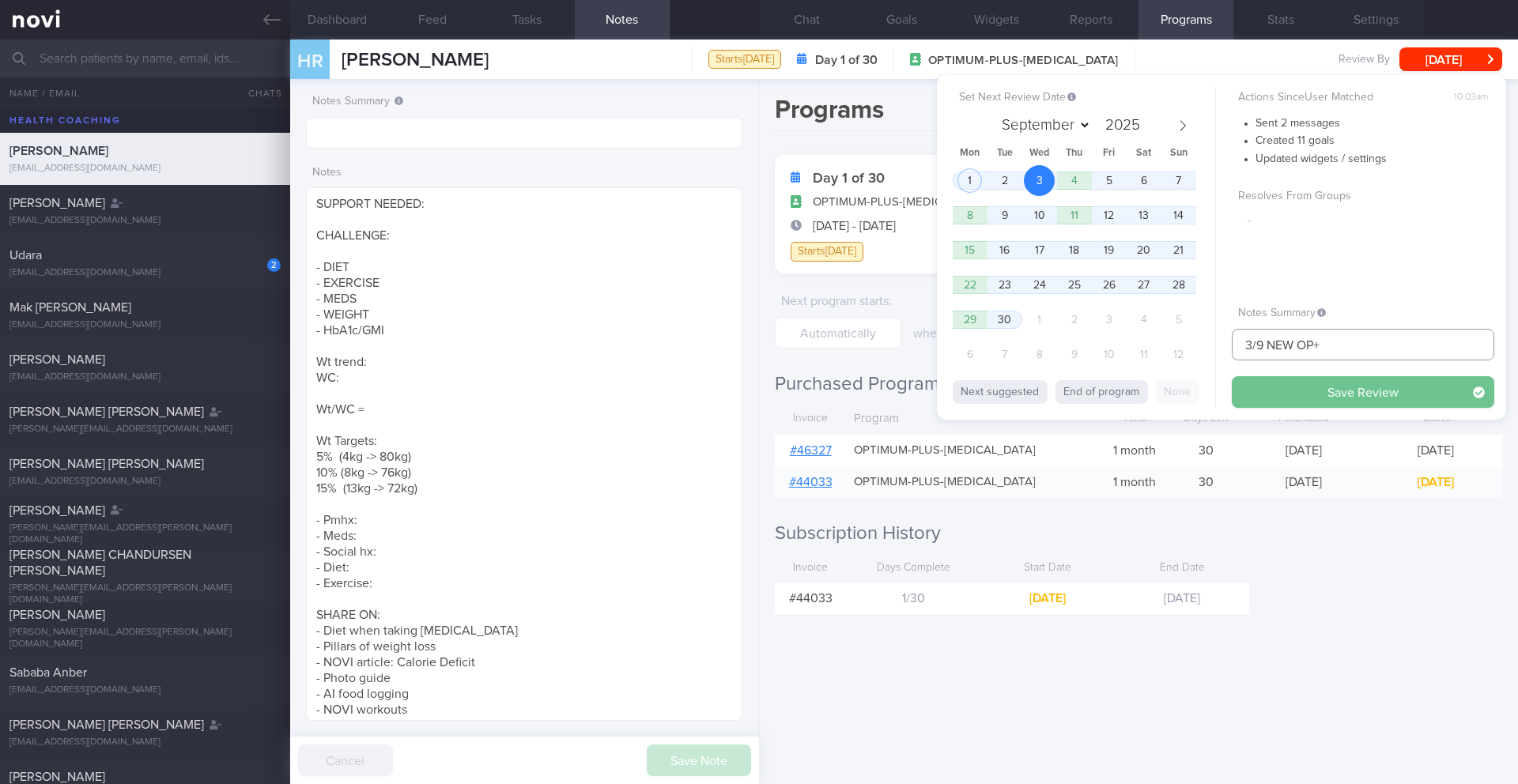
type input "3/9 NEW OP+"
click at [1315, 383] on button "Save Review" at bounding box center [1363, 392] width 263 height 32
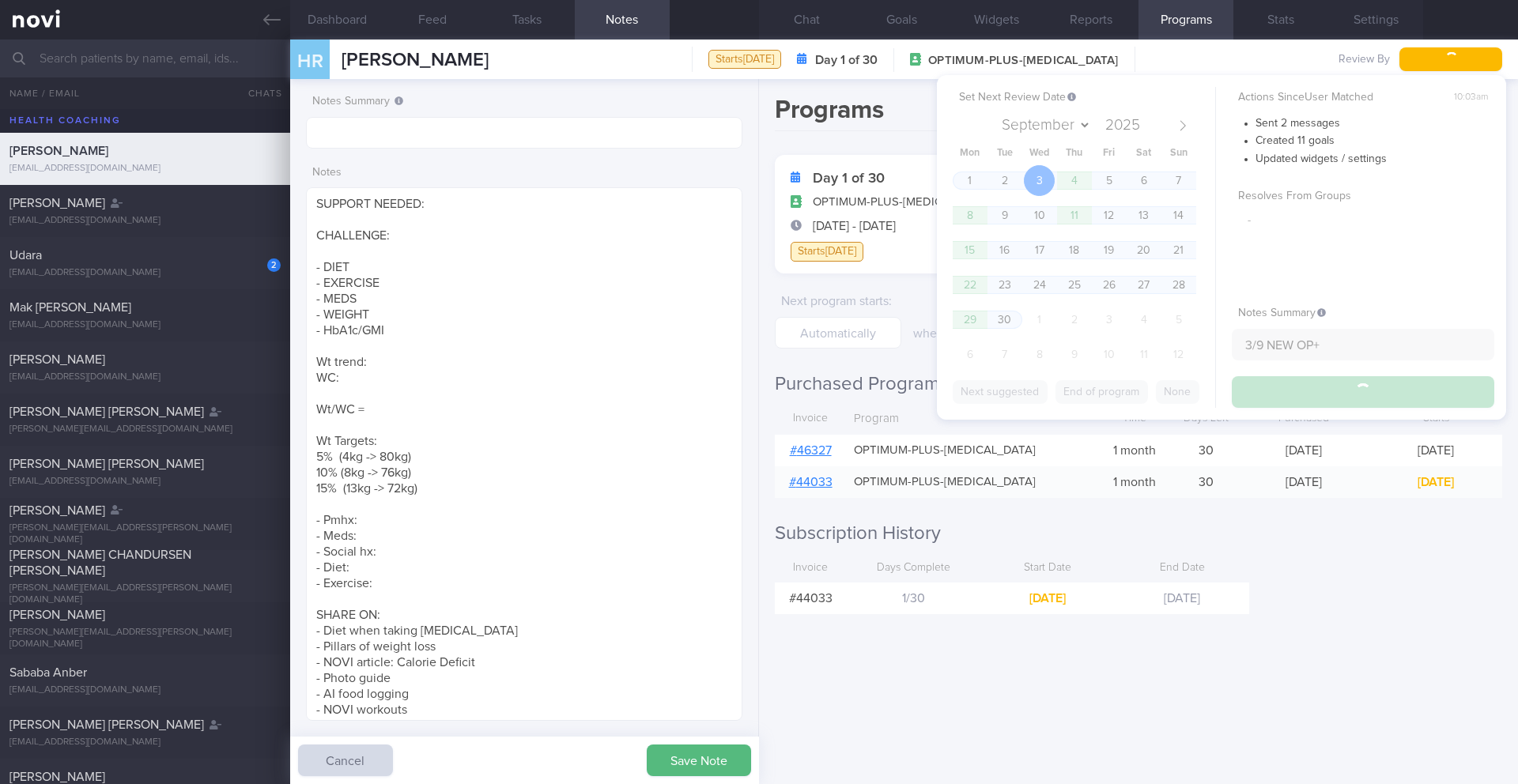
type input "3/9 NEW OP+"
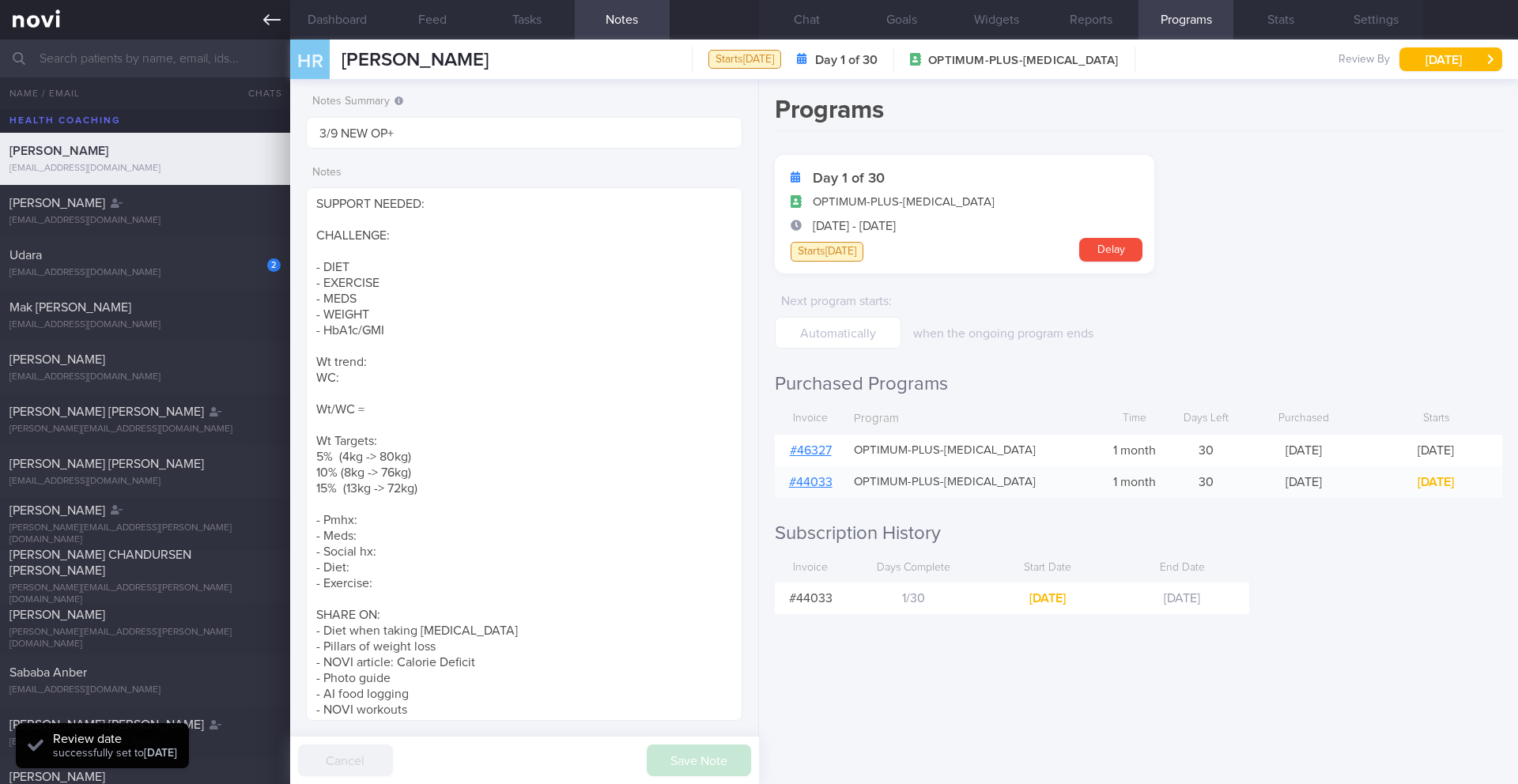
click at [270, 23] on icon at bounding box center [271, 19] width 17 height 17
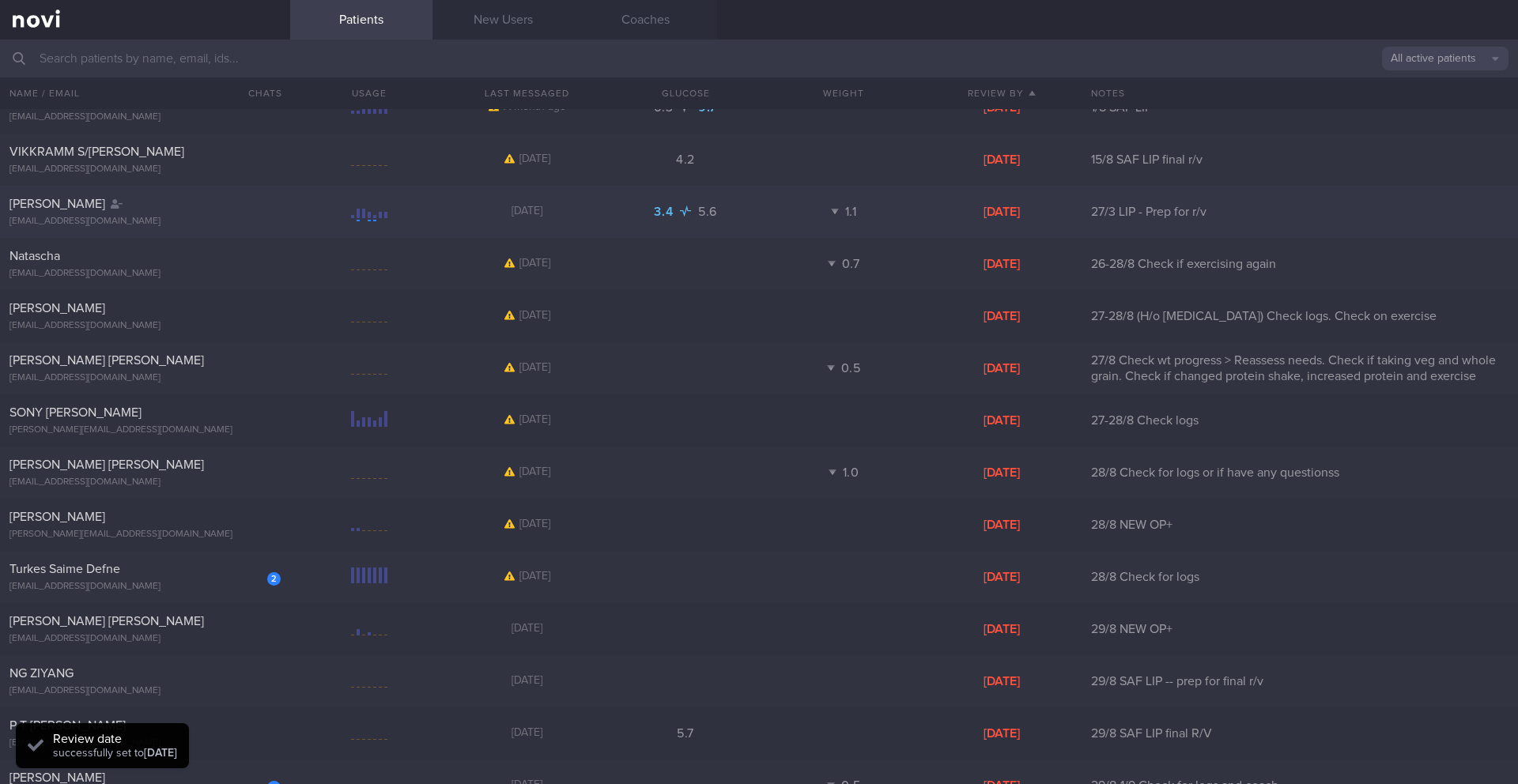
scroll to position [627, 0]
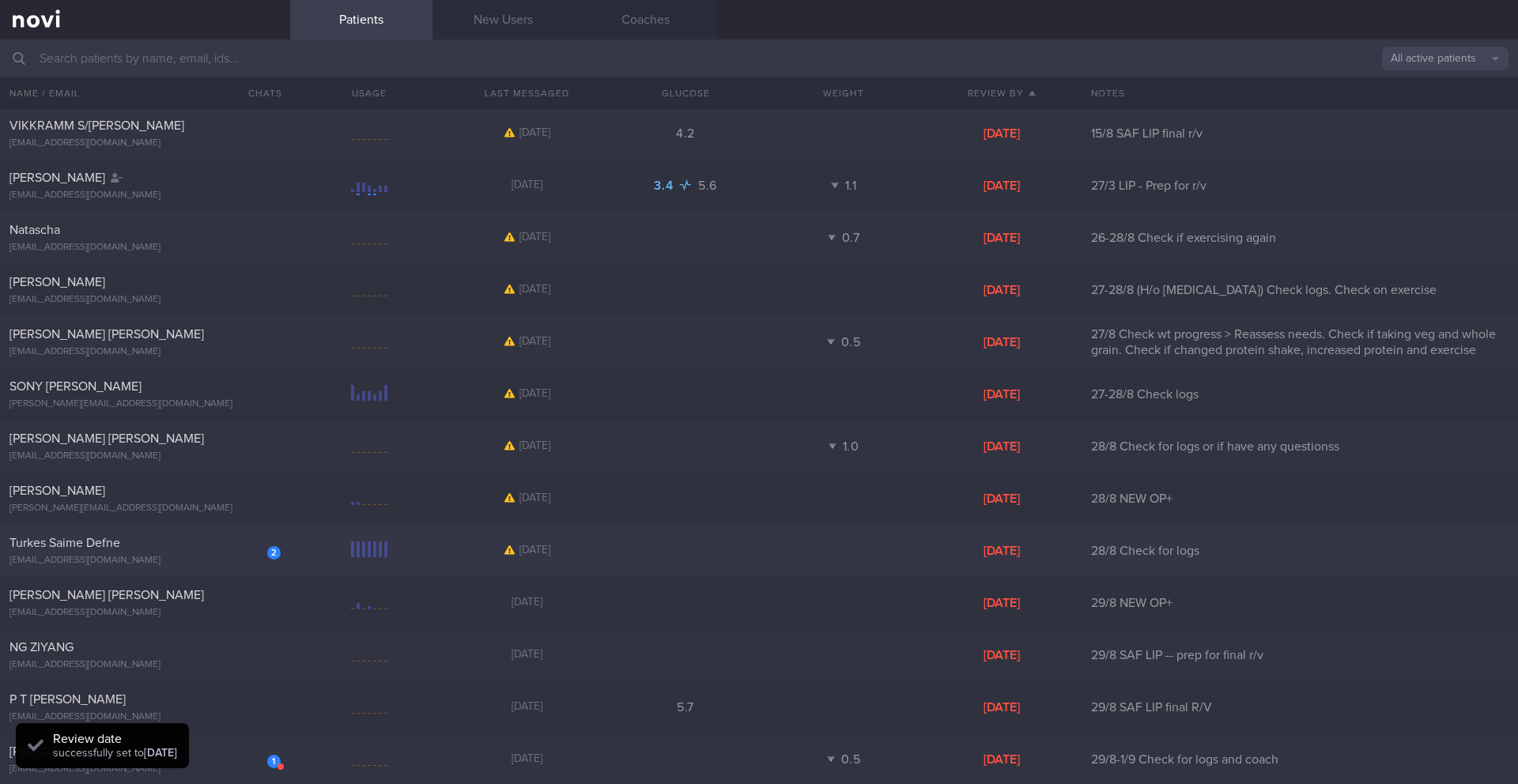
click at [211, 558] on div "[EMAIL_ADDRESS][DOMAIN_NAME]" at bounding box center [145, 560] width 271 height 12
select select "7"
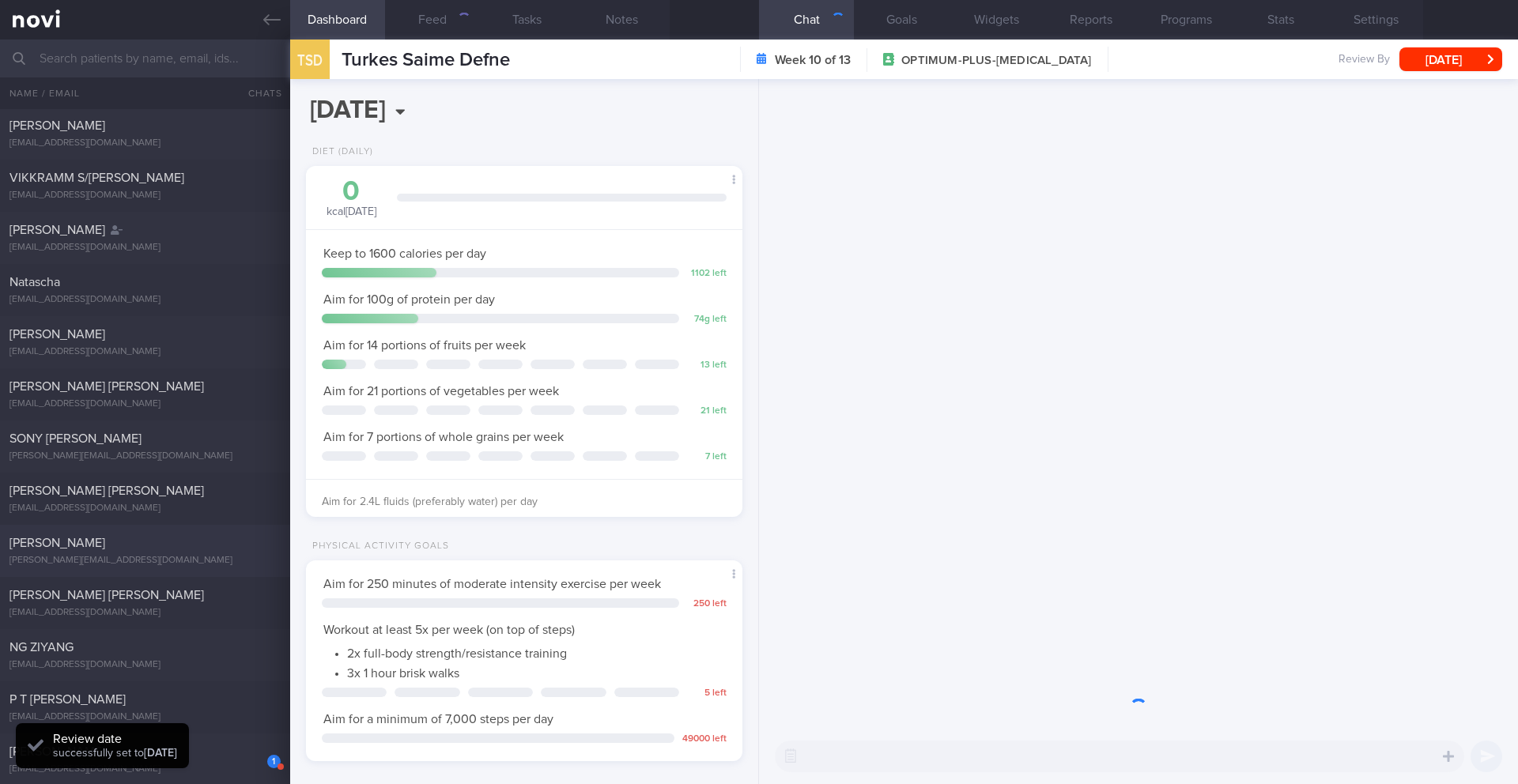
scroll to position [221, 397]
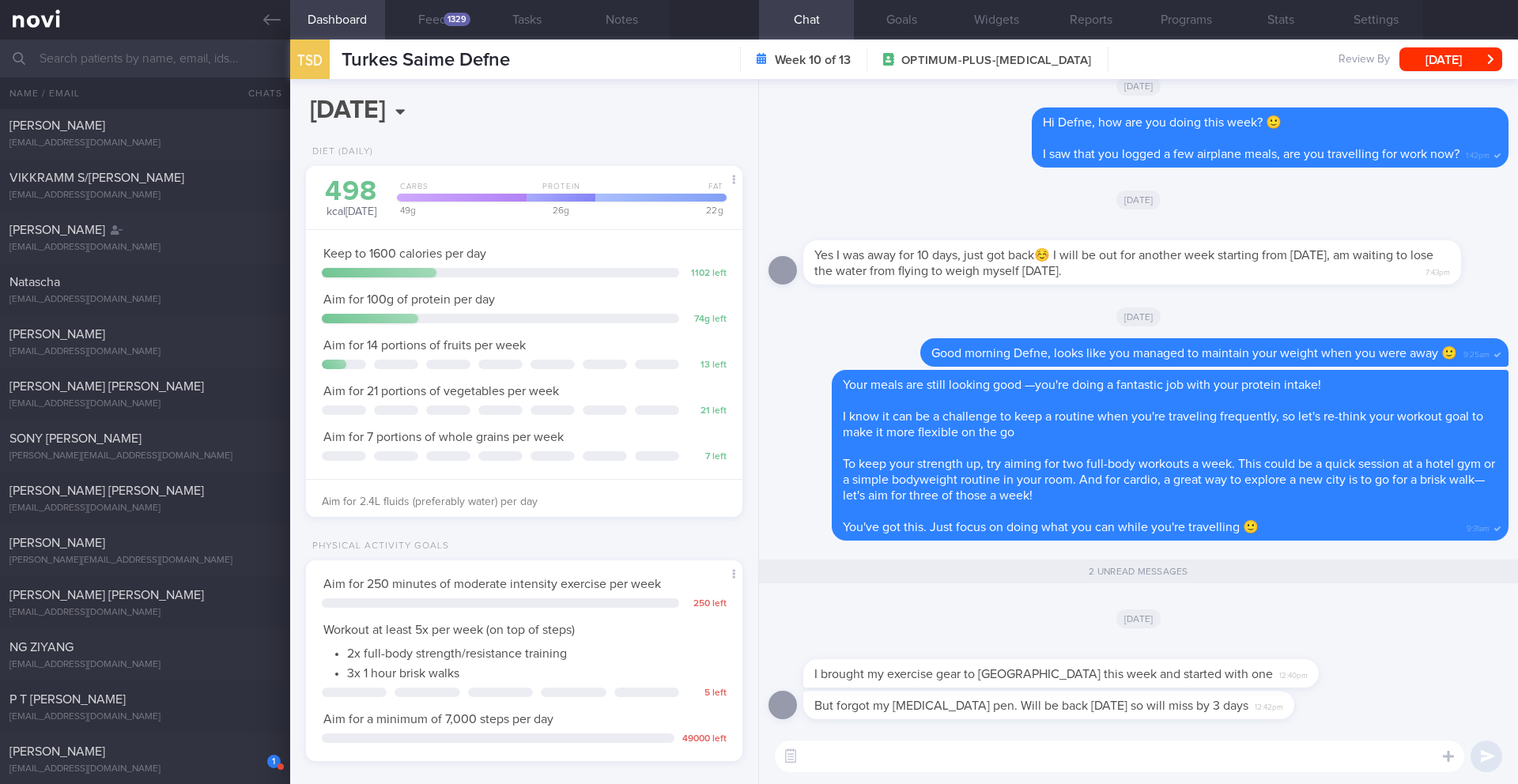
click at [935, 756] on textarea at bounding box center [1119, 756] width 690 height 32
drag, startPoint x: 893, startPoint y: 760, endPoint x: 952, endPoint y: 759, distance: 59.0
click at [952, 759] on textarea "That's fantastic, Defne 😁" at bounding box center [1119, 756] width 690 height 32
type textarea "That's fantastic that you brought your exercise gear to [GEOGRAPHIC_DATA] and g…"
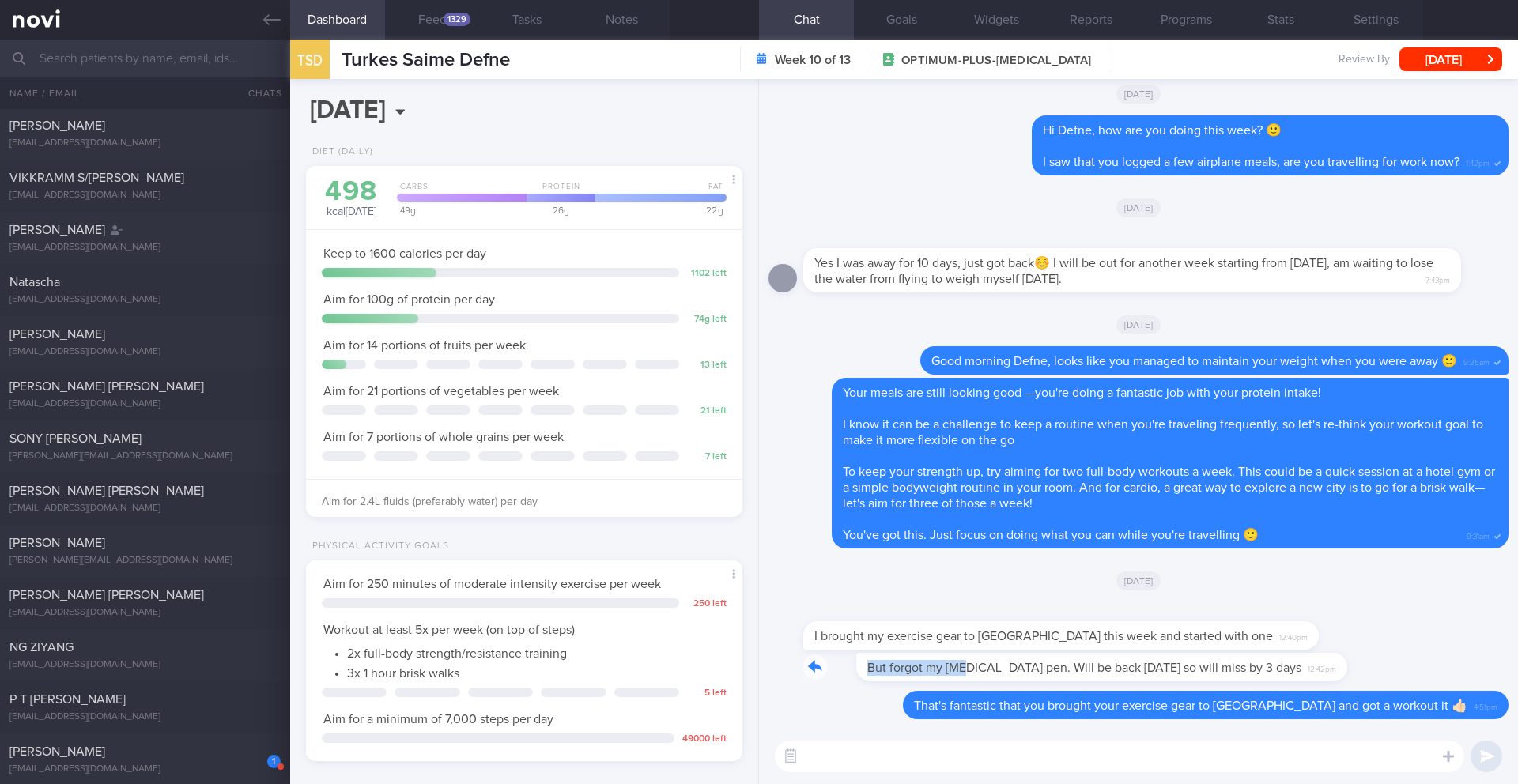
drag, startPoint x: 809, startPoint y: 662, endPoint x: 914, endPoint y: 661, distance: 105.0
click at [914, 661] on div "But forgot my [MEDICAL_DATA] pen. Will be back [DATE] so will miss by 3 days 12…" at bounding box center [1072, 667] width 538 height 29
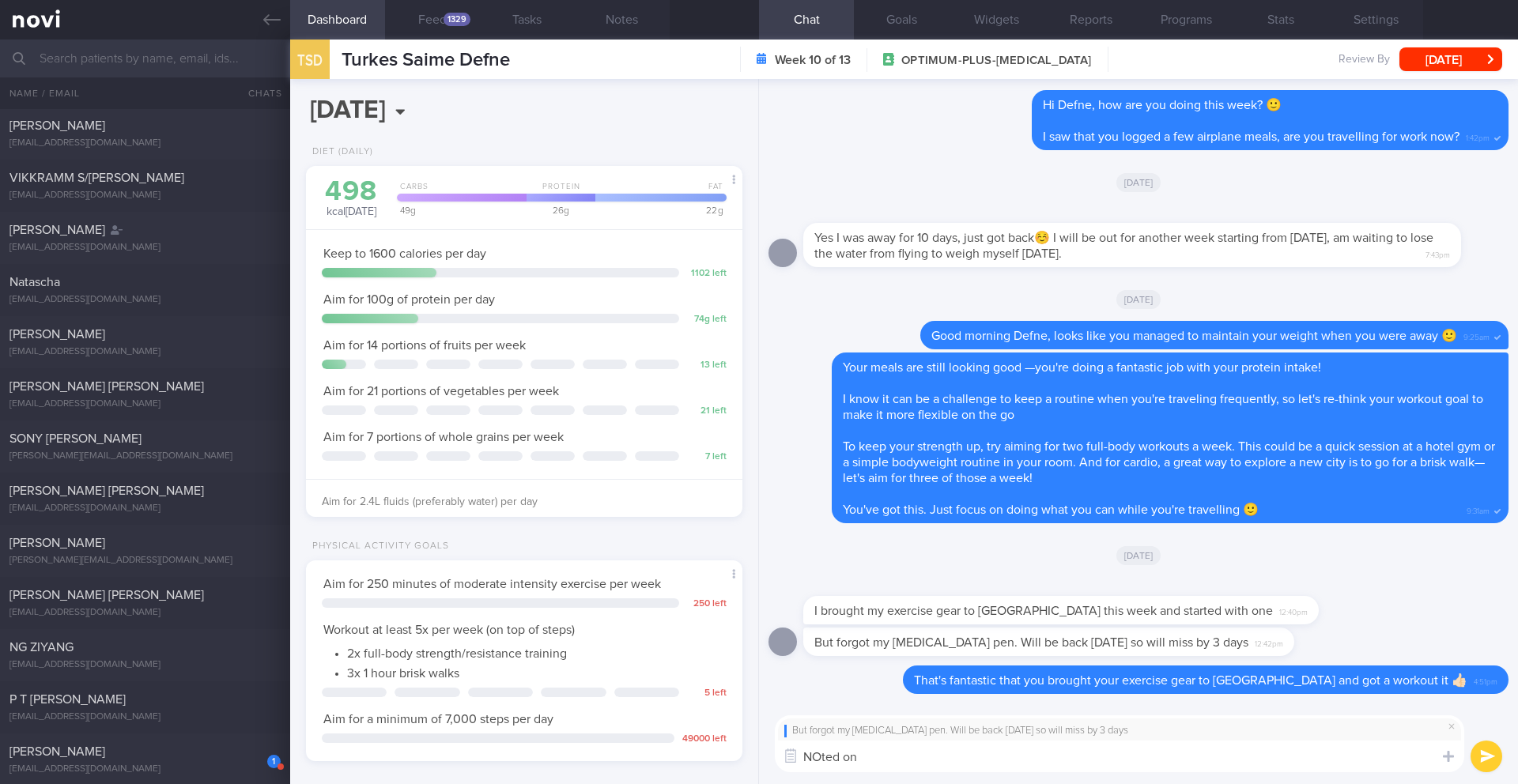
scroll to position [790094, 790130]
click at [821, 758] on textarea "NOted on" at bounding box center [1119, 756] width 690 height 32
click at [899, 767] on textarea "Noted on" at bounding box center [1119, 756] width 690 height 32
type textarea "Noted that you didn't bring your pen"
click at [446, 72] on div "TSD Turkes Saime Defne Turkes Saime Defne [EMAIL_ADDRESS][DOMAIN_NAME]" at bounding box center [400, 59] width 220 height 40
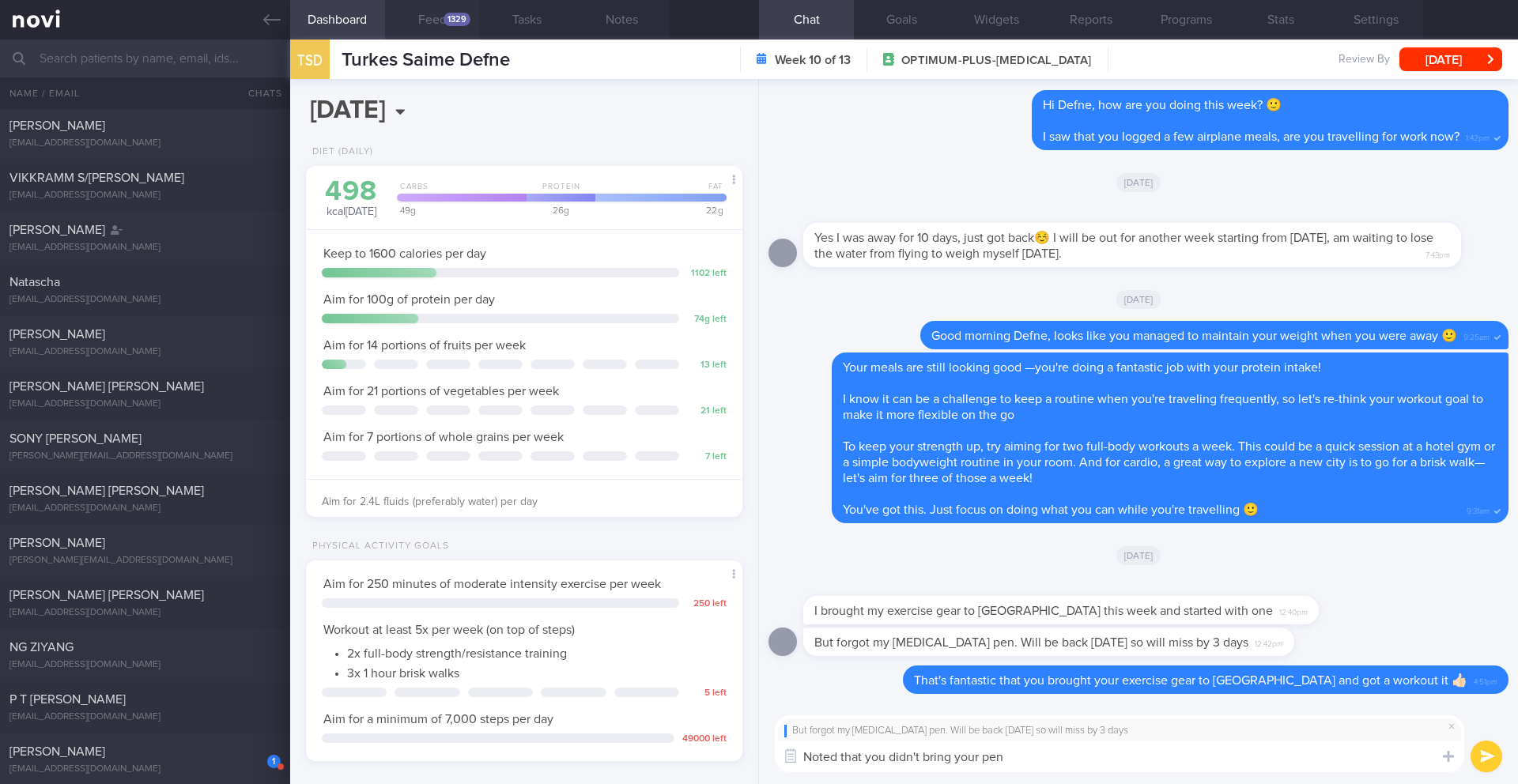
click at [446, 25] on button "Feed 1329" at bounding box center [432, 20] width 95 height 40
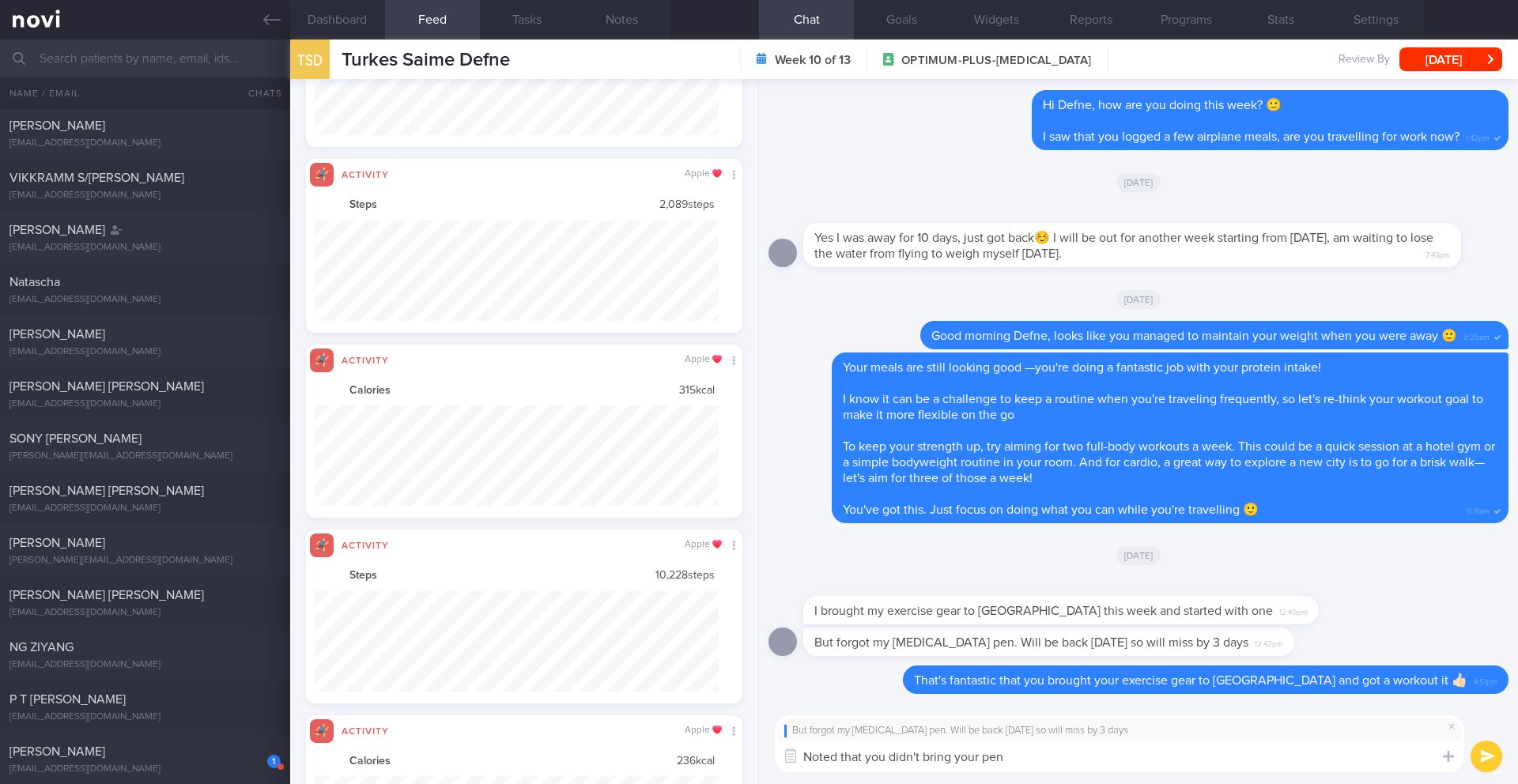
scroll to position [101, 405]
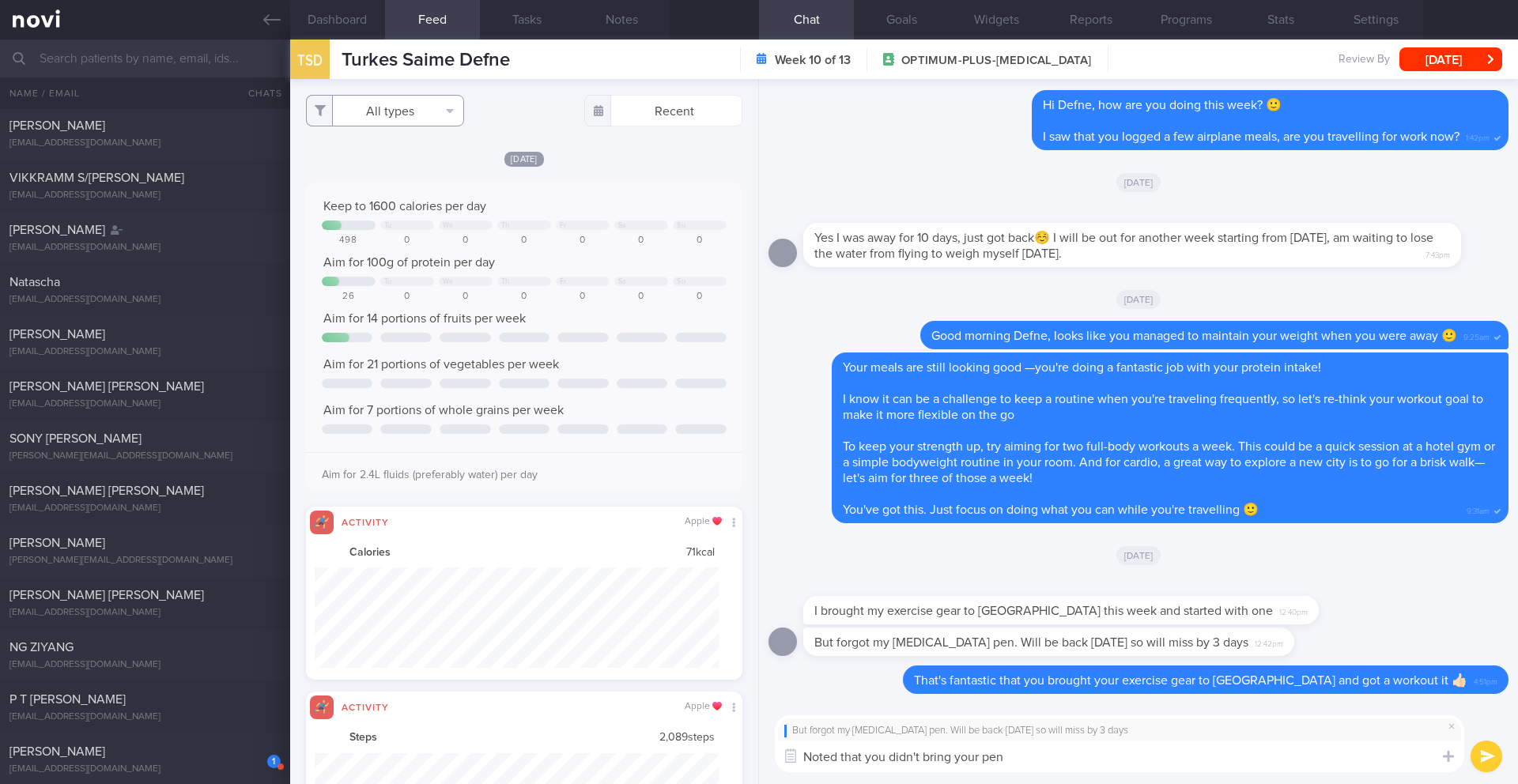
click at [404, 117] on button "All types" at bounding box center [385, 110] width 158 height 32
click at [395, 160] on button "Activity" at bounding box center [385, 165] width 157 height 23
checkbox input "false"
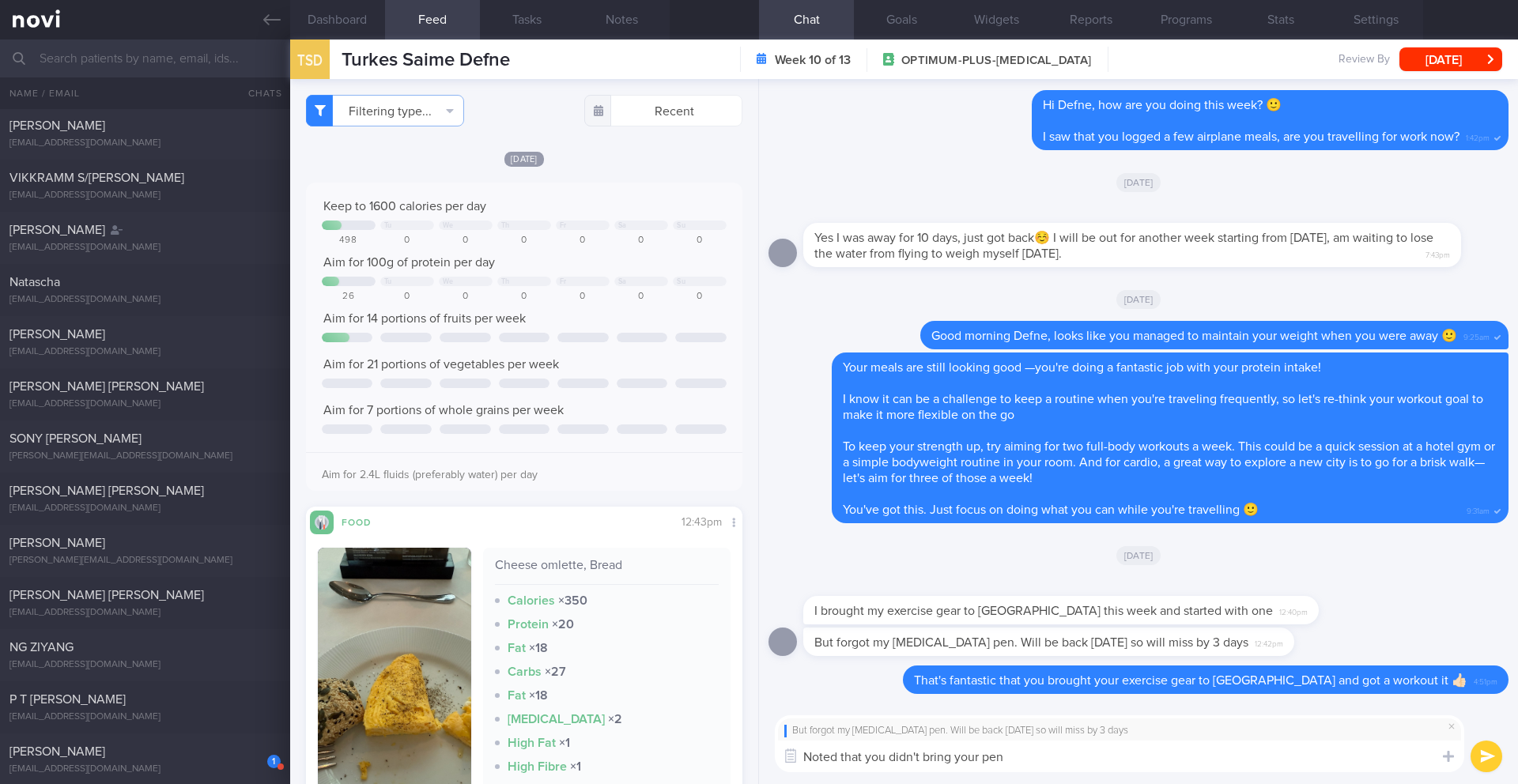
click at [619, 281] on div "Sa" at bounding box center [623, 282] width 9 height 9
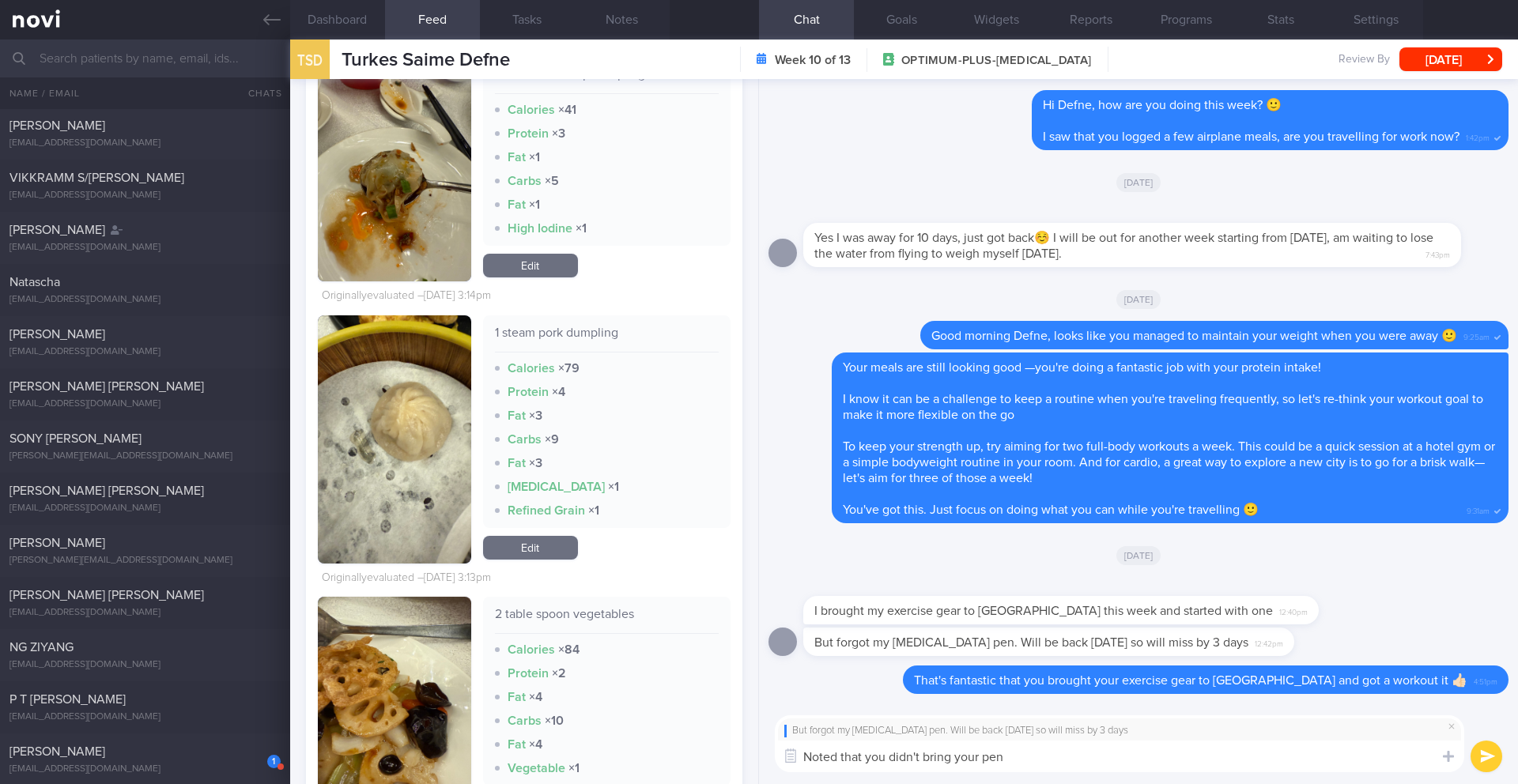
click at [1062, 768] on textarea "Noted that you didn't bring your pen" at bounding box center [1119, 756] width 690 height 32
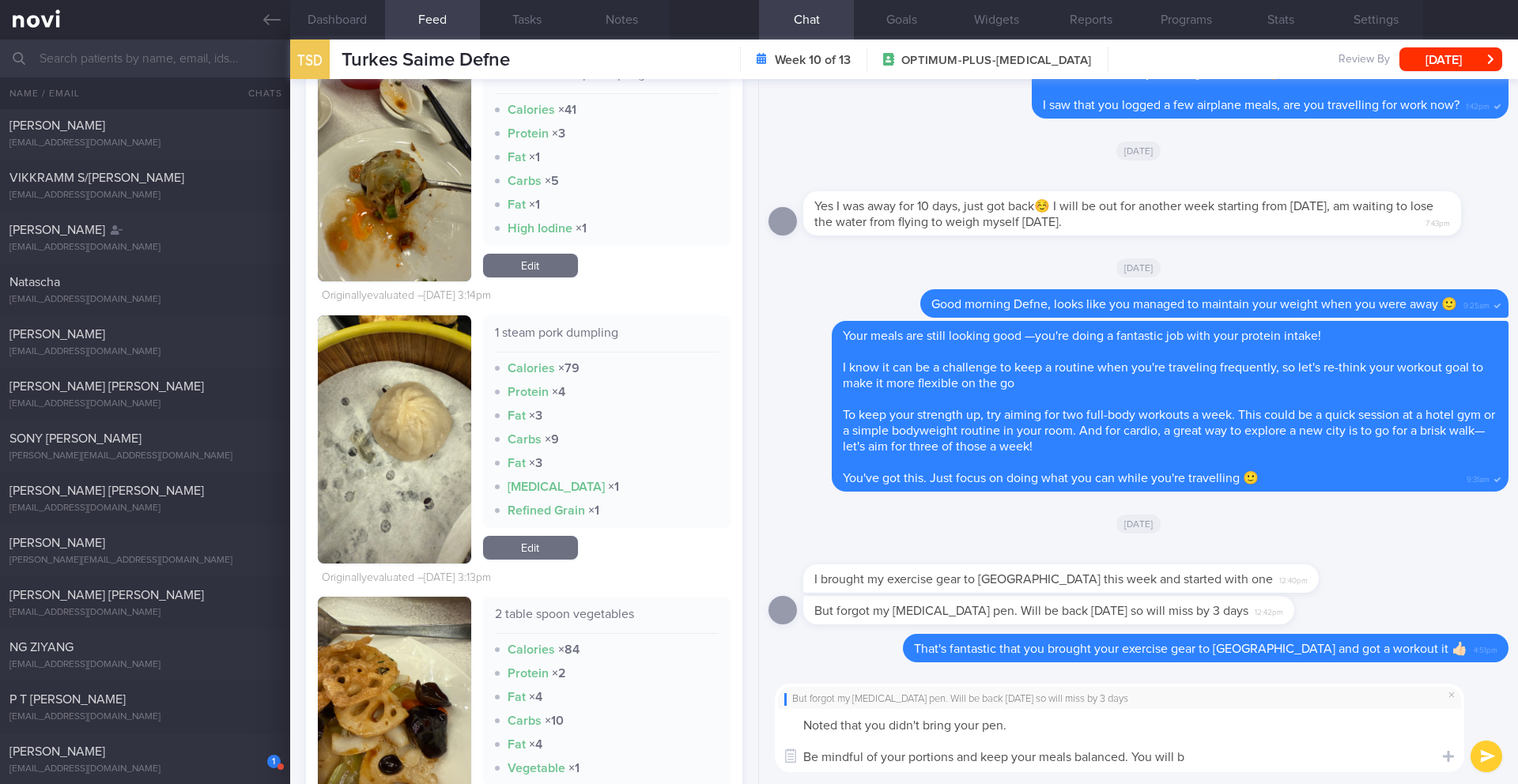
click at [1096, 760] on textarea "Noted that you didn't bring your pen. Be mindful of your portions and keep your…" at bounding box center [1119, 741] width 690 height 63
click at [1096, 761] on textarea "Noted that you didn't bring your pen. Be mindful of your portions and keep your…" at bounding box center [1119, 741] width 690 height 63
click at [967, 728] on textarea "Noted that you didn't bring your pen." at bounding box center [1119, 741] width 690 height 63
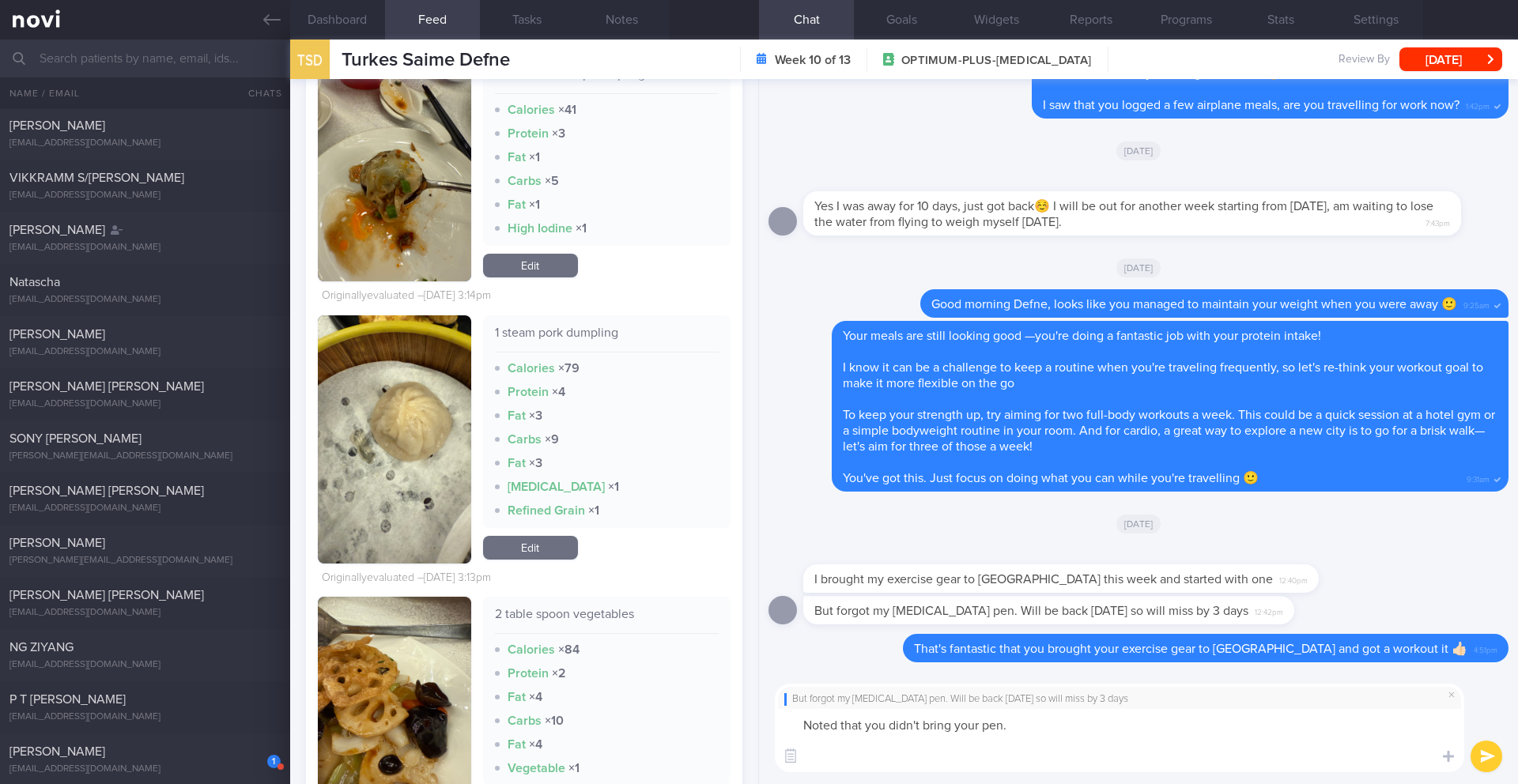
click at [967, 728] on textarea "Noted that you didn't bring your pen." at bounding box center [1119, 741] width 690 height 63
click at [957, 735] on textarea "Noted that you didn't bring your pen." at bounding box center [1119, 741] width 690 height 63
click at [1089, 723] on textarea "Noted that you didn't bring your pen." at bounding box center [1119, 741] width 690 height 63
click at [1388, 30] on button "Settings" at bounding box center [1375, 20] width 95 height 40
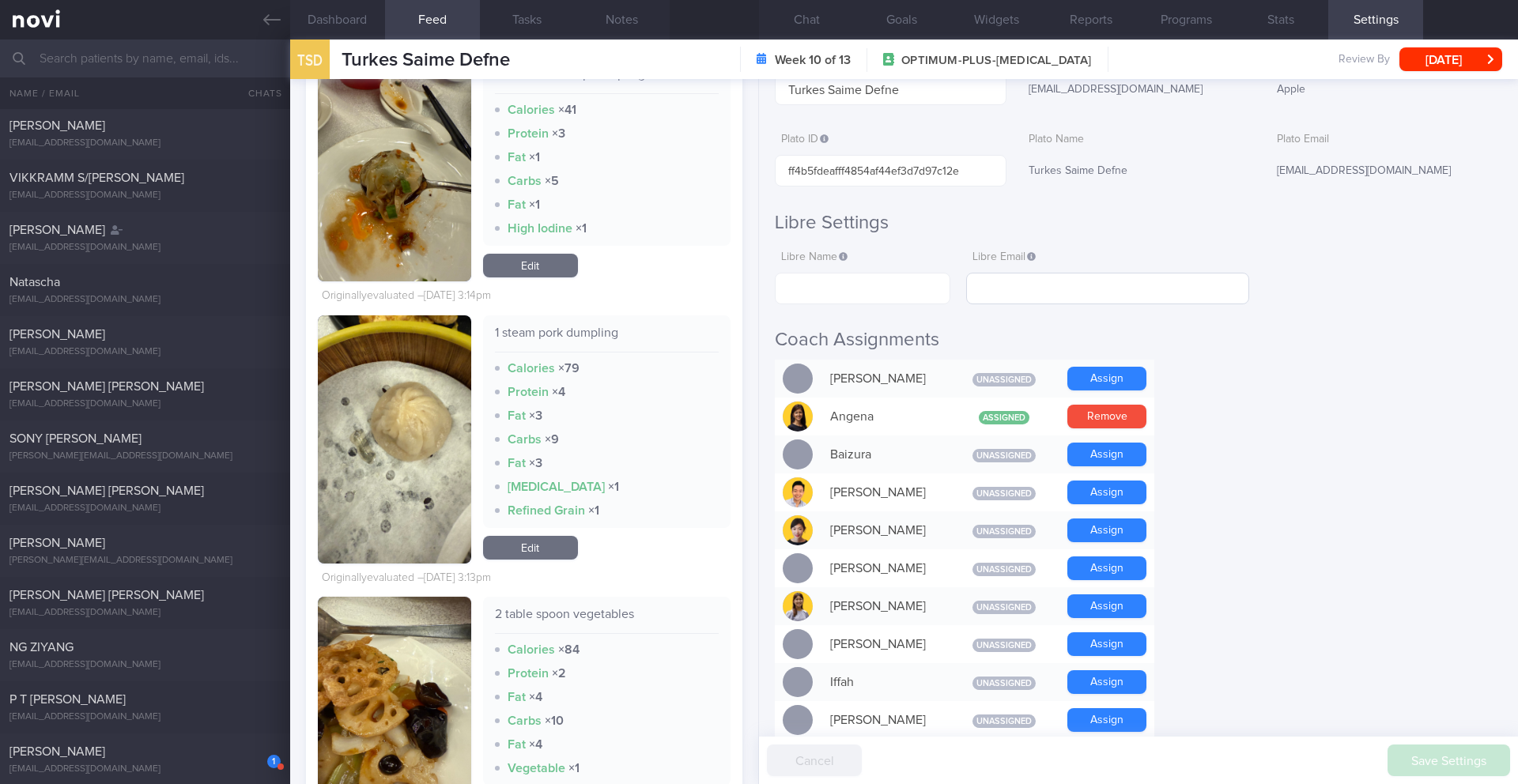
scroll to position [738, 0]
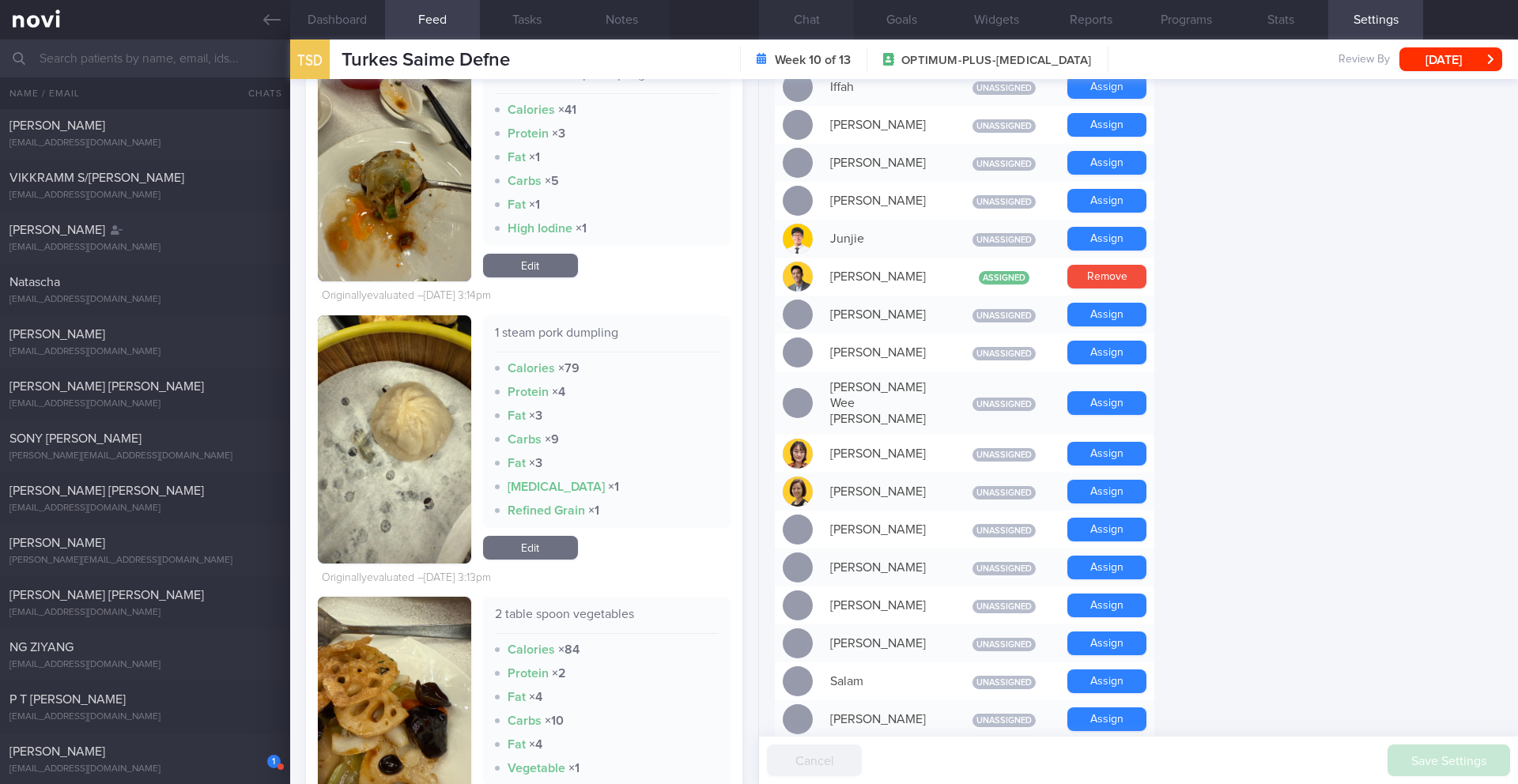
click at [792, 28] on button "Chat" at bounding box center [806, 20] width 95 height 40
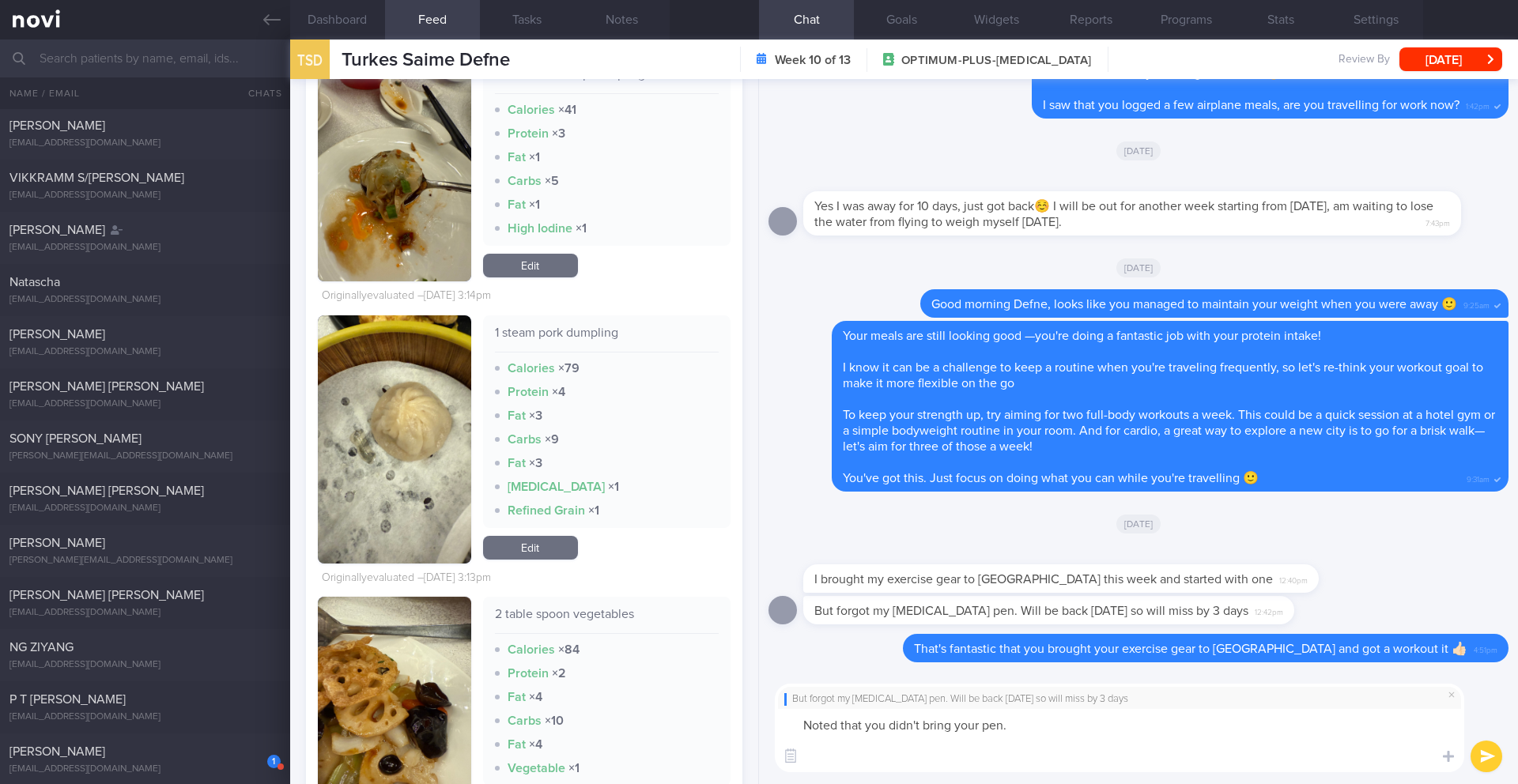
click at [1034, 729] on textarea "Noted that you didn't bring your pen." at bounding box center [1119, 741] width 690 height 63
click at [932, 731] on textarea "Noted that you didn't bring your pen. 3 days is okay" at bounding box center [1119, 741] width 690 height 63
paste textarea "If you can't take your medication on your usual day but can do so within a few …"
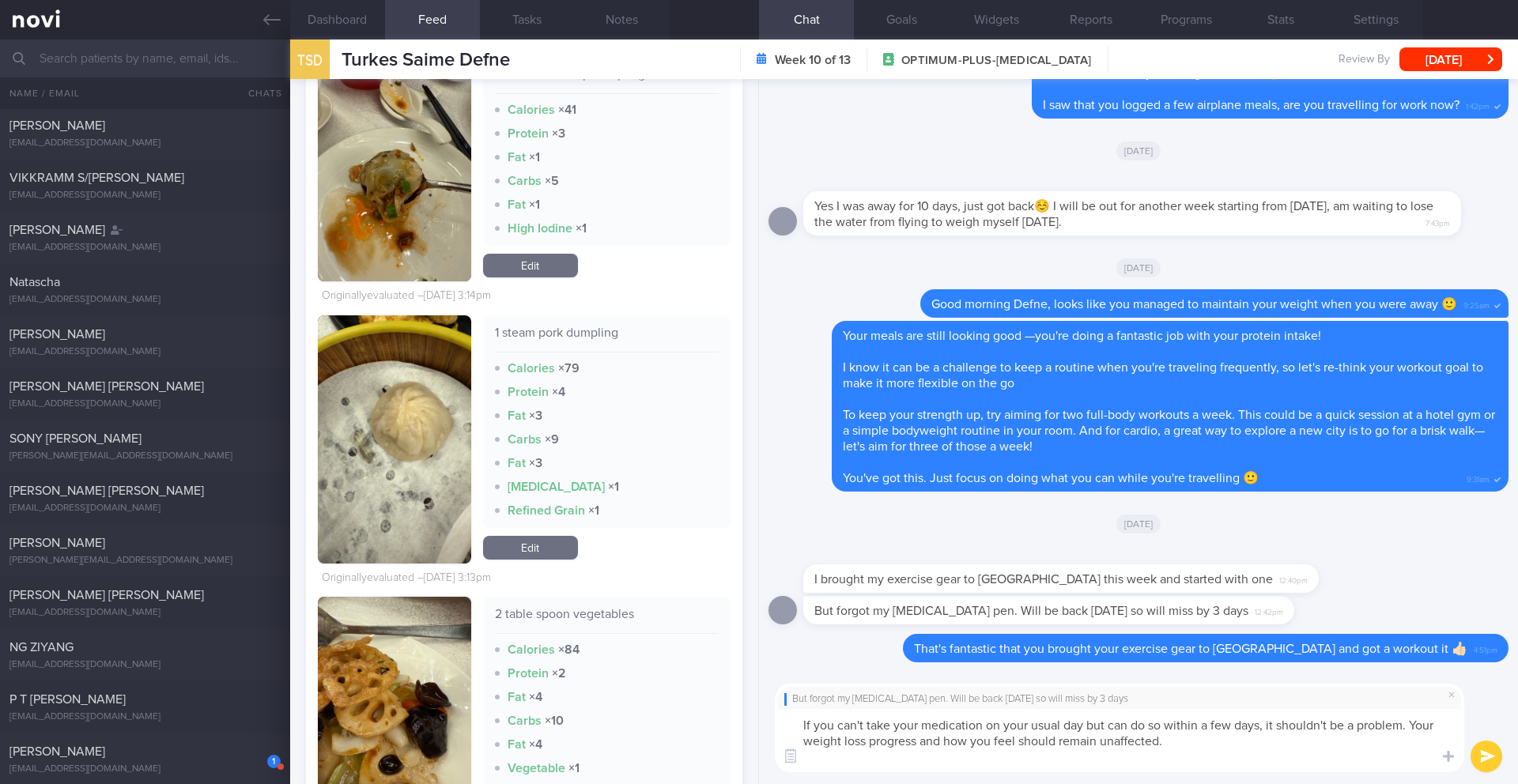
type textarea "If you can't take your medication on your usual day but can do so within a few …"
click at [1482, 755] on button "submit" at bounding box center [1486, 756] width 32 height 32
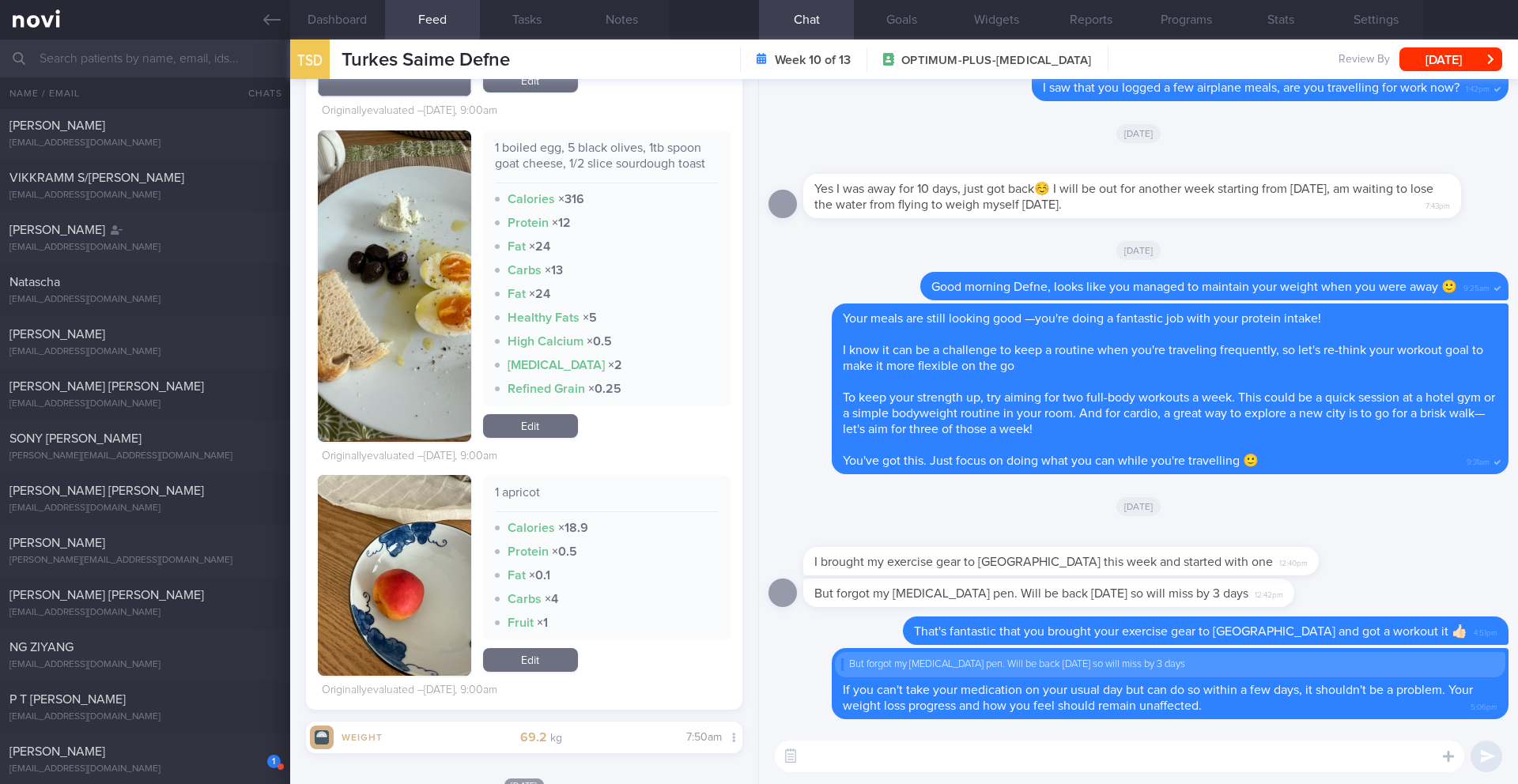
scroll to position [1515, 0]
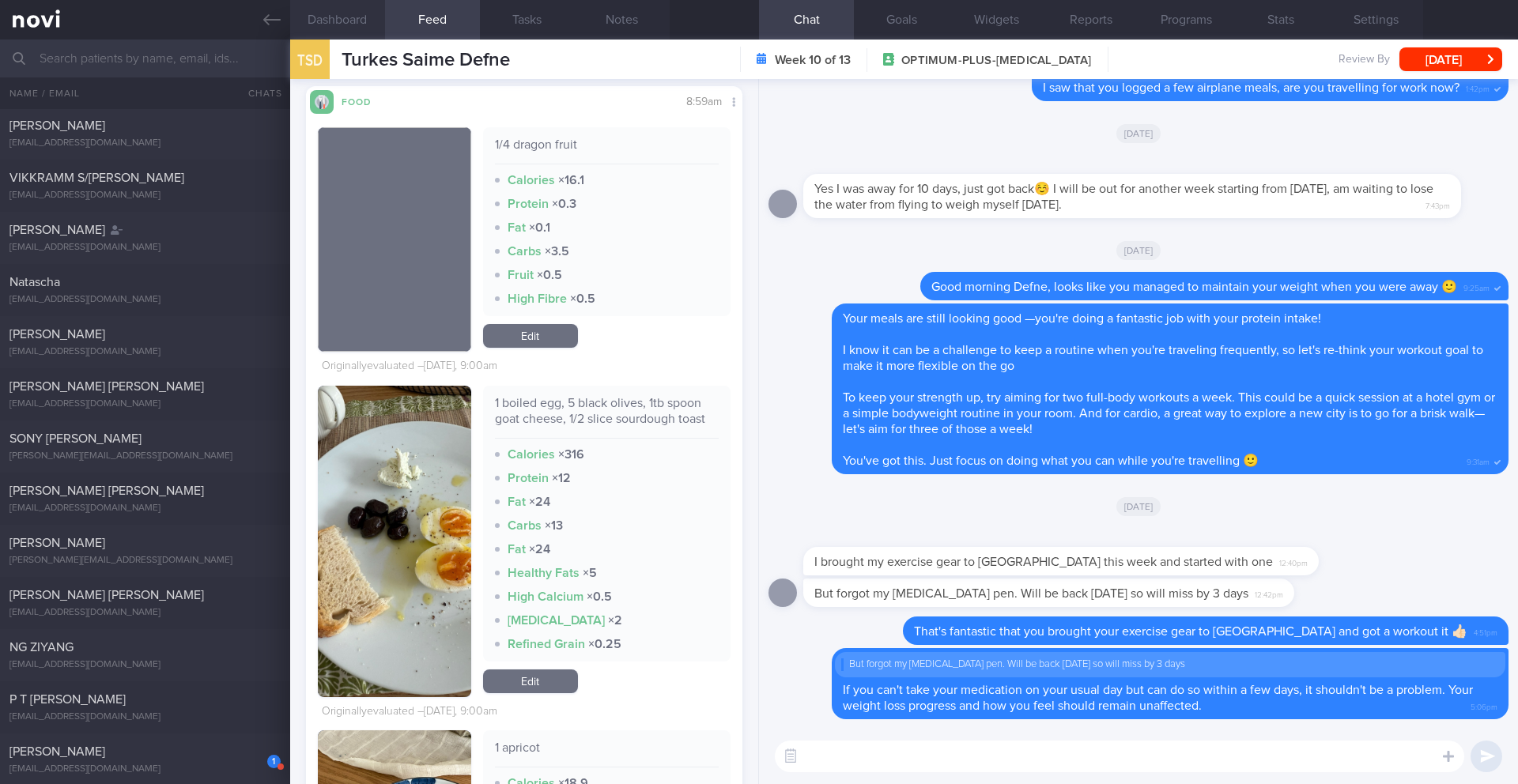
click at [360, 21] on button "Dashboard" at bounding box center [337, 20] width 95 height 40
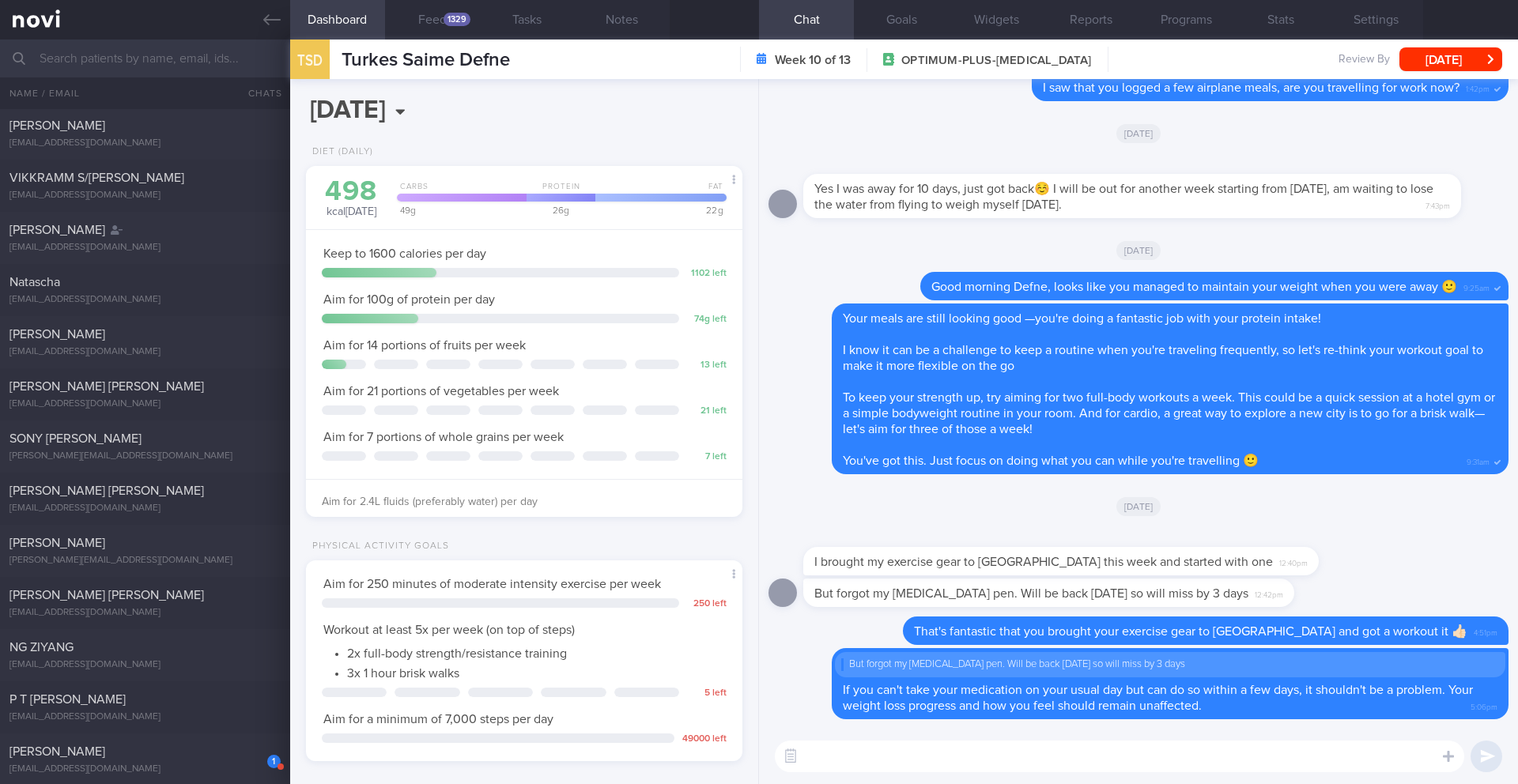
scroll to position [307, 0]
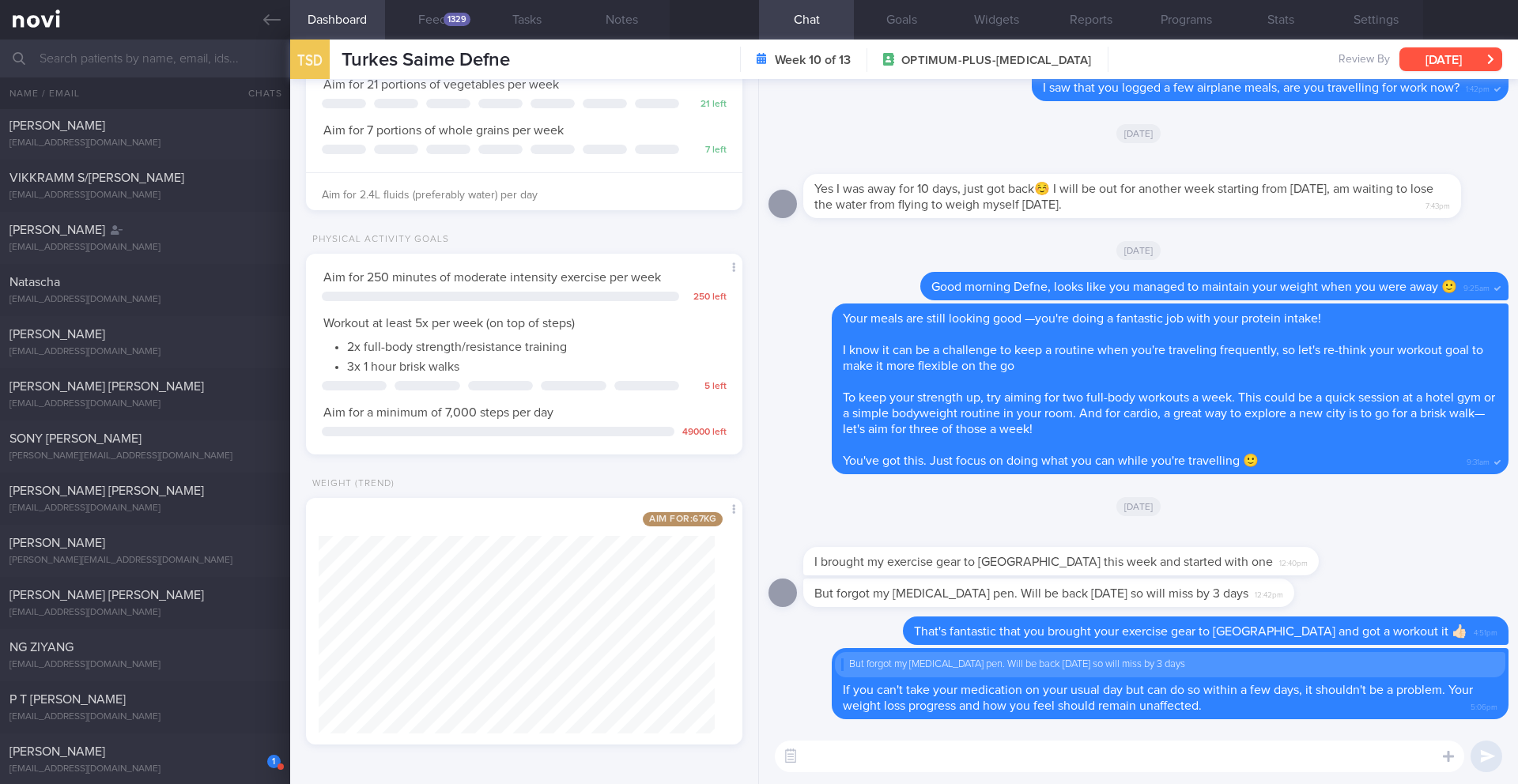
click at [1423, 61] on button "[DATE]" at bounding box center [1450, 59] width 103 height 23
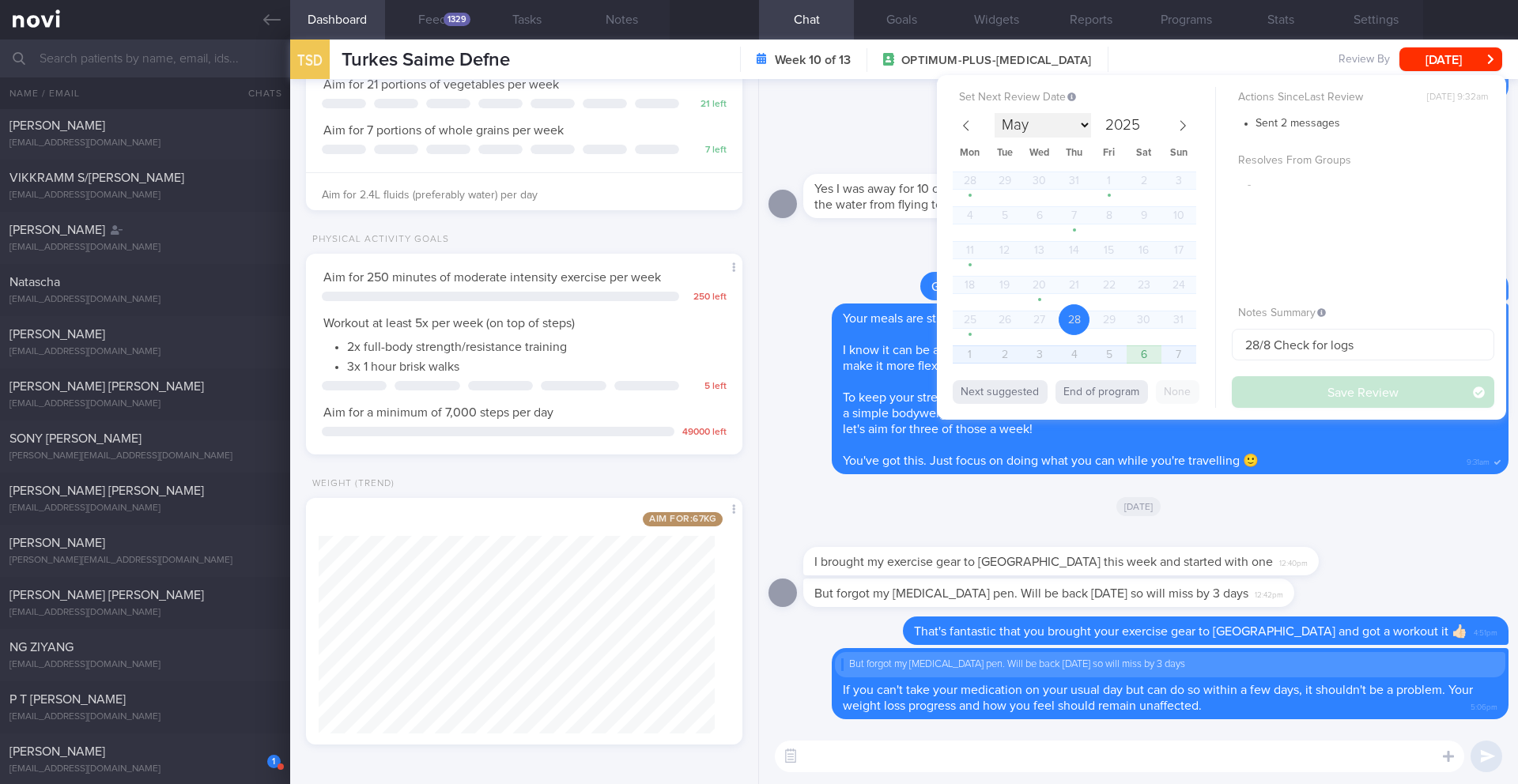
click at [1081, 122] on select "May June July August September October November December" at bounding box center [1043, 125] width 96 height 24
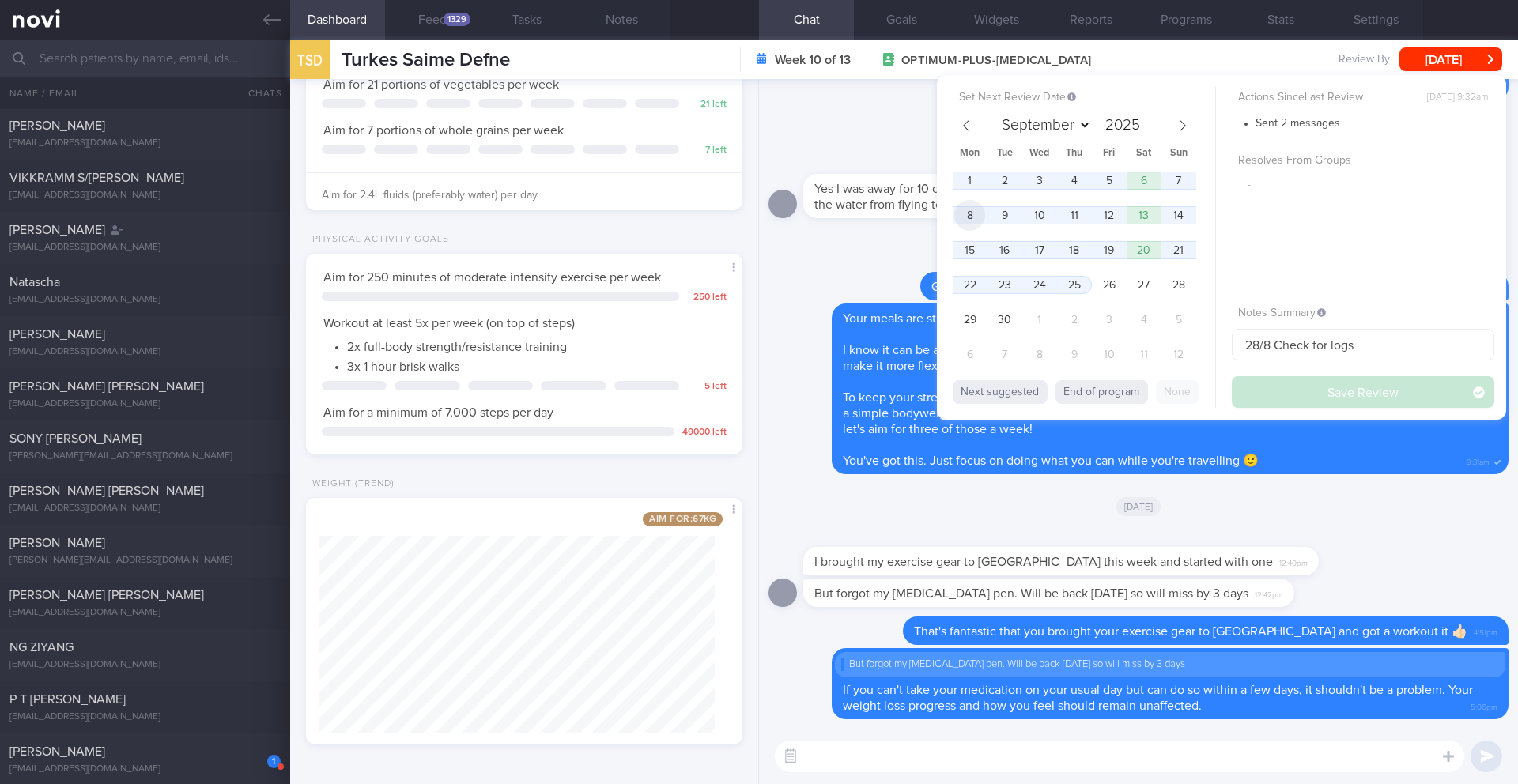
click at [970, 219] on span "8" at bounding box center [970, 215] width 31 height 31
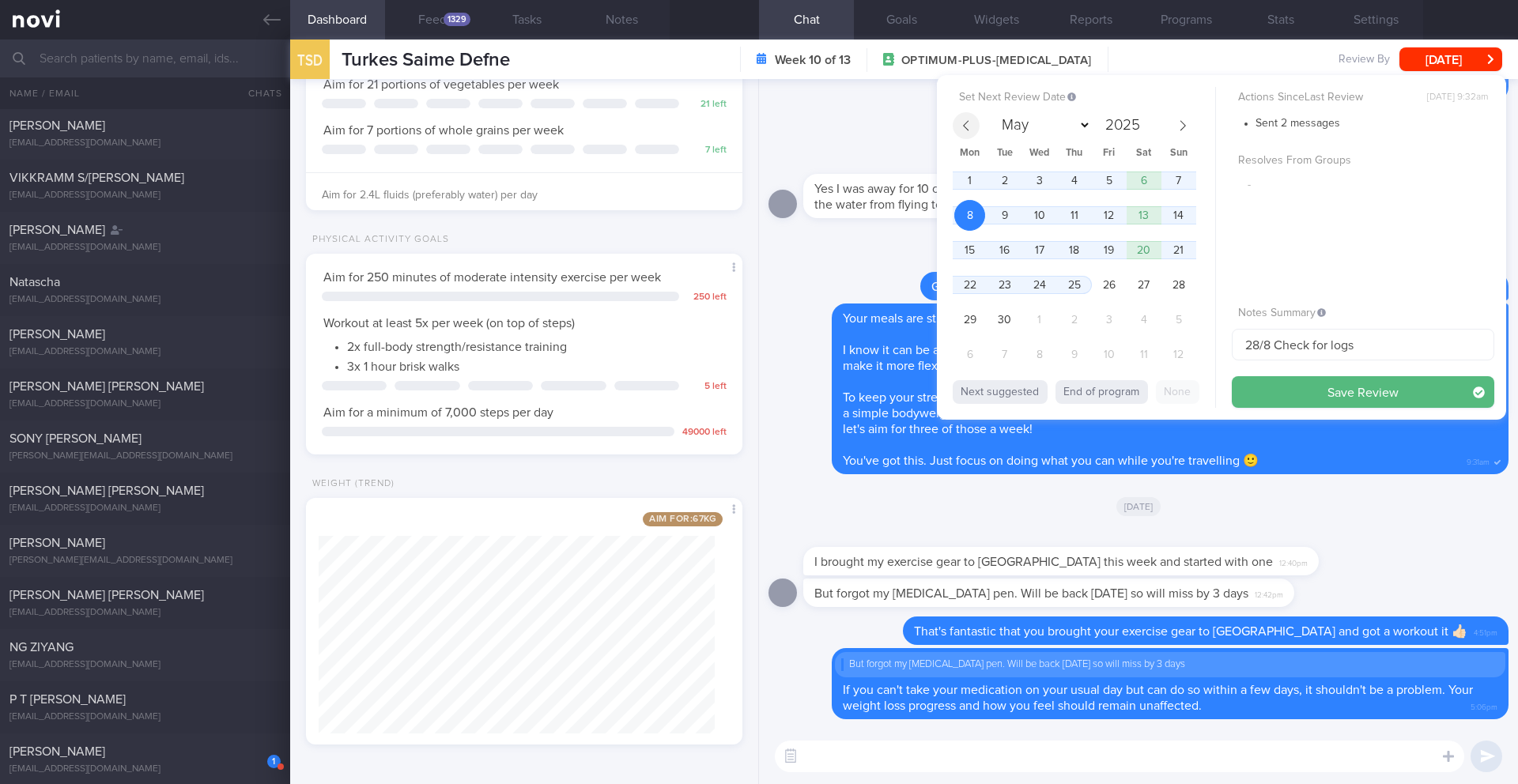
click at [969, 125] on icon at bounding box center [966, 125] width 11 height 11
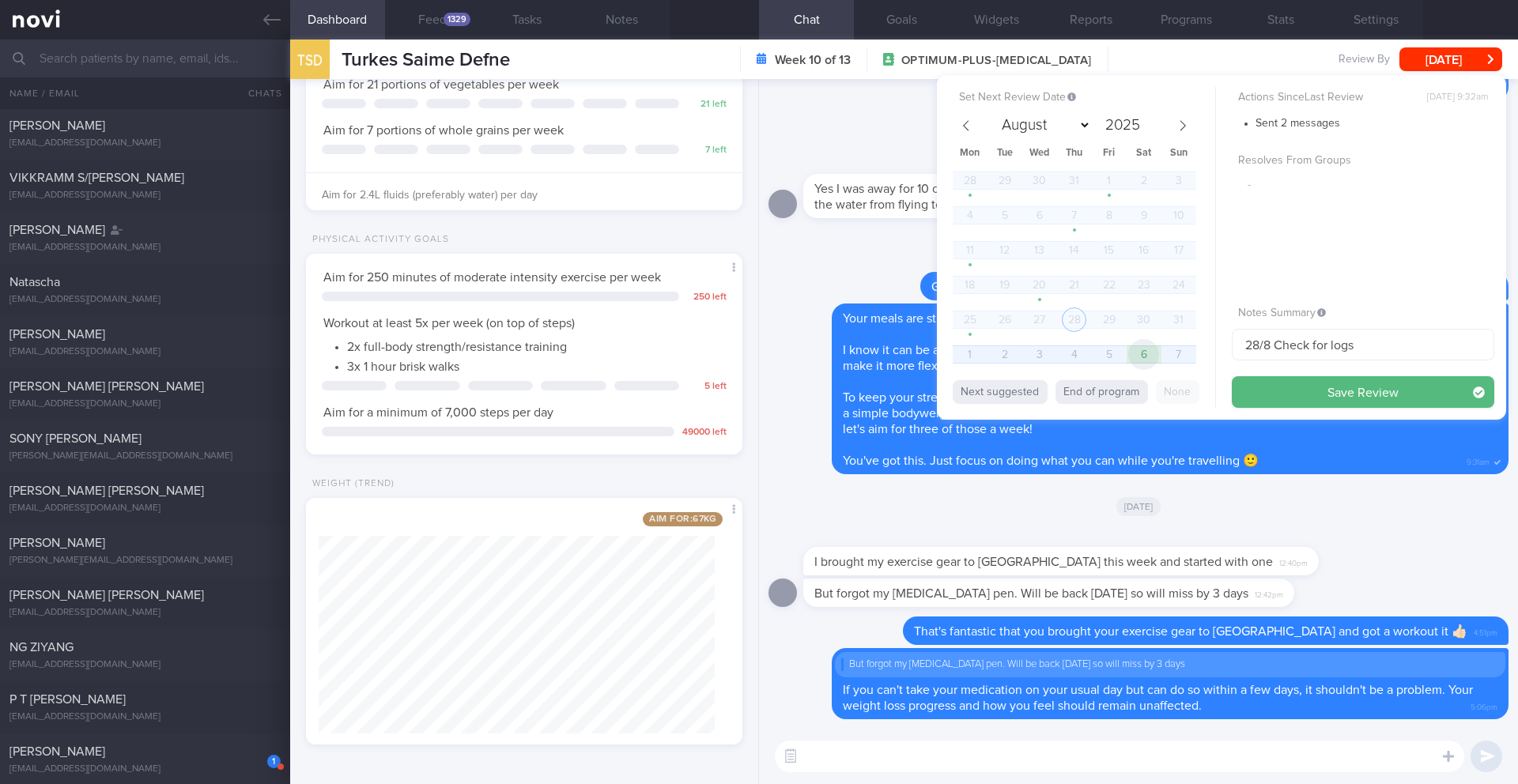
click at [1154, 359] on span "6" at bounding box center [1143, 355] width 31 height 31
select select "8"
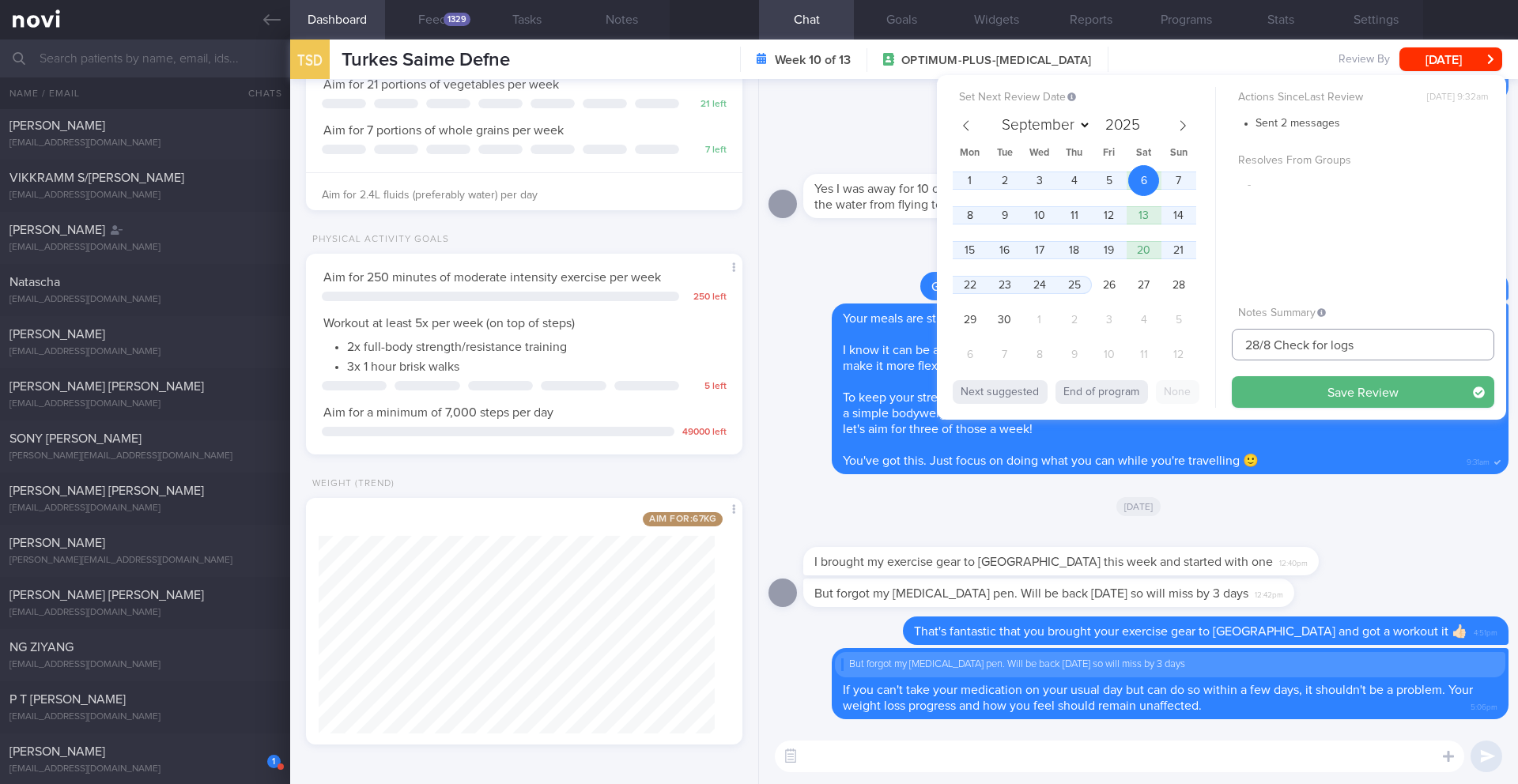
drag, startPoint x: 1273, startPoint y: 346, endPoint x: 1200, endPoint y: 346, distance: 73.0
click at [1200, 346] on div "Set Next Review Date [DATE] May June July August September October November [DA…" at bounding box center [1221, 247] width 569 height 345
click at [1268, 399] on button "Save Review" at bounding box center [1363, 392] width 263 height 32
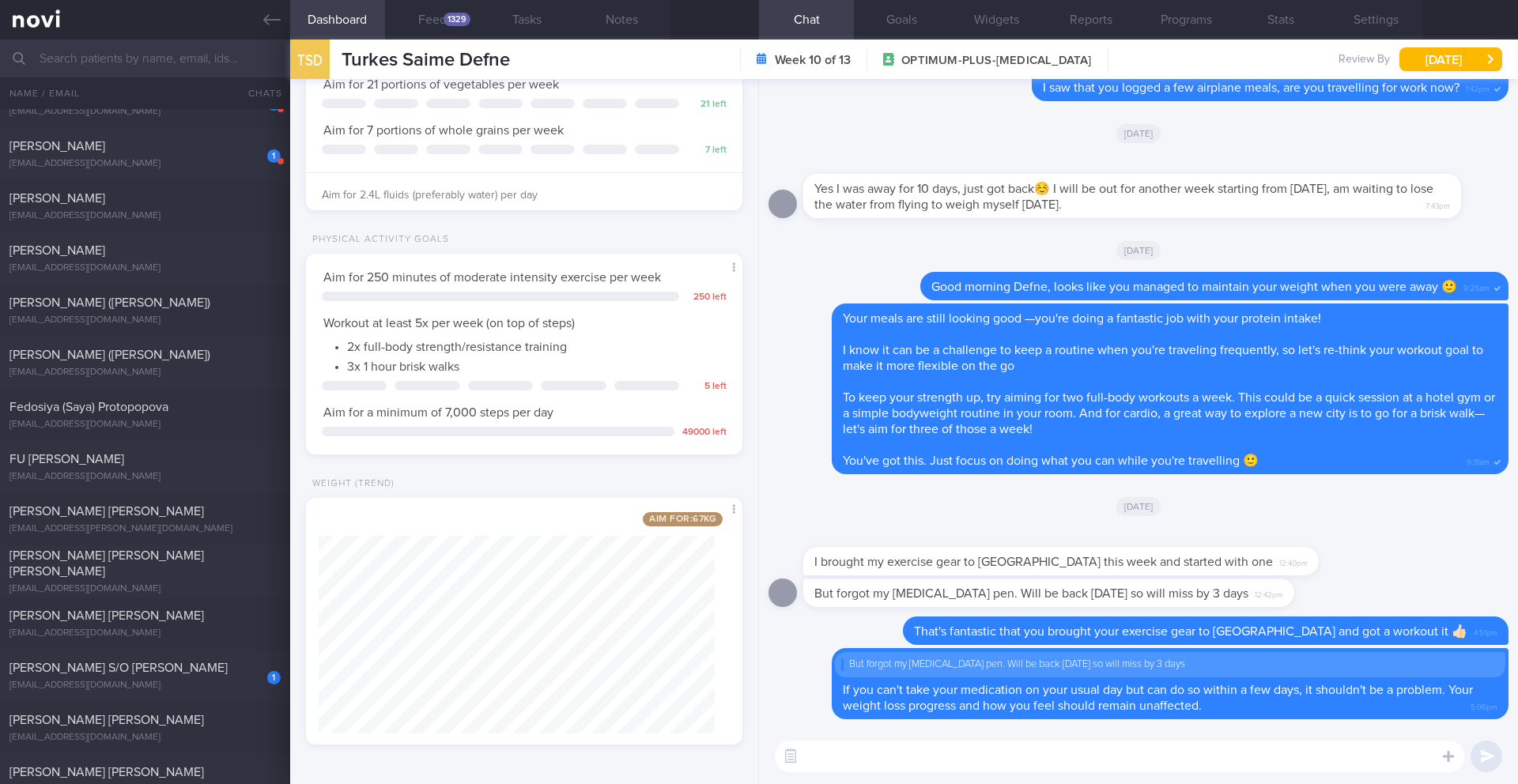
scroll to position [1338, 0]
click at [191, 669] on div "[PERSON_NAME] S/O [PERSON_NAME]" at bounding box center [143, 667] width 267 height 16
type input "1/9 SAF LIP"
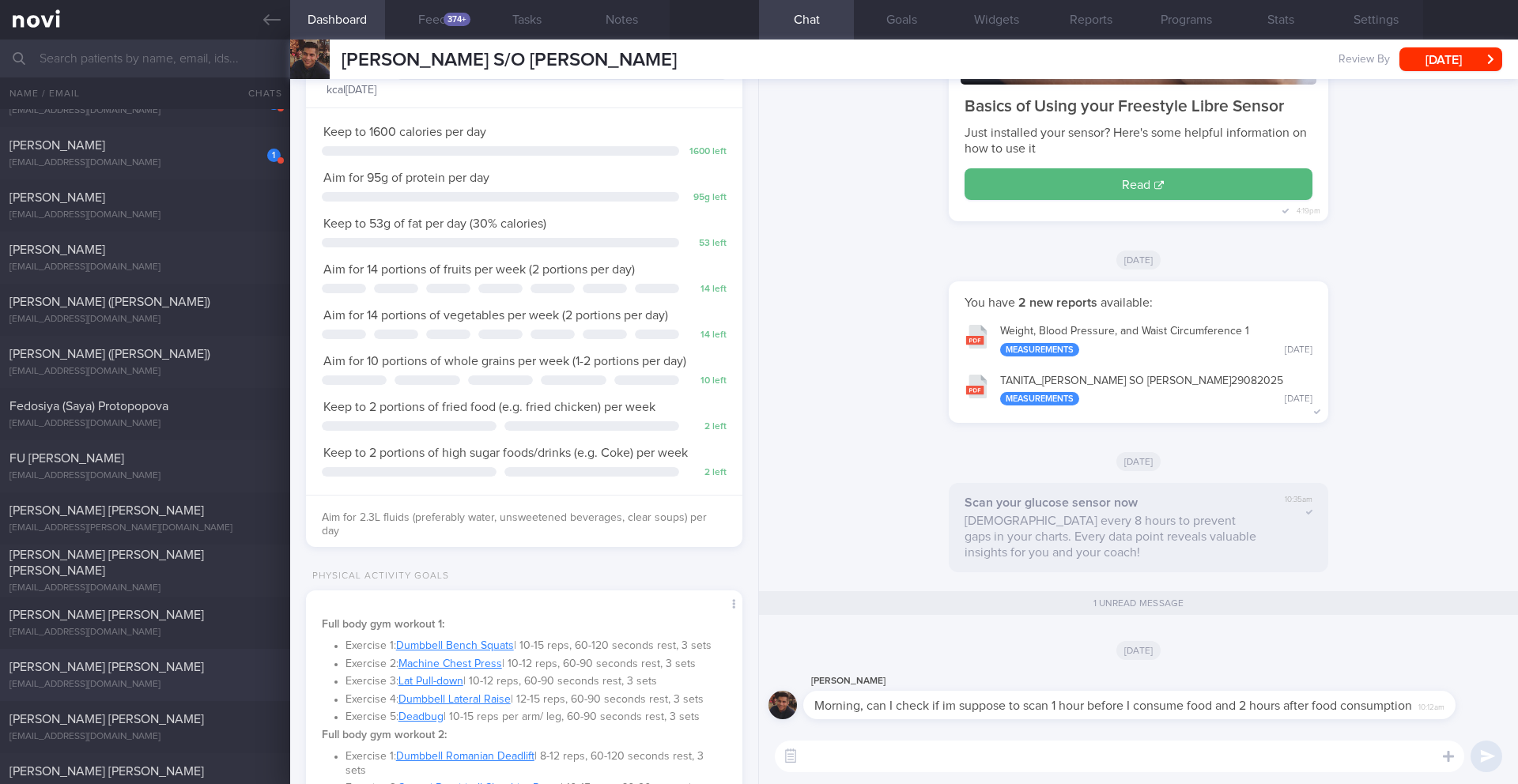
scroll to position [243, 403]
click at [957, 762] on textarea at bounding box center [1119, 756] width 690 height 32
drag, startPoint x: 865, startPoint y: 755, endPoint x: 794, endPoint y: 755, distance: 71.0
click at [794, 755] on div "Chat Templates Admin [MEDICAL_DATA] Weight Nutrition Physical Activity Infograp…" at bounding box center [1138, 756] width 759 height 55
type textarea "Hi [PERSON_NAME], please scan right before you eat and 2 hours after"
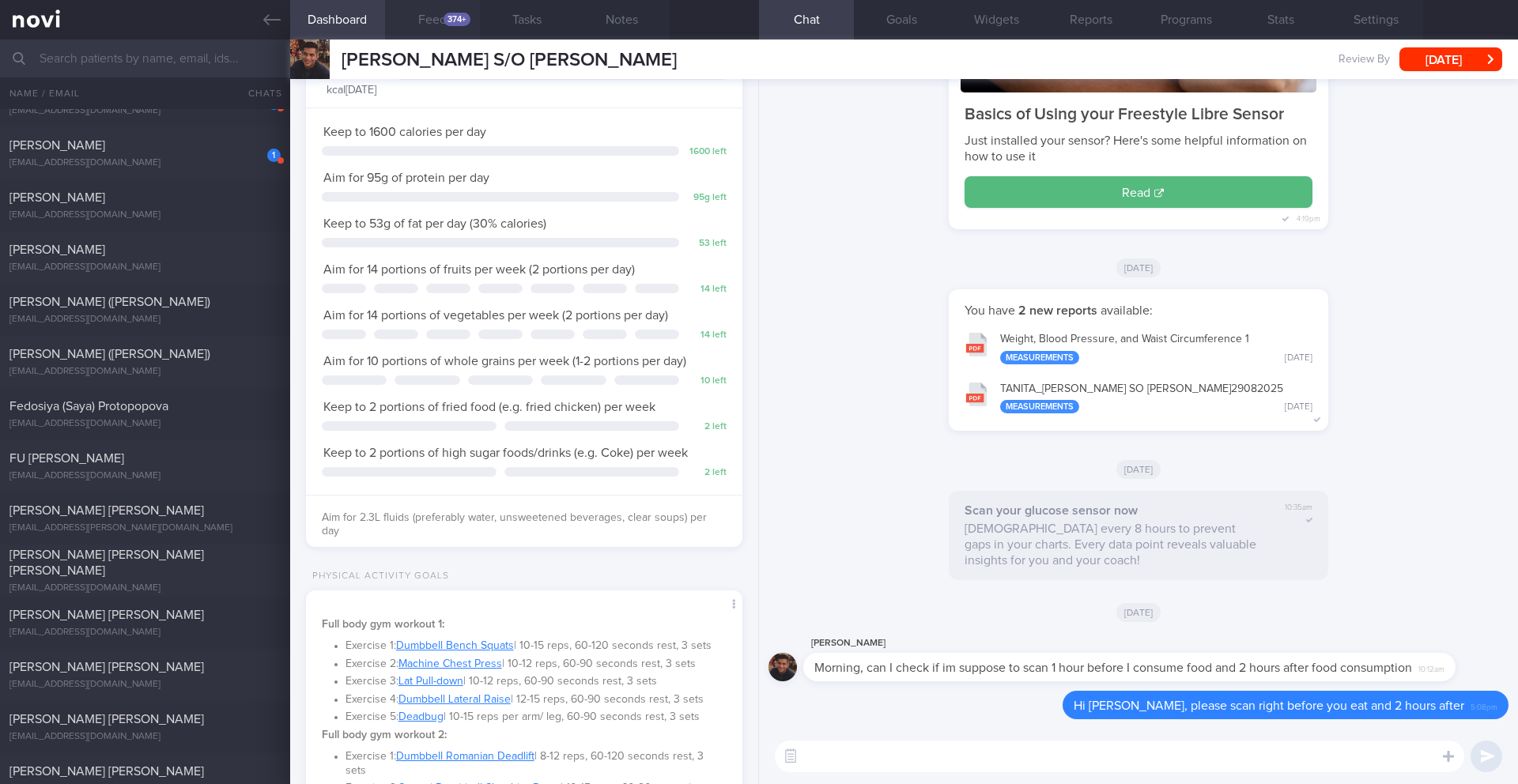
click at [475, 10] on button "Feed 374+" at bounding box center [432, 20] width 95 height 40
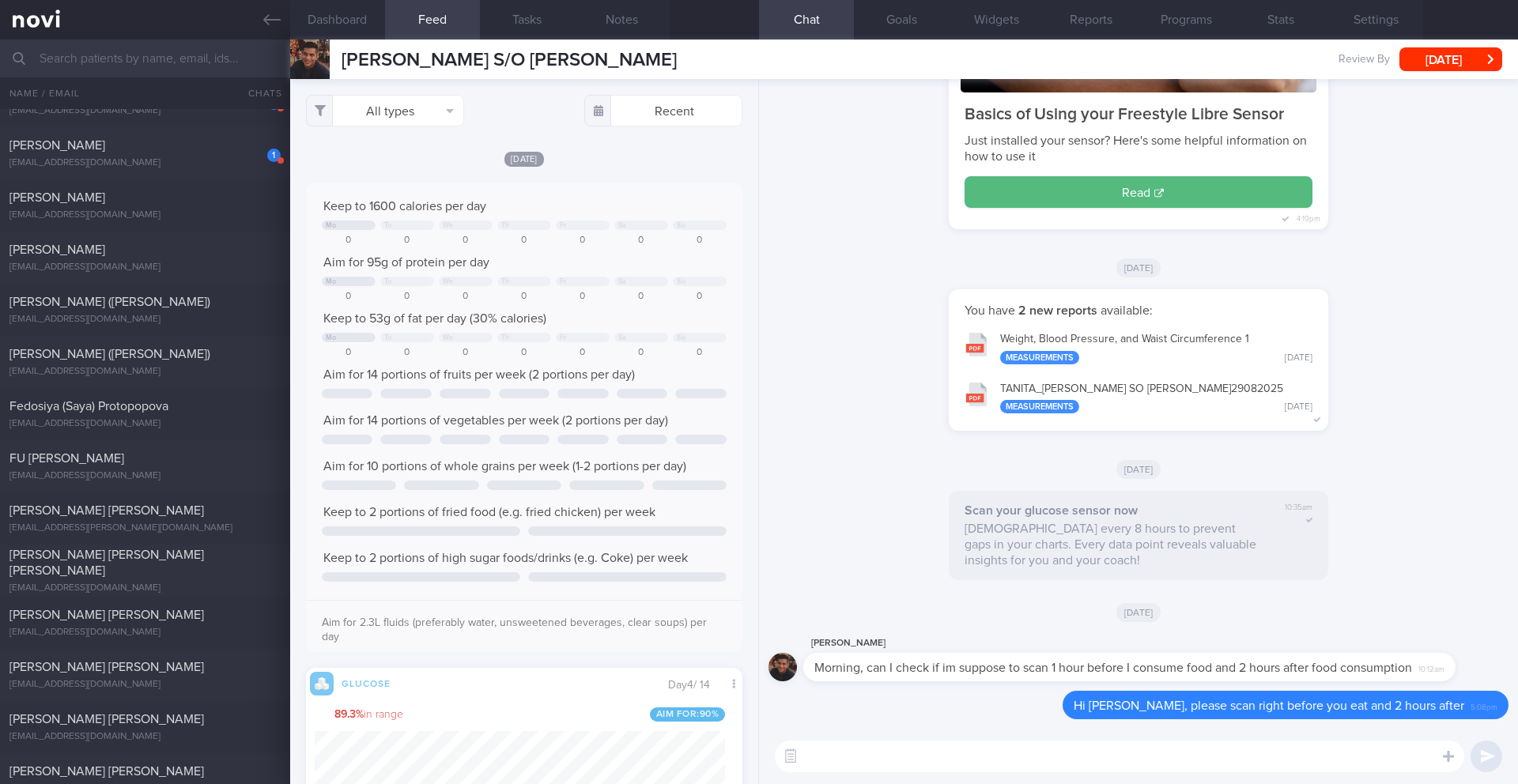
scroll to position [101, 405]
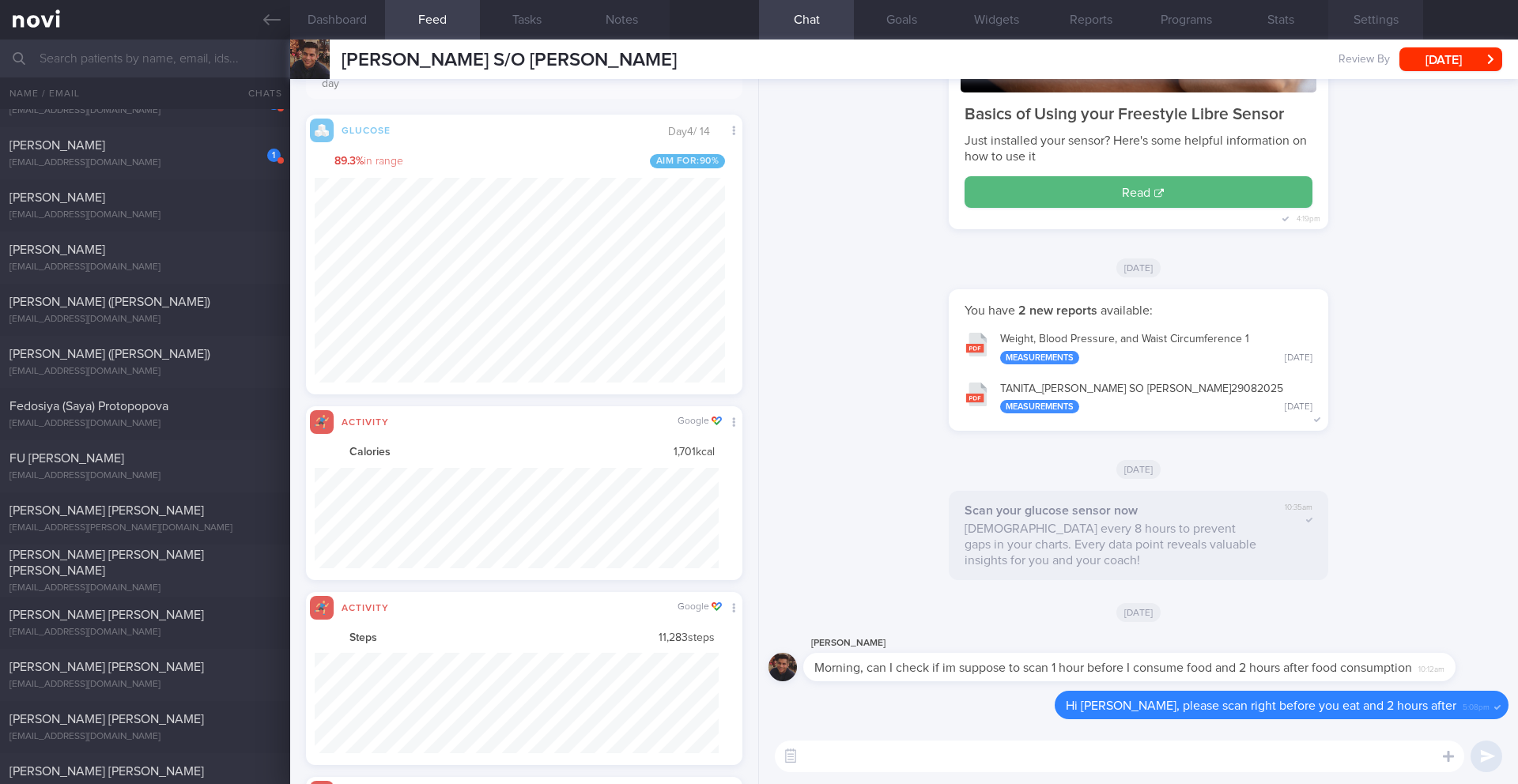
click at [1375, 23] on button "Settings" at bounding box center [1375, 20] width 95 height 40
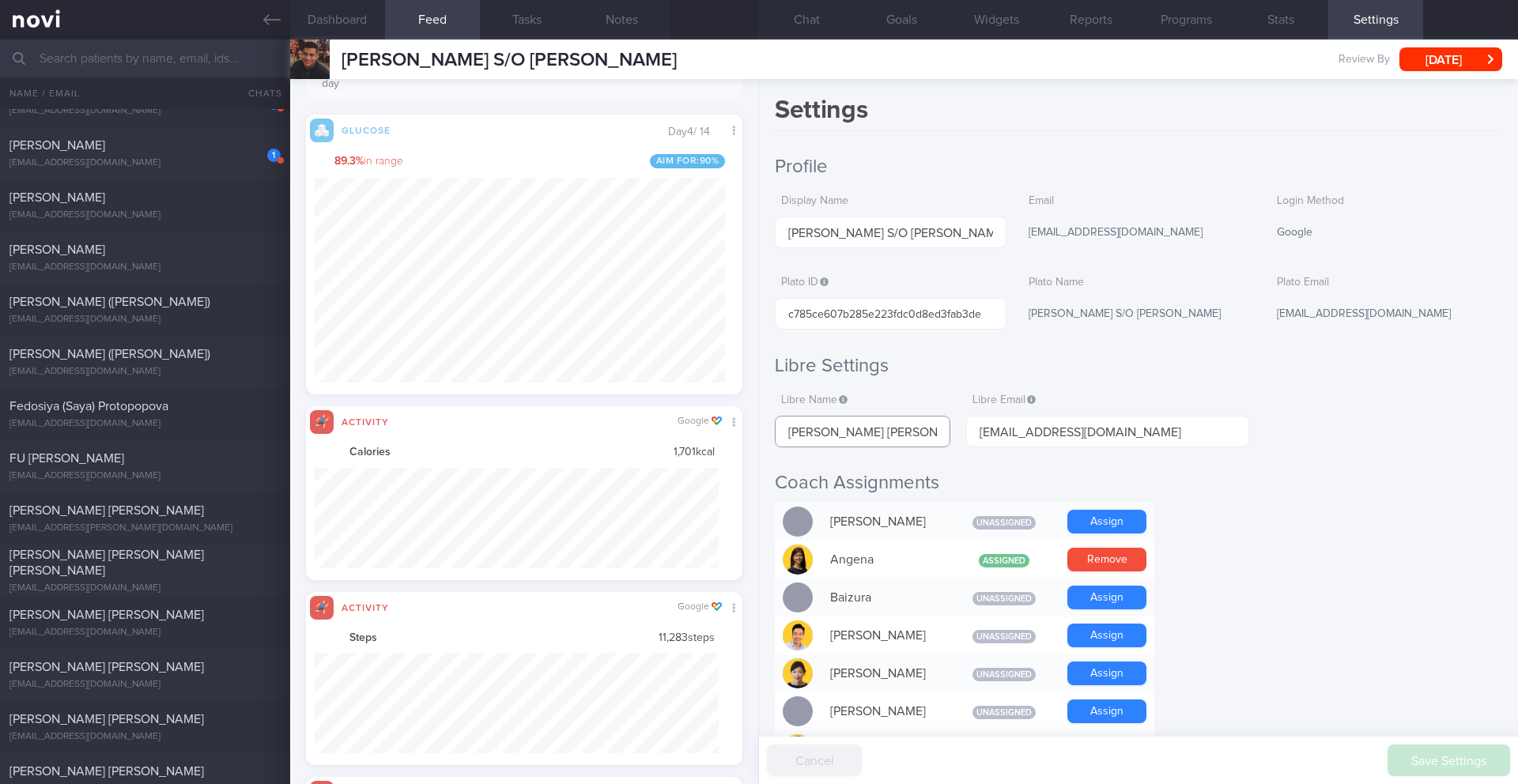
click at [824, 434] on input "[PERSON_NAME] [PERSON_NAME]" at bounding box center [862, 431] width 176 height 32
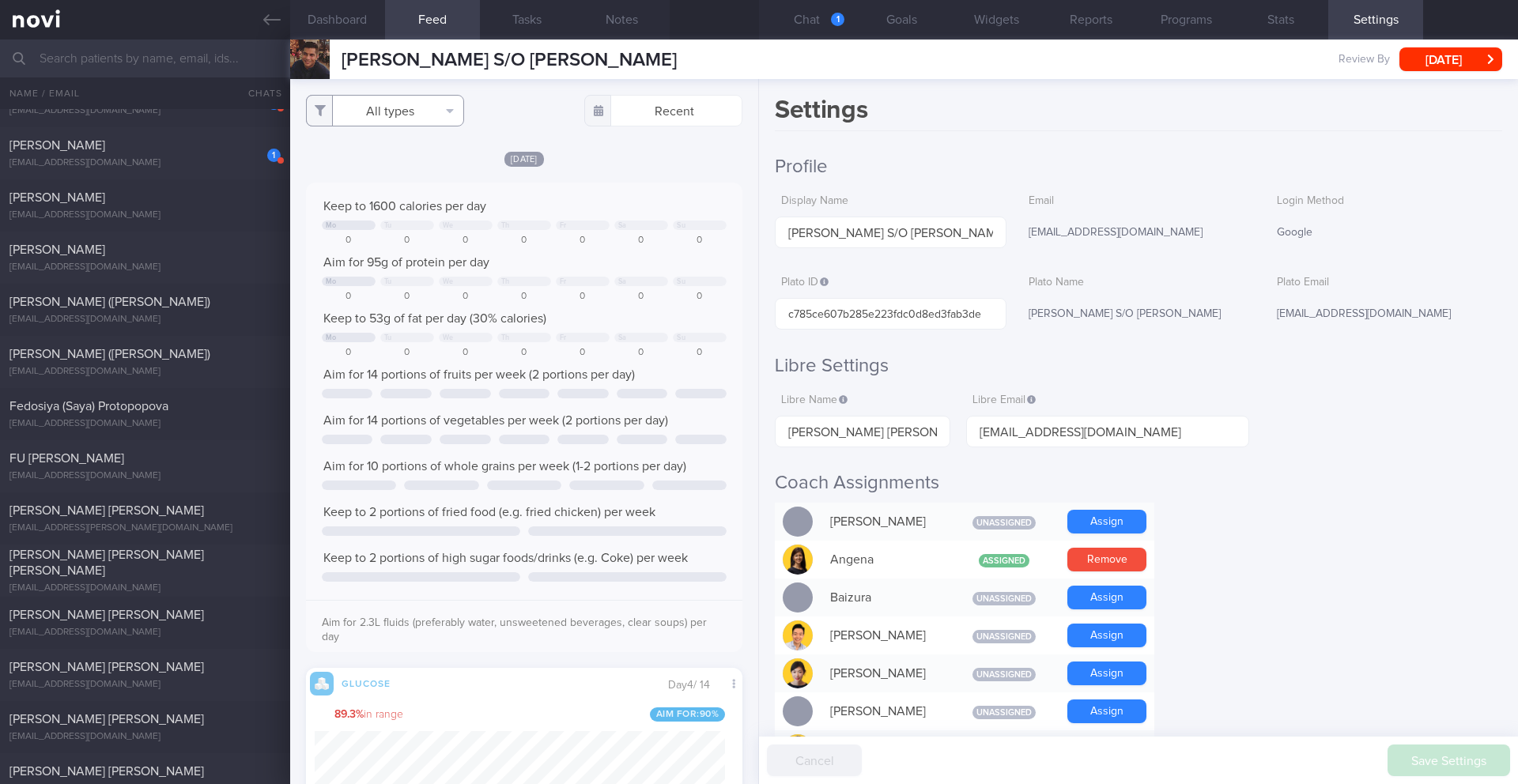
click at [402, 111] on button "All types" at bounding box center [385, 110] width 158 height 32
click at [374, 168] on button "Activity" at bounding box center [385, 165] width 157 height 23
checkbox input "false"
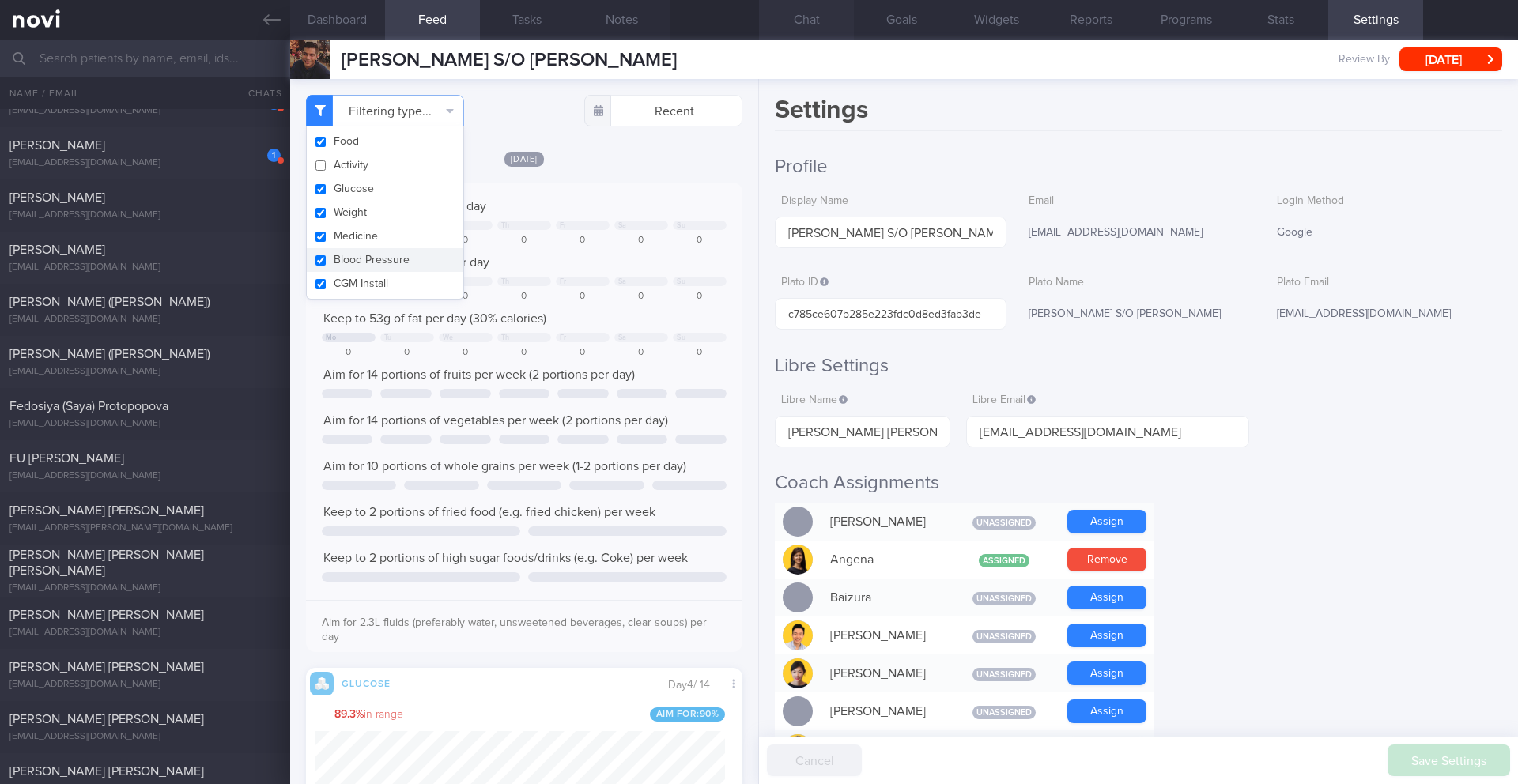
click at [820, 20] on button "Chat" at bounding box center [806, 20] width 95 height 40
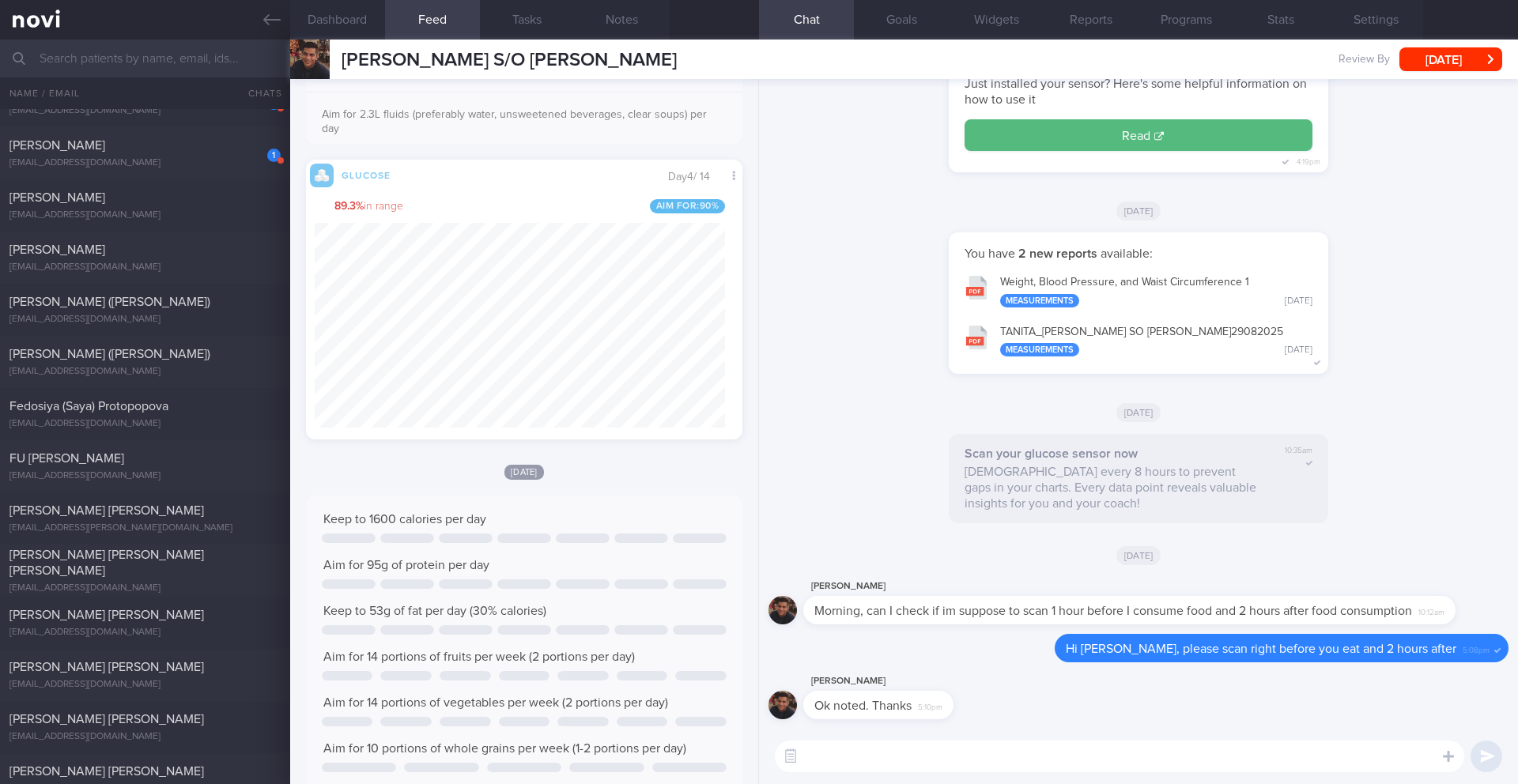
scroll to position [294, 0]
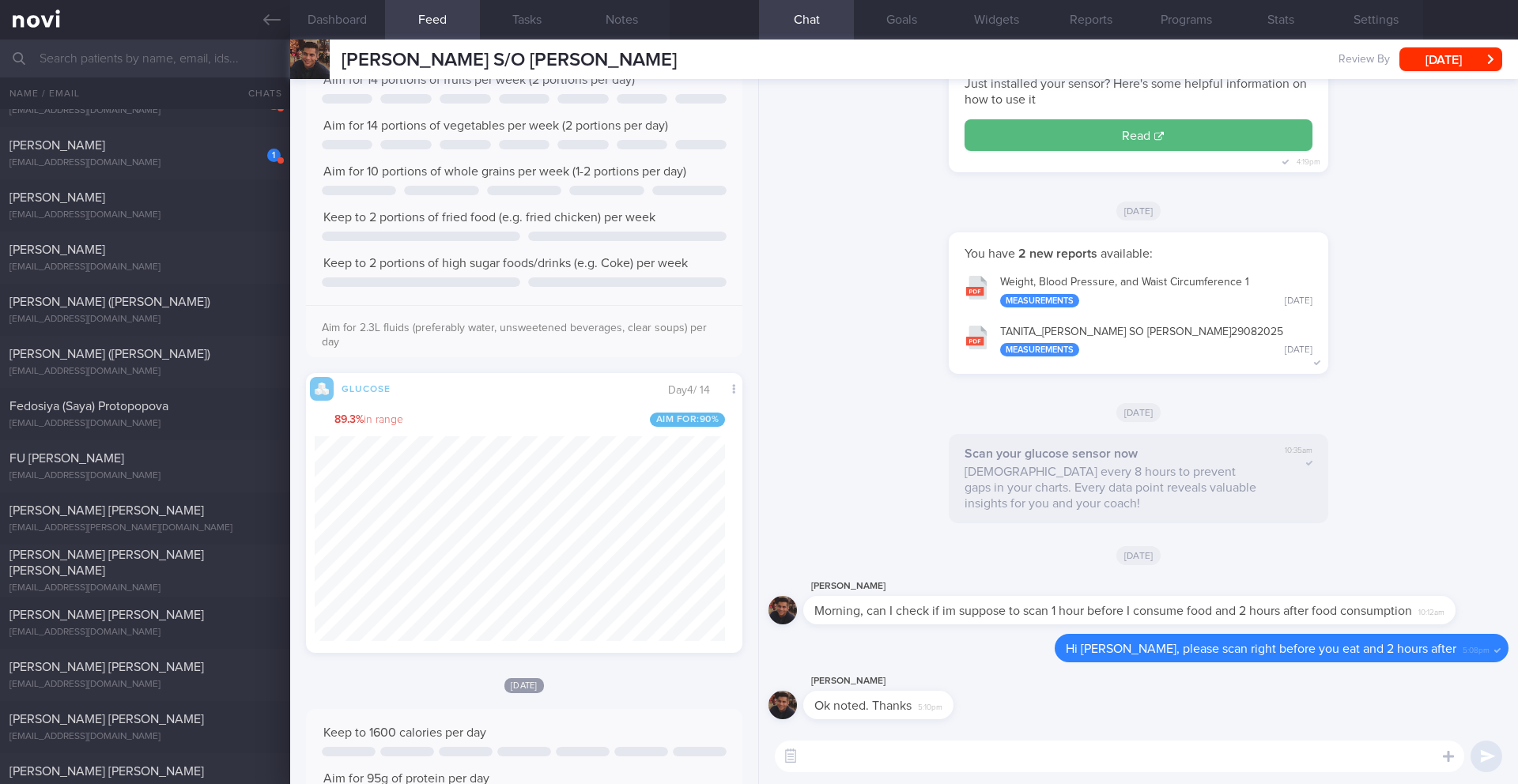
click at [879, 760] on textarea at bounding box center [1119, 756] width 690 height 32
type textarea "May I check what you had to eat this morning? I noted a short glucose [PERSON_N…"
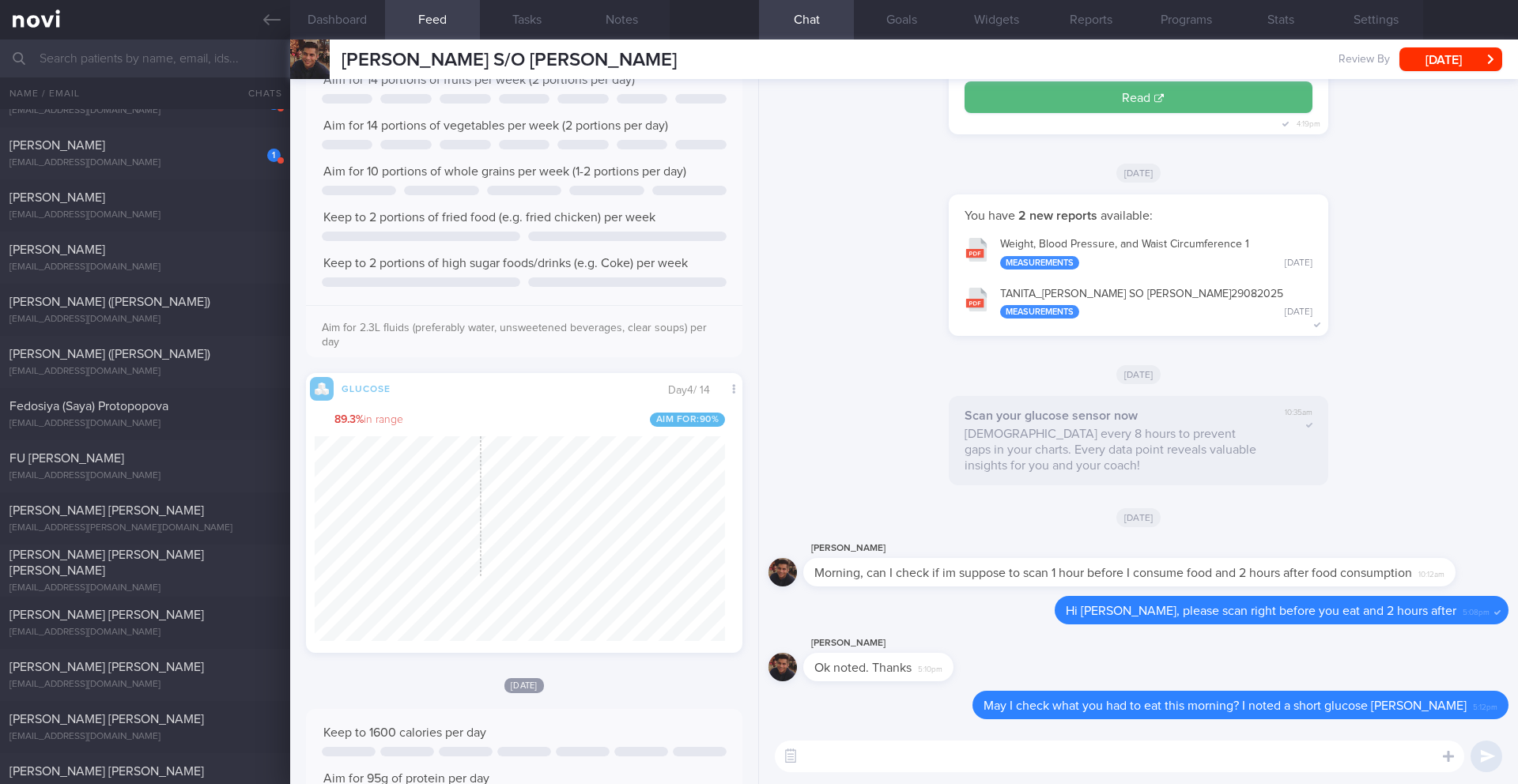
scroll to position [0, 0]
click at [975, 745] on textarea at bounding box center [1119, 756] width 690 height 32
type textarea "*sharp"
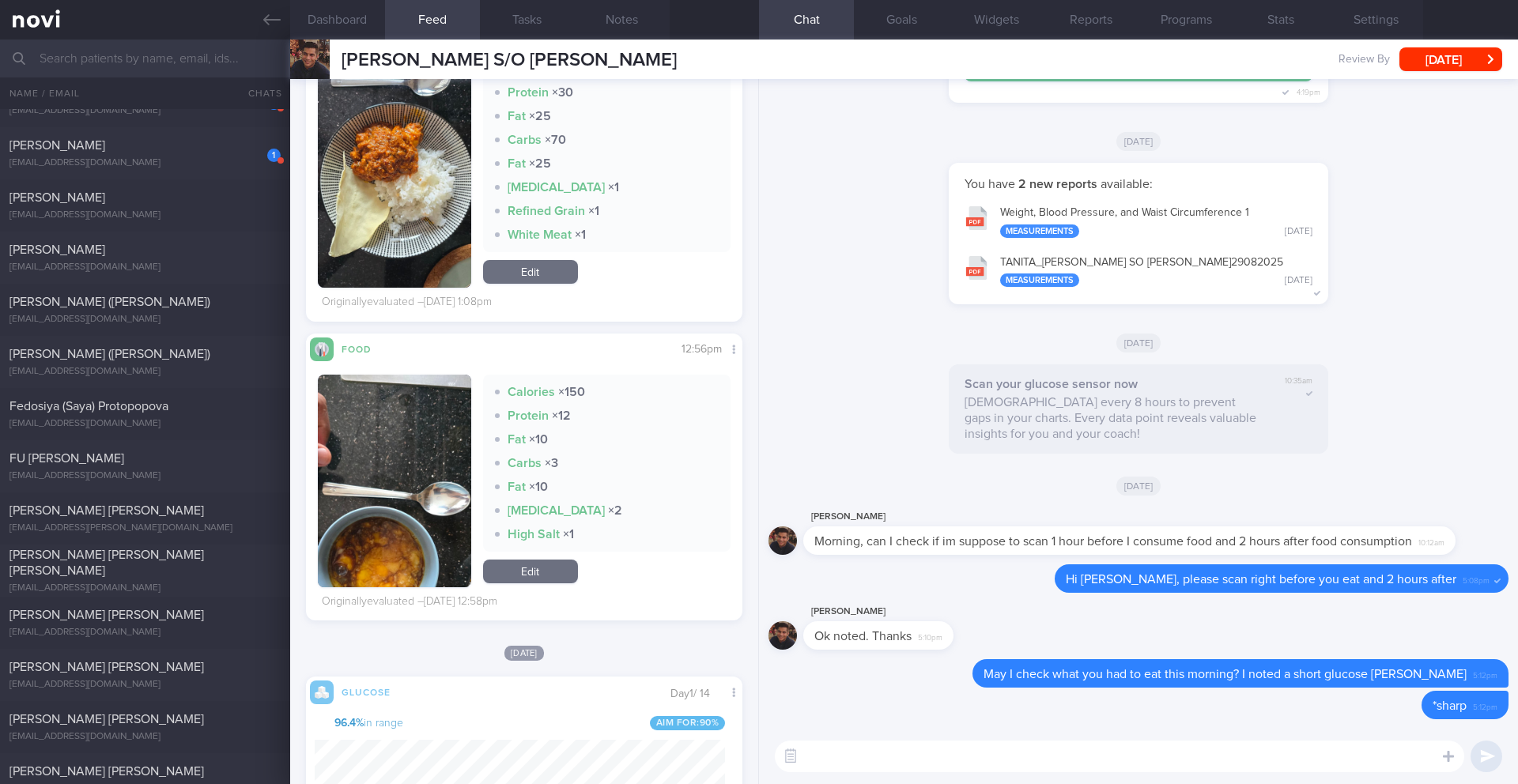
scroll to position [2113, 0]
click at [371, 462] on button "button" at bounding box center [394, 479] width 153 height 212
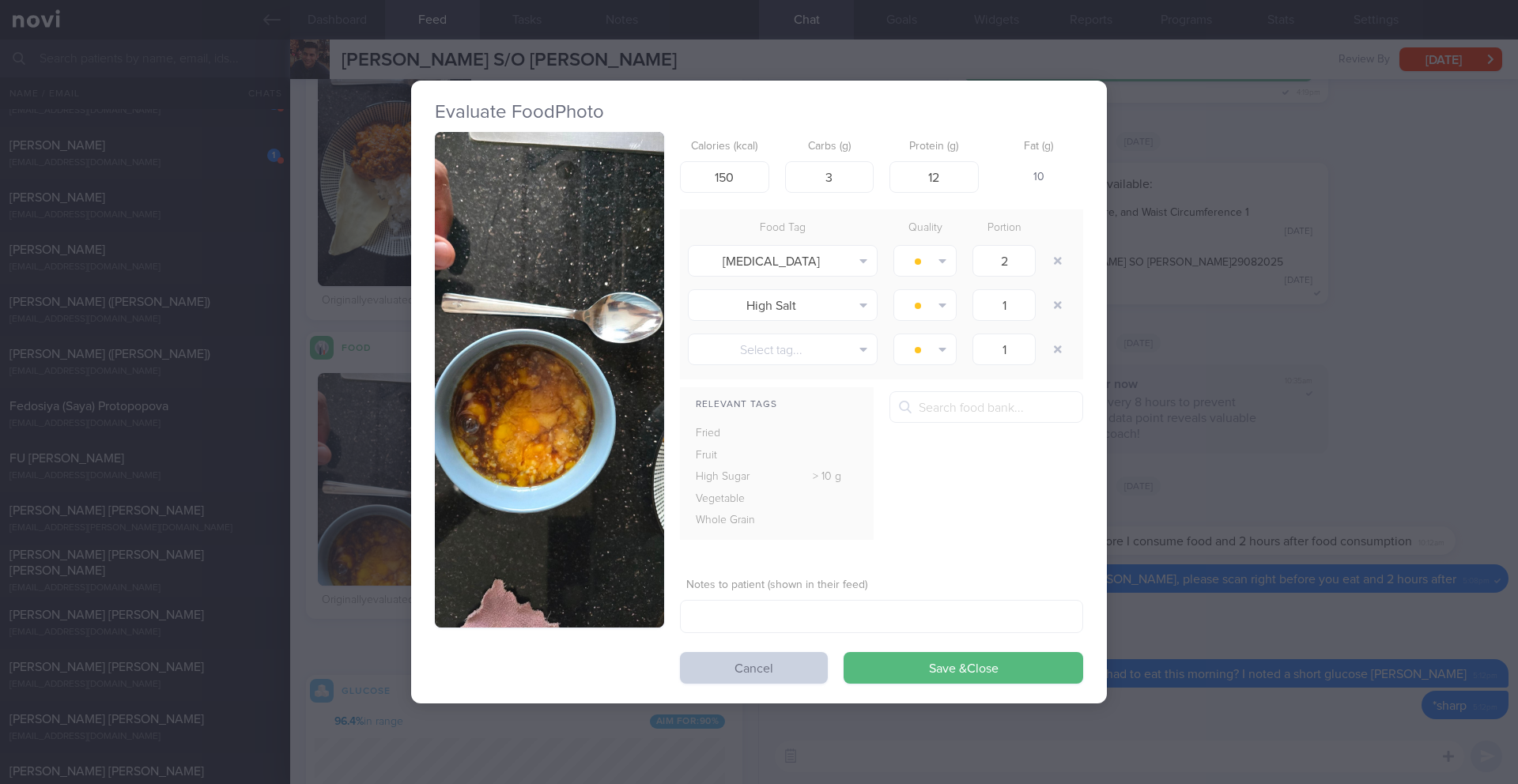
click at [759, 673] on button "Cancel" at bounding box center [754, 667] width 148 height 32
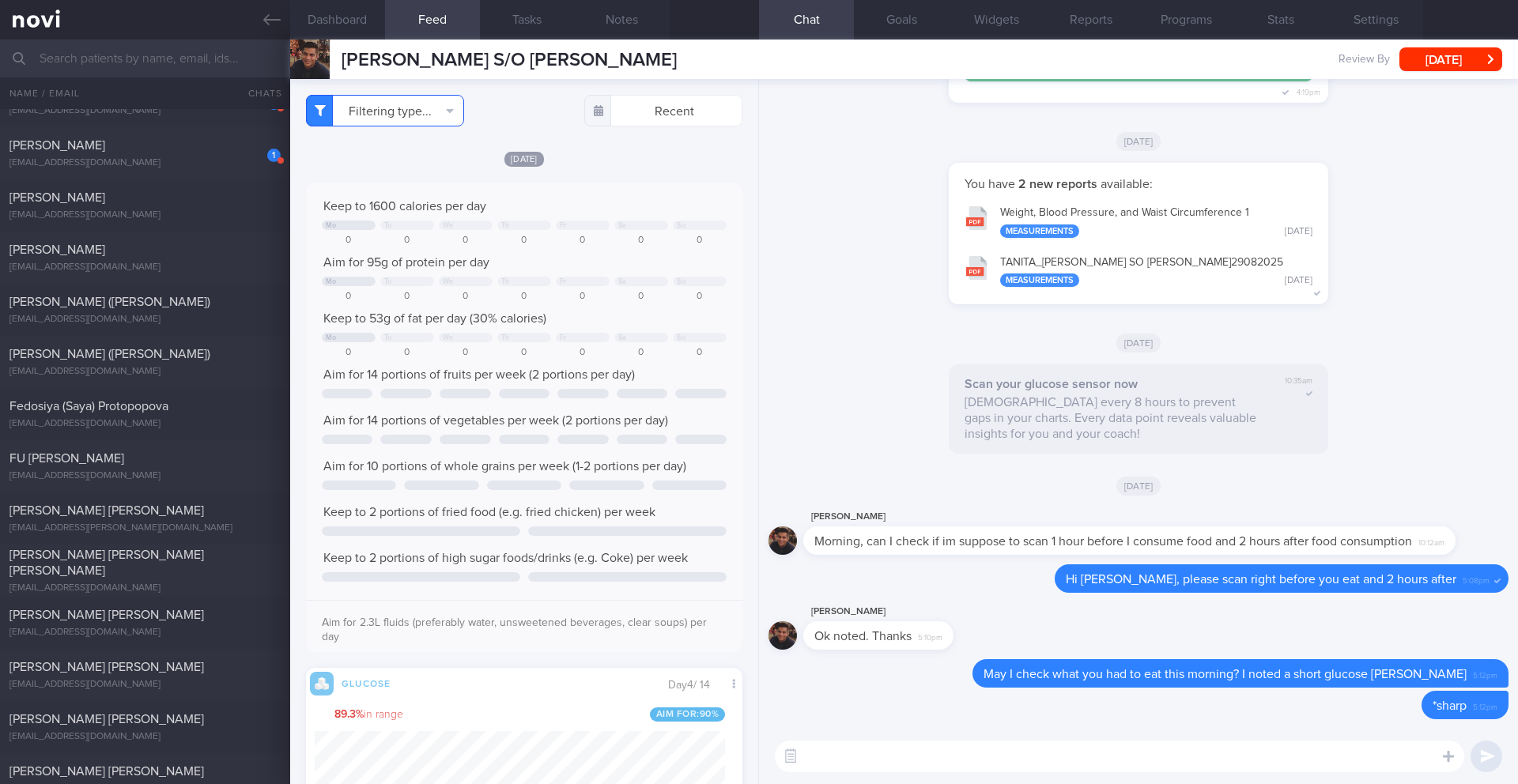
click at [399, 124] on button "Filtering type..." at bounding box center [385, 110] width 158 height 32
click at [371, 218] on button "Weight" at bounding box center [385, 212] width 157 height 23
checkbox input "false"
click at [637, 217] on div "Keep to 1600 calories per day Mo Tu We Th Fr Sa Su 0 0 0 0 0 0 0 Aim for 95g of…" at bounding box center [524, 423] width 405 height 450
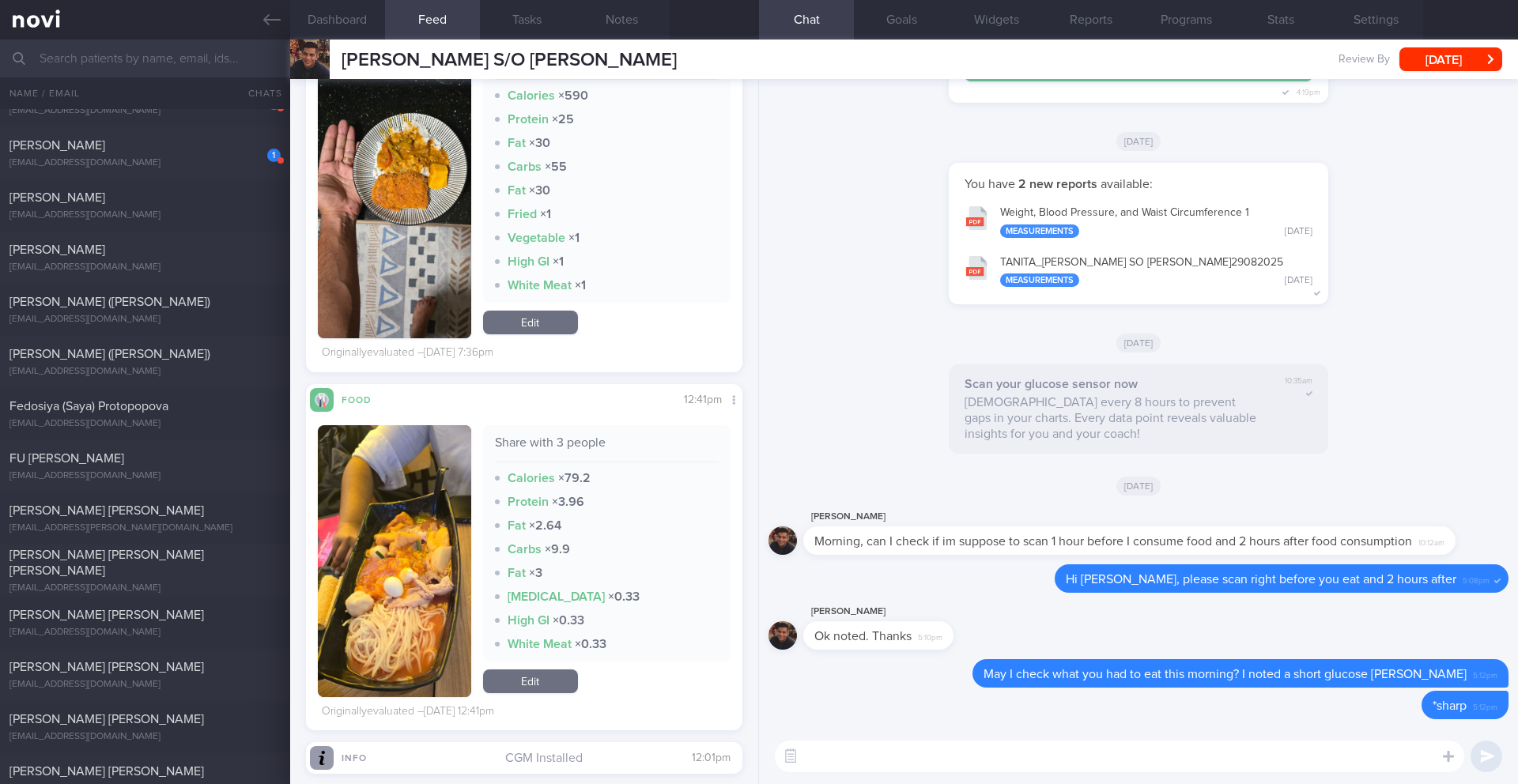
scroll to position [3063, 0]
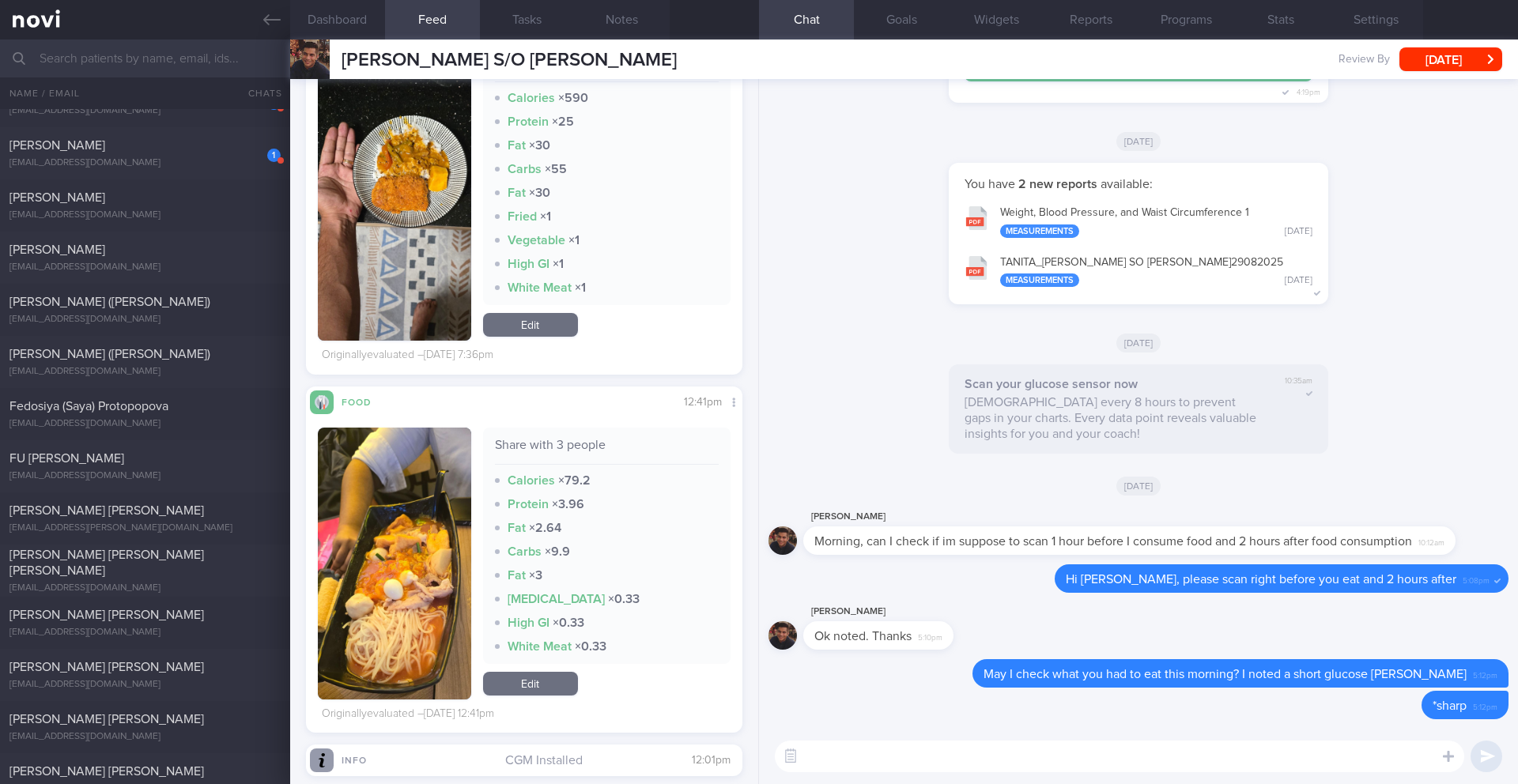
click at [416, 537] on button "button" at bounding box center [394, 563] width 153 height 272
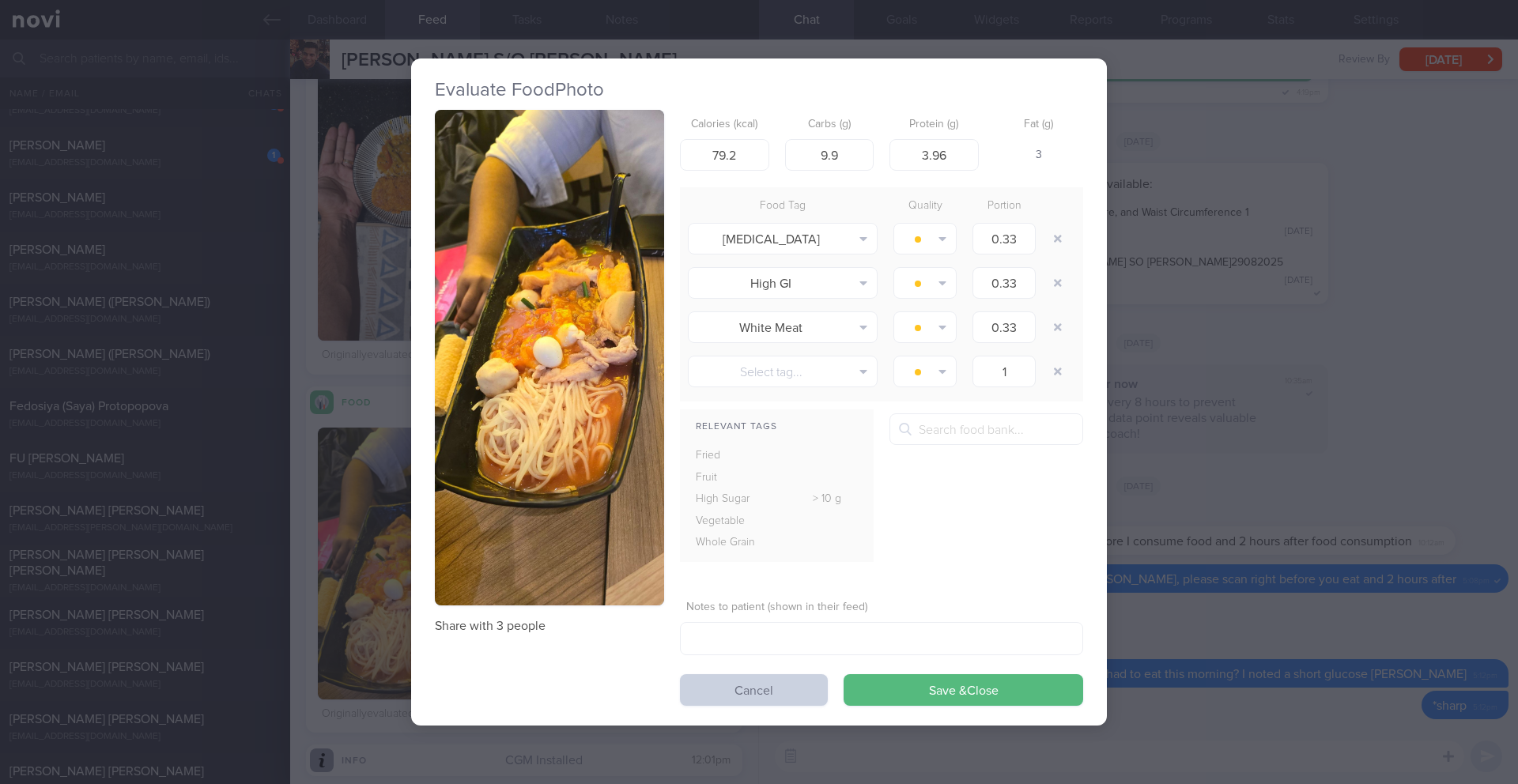
click at [762, 691] on button "Cancel" at bounding box center [754, 689] width 148 height 32
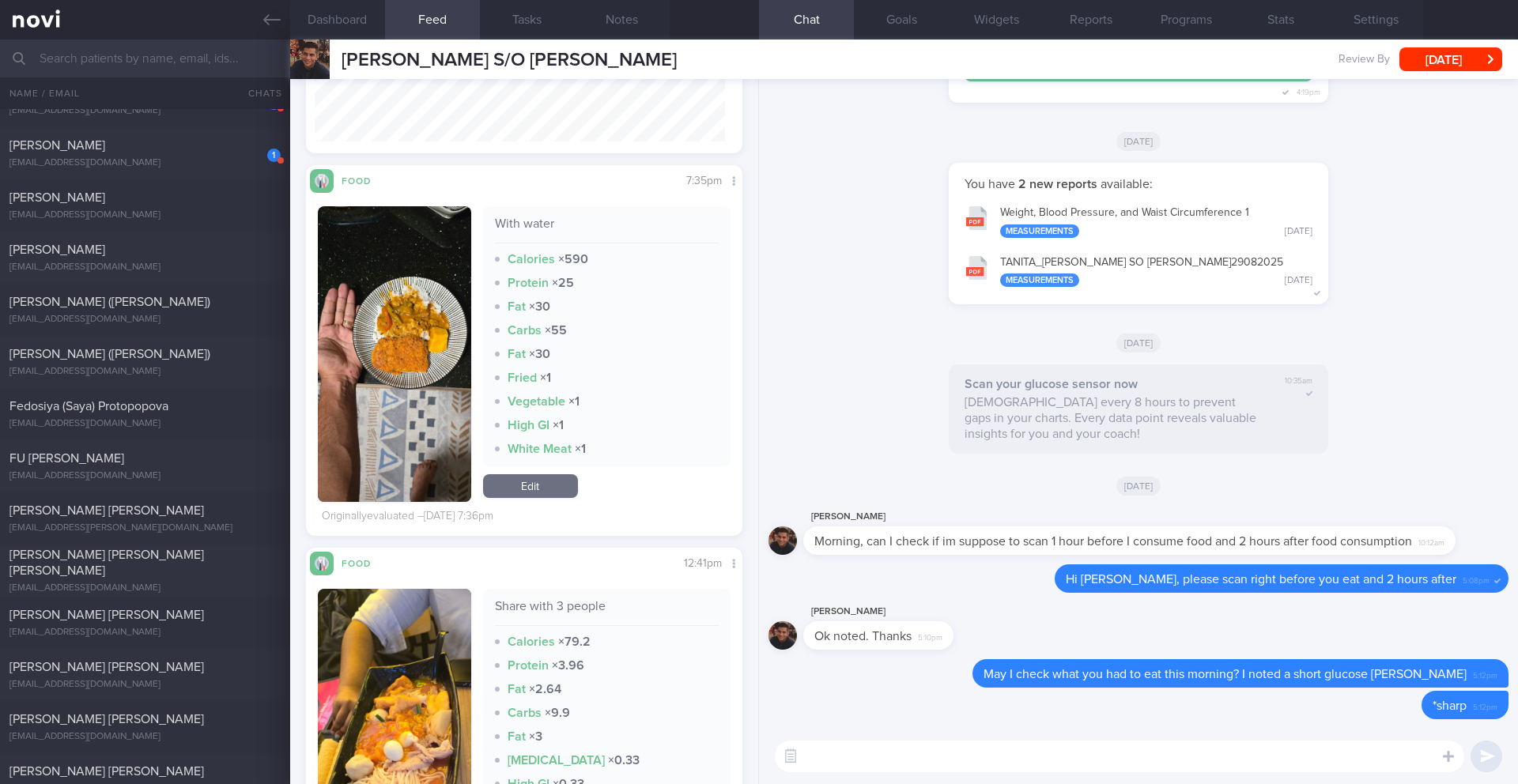
scroll to position [2899, 0]
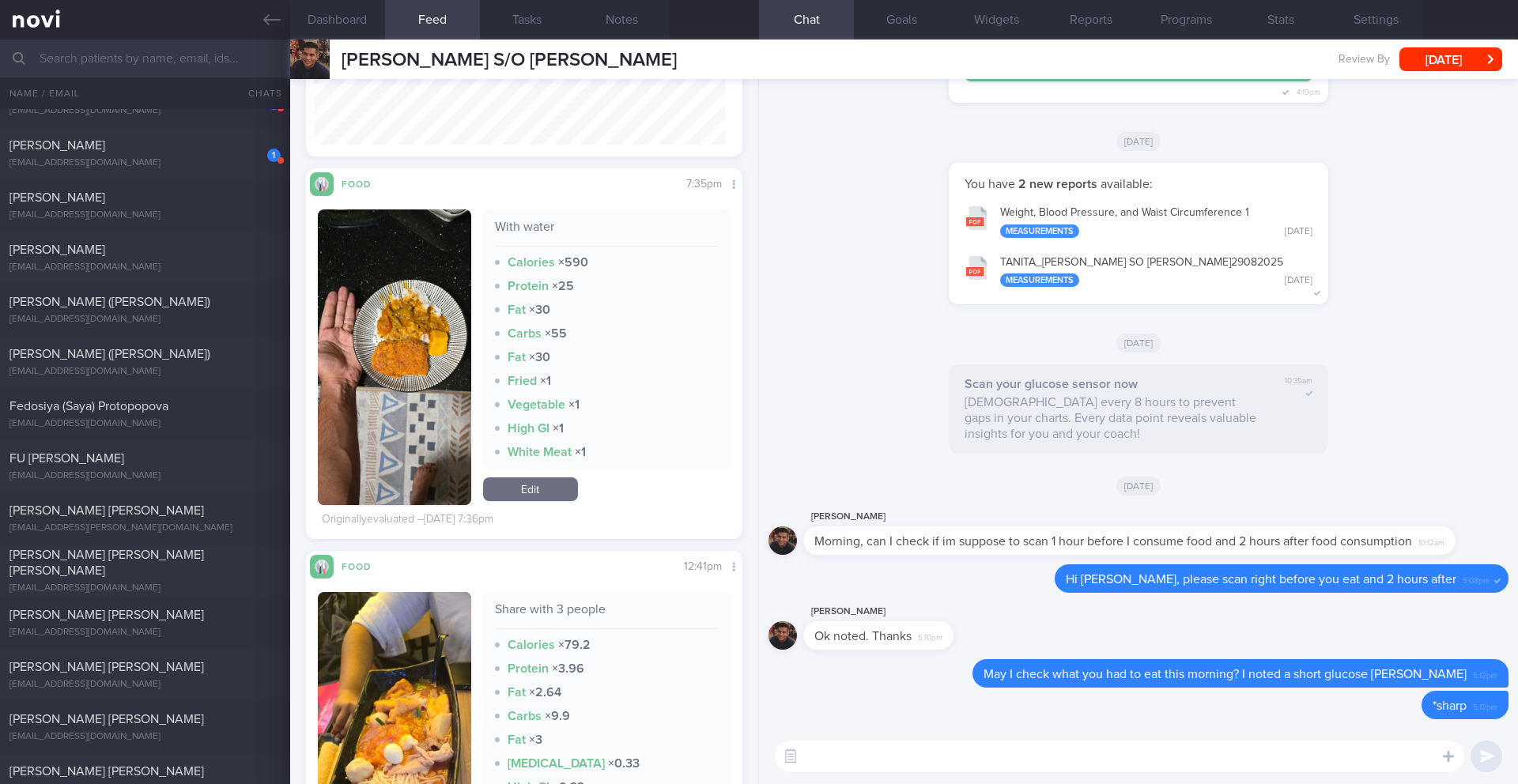
click at [414, 409] on button "button" at bounding box center [394, 357] width 153 height 295
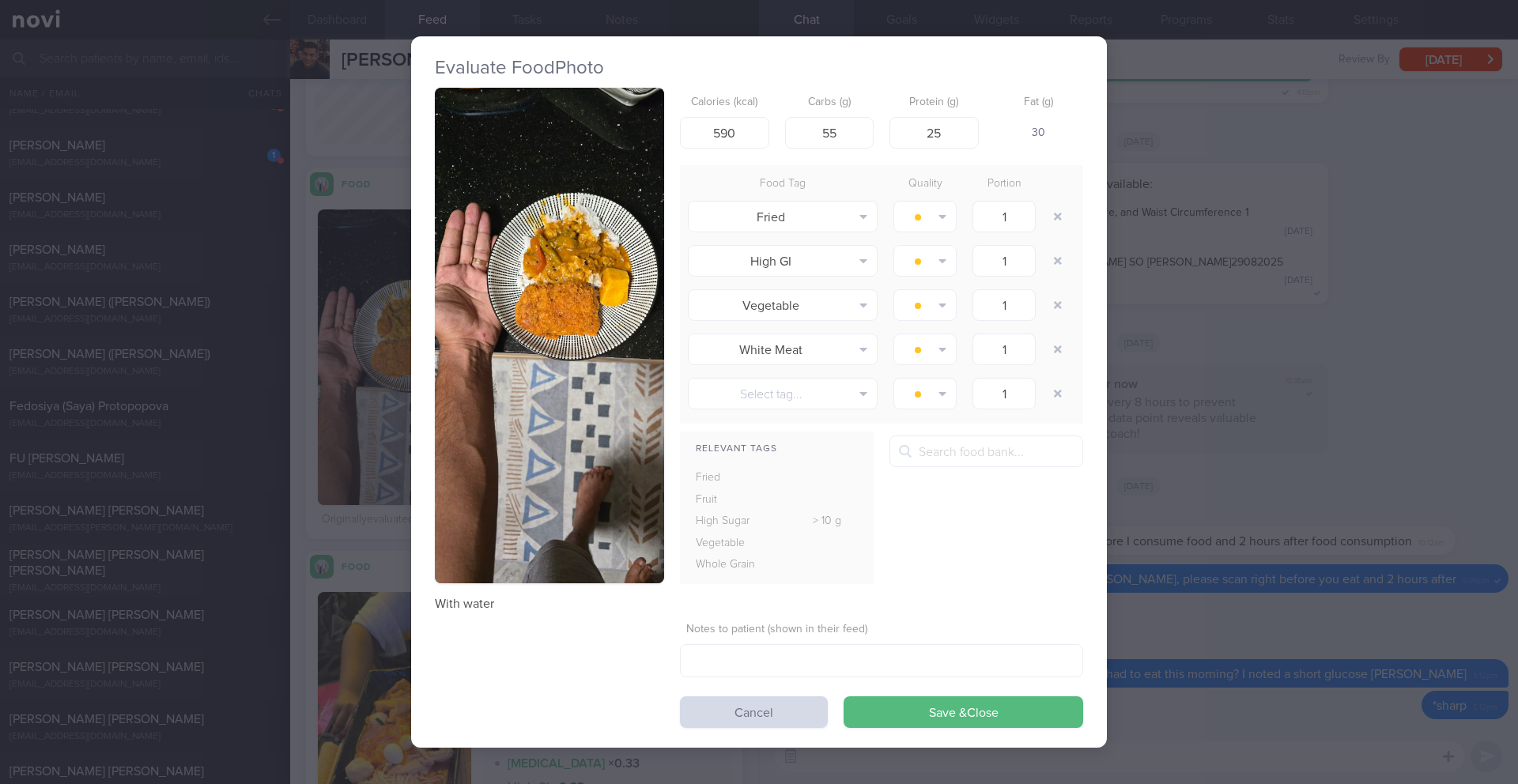
click at [620, 306] on button "button" at bounding box center [549, 335] width 230 height 496
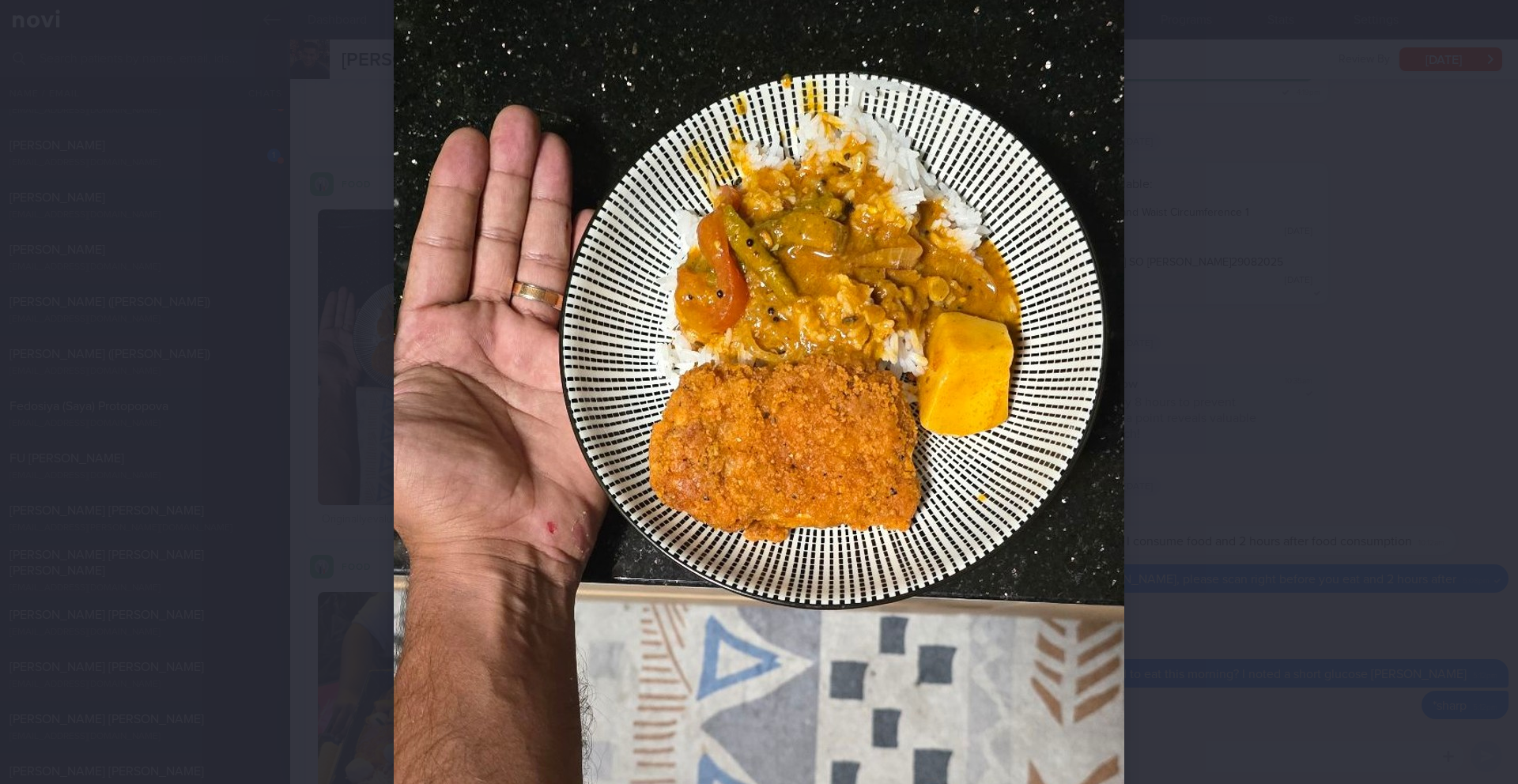
click at [1312, 586] on div at bounding box center [759, 392] width 1518 height 784
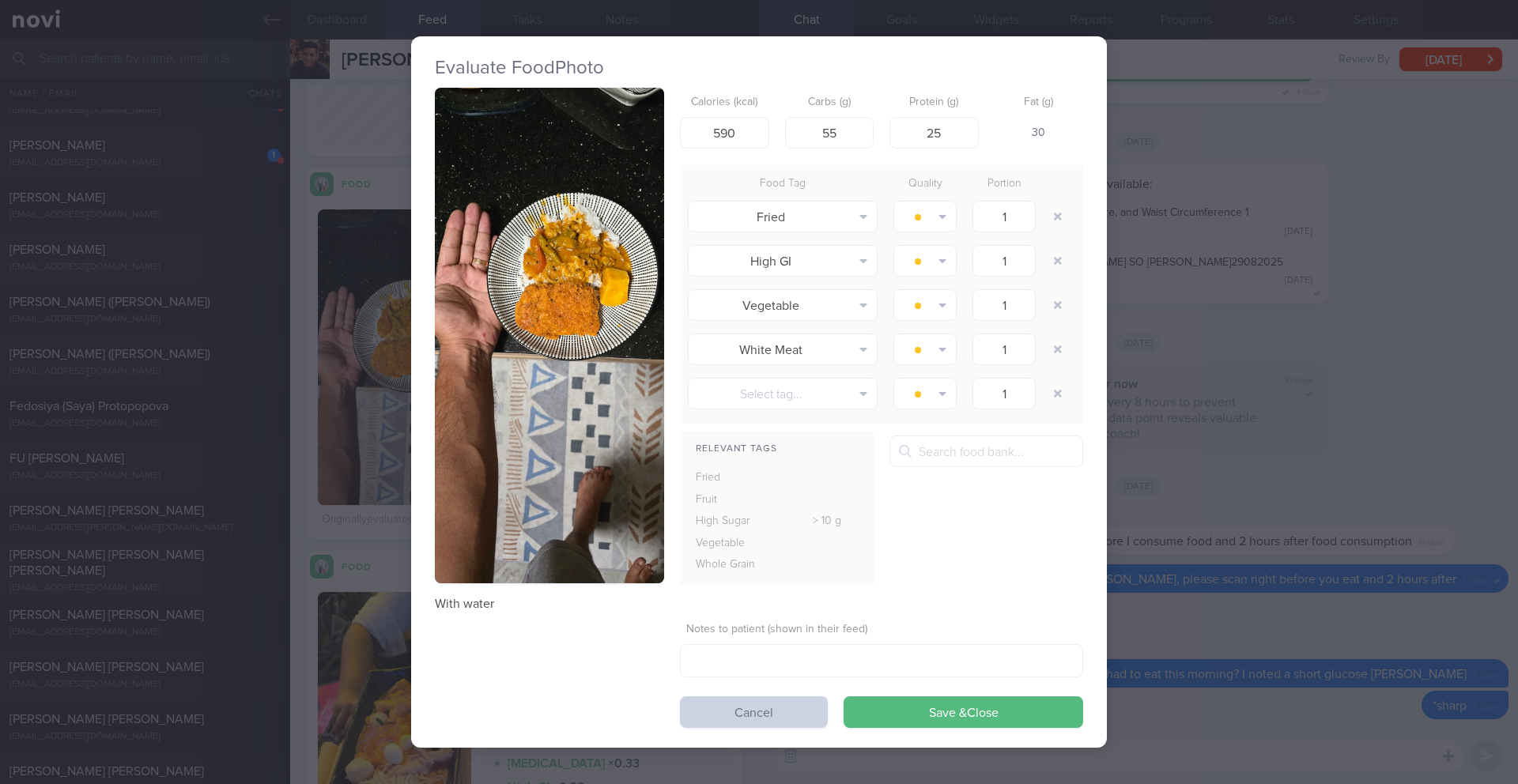
click at [800, 718] on button "Cancel" at bounding box center [754, 712] width 148 height 32
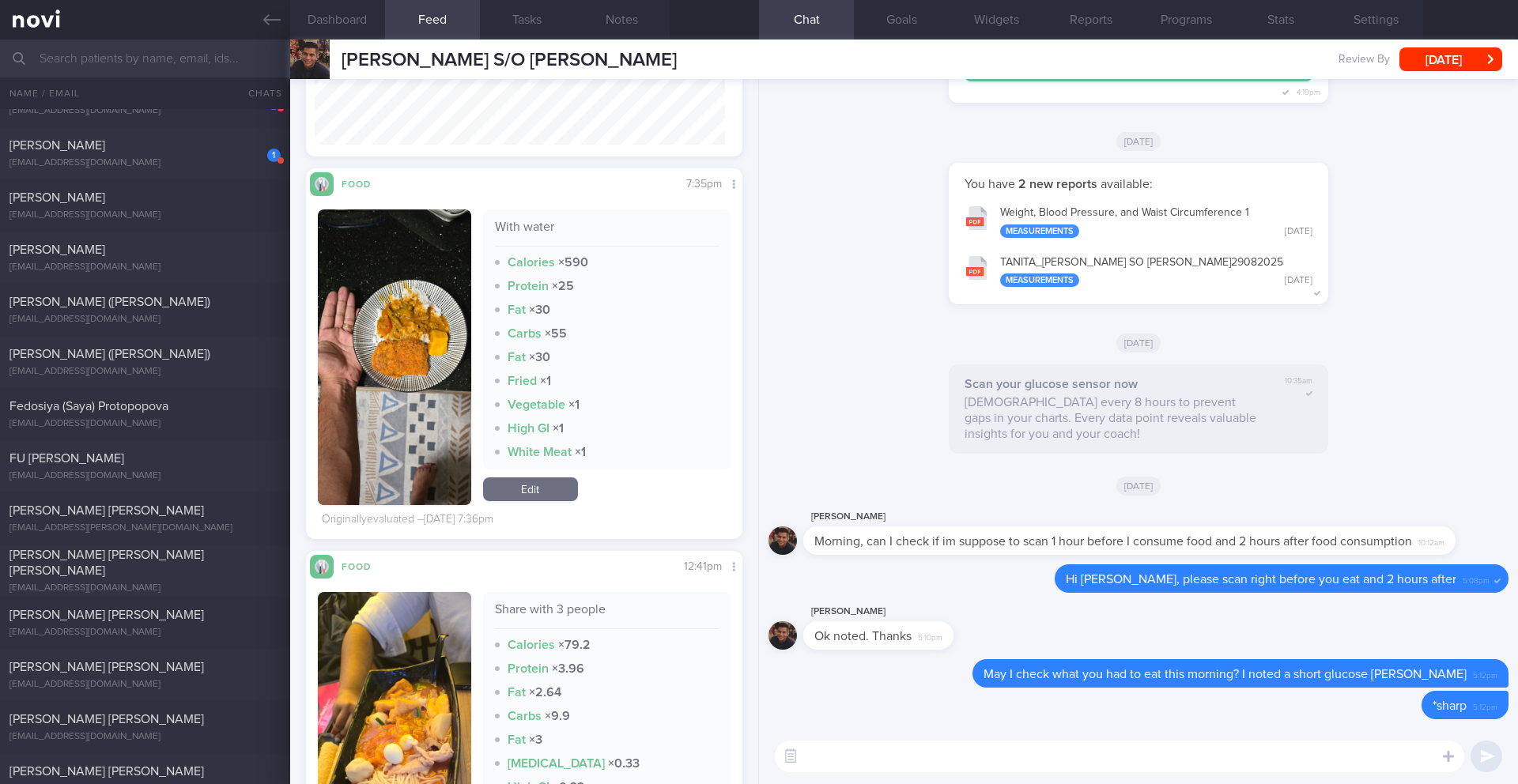
click at [1182, 754] on textarea at bounding box center [1119, 756] width 690 height 32
type textarea "o"
type textarea "T"
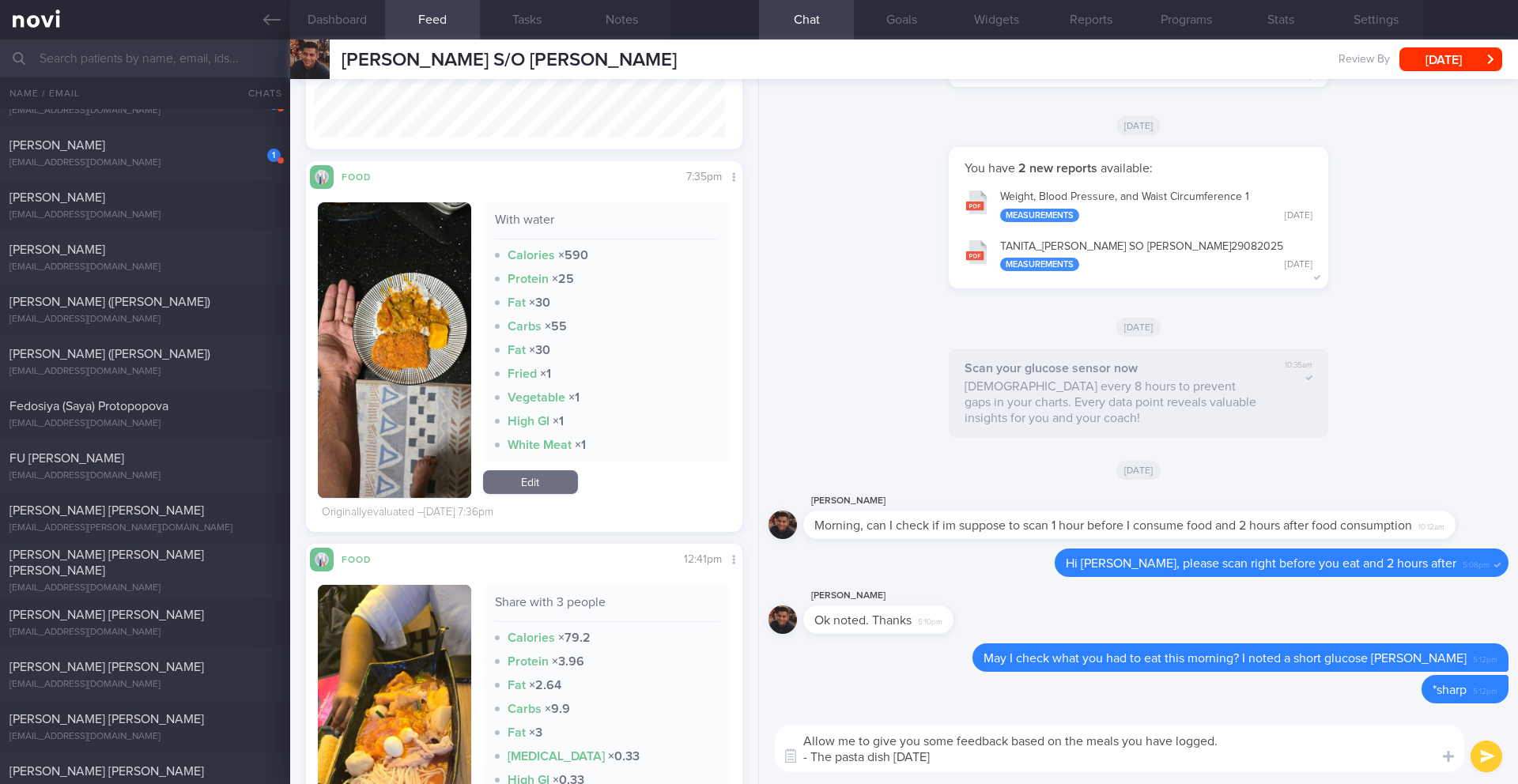
scroll to position [3083, 0]
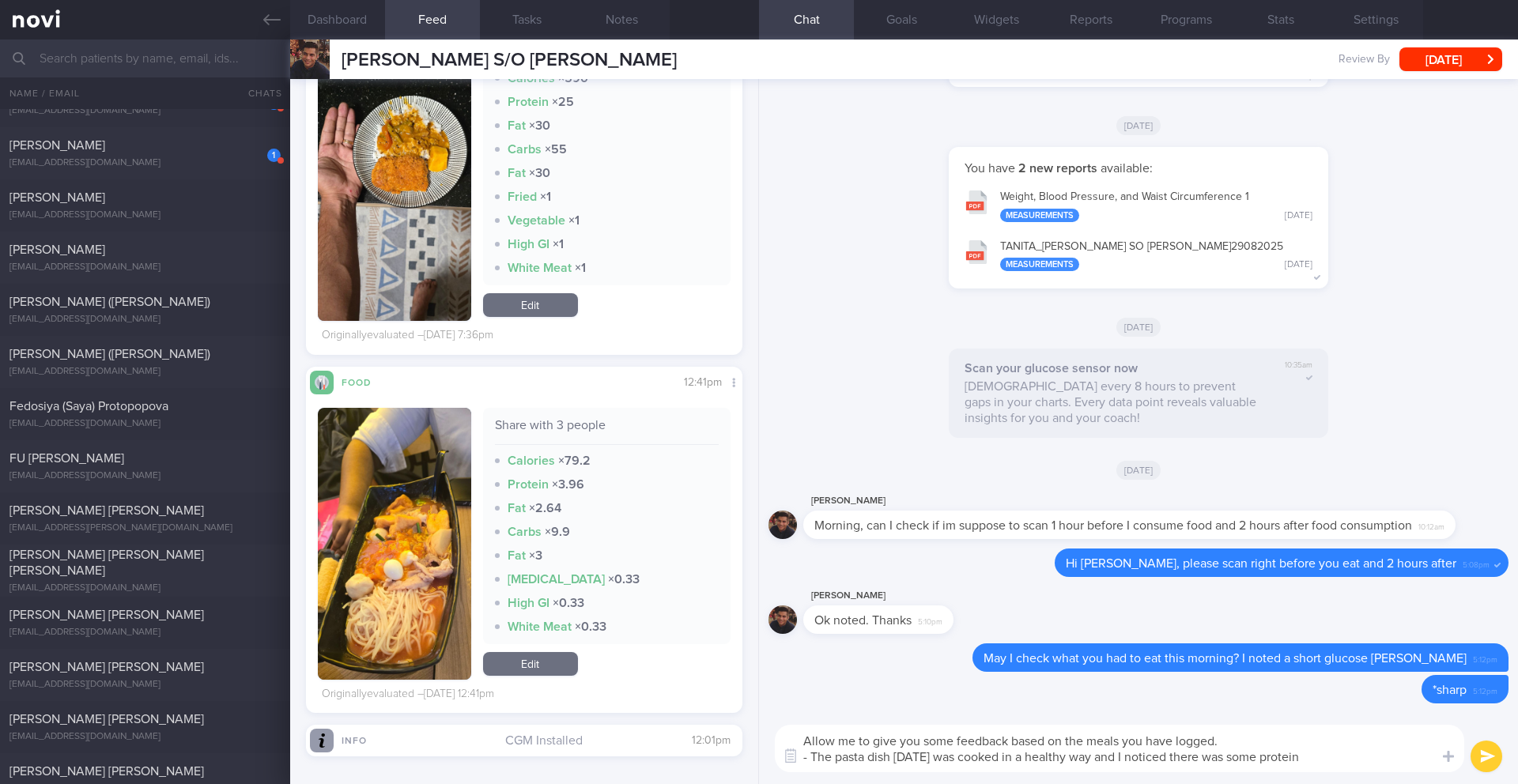
click at [437, 542] on button "button" at bounding box center [394, 544] width 153 height 272
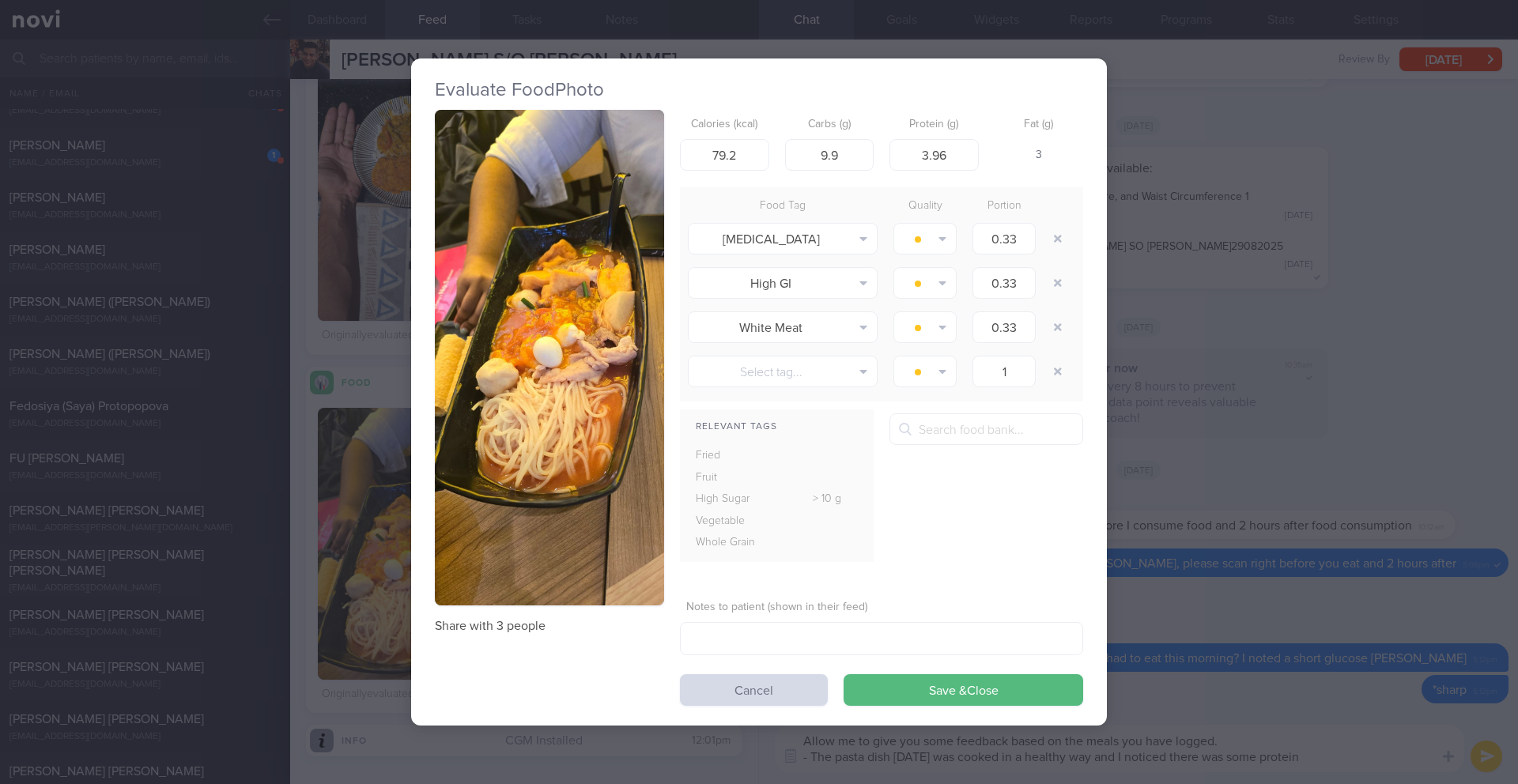
click at [583, 329] on button "button" at bounding box center [549, 357] width 230 height 496
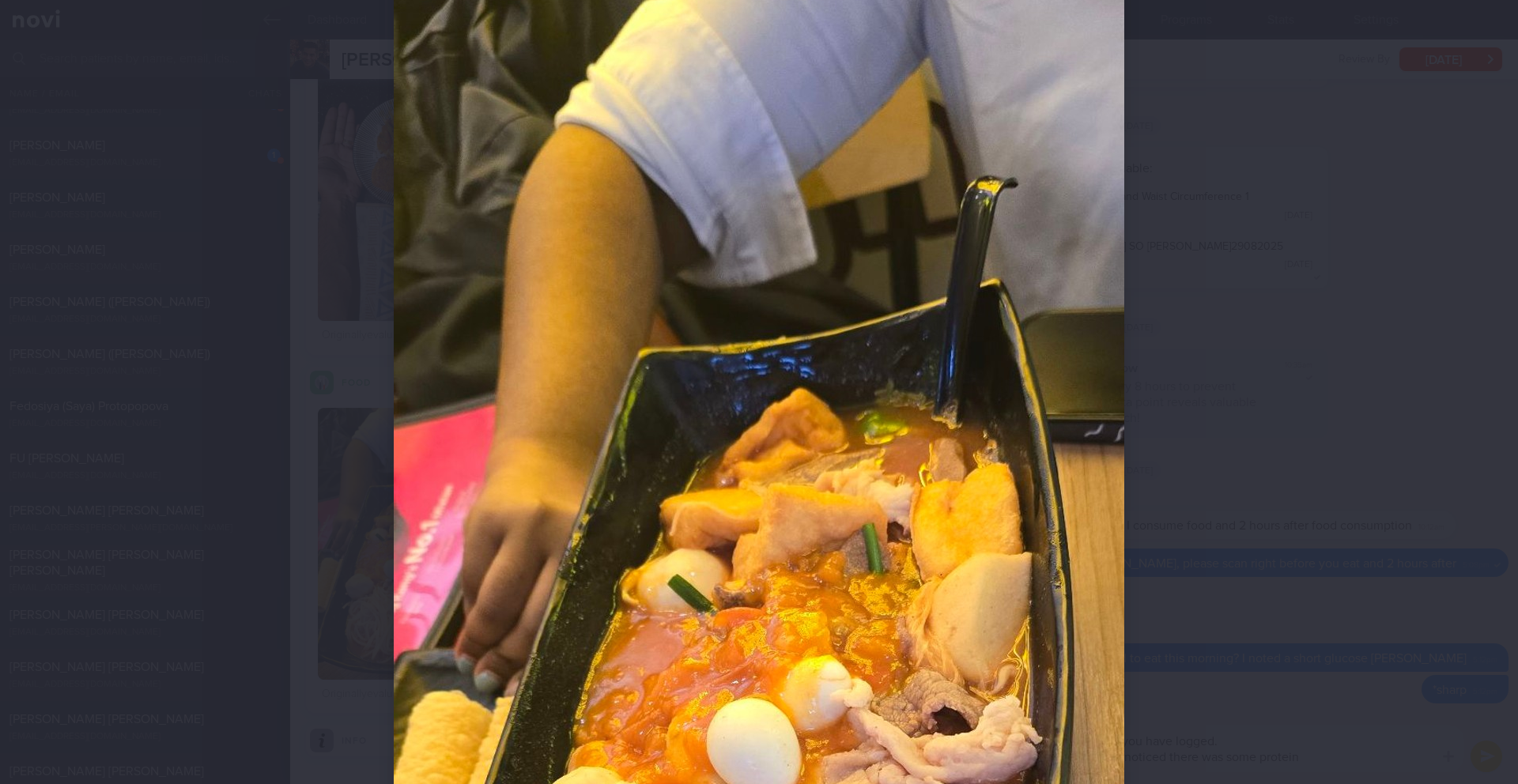
scroll to position [196, 0]
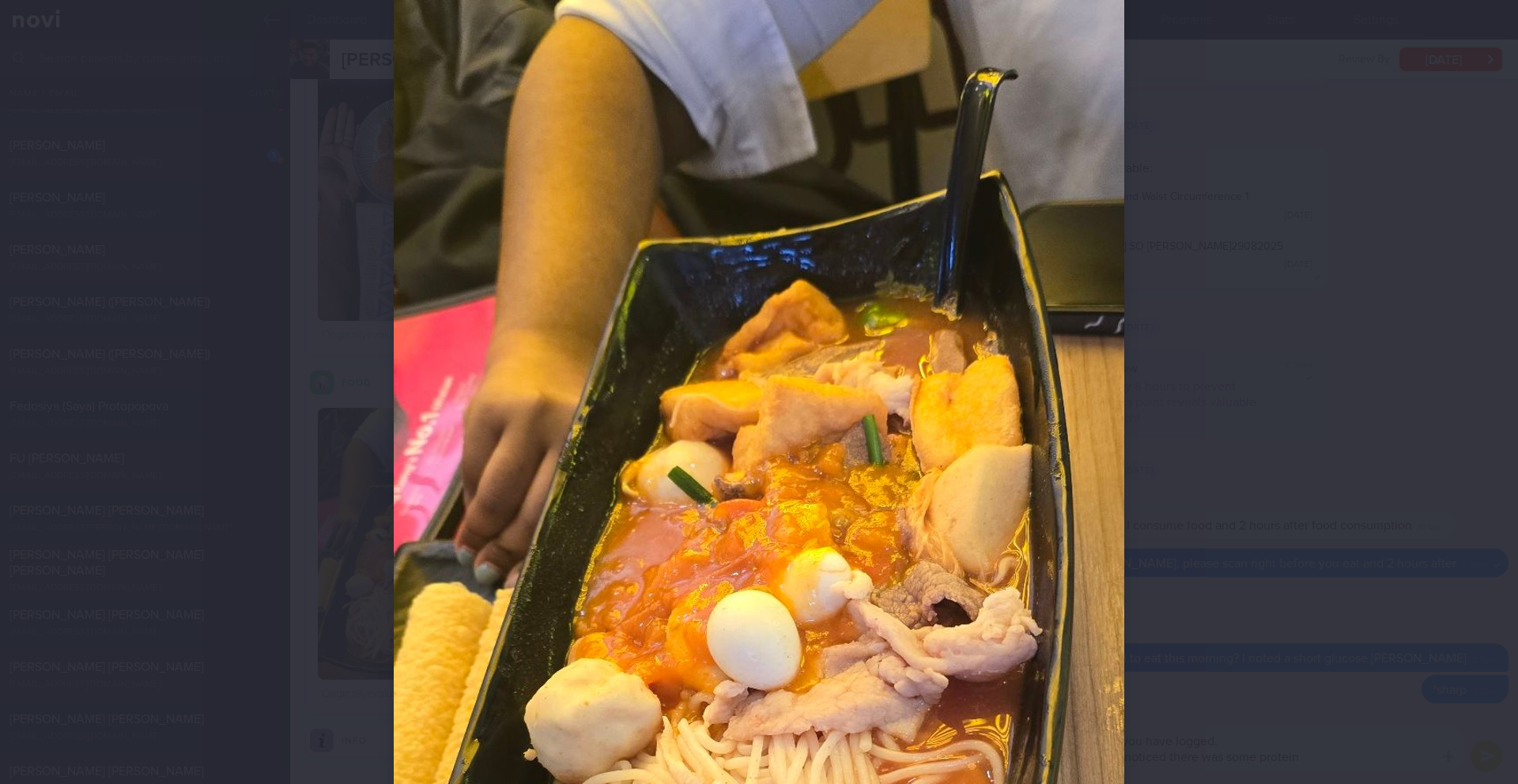
click at [1319, 502] on div at bounding box center [759, 392] width 1518 height 784
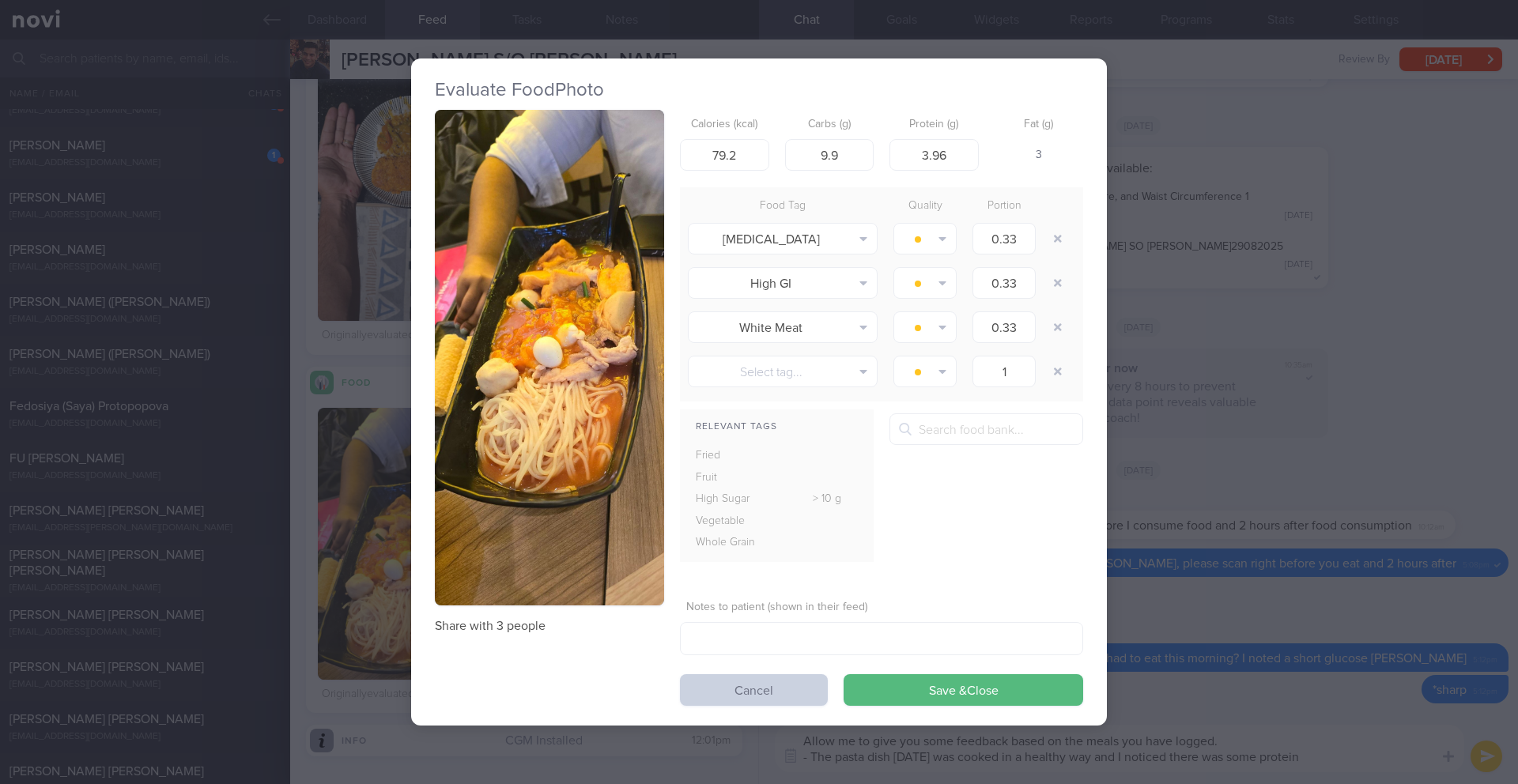
click at [759, 681] on button "Cancel" at bounding box center [754, 689] width 148 height 32
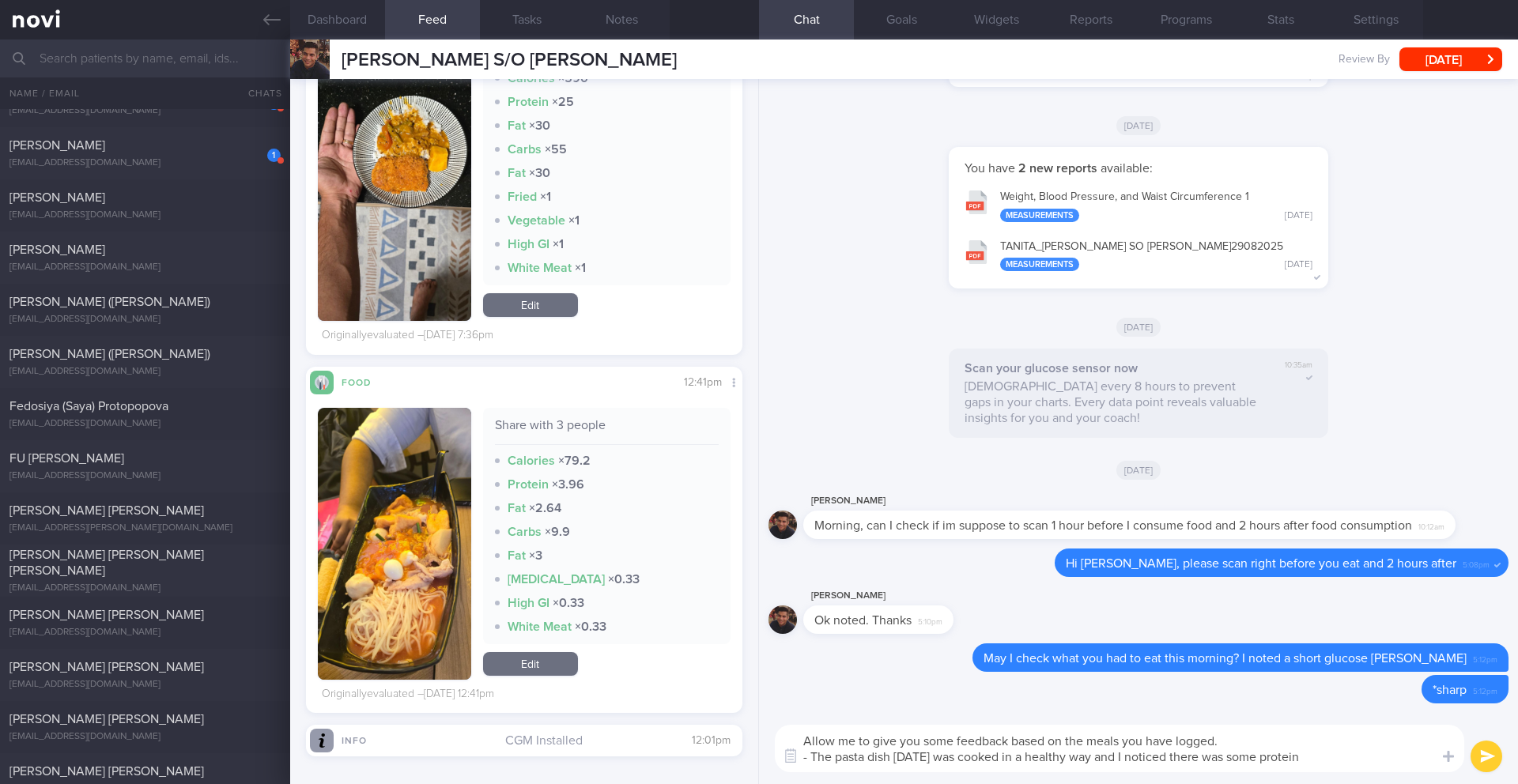
click at [1346, 761] on textarea "Allow me to give you some feedback based on the meals you have logged. - The pa…" at bounding box center [1119, 748] width 690 height 48
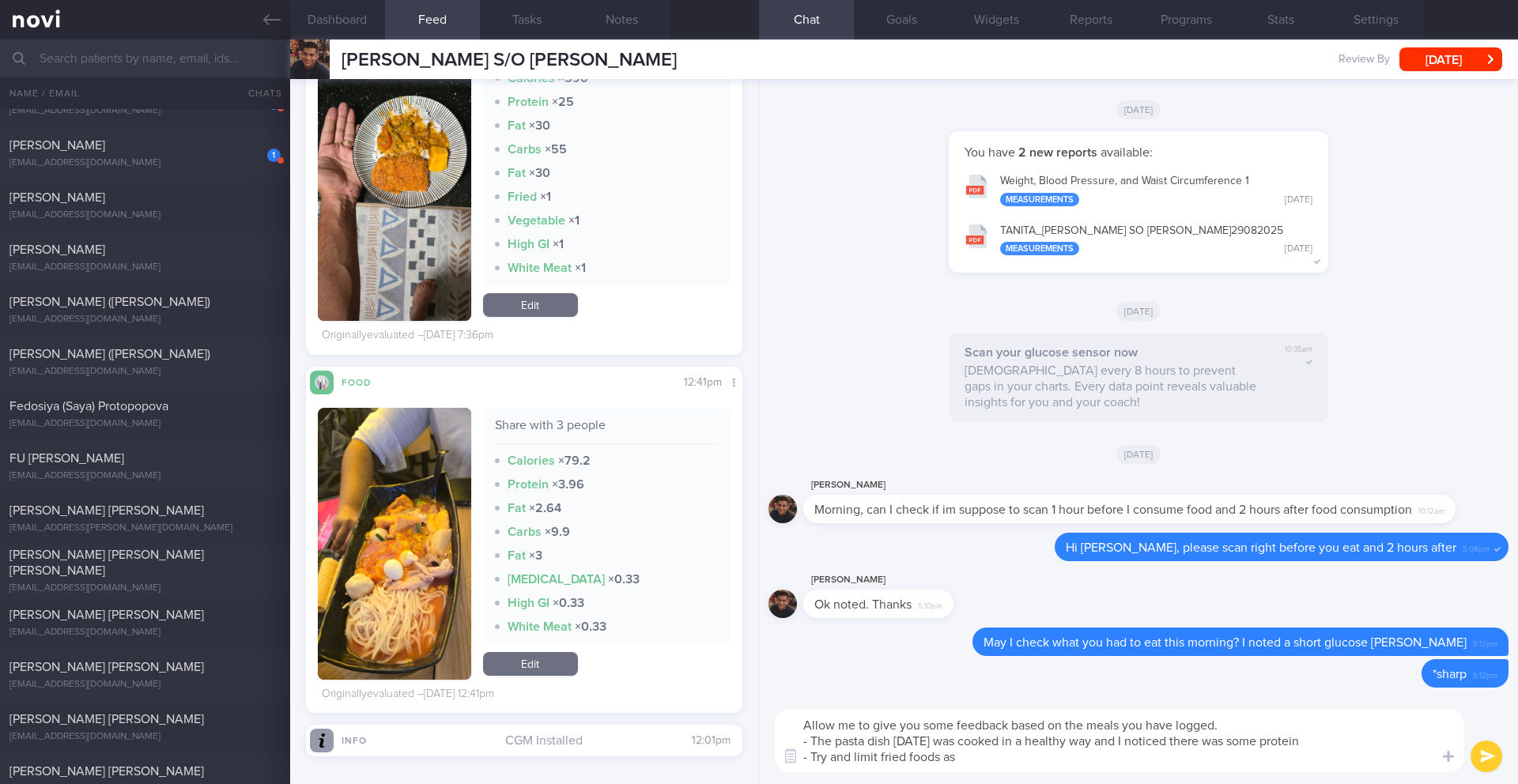
scroll to position [3083, 0]
click at [1053, 757] on textarea "Allow me to give you some feedback based on the meals you have logged. - The pa…" at bounding box center [1119, 741] width 690 height 63
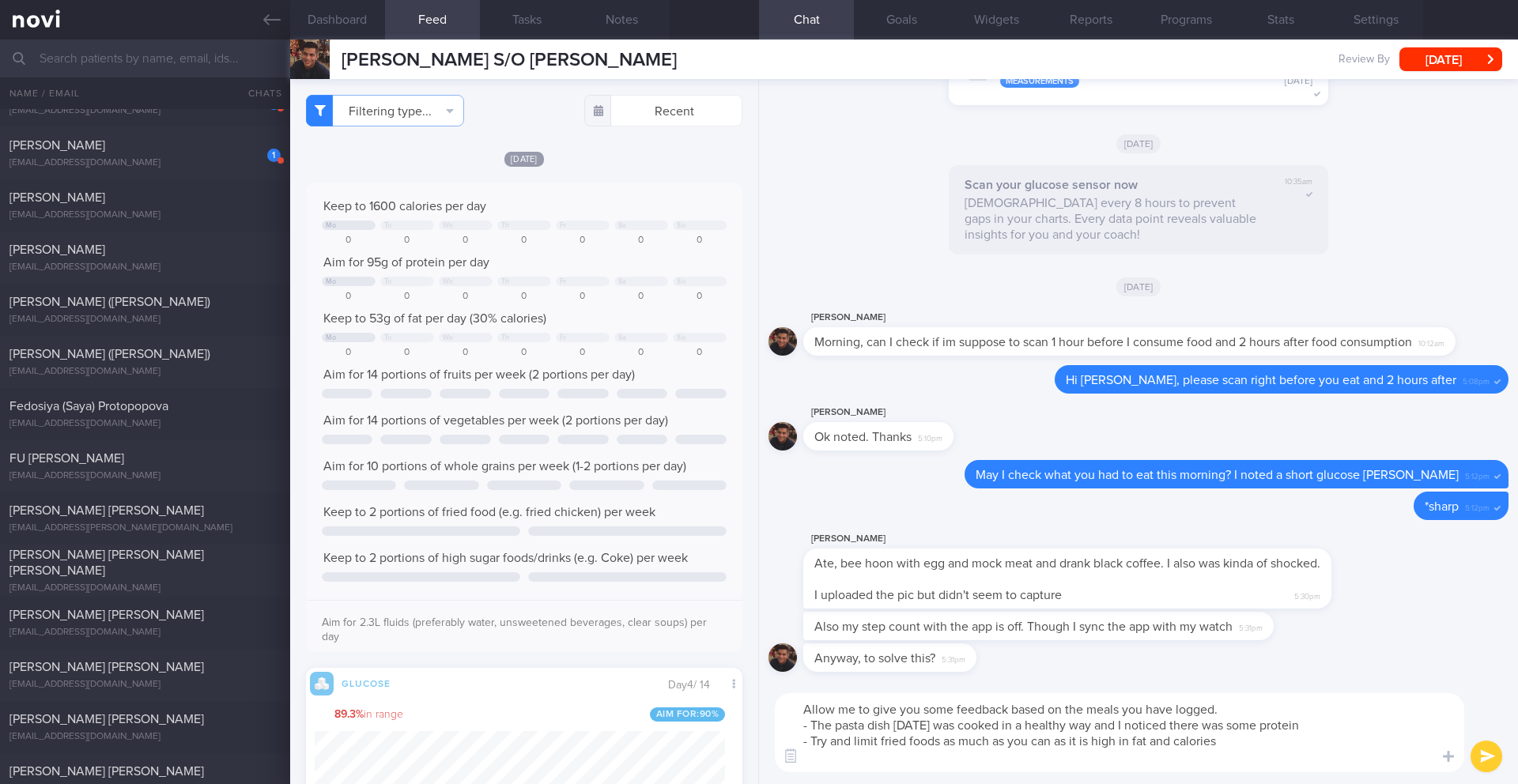
scroll to position [0, 0]
type textarea "Allow me to give you some feedback based on the meals you have logged. - The pa…"
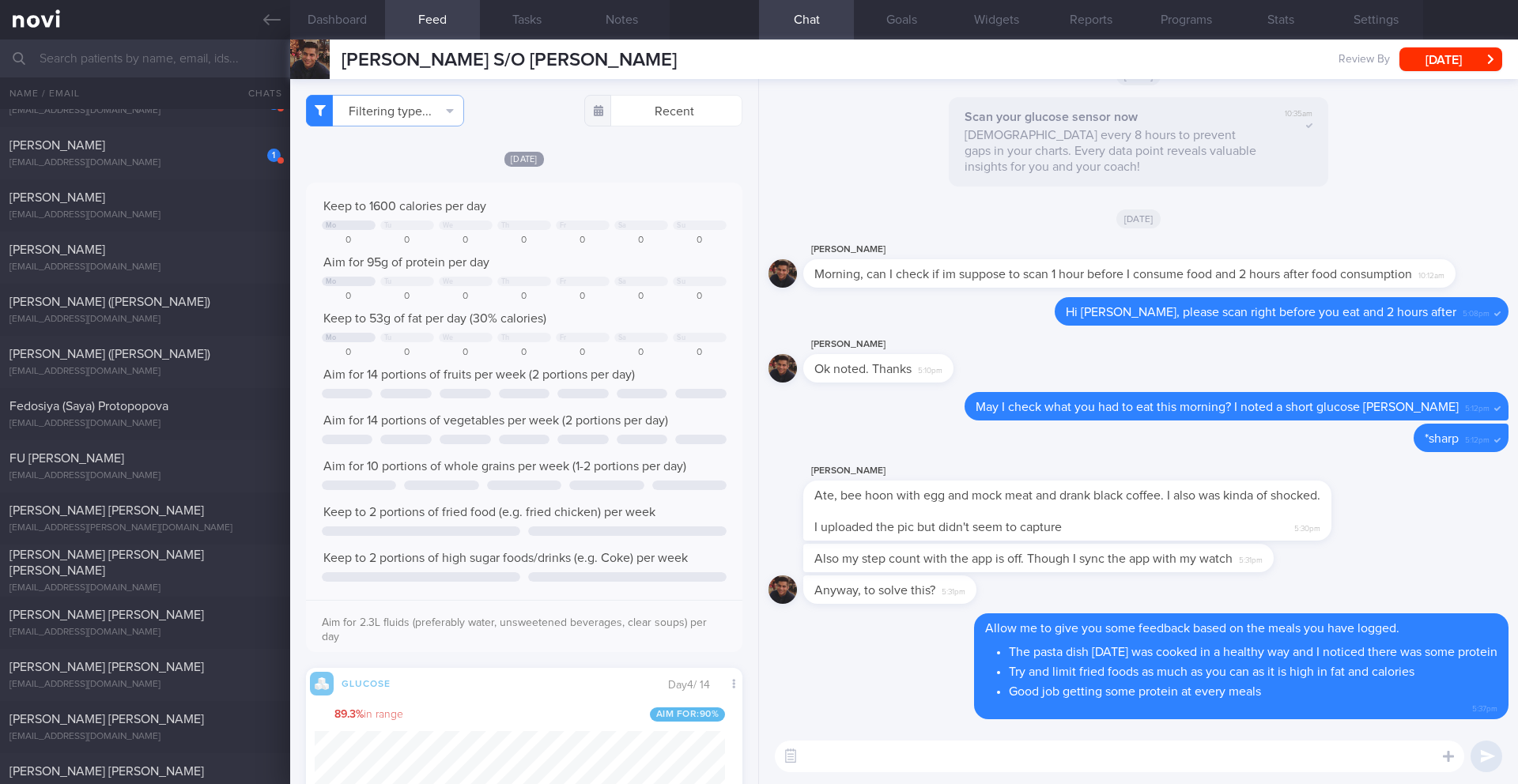
paste textarea "Here are some tips to eat healthy when eating out at [hawker centres]([URL][DOM…"
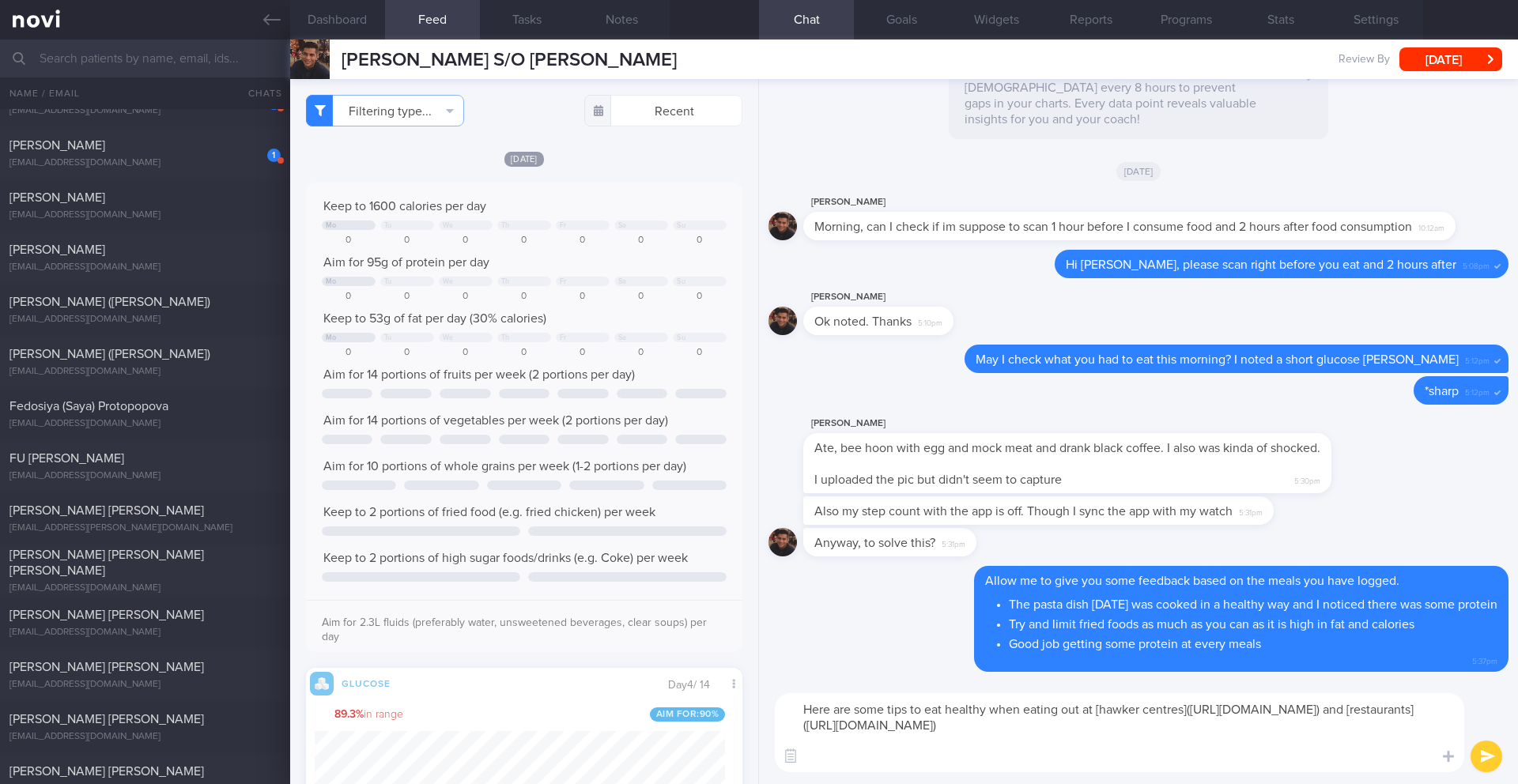
type textarea "Here are some tips to eat healthy when eating out at [hawker centres]([URL][DOM…"
click at [1494, 755] on button "submit" at bounding box center [1486, 756] width 32 height 32
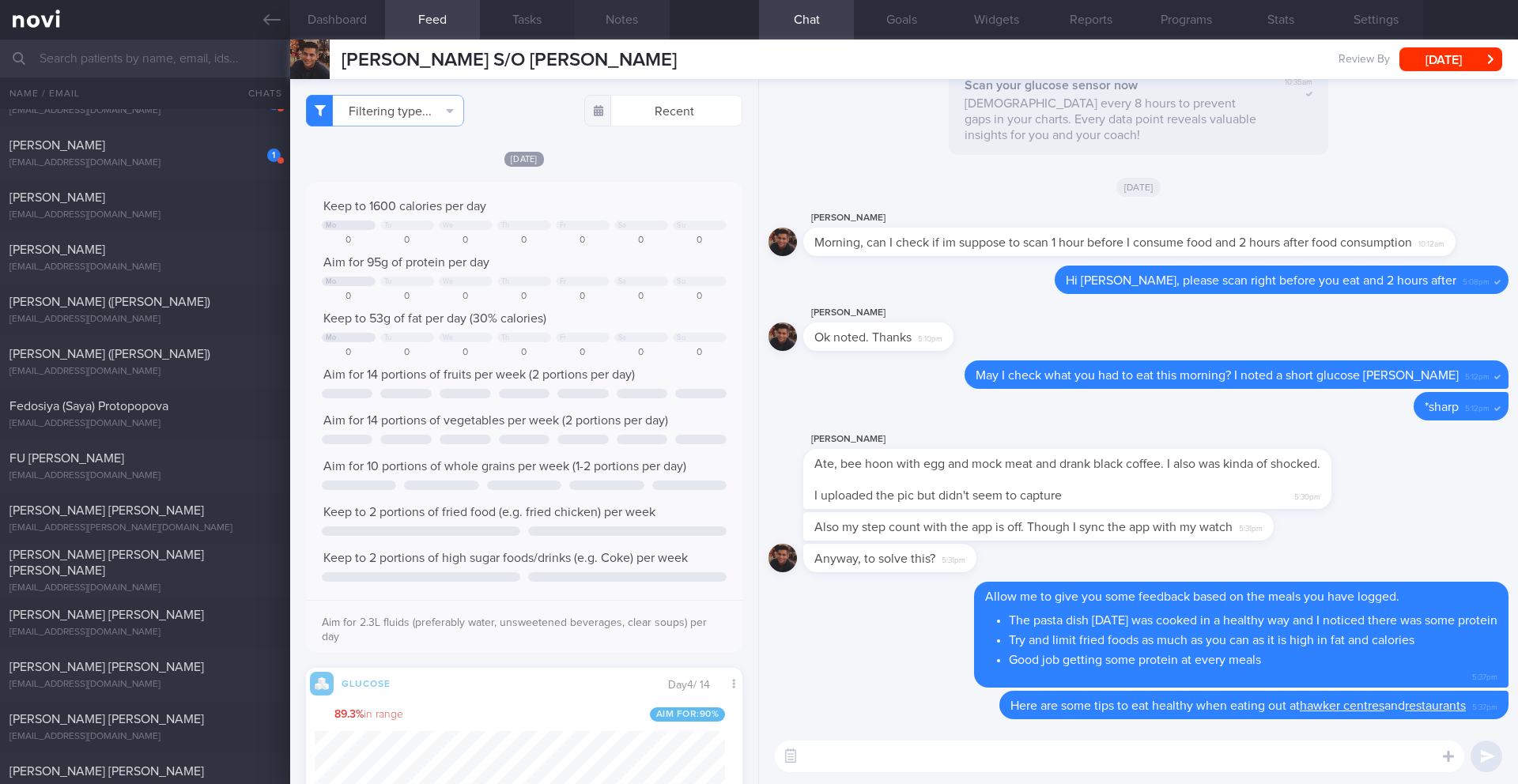
click at [628, 23] on button "Notes" at bounding box center [621, 20] width 95 height 40
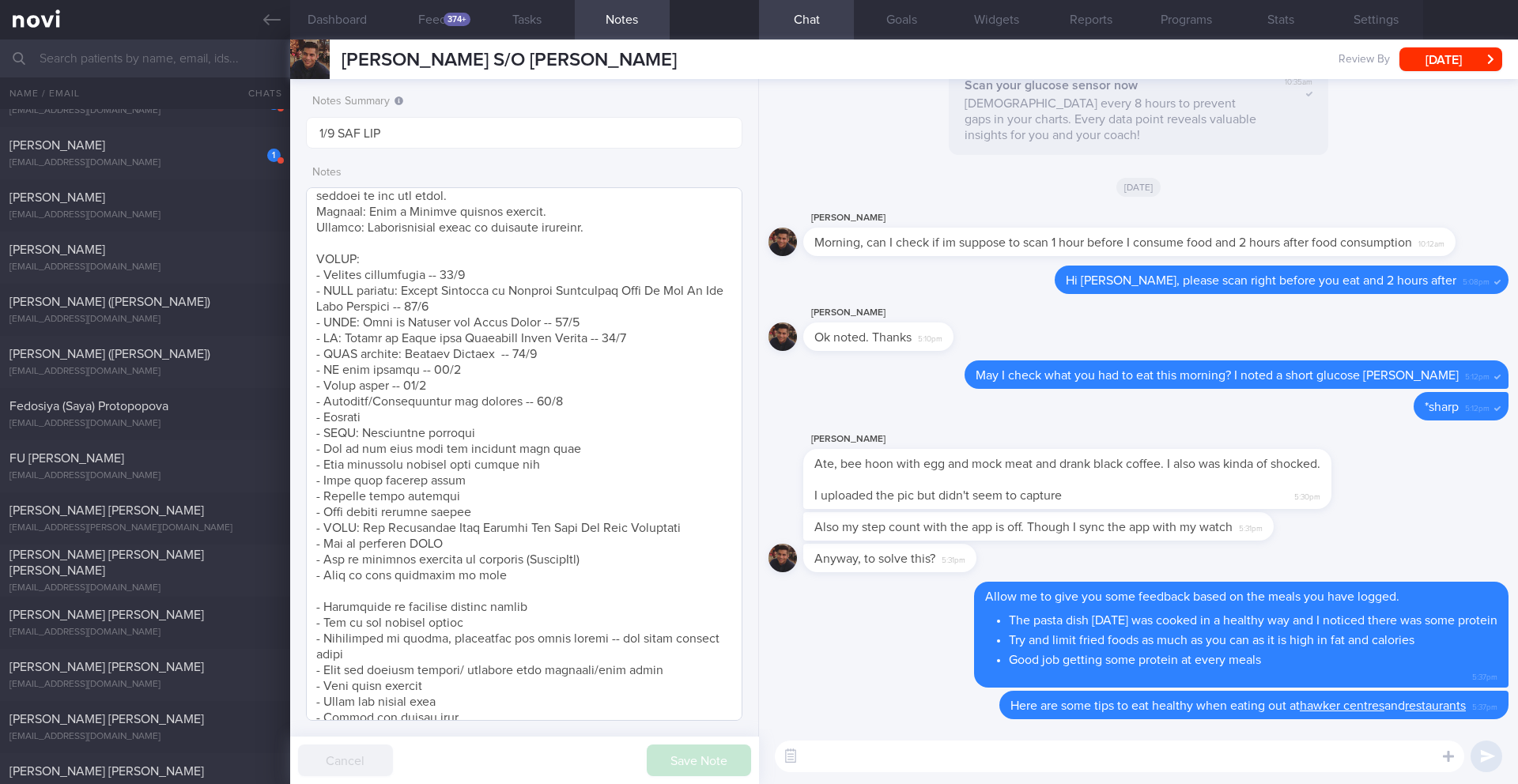
scroll to position [480, 0]
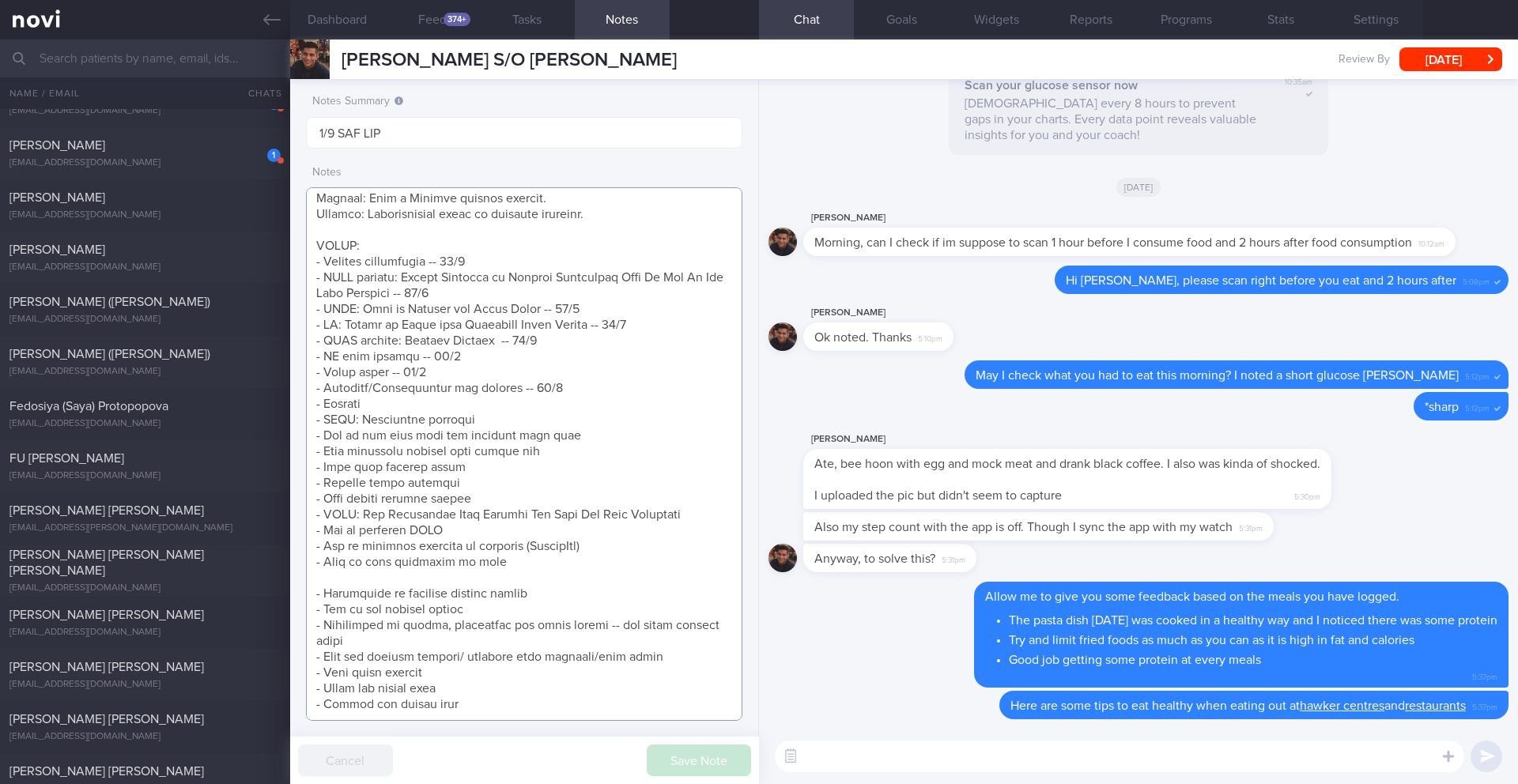
click at [511, 561] on textarea at bounding box center [524, 454] width 437 height 534
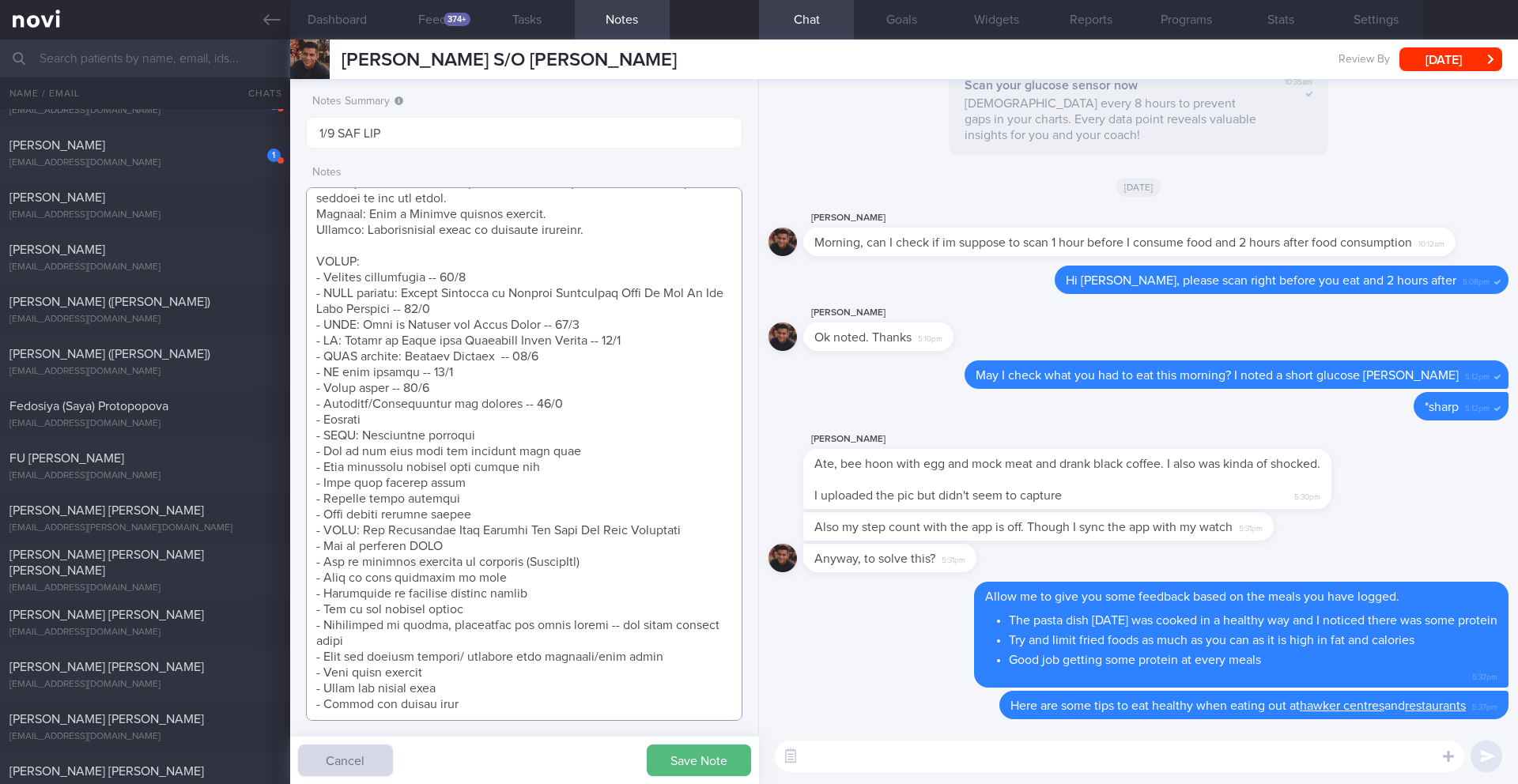
scroll to position [464, 0]
click at [570, 455] on textarea at bounding box center [524, 454] width 437 height 534
drag, startPoint x: 543, startPoint y: 453, endPoint x: 288, endPoint y: 453, distance: 255.0
click at [288, 453] on div "Patients New Users Coaches All active patients Assigned patients All active pat…" at bounding box center [759, 411] width 1518 height 744
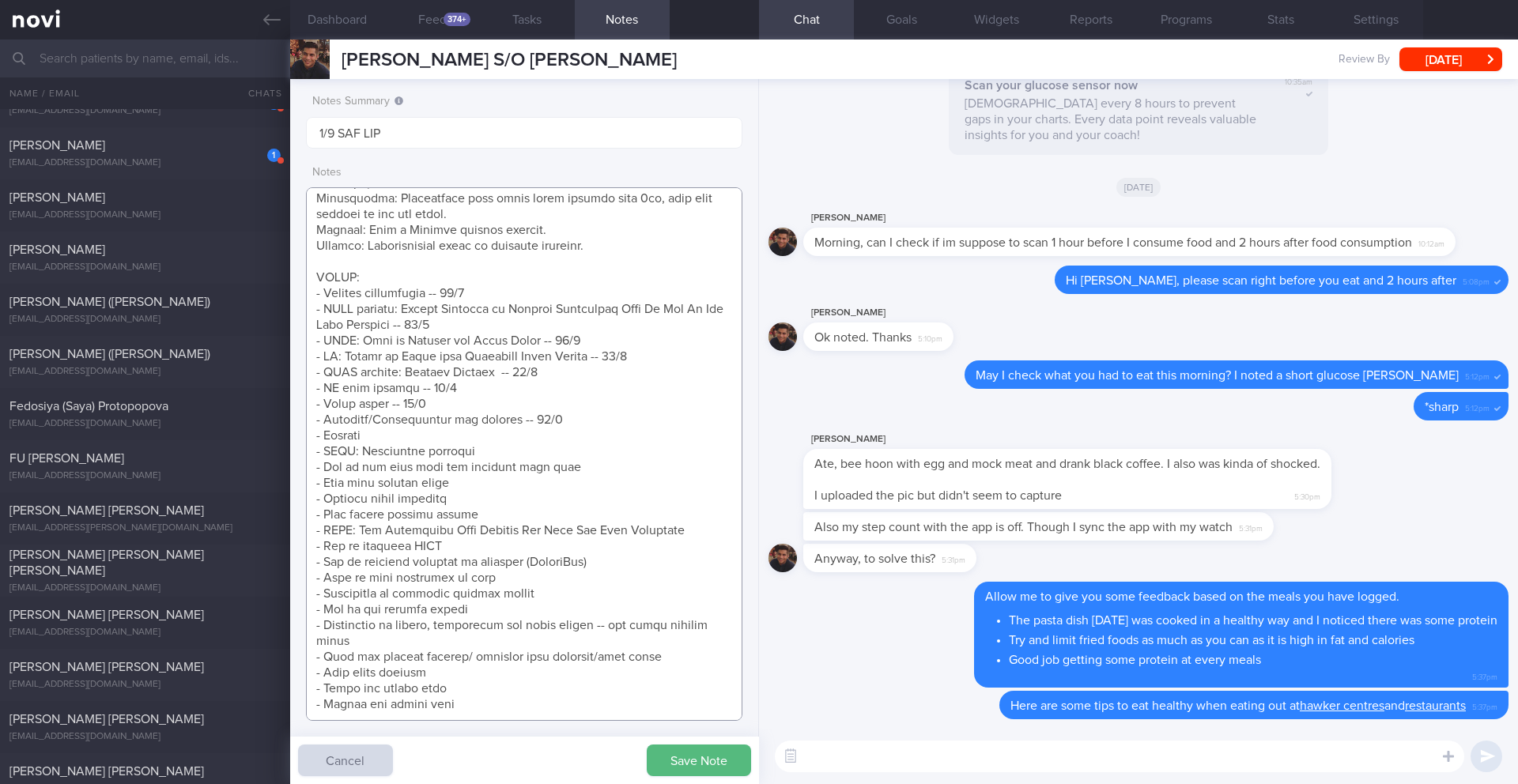
click at [612, 406] on textarea at bounding box center [524, 454] width 437 height 534
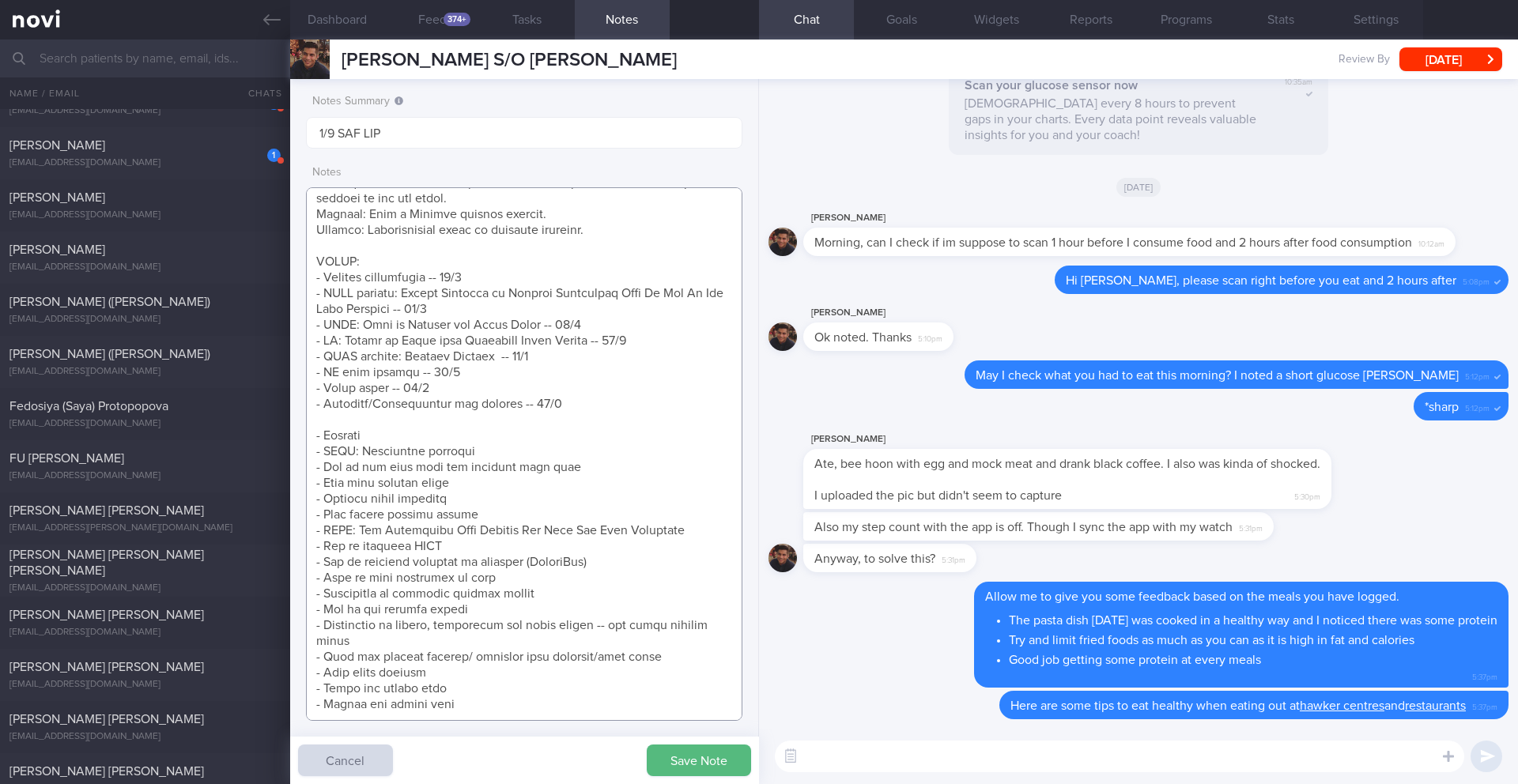
paste textarea "- Make healthier choices when eating out -- 1/9"
type textarea "SUPPORT NEEDED: CHALLENGE: Wt Targets: [DEMOGRAPHIC_DATA] [DEMOGRAPHIC_DATA] [D…"
click at [688, 763] on button "Save Note" at bounding box center [699, 760] width 104 height 32
drag, startPoint x: 808, startPoint y: 485, endPoint x: 1005, endPoint y: 483, distance: 197.0
click at [1005, 483] on div "Ate, bee hoon with egg and mock meat and drank black coffee. I also was kinda o…" at bounding box center [1067, 479] width 529 height 60
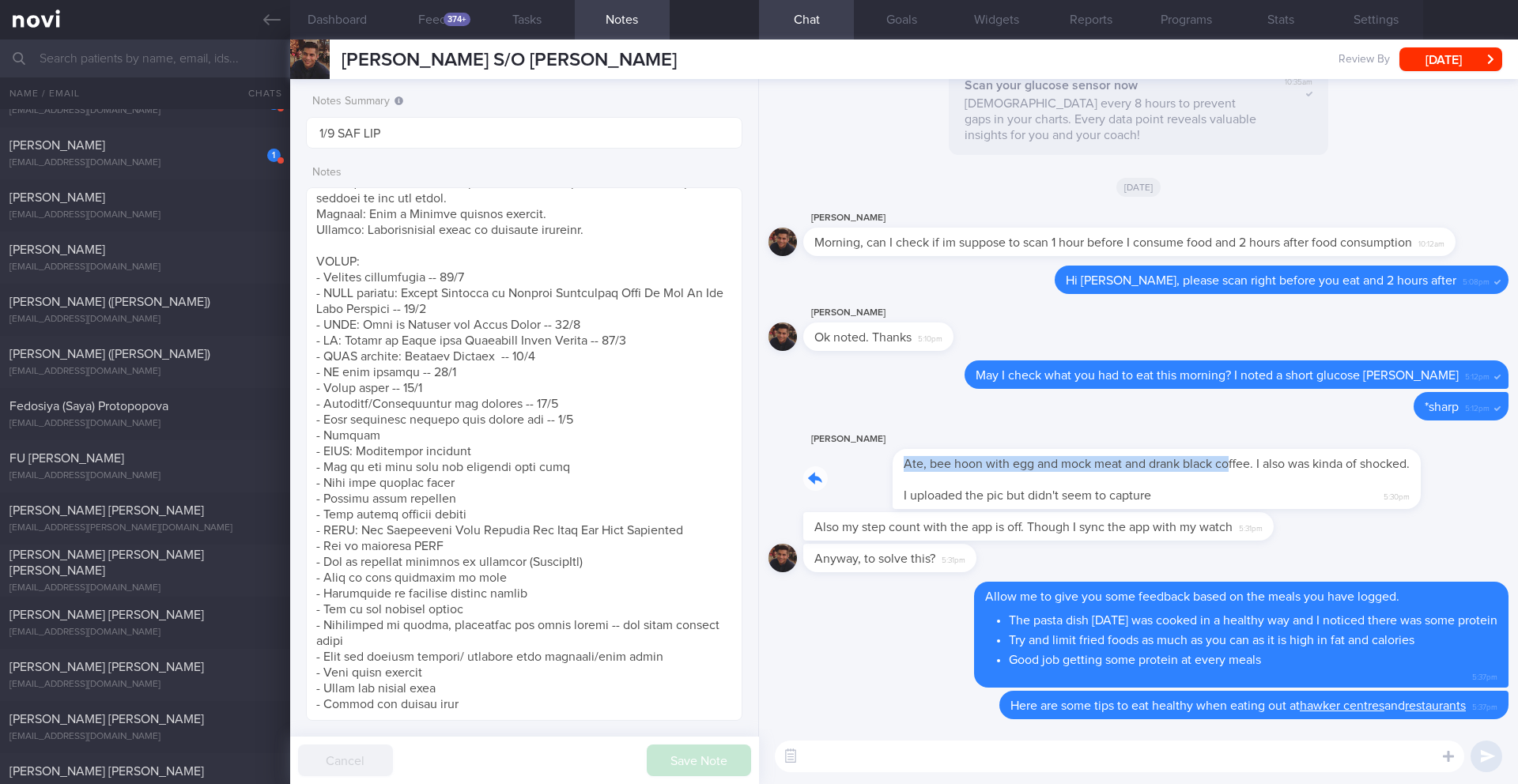
drag, startPoint x: 810, startPoint y: 469, endPoint x: 1143, endPoint y: 466, distance: 333.0
click at [1143, 466] on div "[PERSON_NAME] Ate, bee hoon with egg and mock meat and drank black coffee. I al…" at bounding box center [1090, 470] width 575 height 79
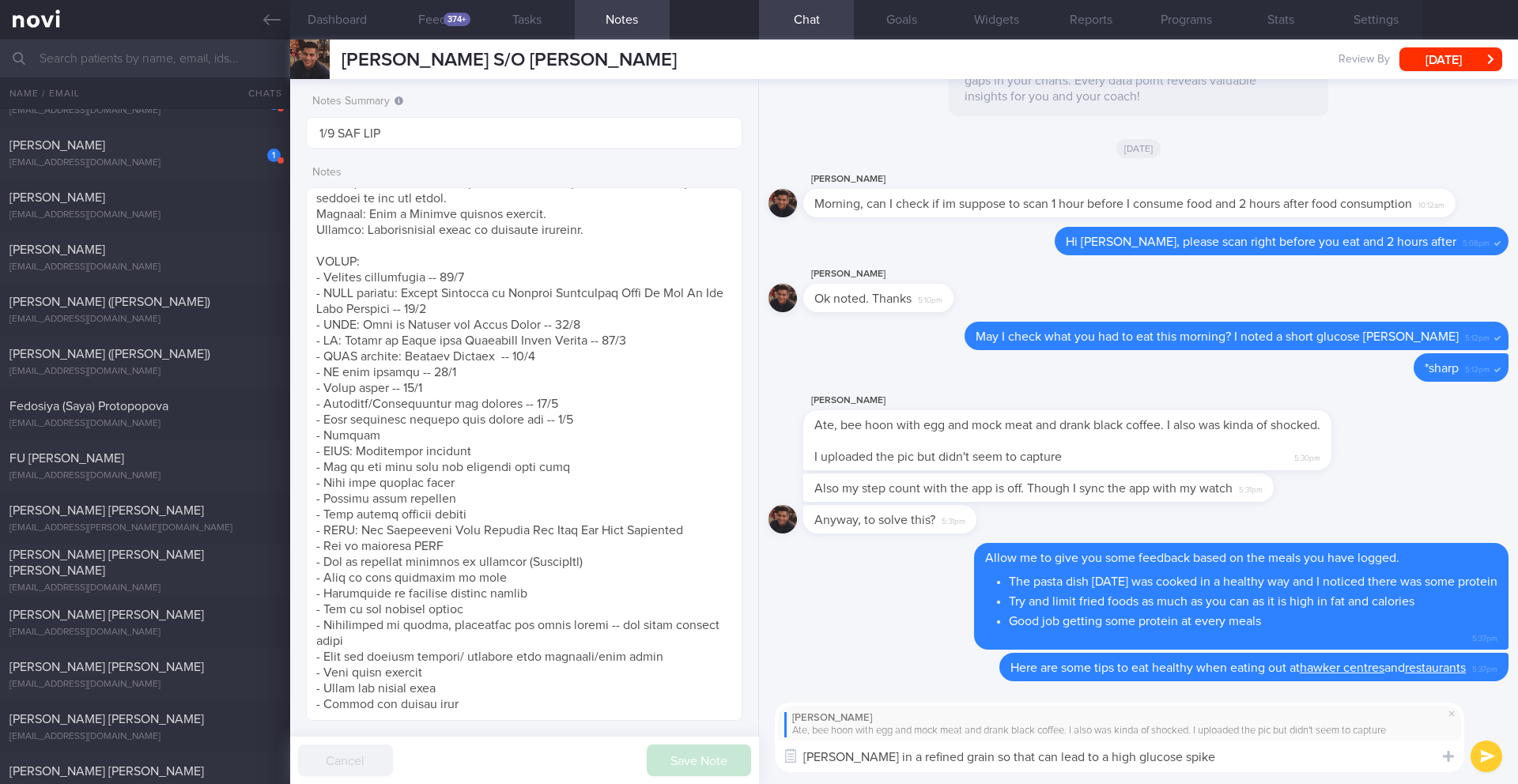
click at [1219, 765] on textarea "[PERSON_NAME] in a refined grain so that can lead to a high glucose spike" at bounding box center [1119, 756] width 690 height 32
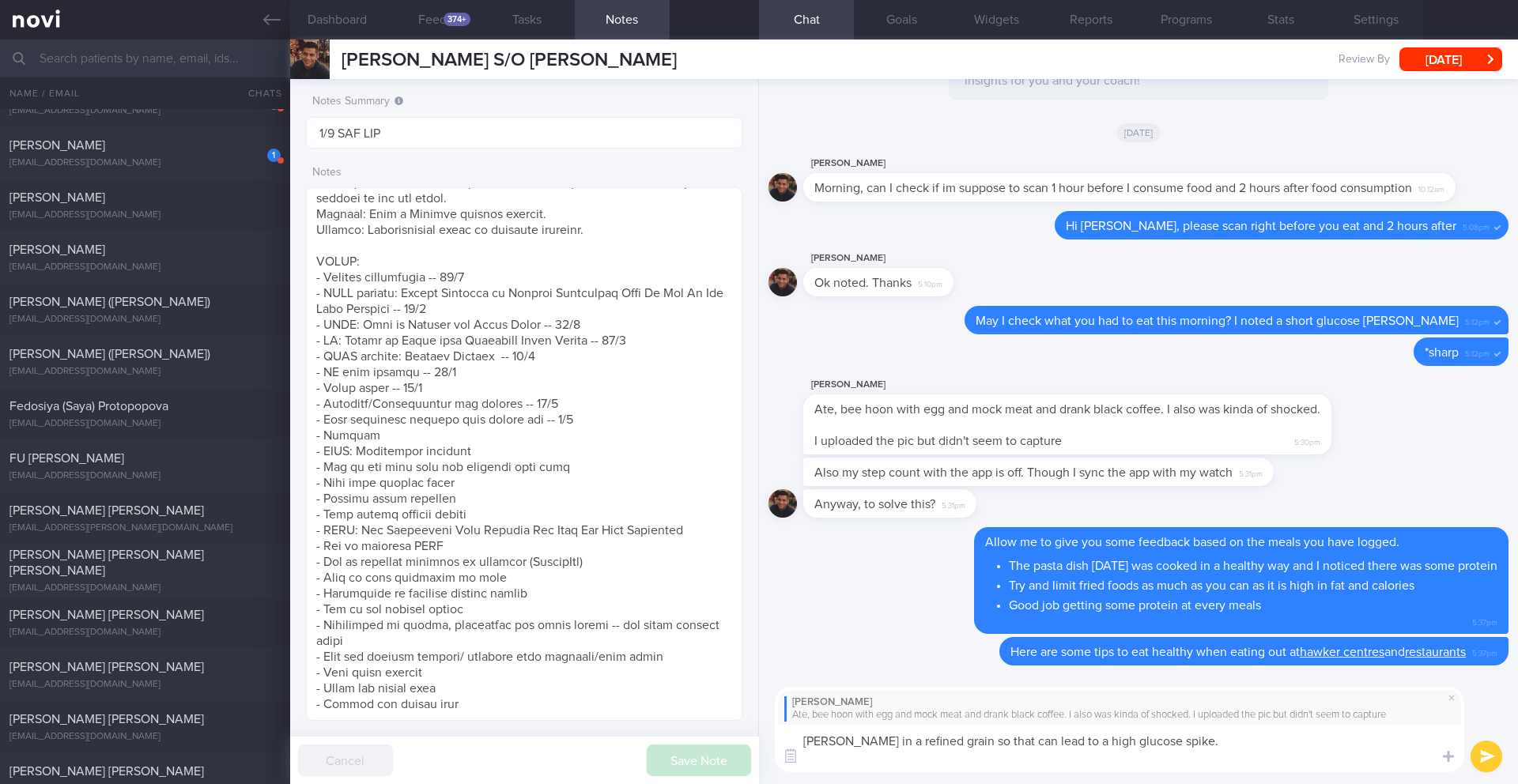
scroll to position [0, 0]
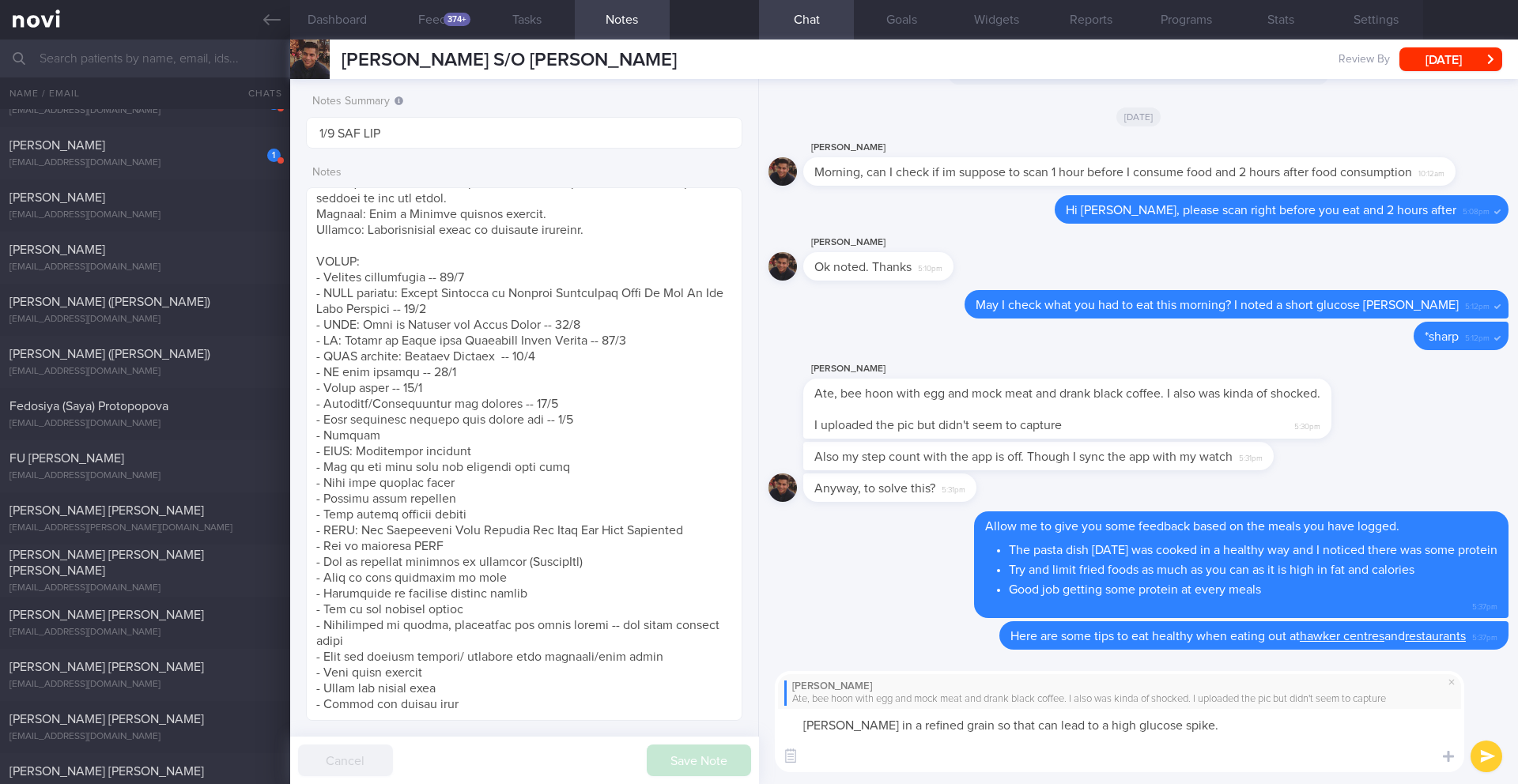
paste textarea "Glucose spikes are mostly caused by the amount and type of carbs you eat. When …"
type textarea "[PERSON_NAME] in a refined grain so that can lead to a high glucose spike. Gluc…"
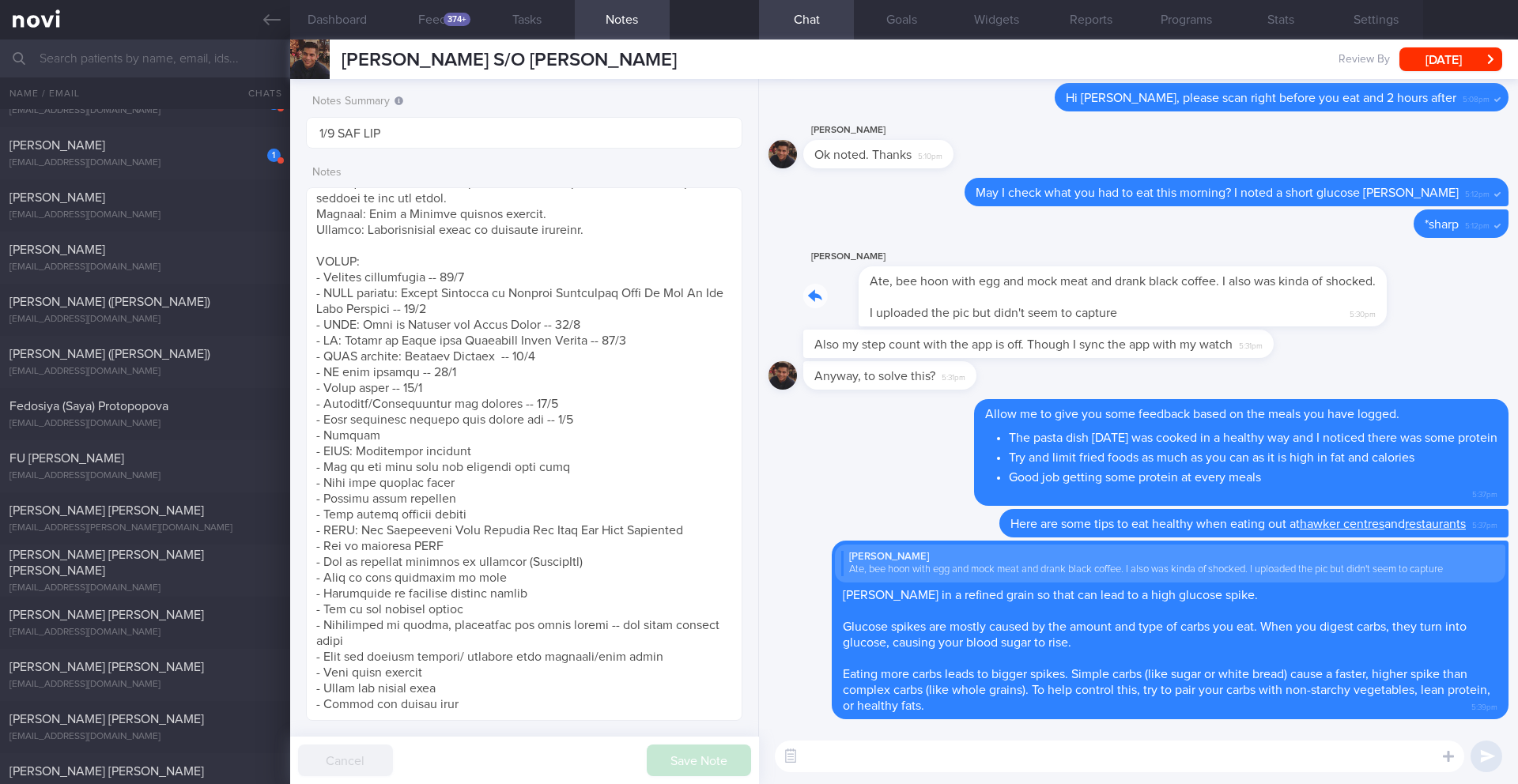
drag, startPoint x: 812, startPoint y: 290, endPoint x: 898, endPoint y: 296, distance: 86.2
click at [898, 296] on div "[PERSON_NAME] Ate, bee hoon with egg and mock meat and drank black coffee. I al…" at bounding box center [1090, 287] width 575 height 79
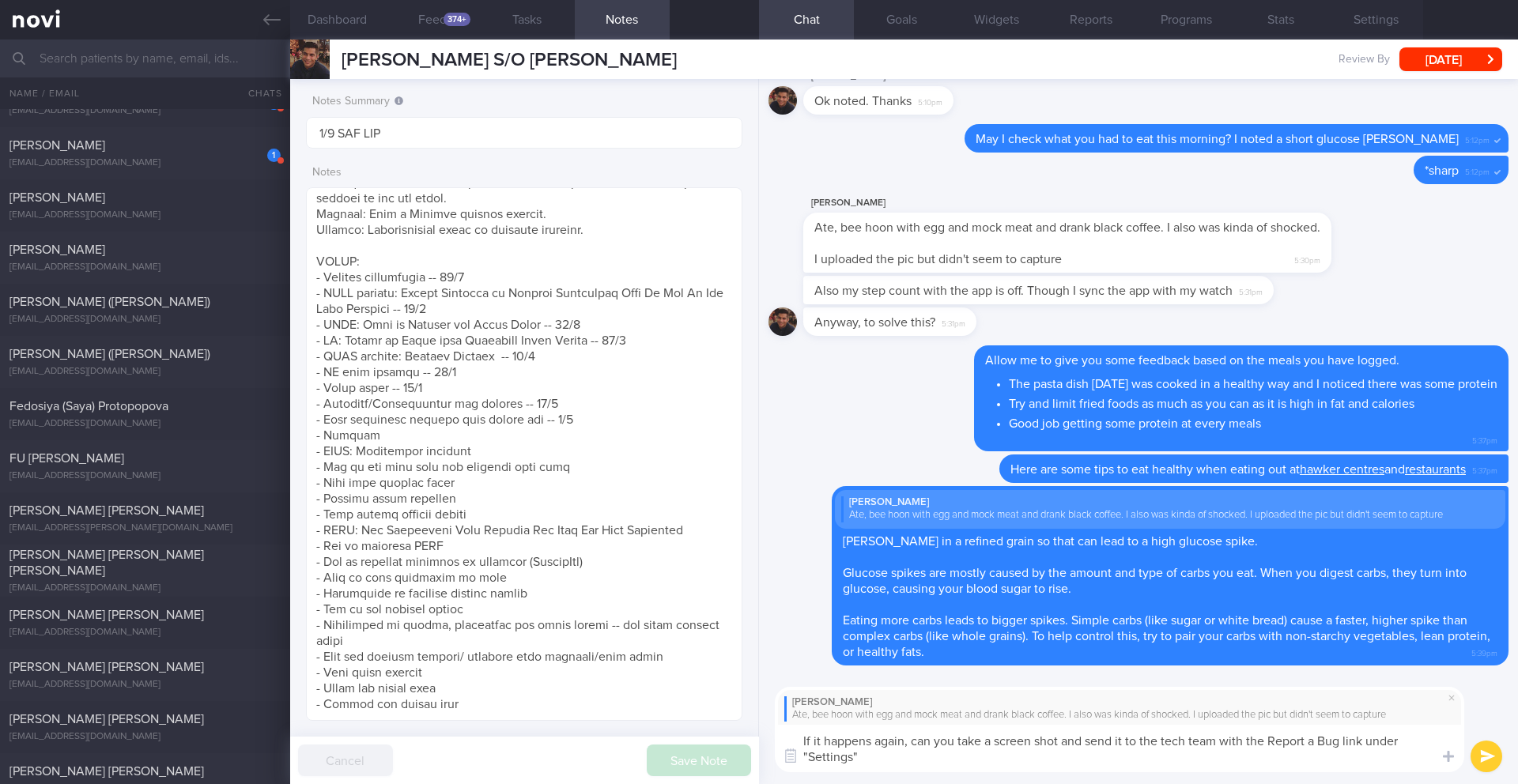
click at [1272, 746] on textarea "If it happens again, can you take a screen shot and send it to the tech team wi…" at bounding box center [1119, 748] width 690 height 48
click at [1345, 744] on textarea "If it happens again, can you take a screen shot and send it to the tech team wi…" at bounding box center [1119, 748] width 690 height 48
type textarea "If it happens again, can you take a screen shot and send it to the tech team wi…"
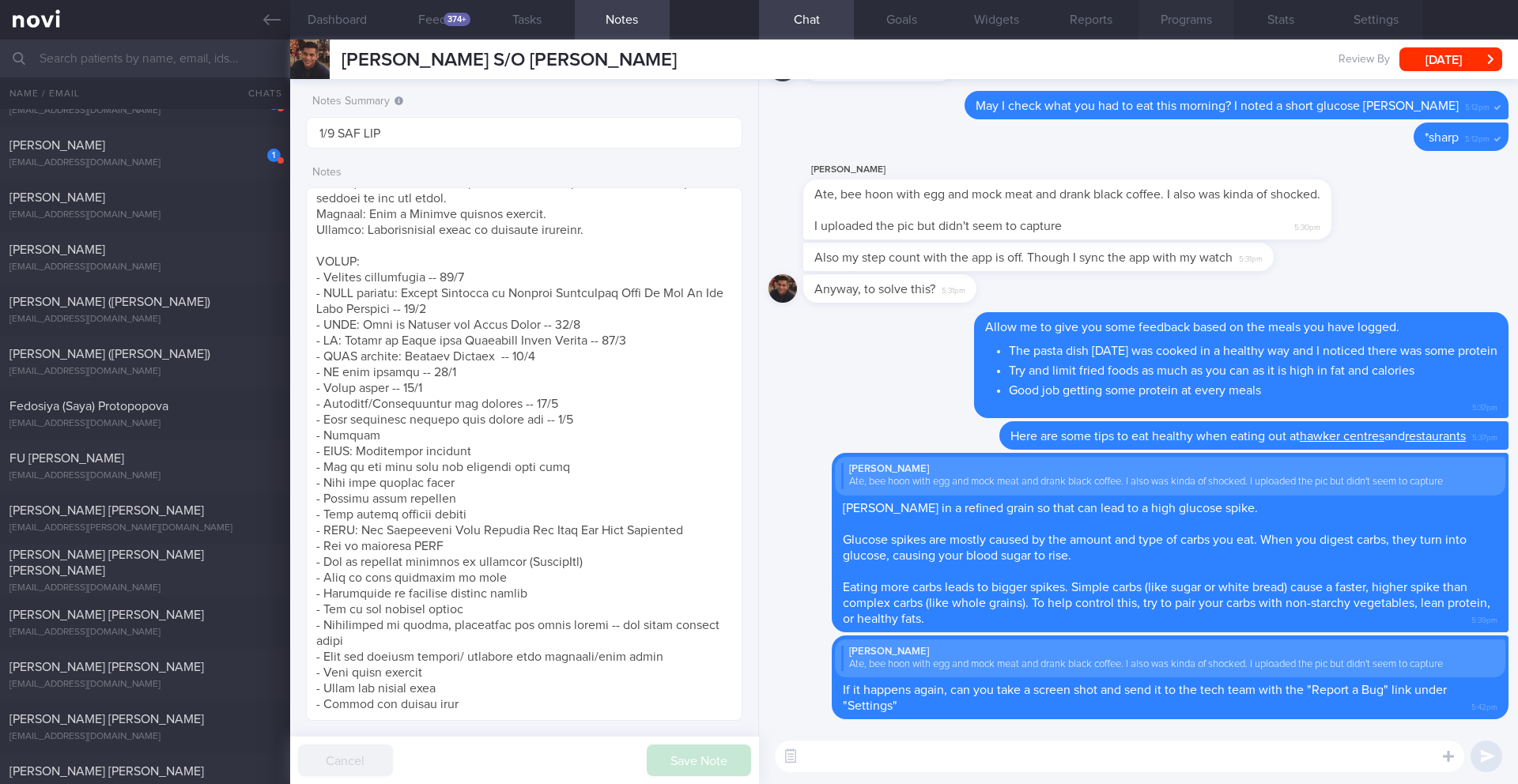
click at [1200, 23] on button "Programs" at bounding box center [1185, 20] width 95 height 40
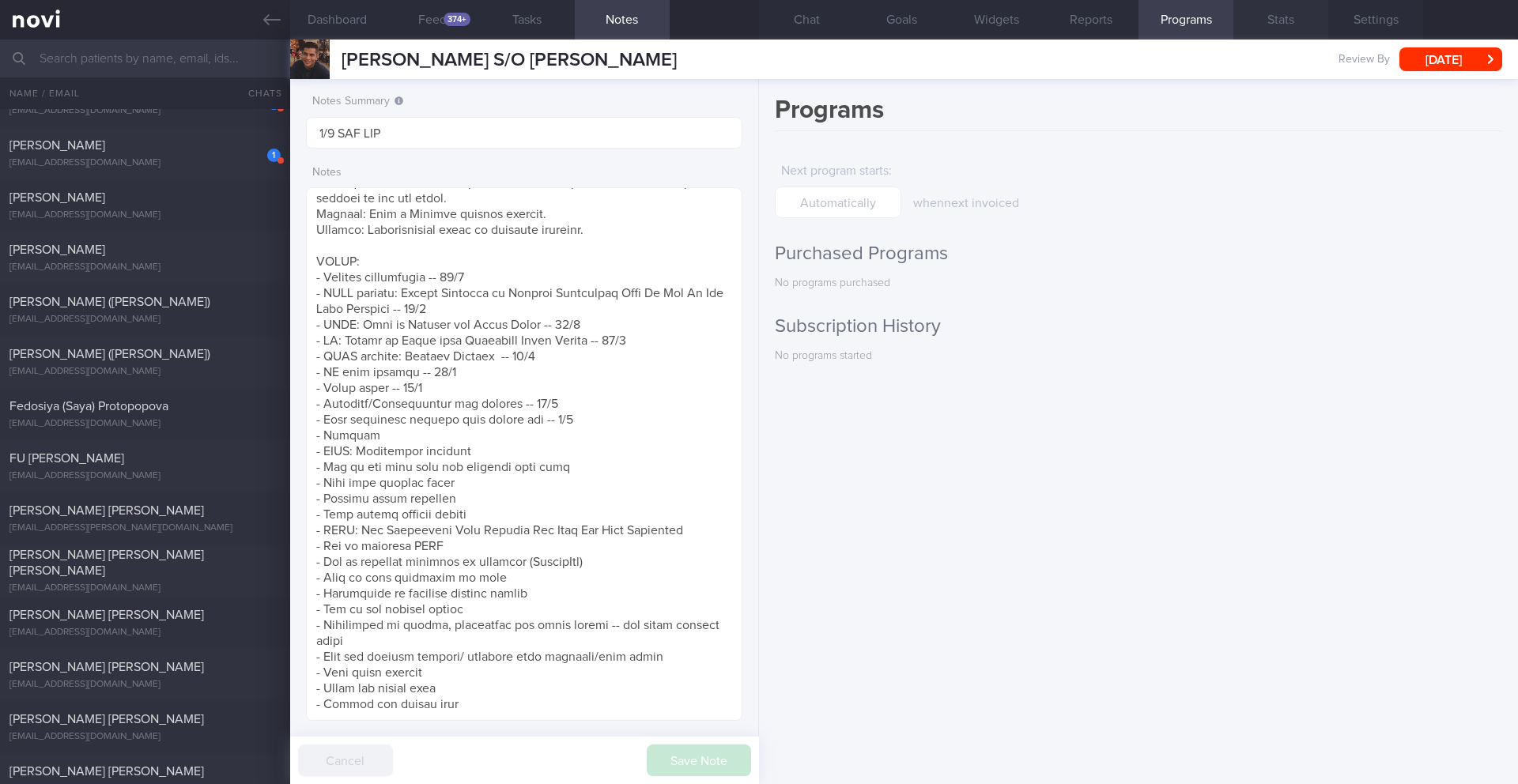
click at [1275, 23] on button "Stats" at bounding box center [1280, 20] width 95 height 40
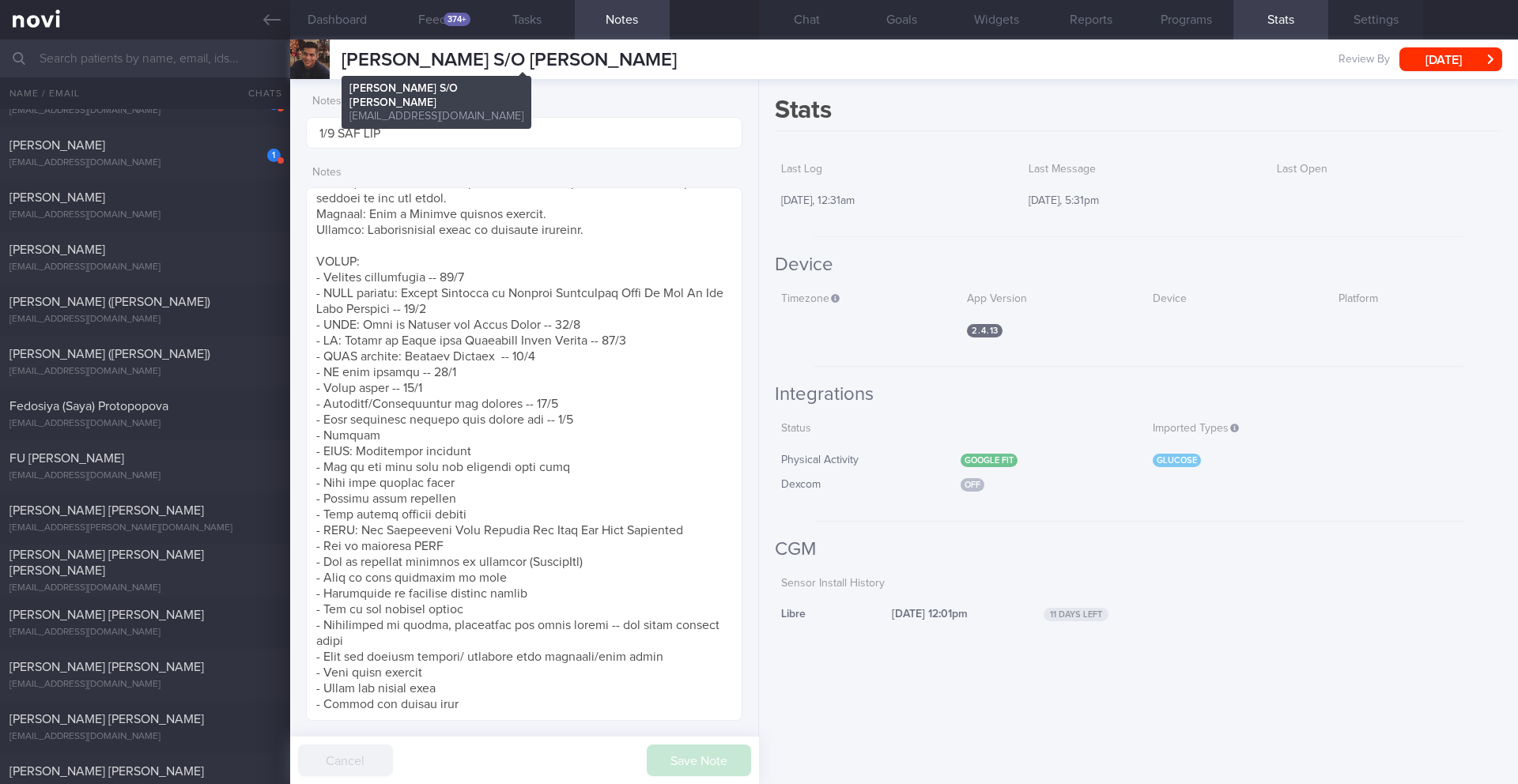
click at [416, 65] on span "[PERSON_NAME] S/O [PERSON_NAME]" at bounding box center [509, 59] width 335 height 19
click at [417, 65] on span "[PERSON_NAME] S/O [PERSON_NAME]" at bounding box center [509, 59] width 335 height 19
copy div "[PERSON_NAME] S/O [PERSON_NAME] [PERSON_NAME] S/O [PERSON_NAME] [EMAIL_ADDRESS]…"
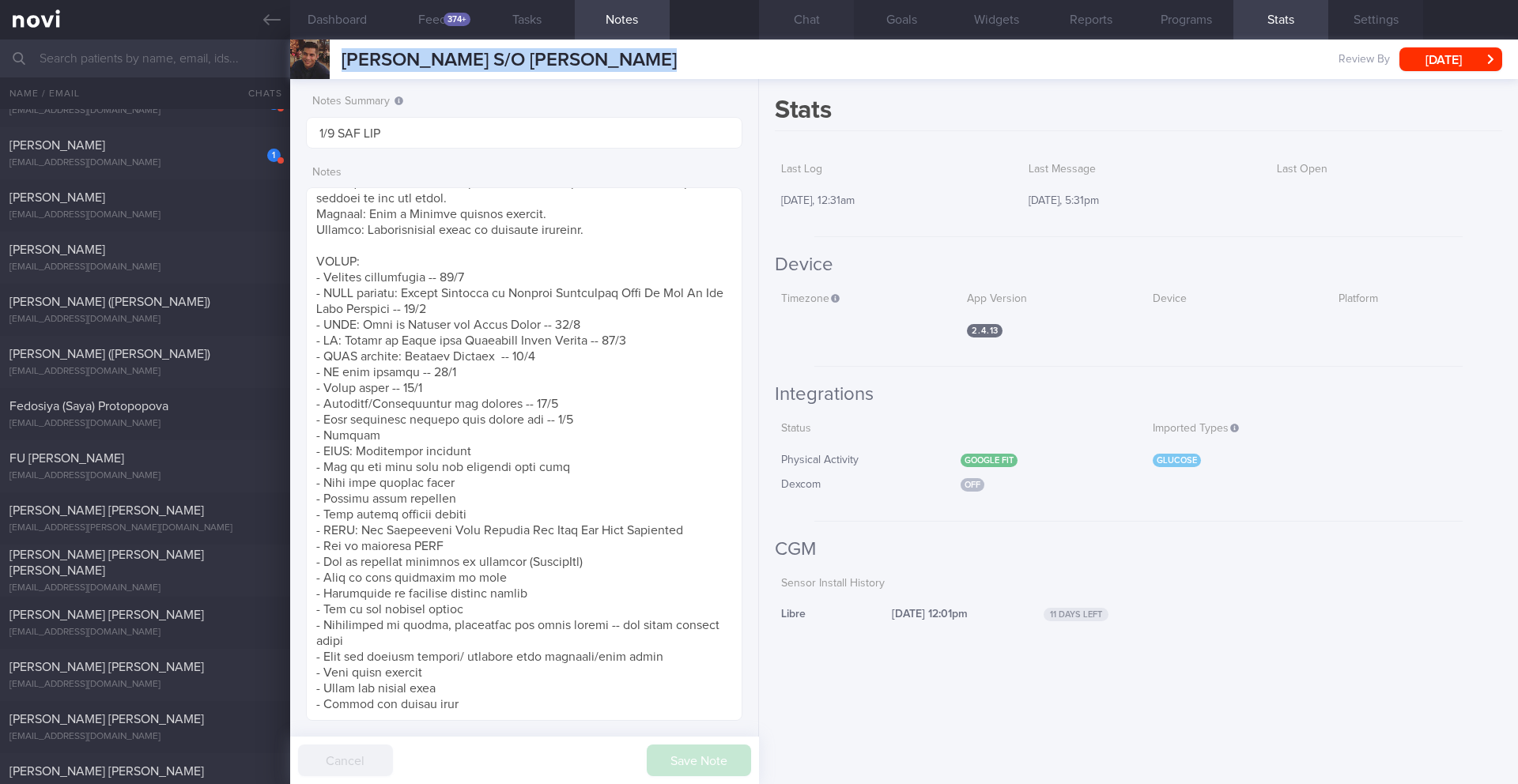
click at [800, 24] on button "Chat" at bounding box center [806, 20] width 95 height 40
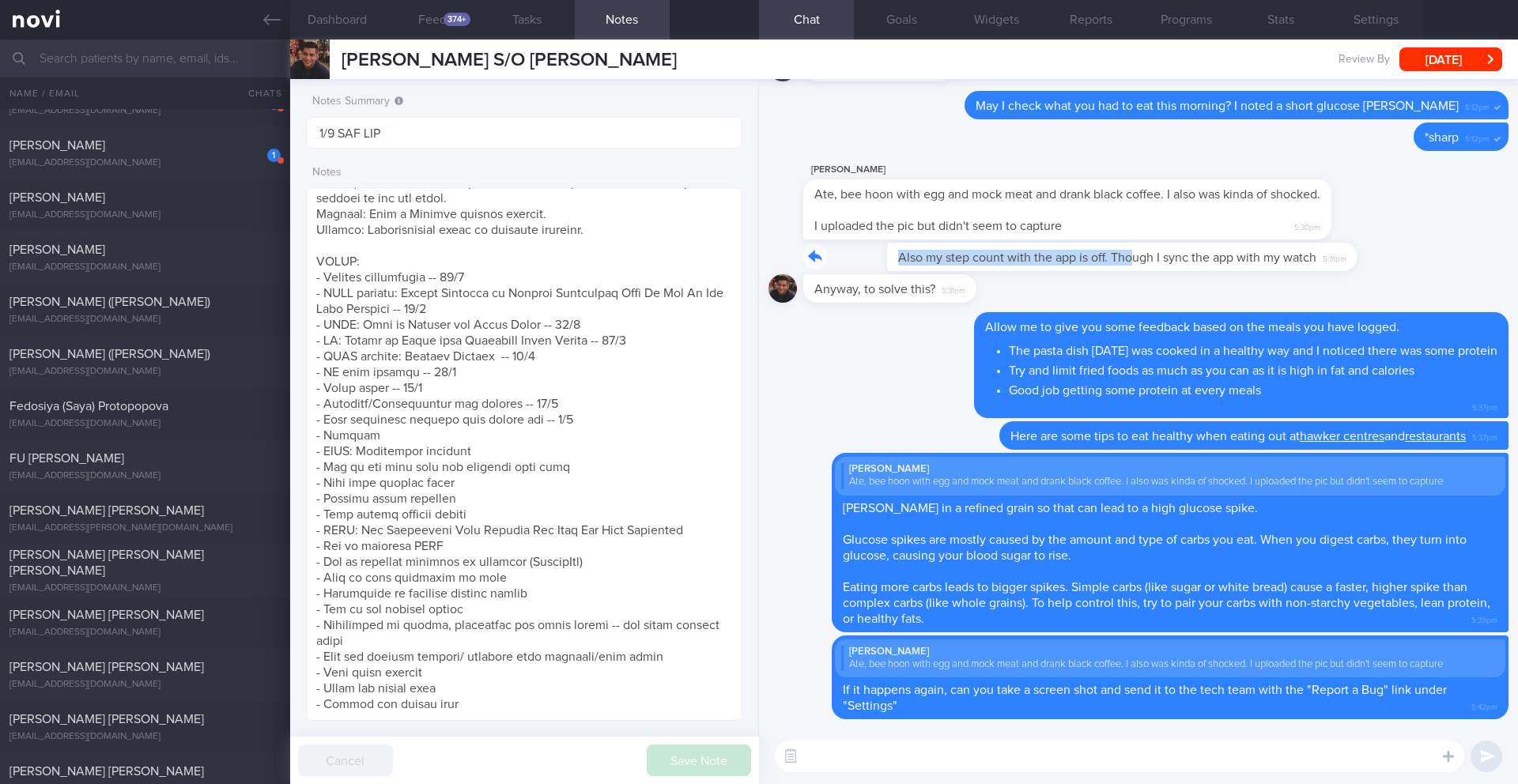
drag, startPoint x: 813, startPoint y: 260, endPoint x: 1045, endPoint y: 260, distance: 232.0
click at [1045, 260] on div "Also my step count with the app is off. Though I sync the app with my watch 5:3…" at bounding box center [1062, 257] width 518 height 29
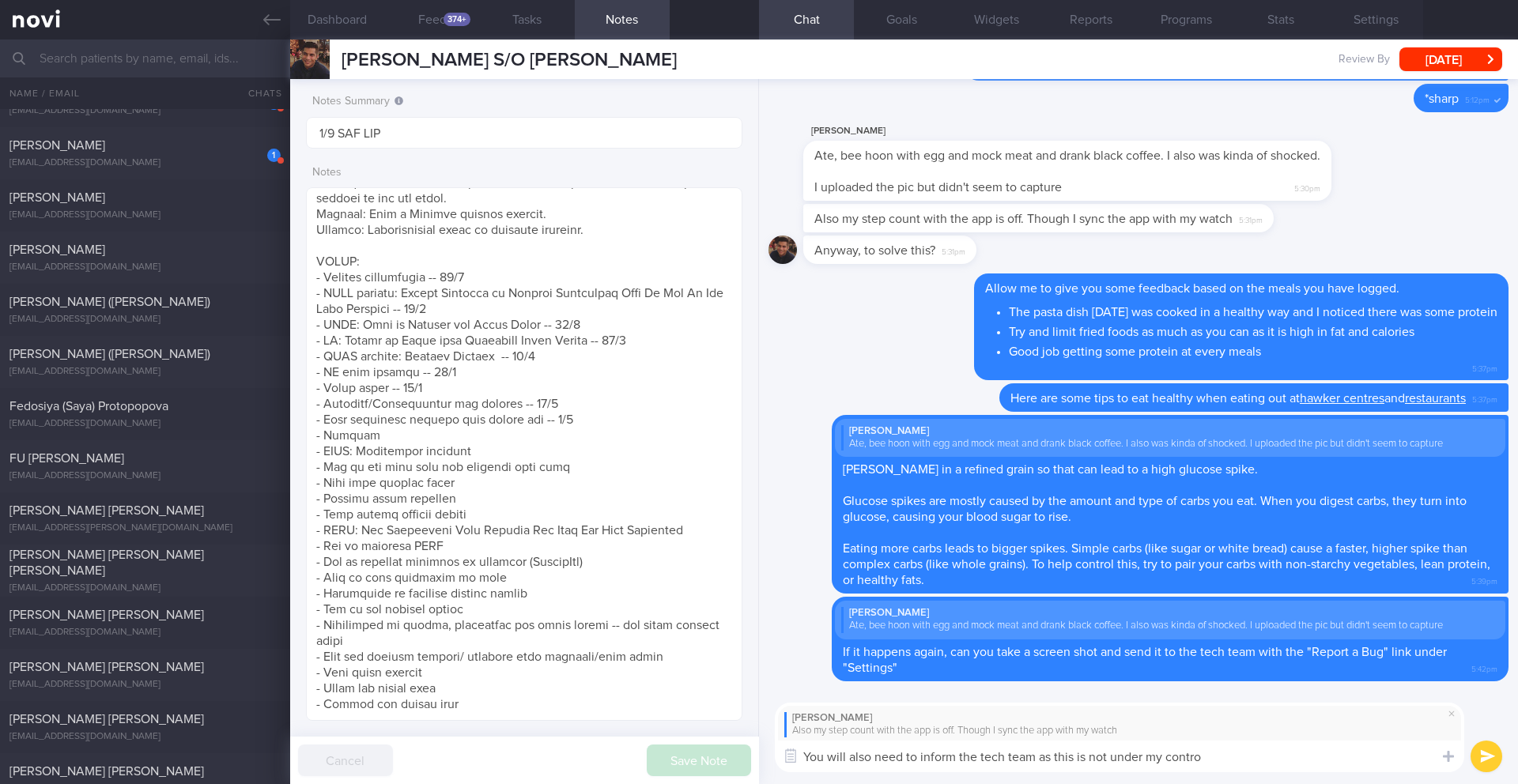
type textarea "You will also need to inform the tech team as this is not under my control"
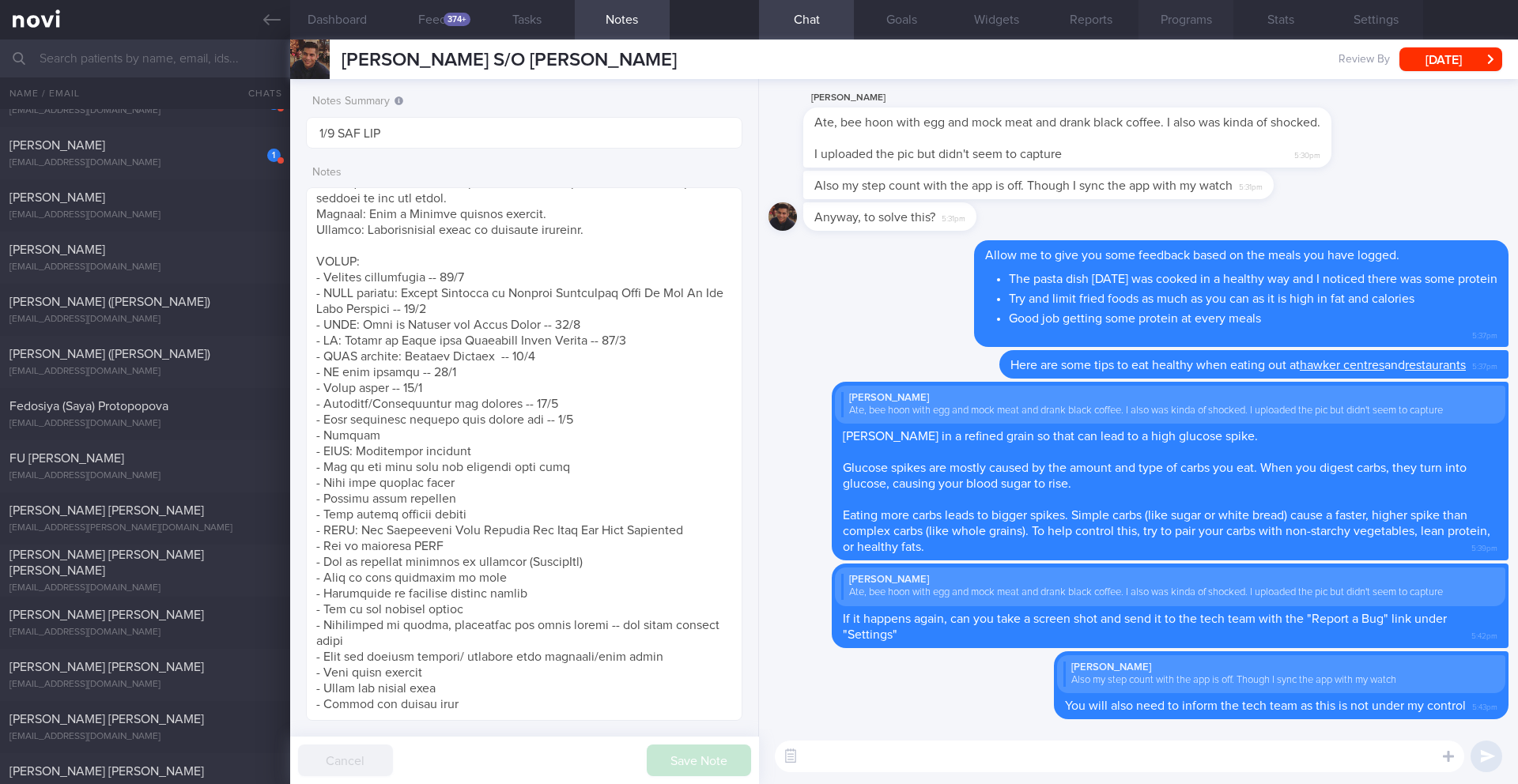
click at [1182, 25] on button "Programs" at bounding box center [1185, 20] width 95 height 40
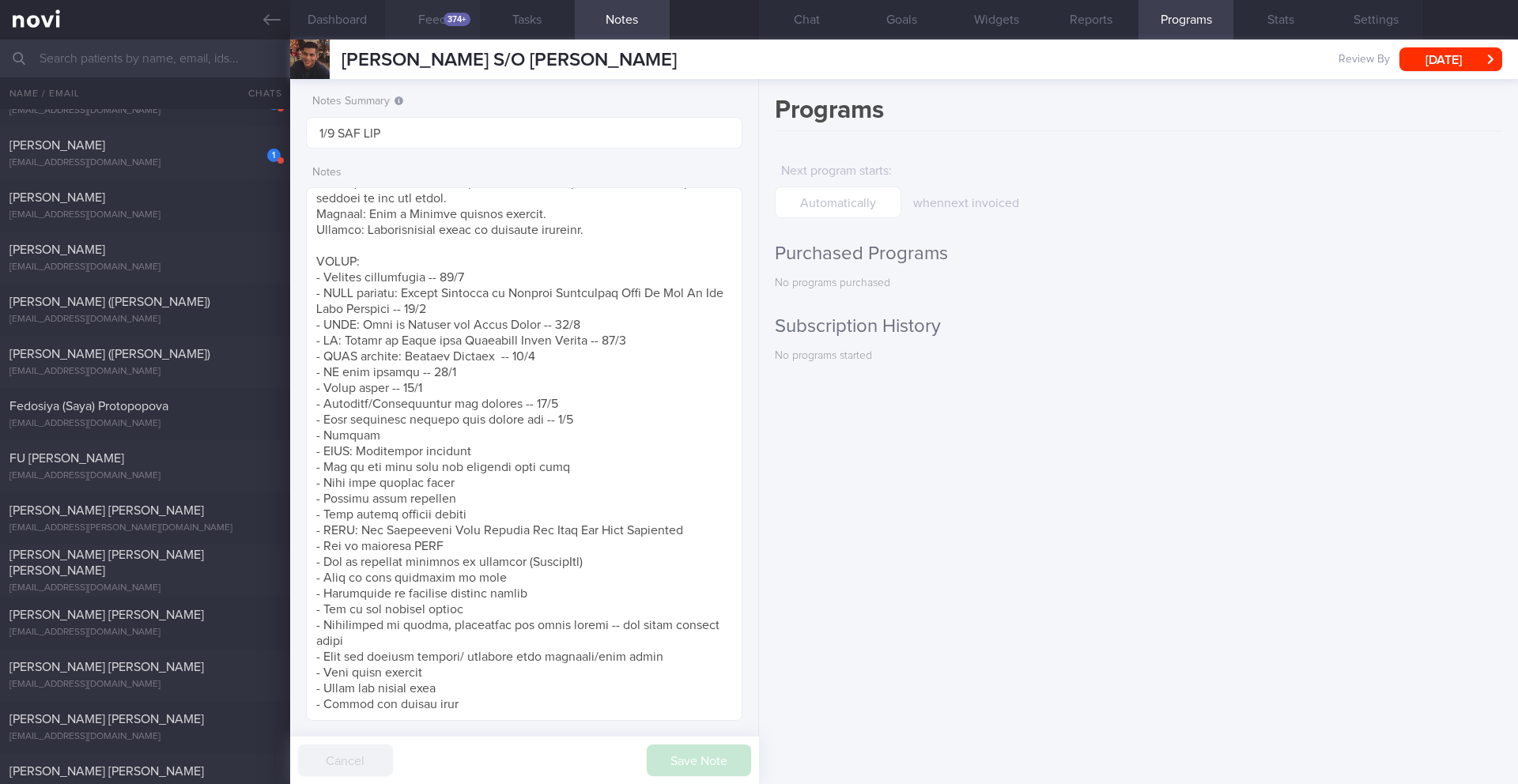
click at [462, 14] on div "374+" at bounding box center [457, 19] width 27 height 14
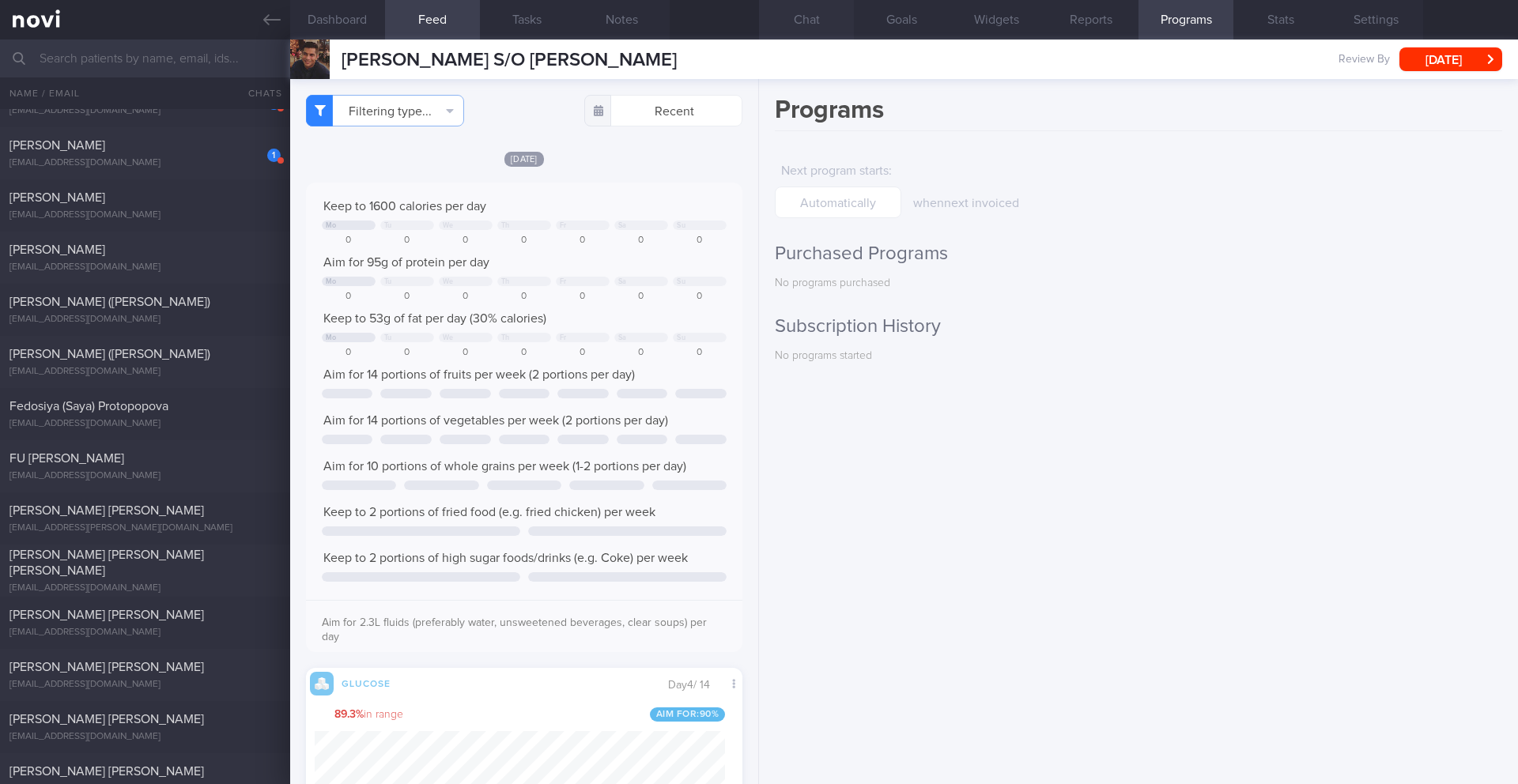
click at [803, 19] on button "Chat" at bounding box center [806, 20] width 95 height 40
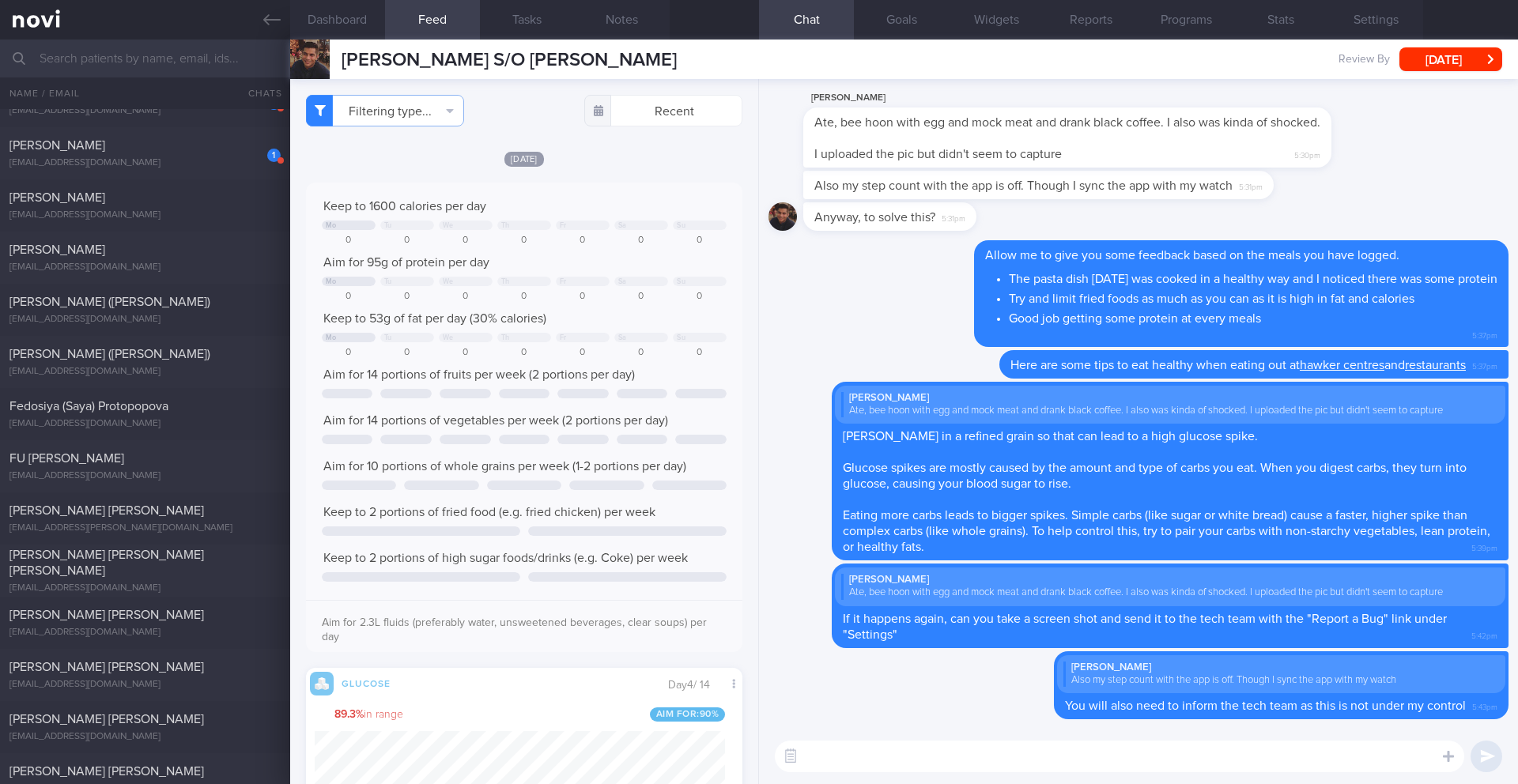
click at [1066, 753] on textarea at bounding box center [1119, 756] width 690 height 32
type textarea "Great job getting some walks and a game of soccer in the past few days 👍🏻"
click at [1476, 755] on button "submit" at bounding box center [1486, 756] width 32 height 32
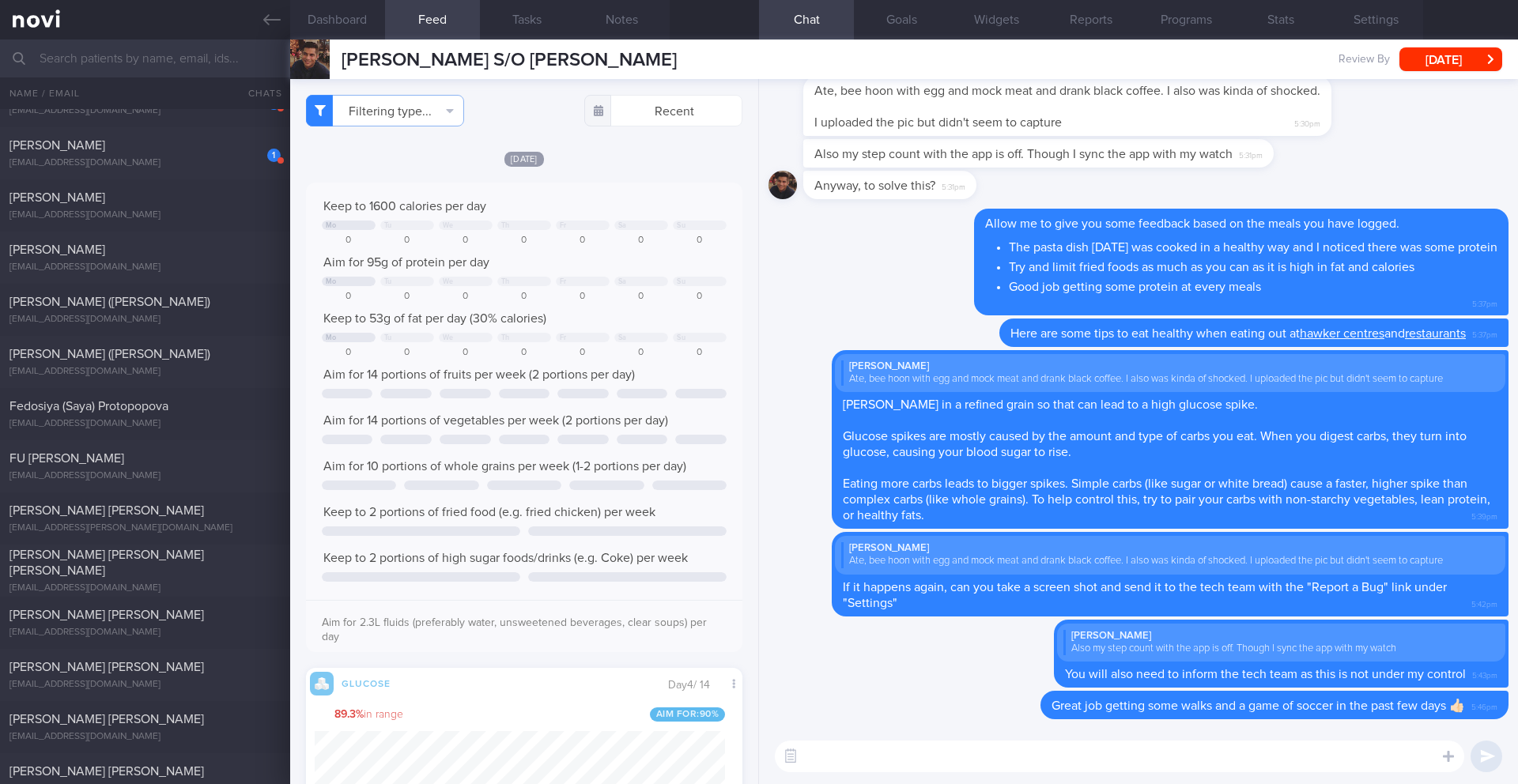
click at [1455, 38] on div "Chat Goals Widgets Reports Programs Stats Settings" at bounding box center [1138, 20] width 759 height 40
click at [1449, 59] on button "[DATE]" at bounding box center [1450, 59] width 103 height 23
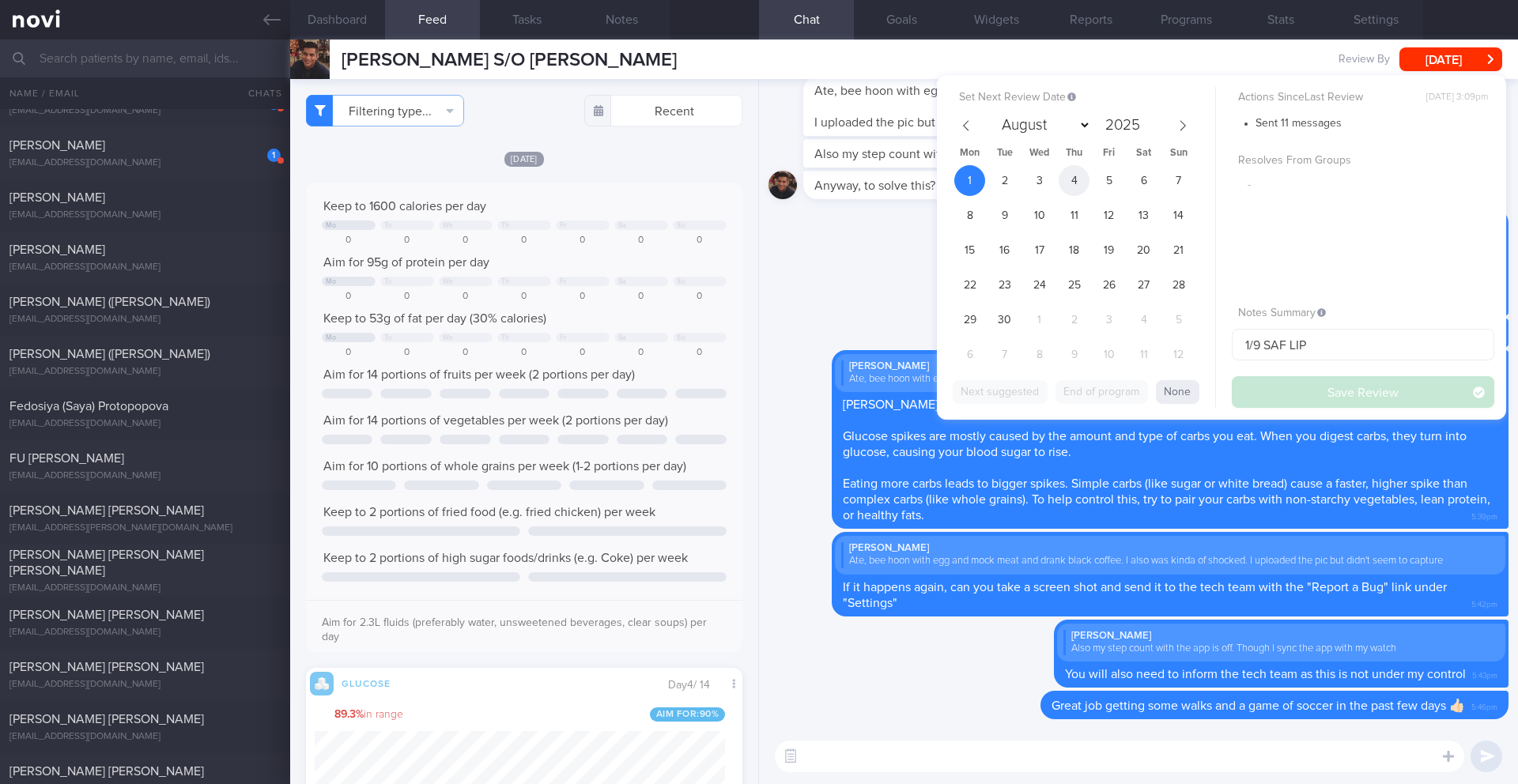
click at [1079, 185] on span "4" at bounding box center [1074, 181] width 31 height 31
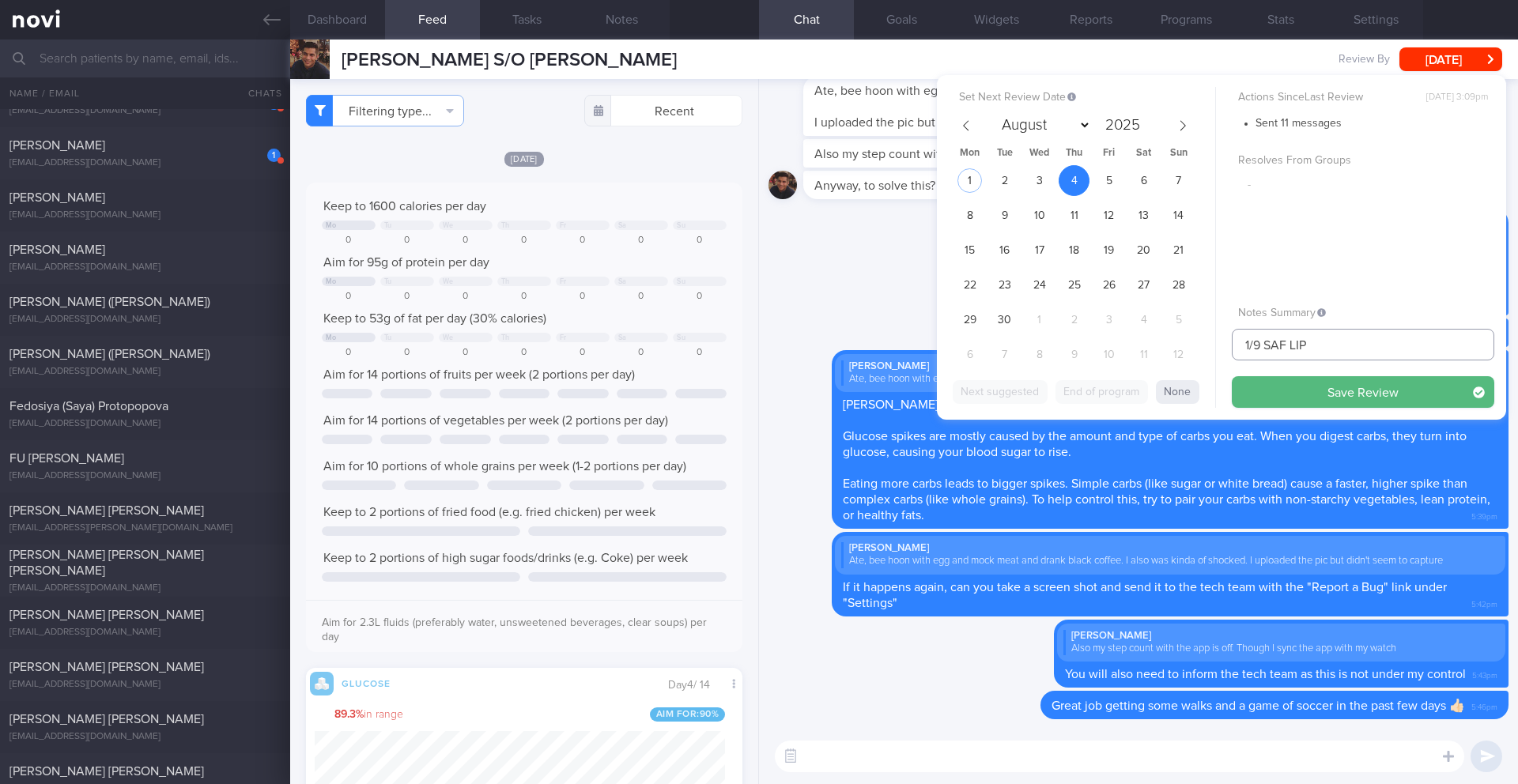
drag, startPoint x: 1251, startPoint y: 346, endPoint x: 1234, endPoint y: 347, distance: 17.0
click at [1234, 347] on input "1/9 SAF LIP" at bounding box center [1363, 344] width 263 height 32
type input "4-5/9 SAF LIP"
click at [1342, 394] on button "Save Review" at bounding box center [1363, 392] width 263 height 32
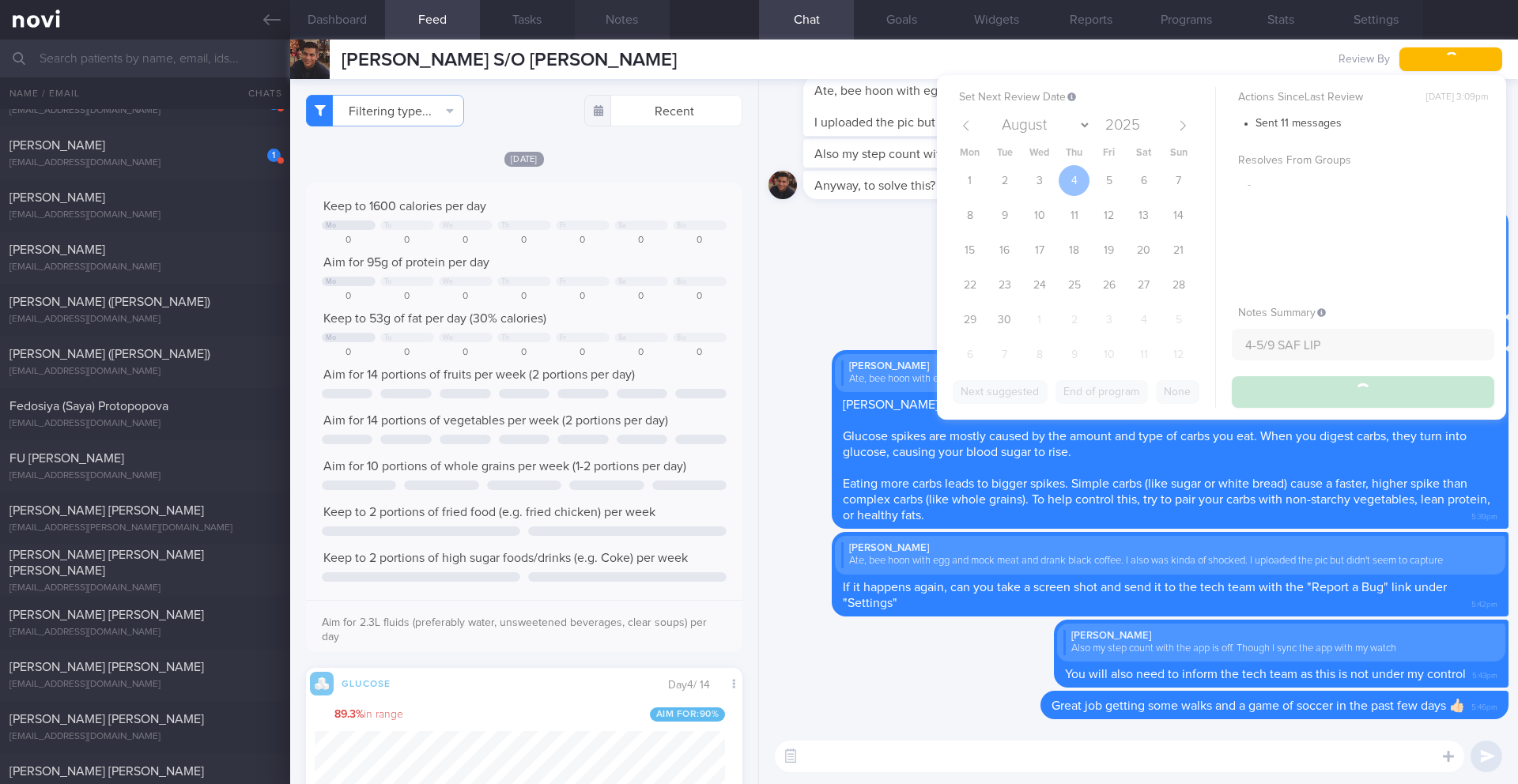
type input "4-5/9 SAF LIP"
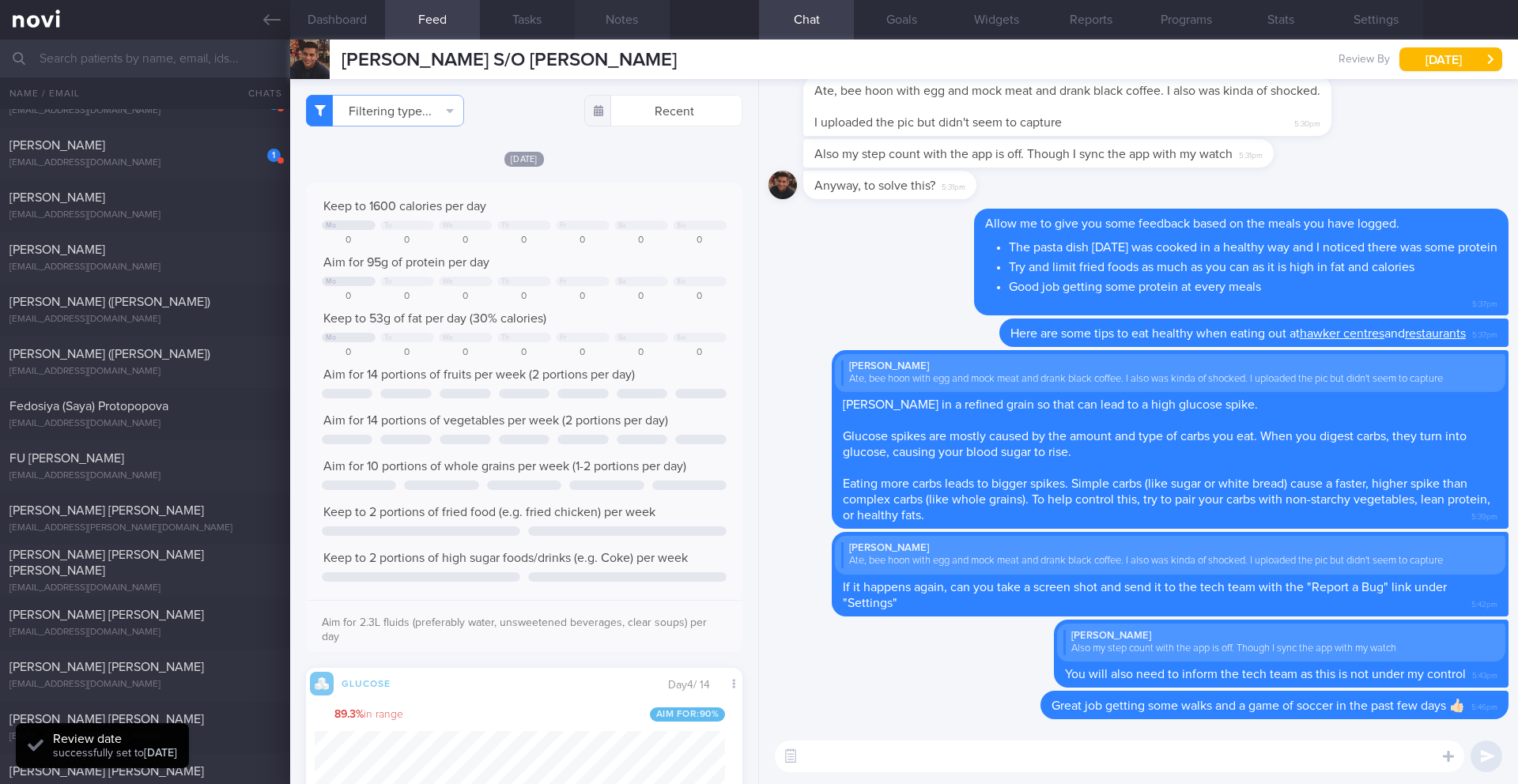
scroll to position [258, 411]
